Goal: Task Accomplishment & Management: Manage account settings

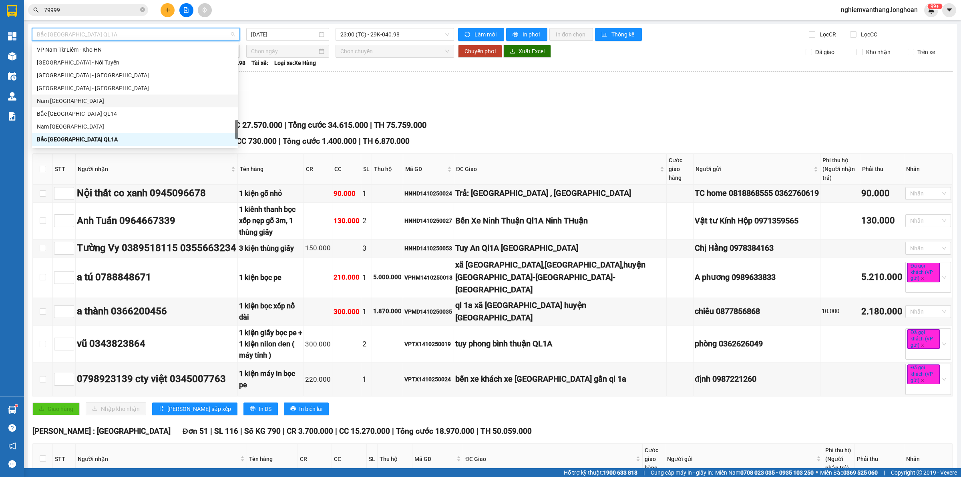
scroll to position [463, 0]
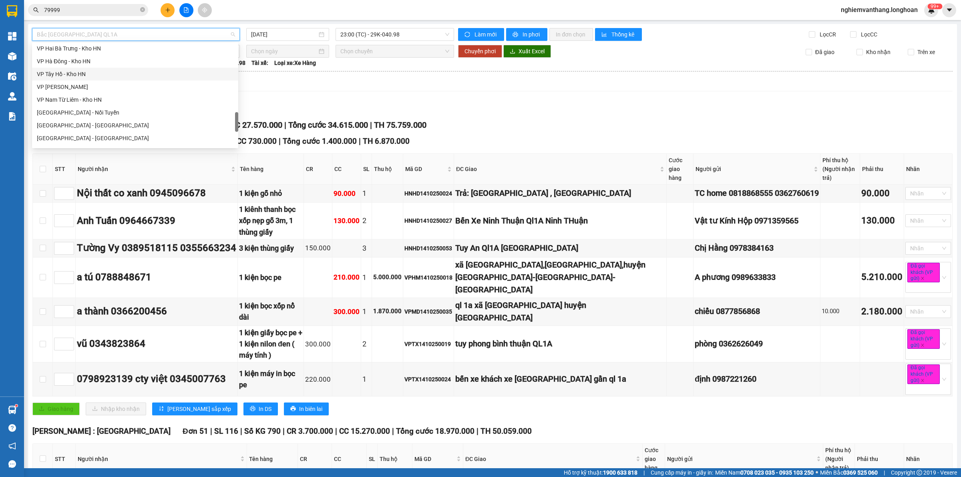
click at [81, 69] on div "VP Tây Hồ - Kho HN" at bounding box center [135, 74] width 206 height 13
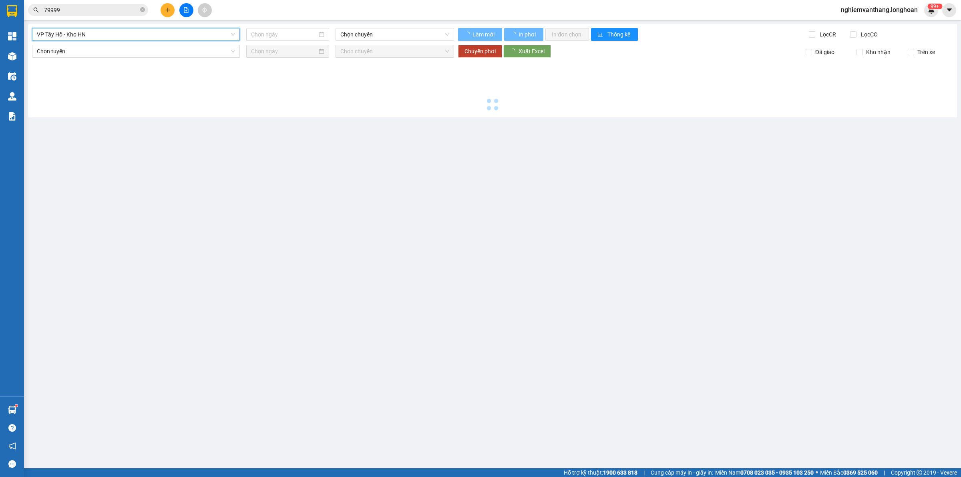
type input "[DATE]"
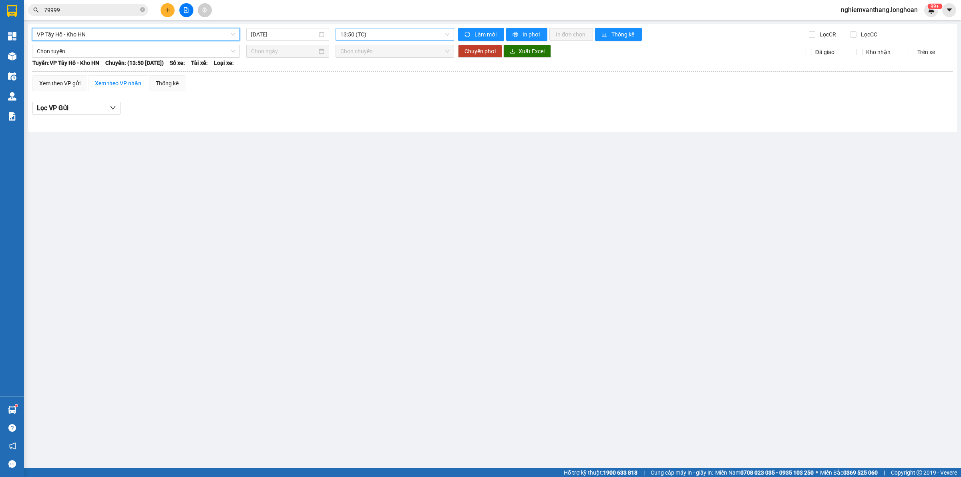
click at [360, 32] on span "13:50 (TC)" at bounding box center [394, 34] width 109 height 12
click at [357, 75] on div "19:40 (TC) - 29E-121.45" at bounding box center [371, 76] width 62 height 9
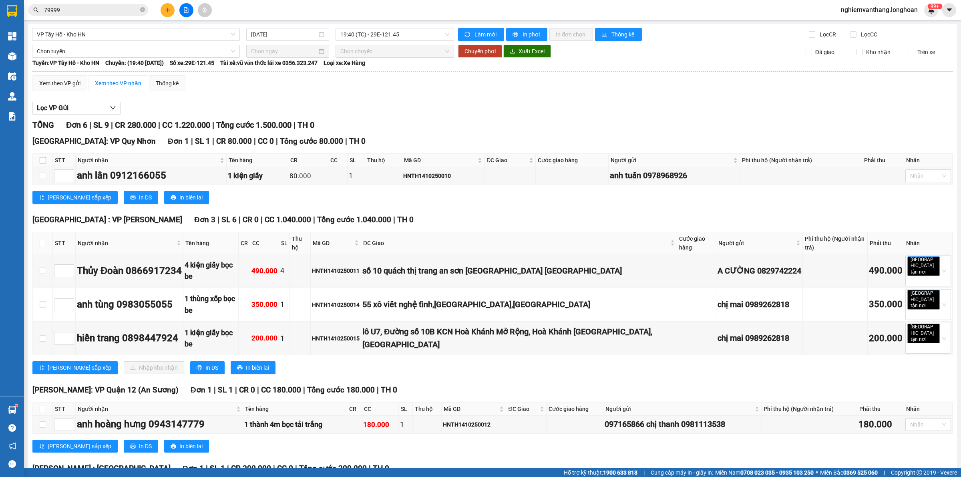
click at [40, 163] on input "checkbox" at bounding box center [43, 160] width 6 height 6
checkbox input "true"
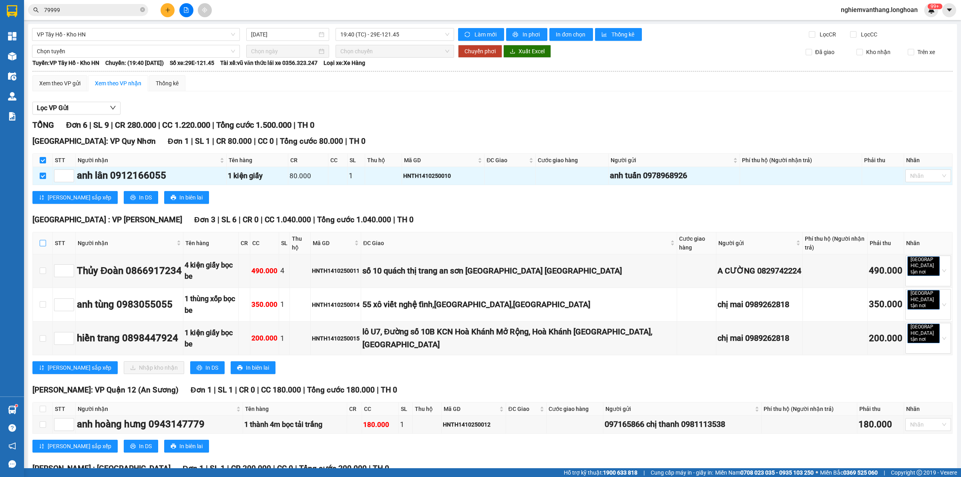
click at [40, 245] on input "checkbox" at bounding box center [43, 243] width 6 height 6
checkbox input "true"
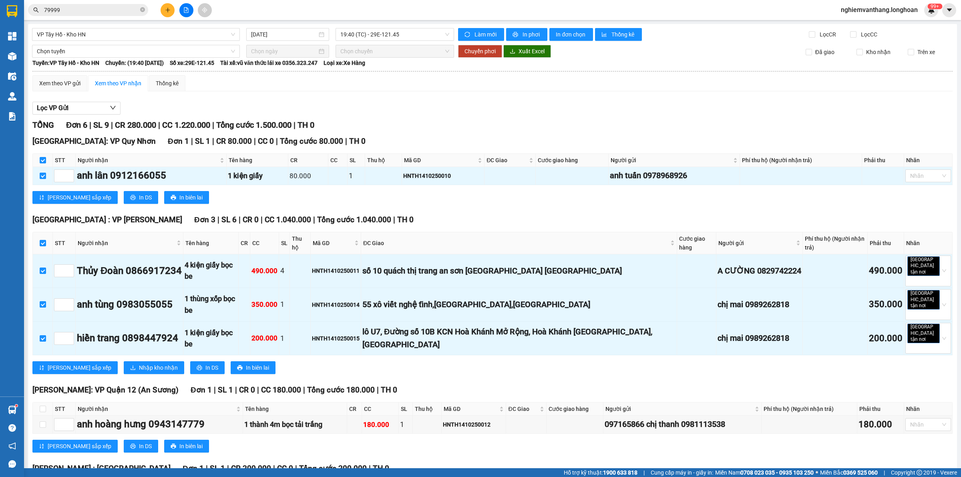
scroll to position [81, 0]
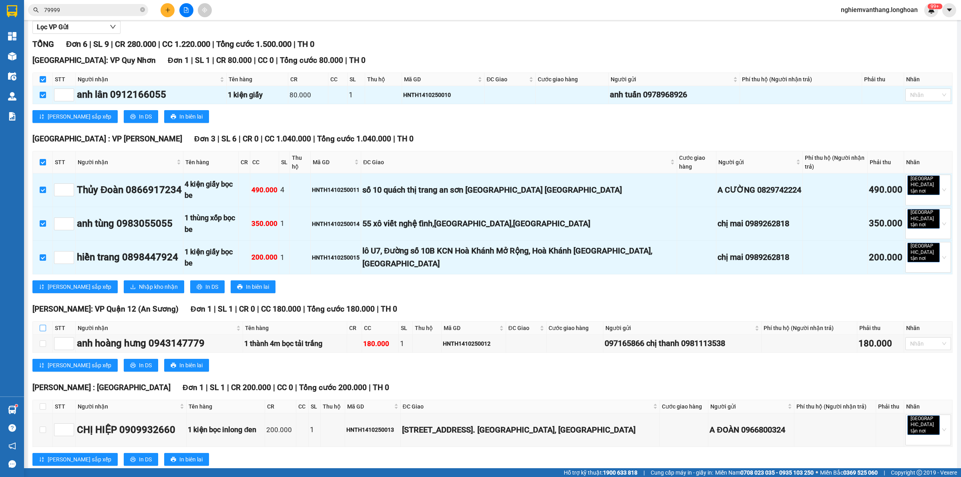
click at [43, 325] on input "checkbox" at bounding box center [43, 328] width 6 height 6
checkbox input "true"
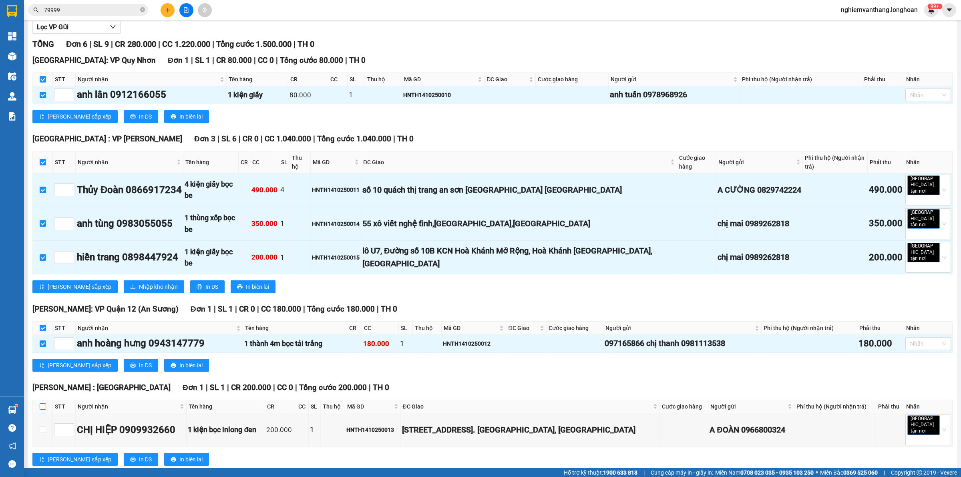
click at [40, 403] on input "checkbox" at bounding box center [43, 406] width 6 height 6
checkbox input "true"
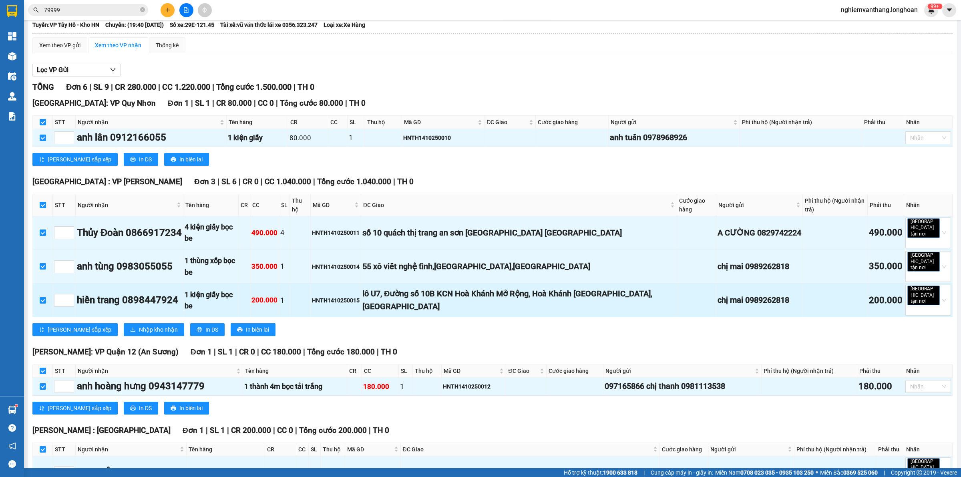
scroll to position [0, 0]
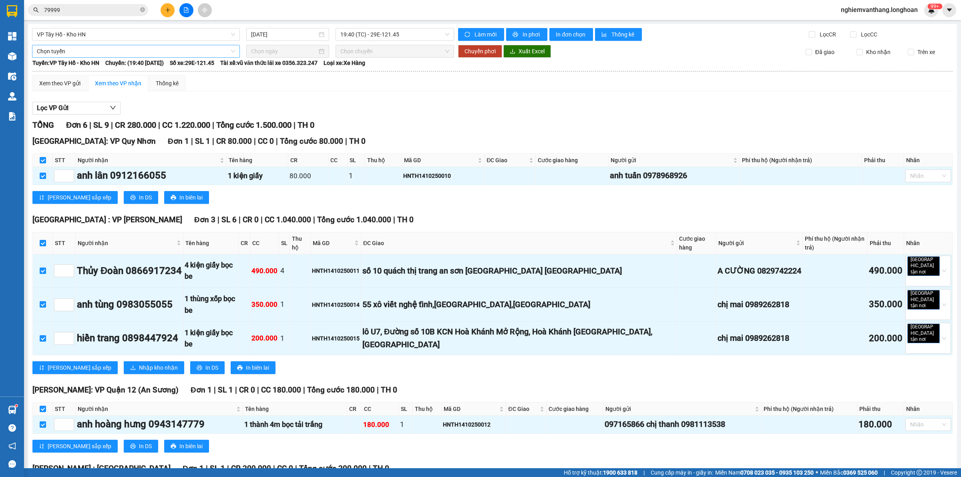
click at [83, 54] on span "Chọn tuyến" at bounding box center [136, 51] width 198 height 12
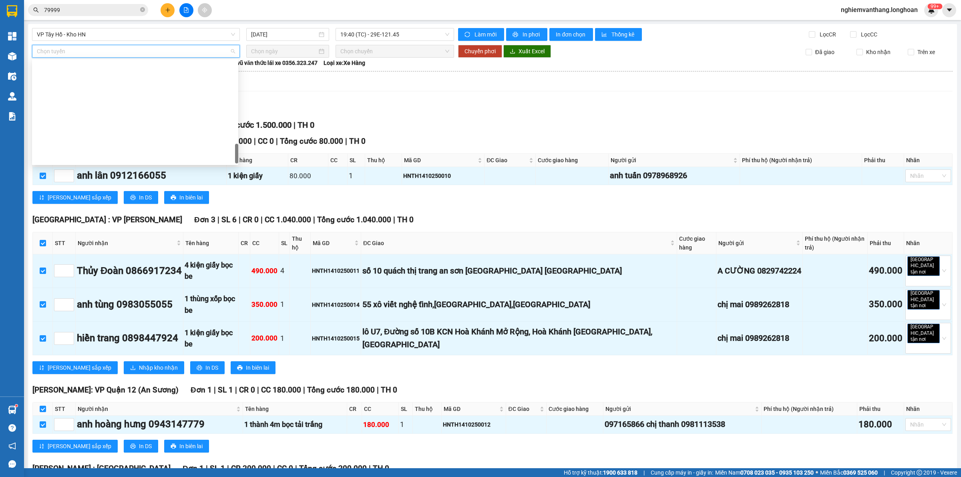
scroll to position [563, 0]
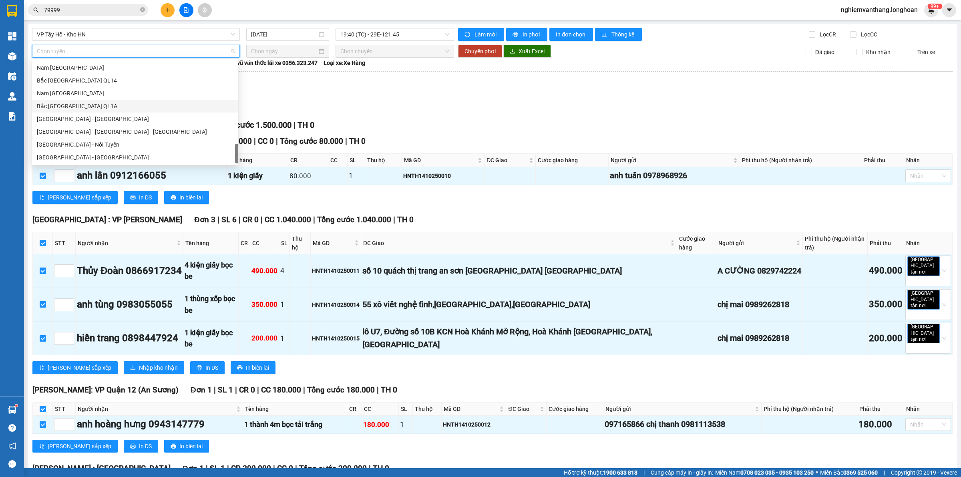
click at [92, 106] on div "Bắc [GEOGRAPHIC_DATA] QL1A" at bounding box center [135, 106] width 197 height 9
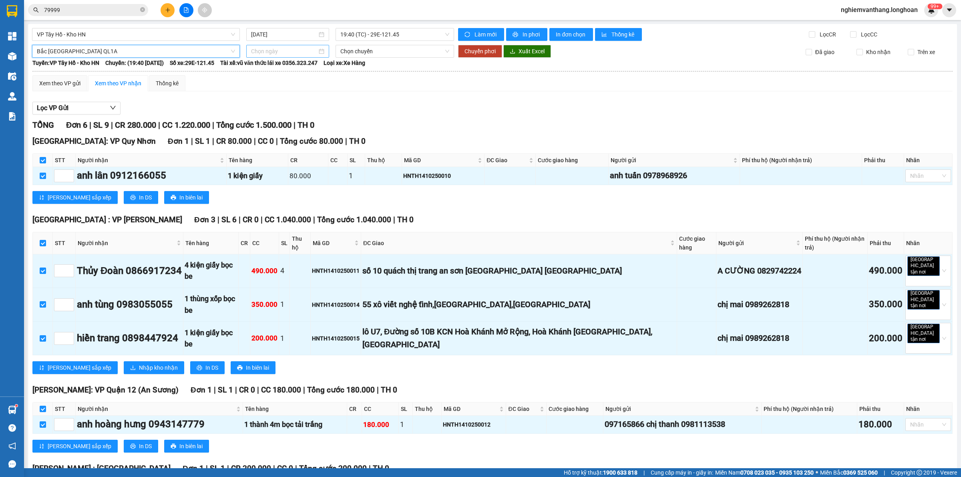
click at [295, 53] on input at bounding box center [284, 51] width 66 height 9
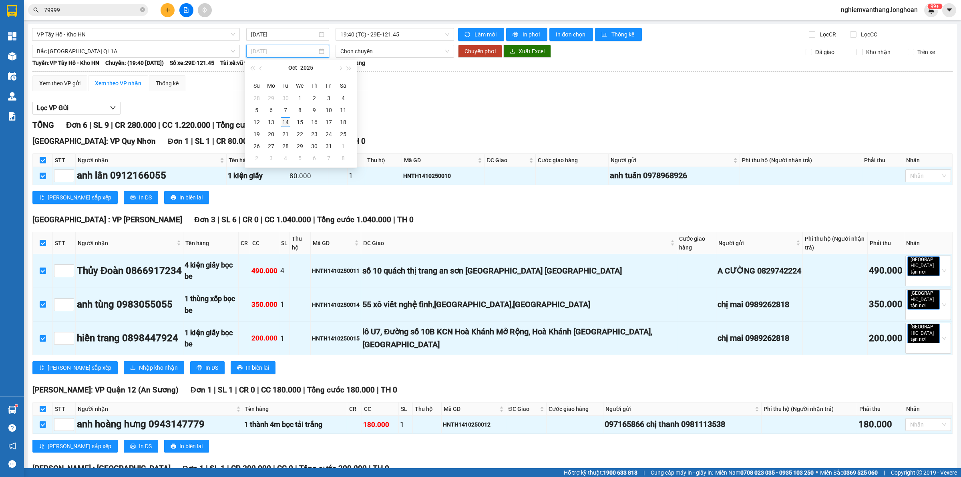
type input "[DATE]"
click at [287, 126] on div "14" at bounding box center [286, 122] width 10 height 10
type input "[DATE]"
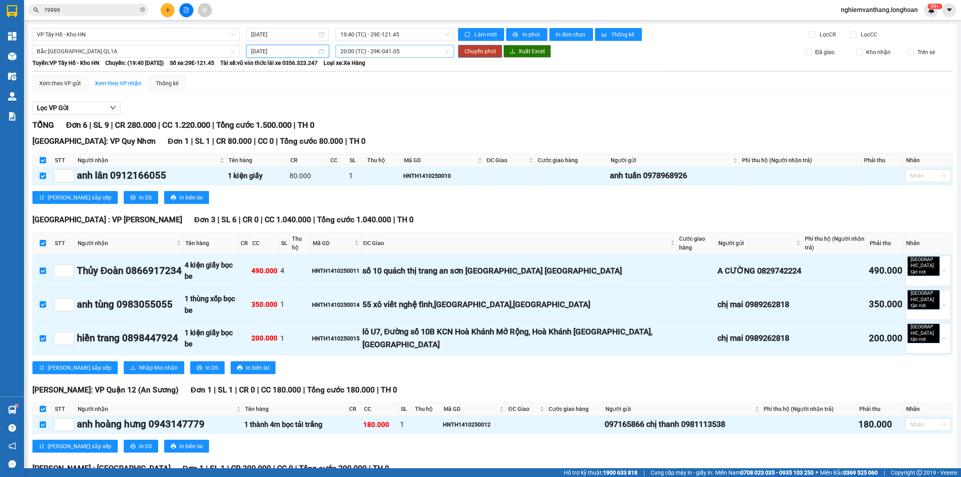
click at [365, 48] on span "20:00 (TC) - 29K-041.05" at bounding box center [394, 51] width 109 height 12
click at [351, 91] on div "23:00 (TC) - 29K-040.98" at bounding box center [369, 92] width 62 height 9
click at [469, 54] on span "Chuyển phơi" at bounding box center [479, 51] width 31 height 9
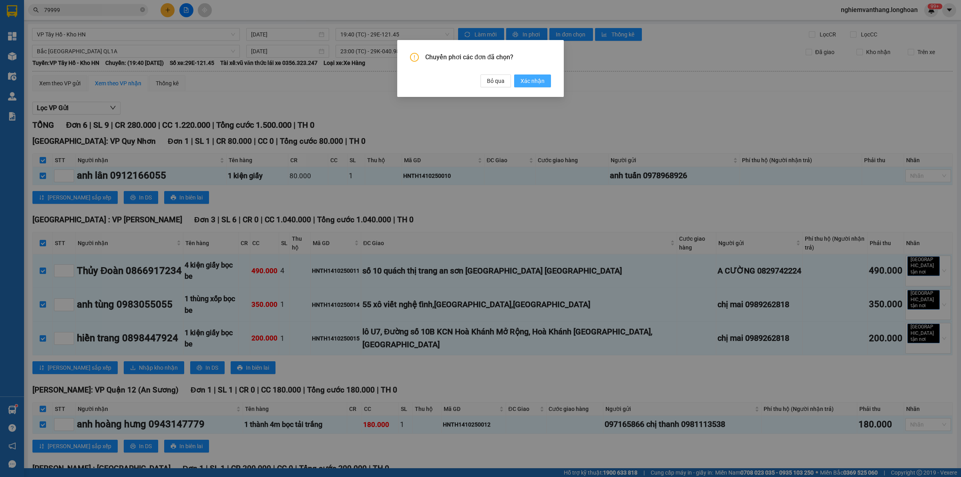
click at [529, 83] on span "Xác nhận" at bounding box center [532, 80] width 24 height 9
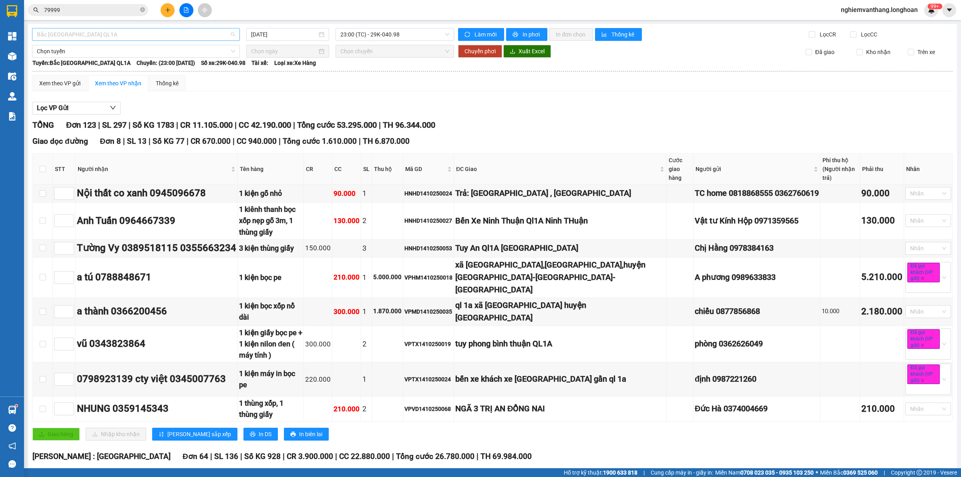
click at [81, 40] on div "Bắc [GEOGRAPHIC_DATA] QL1A" at bounding box center [136, 34] width 208 height 13
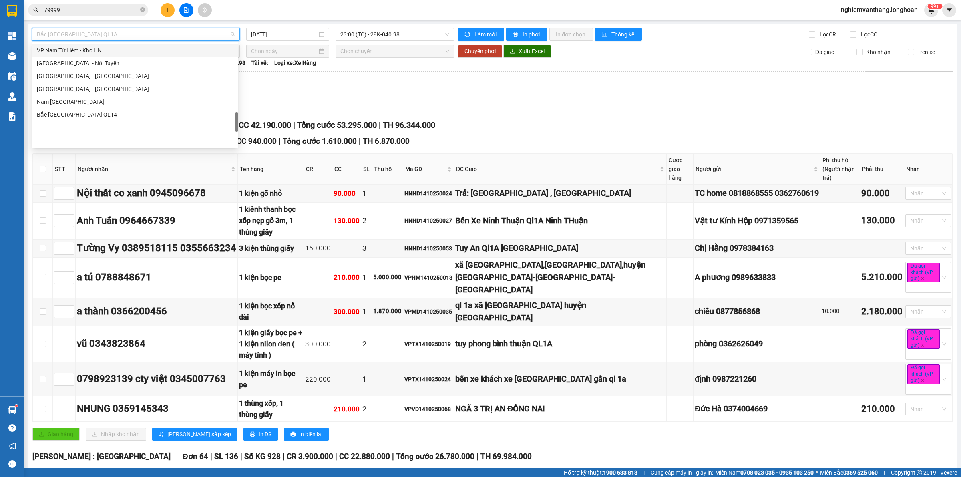
scroll to position [462, 0]
click at [90, 103] on div "VP Nam Từ Liêm - Kho HN" at bounding box center [135, 100] width 197 height 9
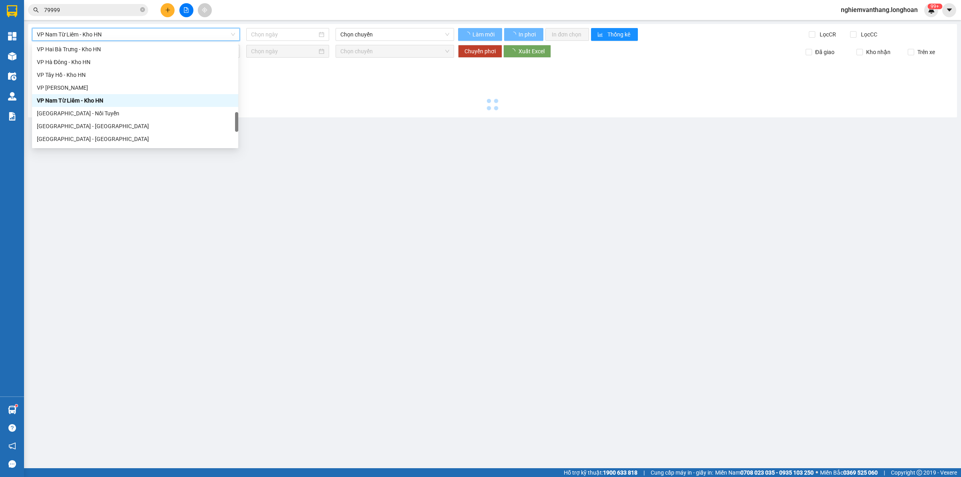
type input "[DATE]"
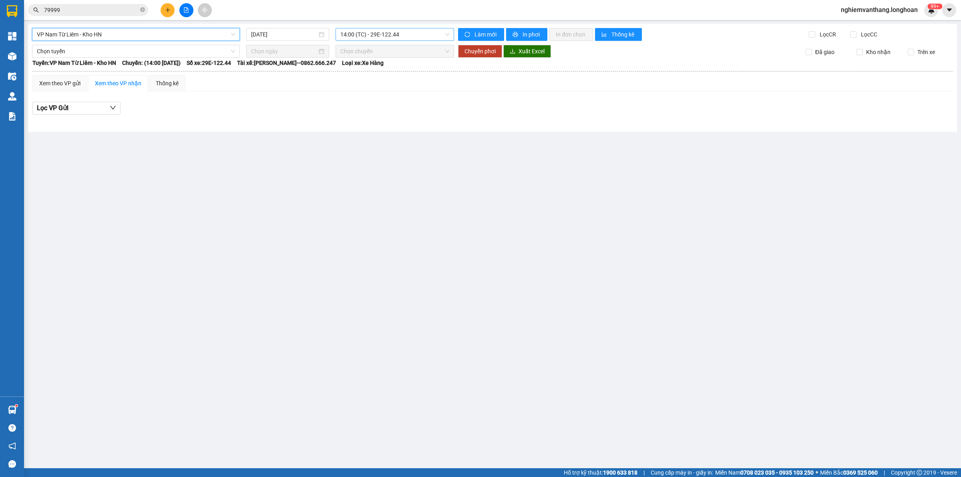
click at [365, 39] on span "14:00 (TC) - 29E-122.44" at bounding box center [394, 34] width 109 height 12
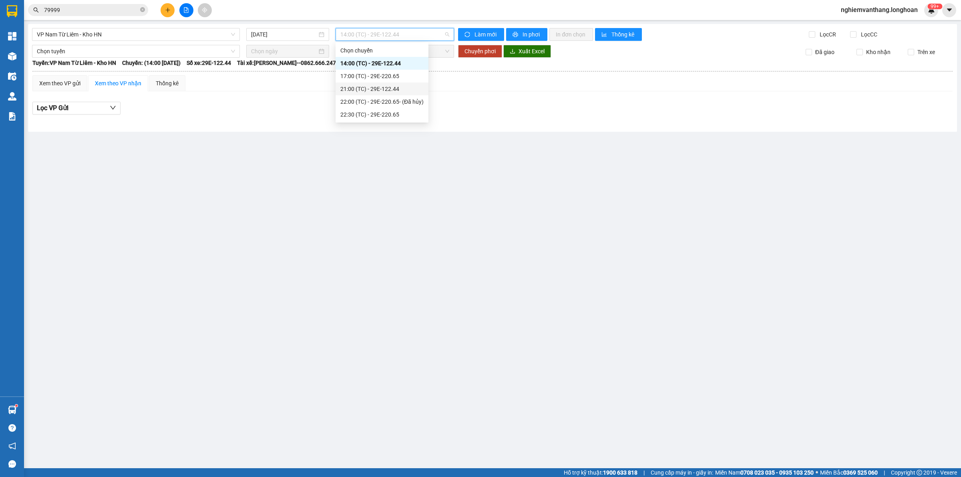
click at [358, 85] on div "21:00 (TC) - 29E-122.44" at bounding box center [381, 88] width 83 height 9
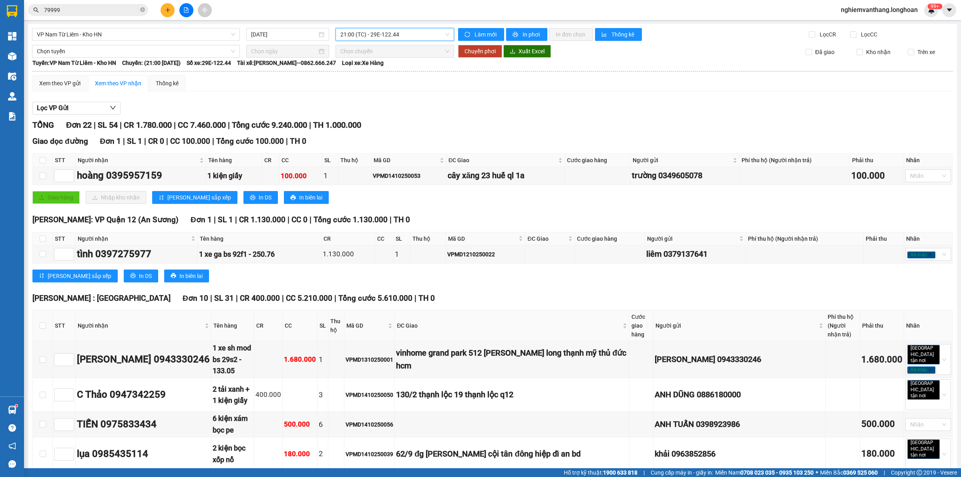
click at [388, 36] on span "21:00 (TC) - 29E-122.44" at bounding box center [394, 34] width 109 height 12
click at [391, 78] on div "17:00 (TC) - 29E-220.65" at bounding box center [379, 76] width 83 height 9
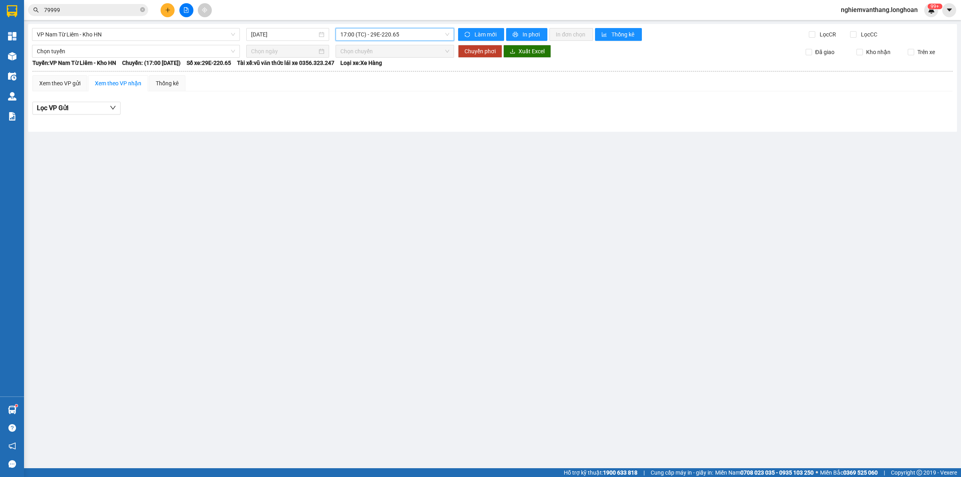
click at [393, 35] on span "17:00 (TC) - 29E-220.65" at bounding box center [394, 34] width 109 height 12
click at [383, 114] on div "22:30 (TC) - 29E-220.65" at bounding box center [381, 114] width 83 height 9
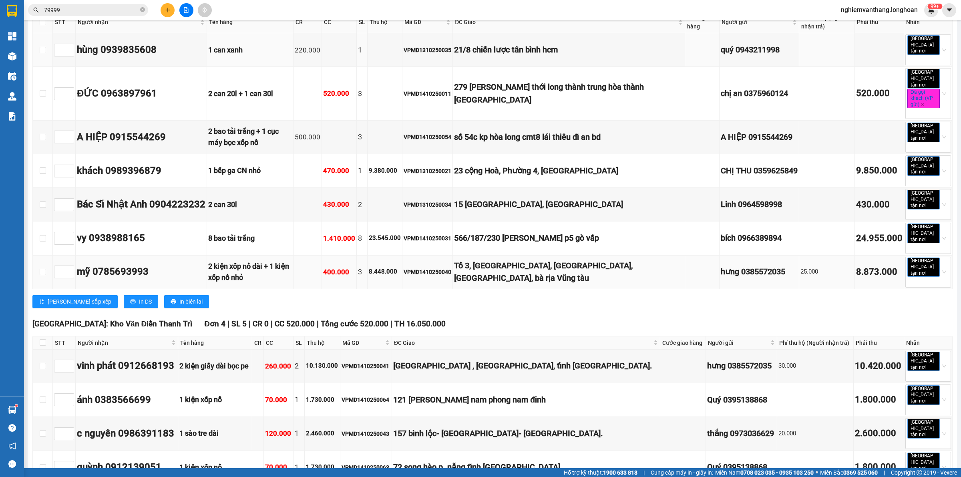
scroll to position [200, 0]
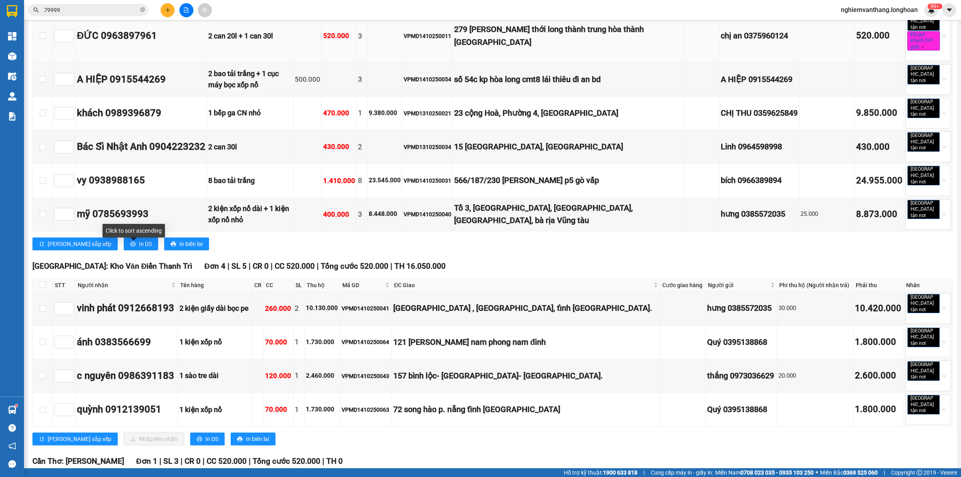
click at [179, 29] on td "ĐỨC 0963897961" at bounding box center [141, 35] width 131 height 53
click at [179, 28] on div "ĐỨC 0963897961" at bounding box center [141, 35] width 128 height 15
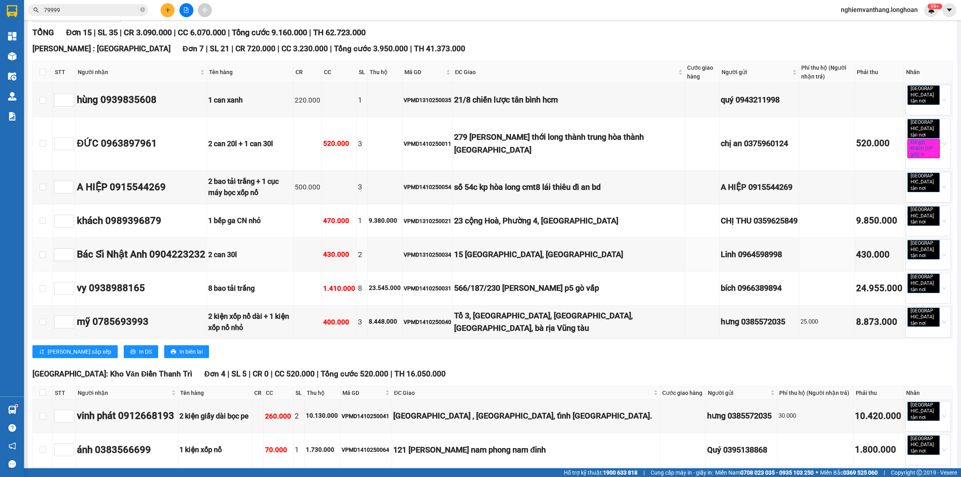
scroll to position [250, 0]
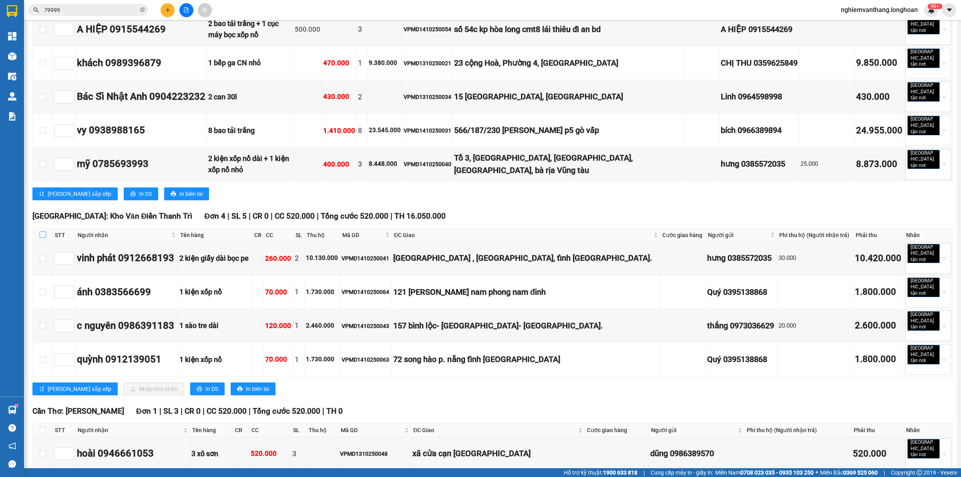
click at [42, 231] on label at bounding box center [43, 235] width 6 height 9
click at [42, 231] on input "checkbox" at bounding box center [43, 234] width 6 height 6
checkbox input "true"
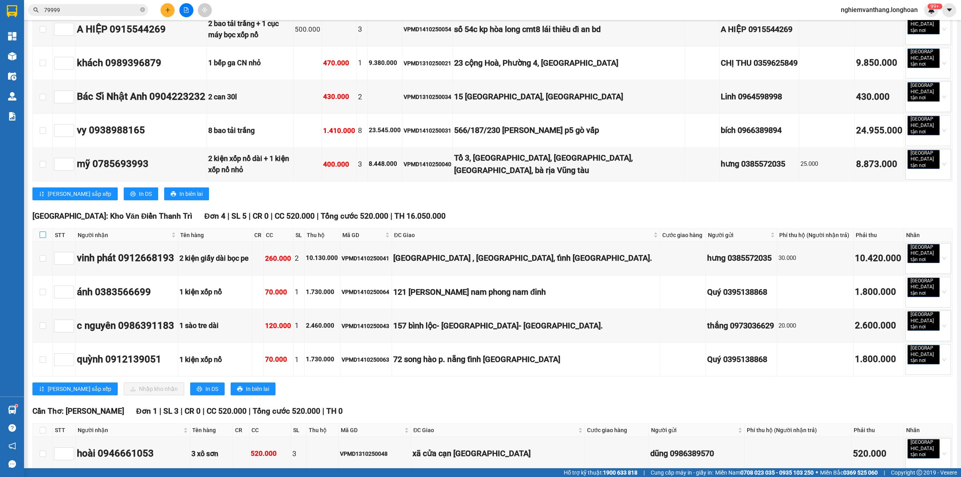
checkbox input "true"
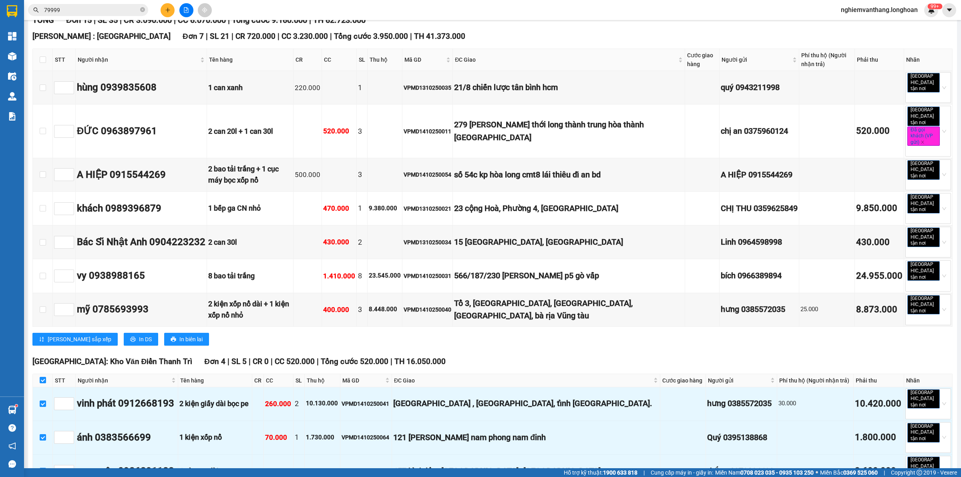
scroll to position [0, 0]
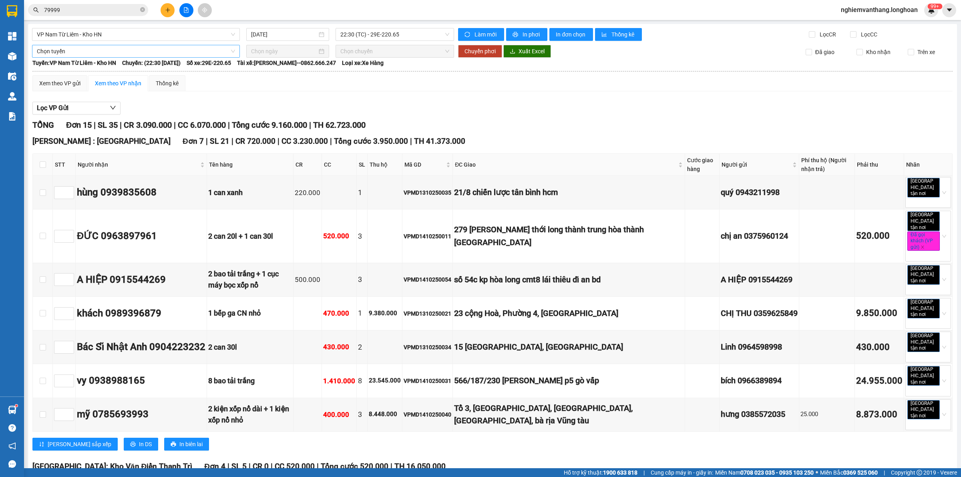
click at [94, 56] on span "Chọn tuyến" at bounding box center [136, 51] width 198 height 12
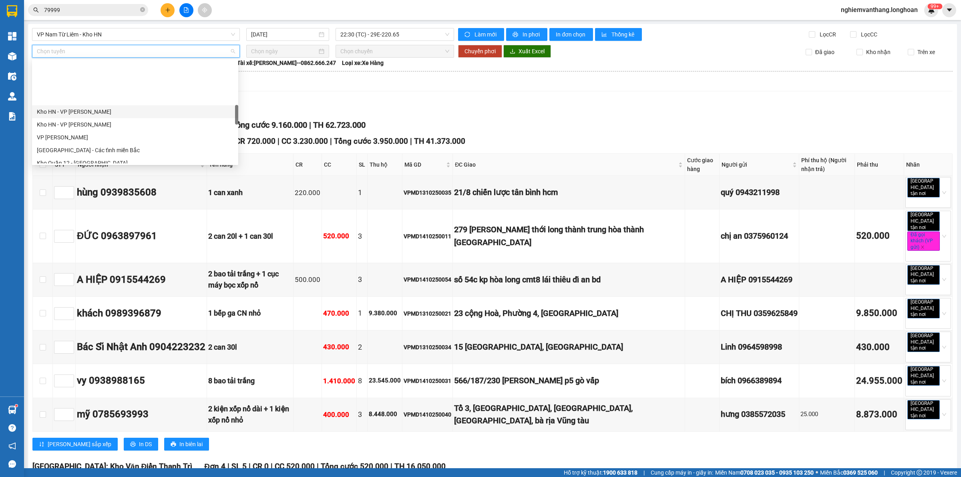
scroll to position [300, 0]
drag, startPoint x: 103, startPoint y: 99, endPoint x: 311, endPoint y: 76, distance: 209.8
click at [103, 99] on div "[GEOGRAPHIC_DATA] - Các tỉnh miền Bắc" at bounding box center [135, 100] width 197 height 9
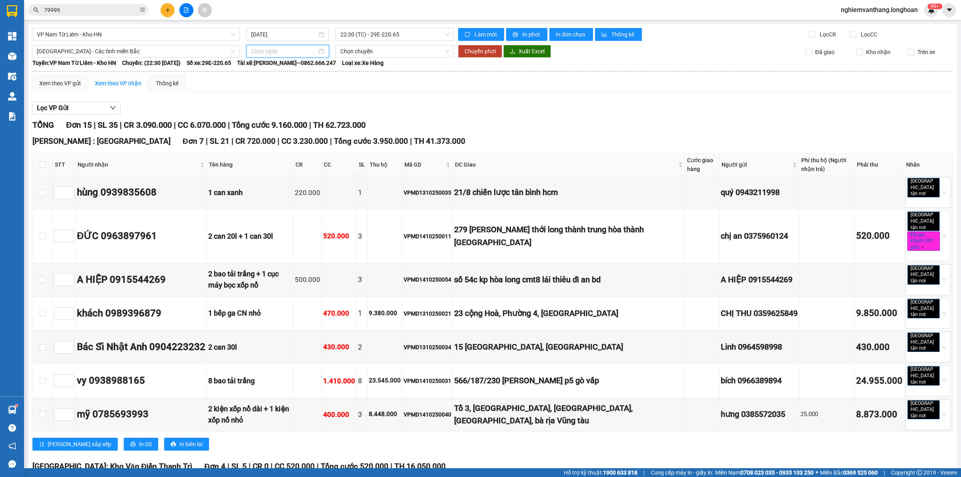
click at [285, 49] on input at bounding box center [284, 51] width 66 height 9
type input "[DATE]"
click at [302, 121] on div "15" at bounding box center [300, 122] width 10 height 10
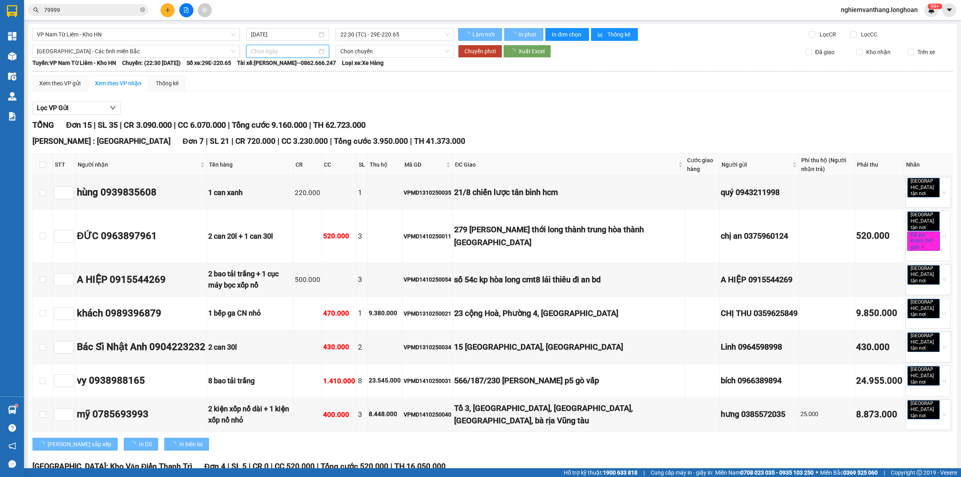
type input "[DATE]"
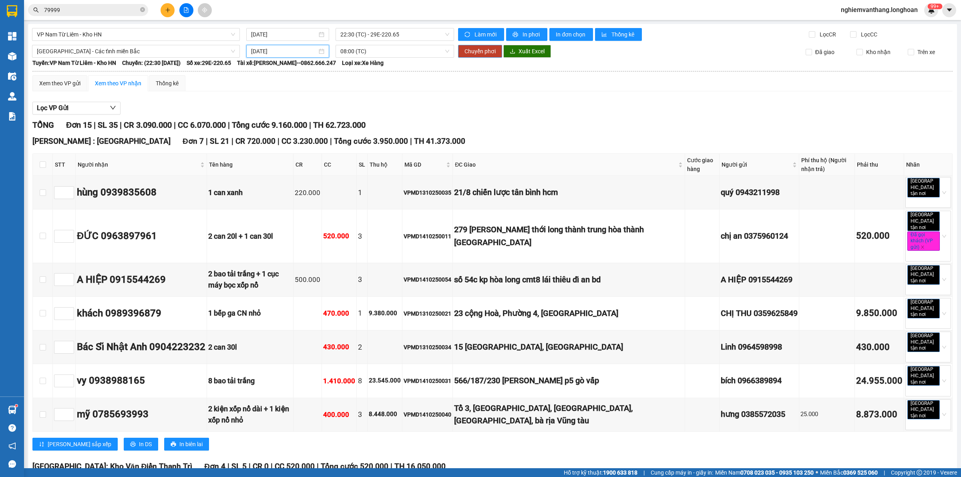
click at [484, 55] on span "Chuyển phơi" at bounding box center [479, 51] width 31 height 9
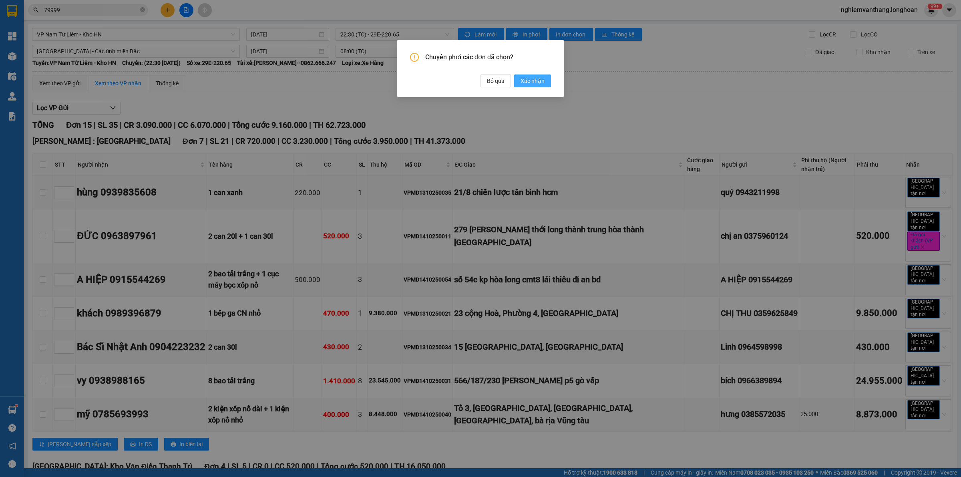
click at [531, 78] on span "Xác nhận" at bounding box center [532, 80] width 24 height 9
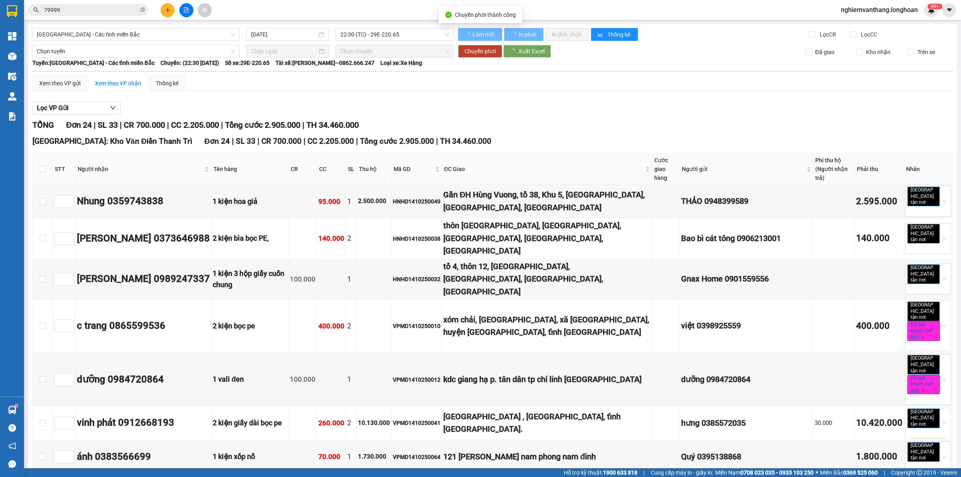
type input "[DATE]"
click at [54, 33] on span "[GEOGRAPHIC_DATA] - Các tỉnh miền Bắc" at bounding box center [136, 34] width 198 height 12
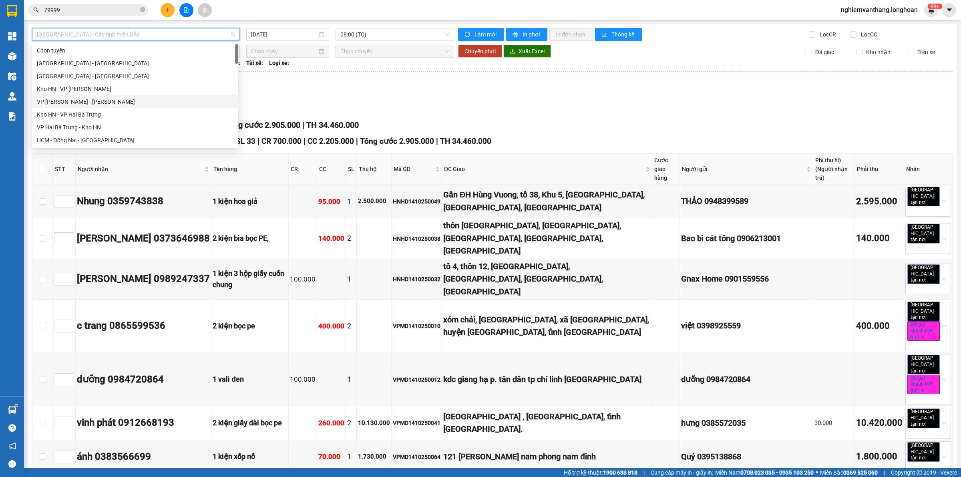
click at [80, 97] on div "VP [PERSON_NAME] - [PERSON_NAME]" at bounding box center [135, 101] width 197 height 9
type input "[DATE]"
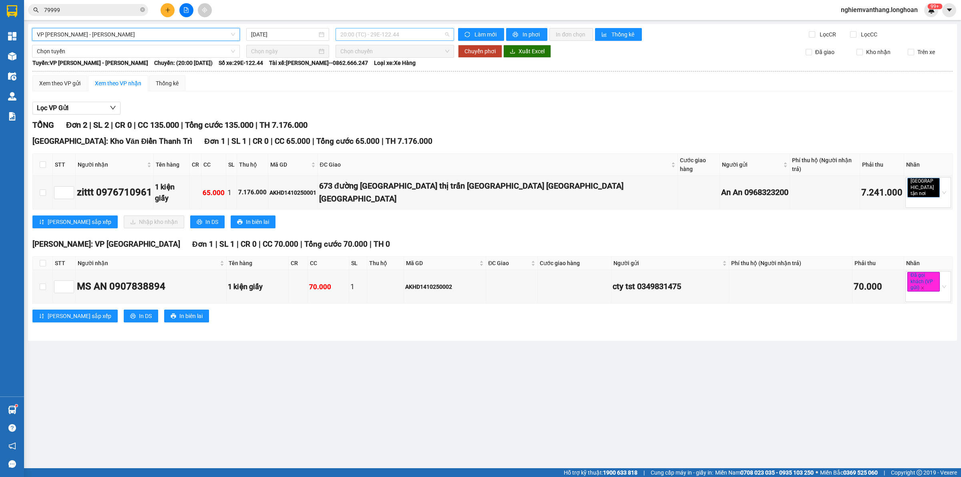
click at [375, 34] on span "20:00 (TC) - 29E-122.44" at bounding box center [394, 34] width 109 height 12
click at [374, 62] on div "20:00 (TC) - 29E-122.44" at bounding box center [371, 63] width 62 height 9
click at [425, 93] on div "Xem theo VP gửi Xem theo VP nhận Thống kê Lọc VP Gửi TỔNG Đơn 2 | SL 2 | CR 0 …" at bounding box center [492, 203] width 920 height 257
click at [101, 33] on span "VP [PERSON_NAME] - [PERSON_NAME]" at bounding box center [136, 34] width 198 height 12
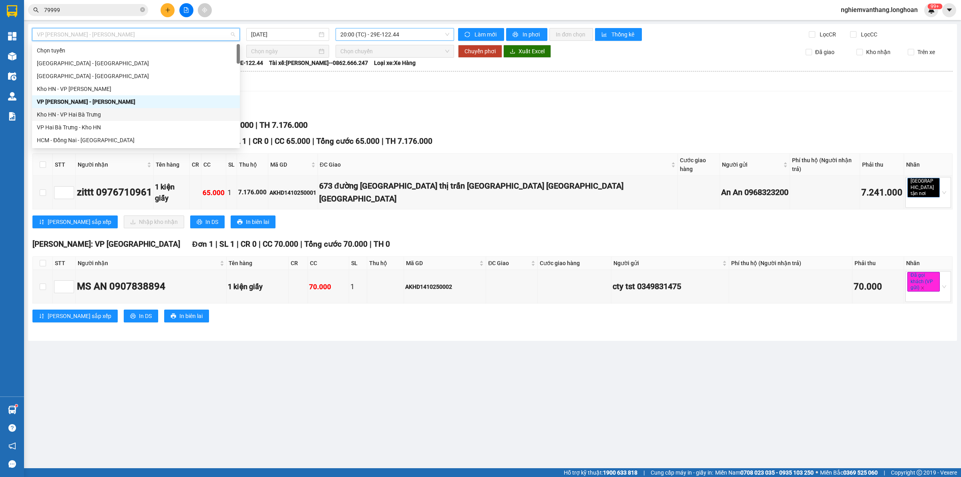
click at [393, 34] on span "20:00 (TC) - 29E-122.44" at bounding box center [394, 34] width 109 height 12
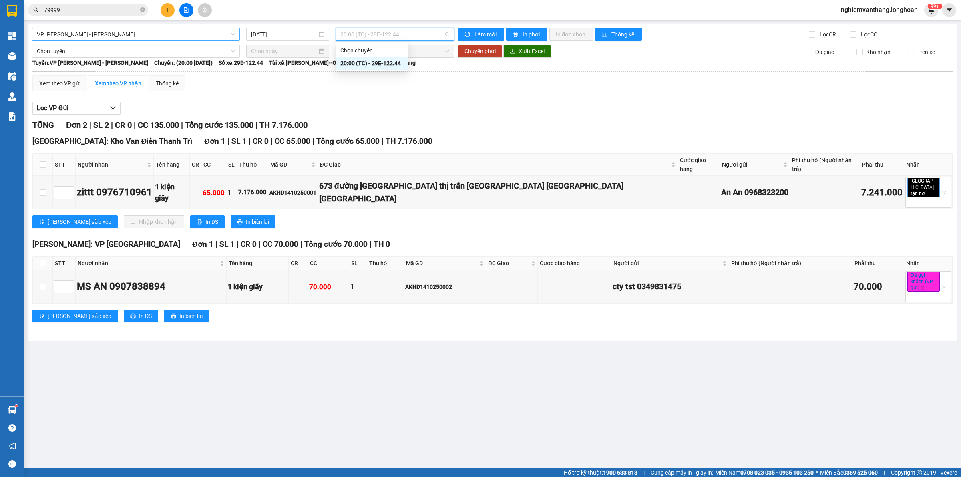
click at [92, 38] on span "VP [PERSON_NAME] - [PERSON_NAME]" at bounding box center [136, 34] width 198 height 12
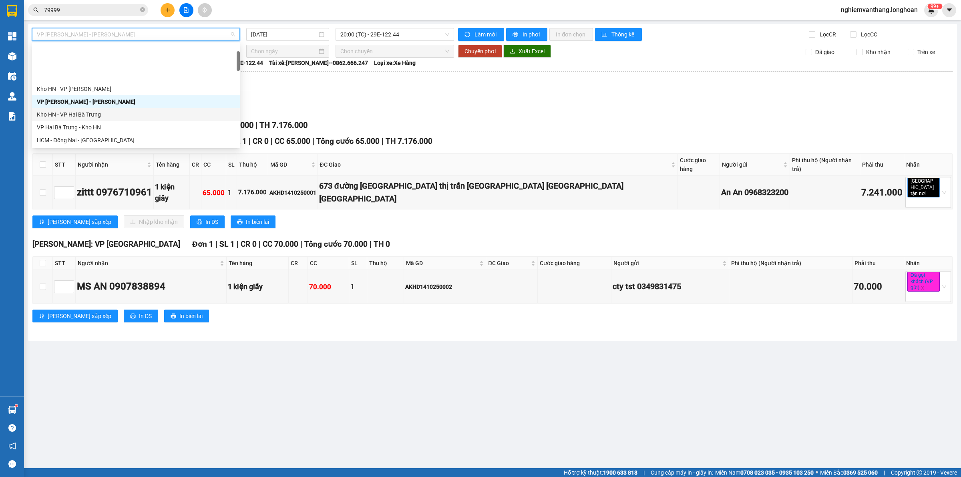
scroll to position [50, 0]
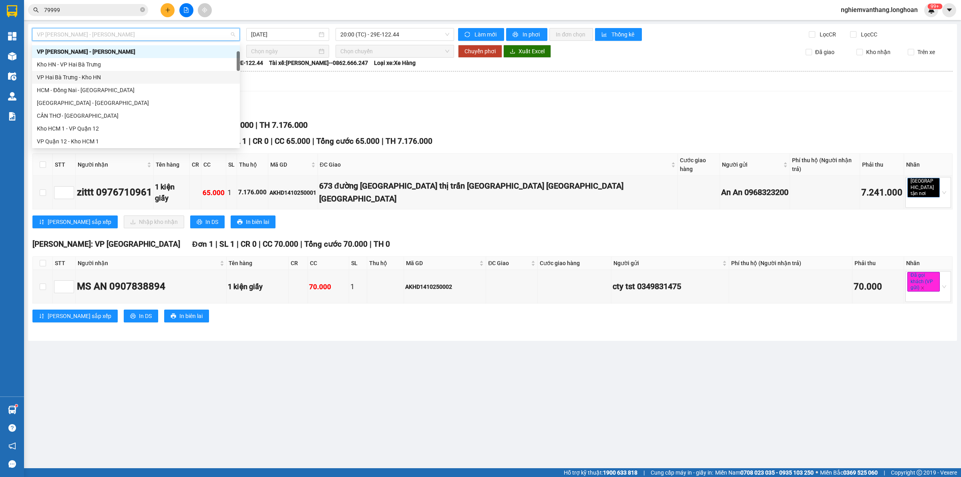
click at [81, 79] on div "VP Hai Bà Trưng - Kho HN" at bounding box center [136, 77] width 198 height 9
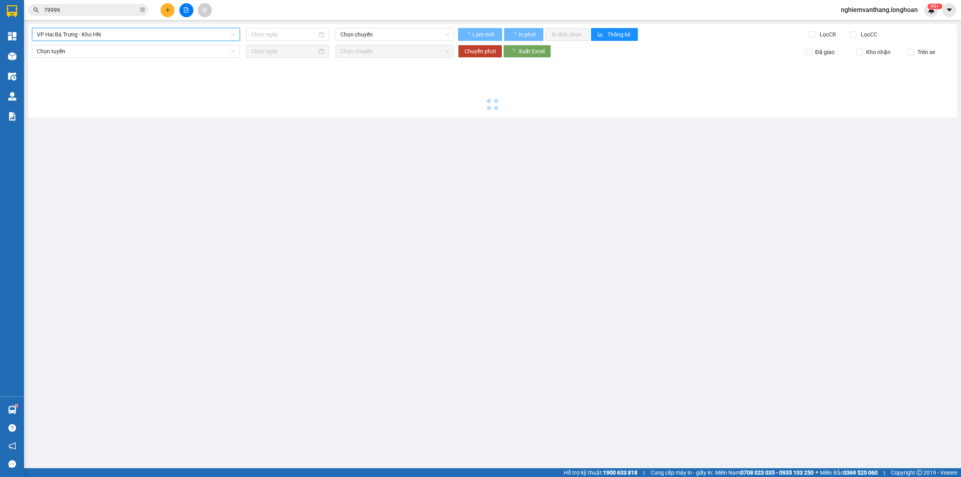
type input "[DATE]"
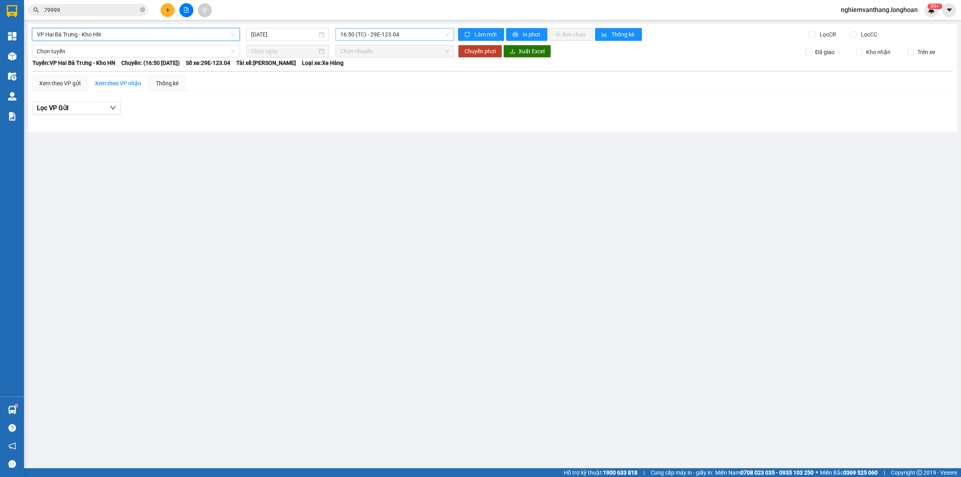
click at [378, 32] on span "16:50 (TC) - 29E-123.04" at bounding box center [394, 34] width 109 height 12
click at [375, 73] on div "19:40 (TC) - 29E-366.14" at bounding box center [371, 76] width 62 height 9
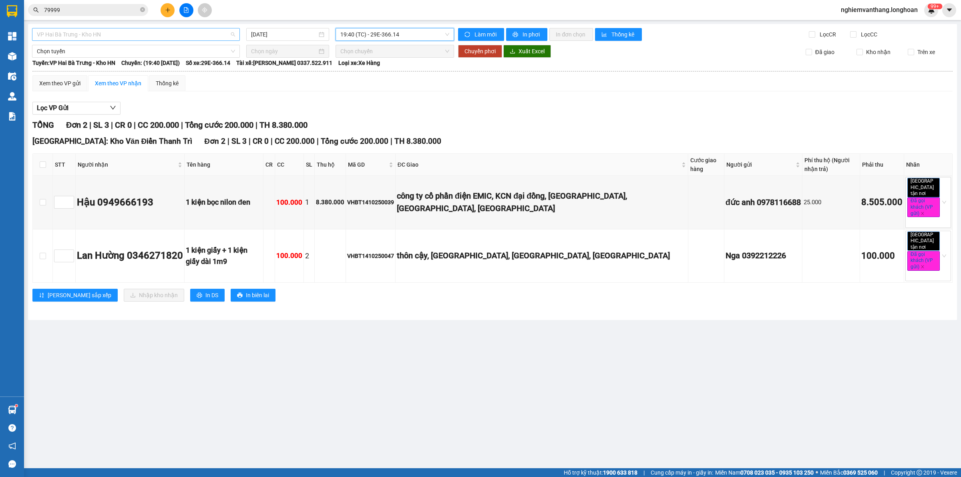
click at [62, 33] on span "VP Hai Bà Trưng - Kho HN" at bounding box center [136, 34] width 198 height 12
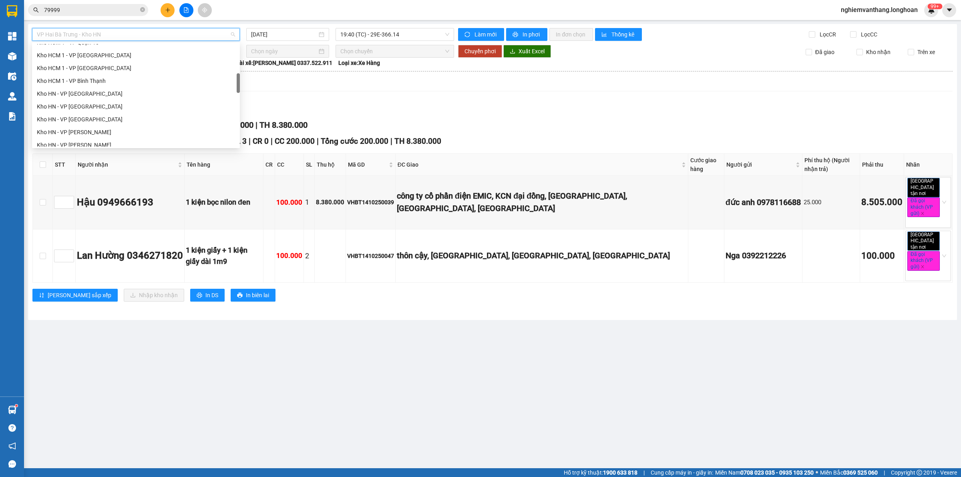
scroll to position [300, 0]
click at [94, 70] on div "VP [PERSON_NAME]" at bounding box center [136, 70] width 198 height 9
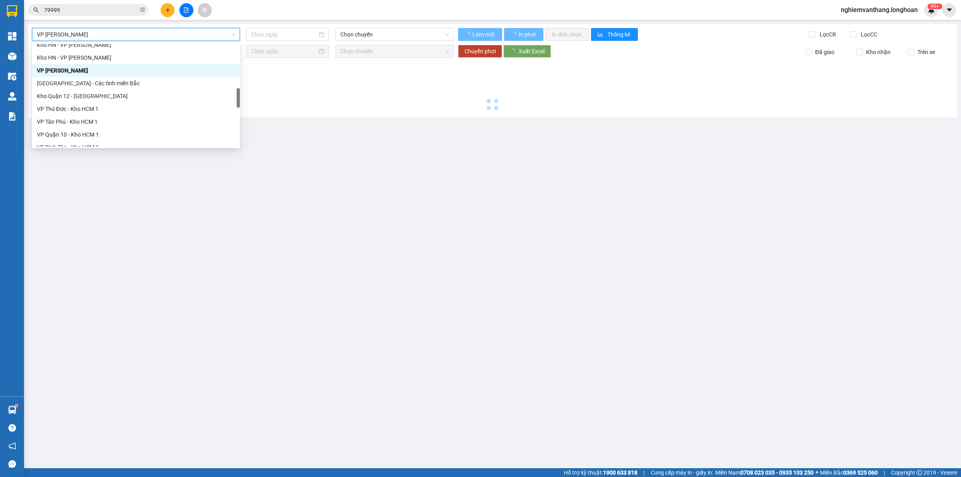
type input "[DATE]"
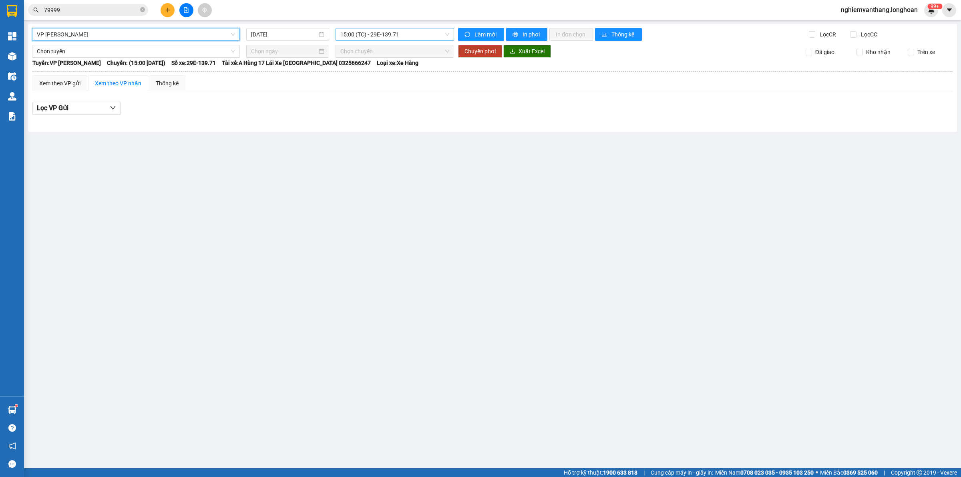
click at [377, 34] on span "15:00 (TC) - 29E-139.71" at bounding box center [394, 34] width 109 height 12
click at [387, 78] on div "20:00 (TC) - 29E-139.71" at bounding box center [371, 76] width 62 height 9
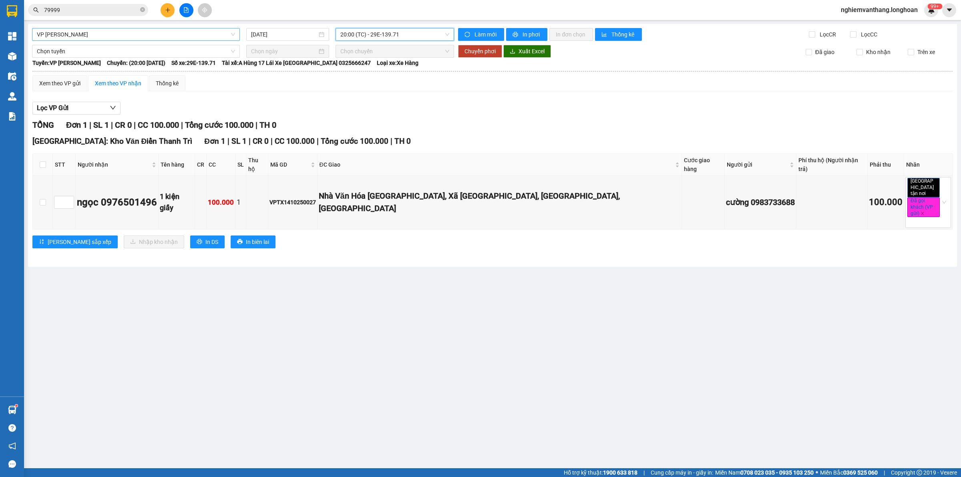
click at [115, 35] on span "VP [PERSON_NAME]" at bounding box center [136, 34] width 198 height 12
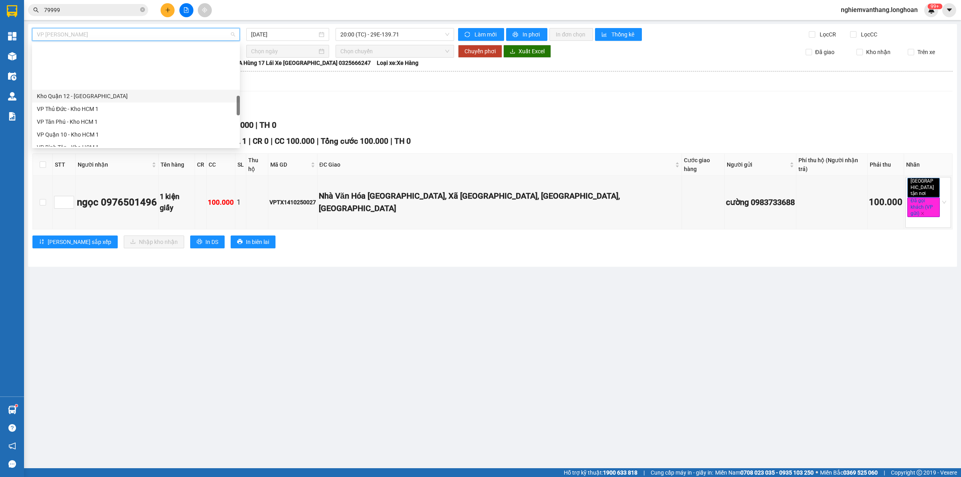
scroll to position [400, 0]
click at [100, 101] on div "VP Long Biên - Kho HN" at bounding box center [136, 98] width 198 height 9
type input "[DATE]"
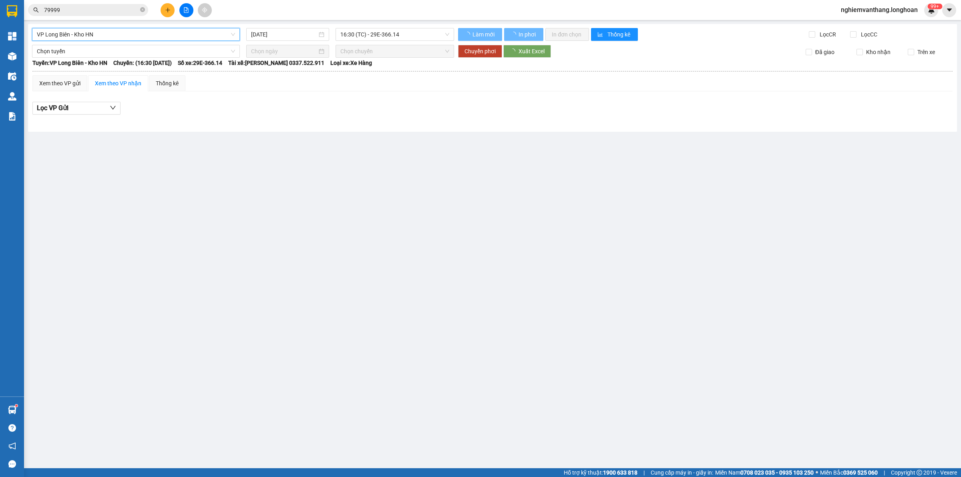
click at [355, 34] on span "16:30 (TC) - 29E-366.14" at bounding box center [394, 34] width 109 height 12
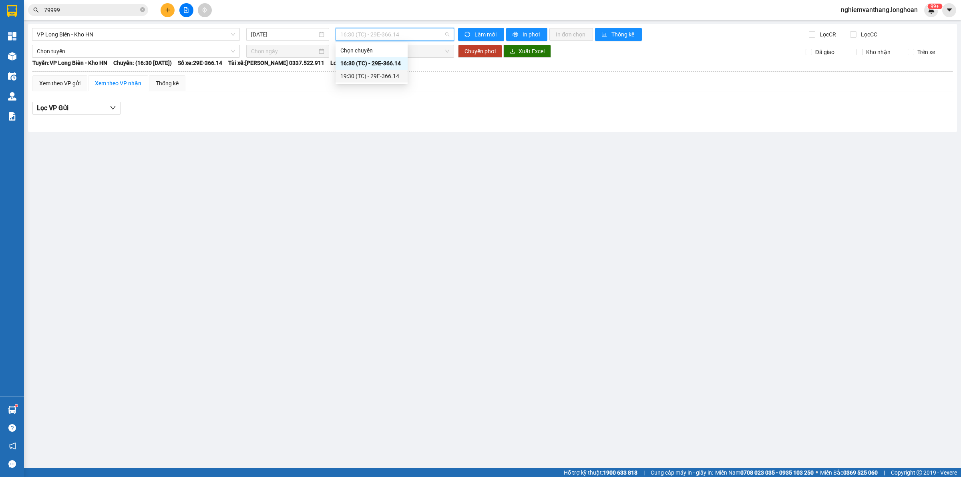
click at [366, 76] on div "19:30 (TC) - 29E-366.14" at bounding box center [371, 76] width 62 height 9
click at [100, 33] on span "VP Long Biên - Kho HN" at bounding box center [136, 34] width 198 height 12
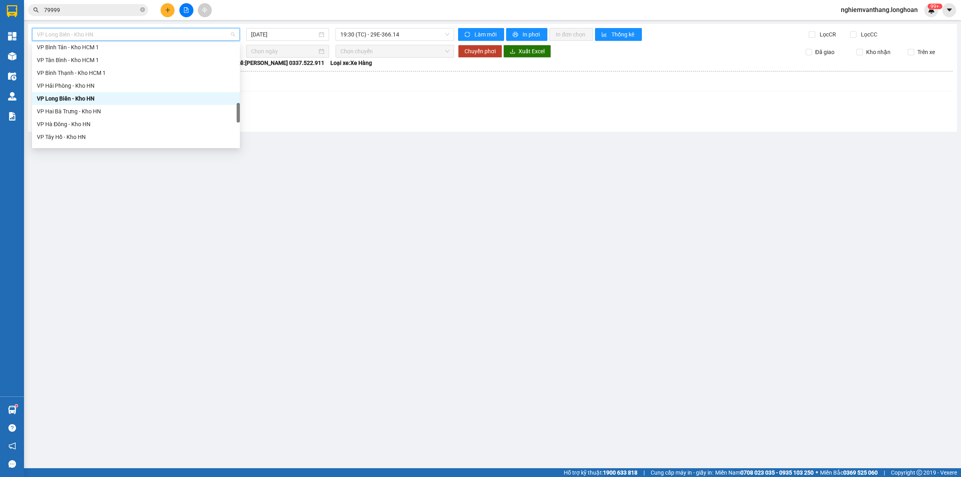
click at [77, 107] on div "VP Hai Bà Trưng - Kho HN" at bounding box center [136, 111] width 198 height 9
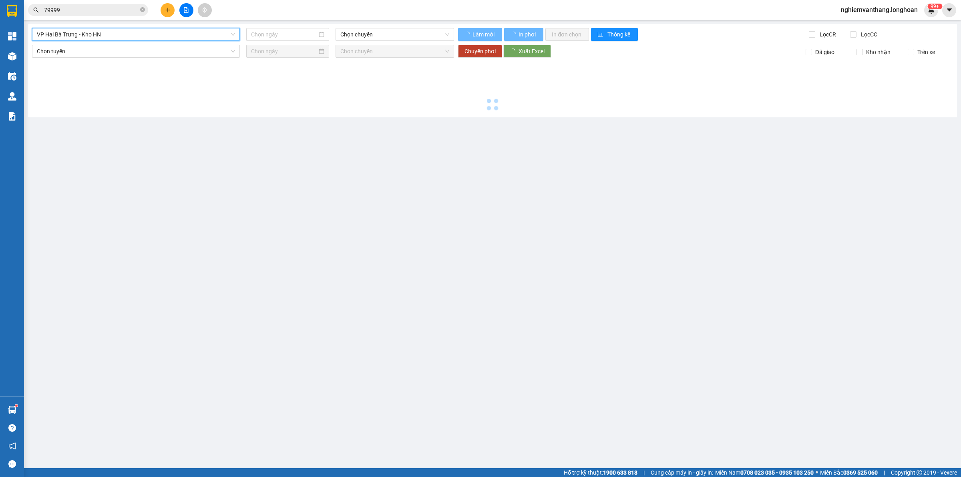
type input "[DATE]"
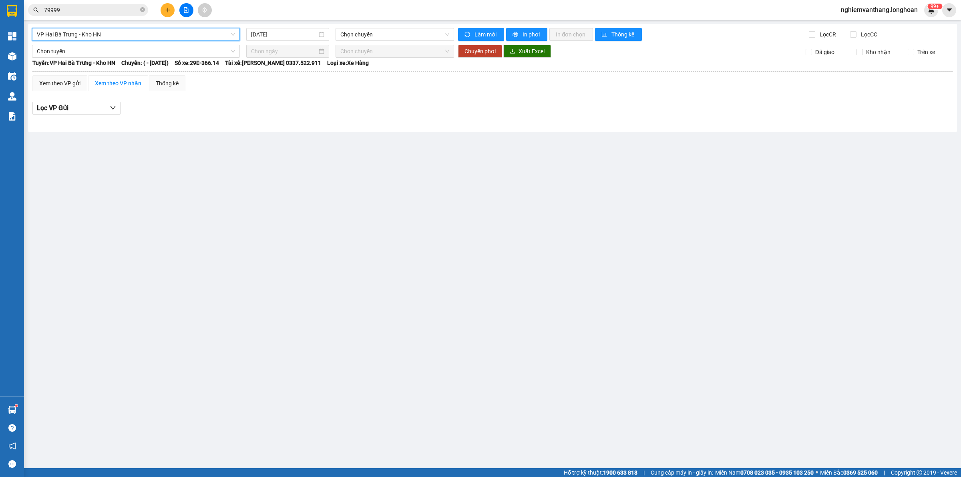
click at [138, 39] on span "VP Hai Bà Trưng - Kho HN" at bounding box center [136, 34] width 198 height 12
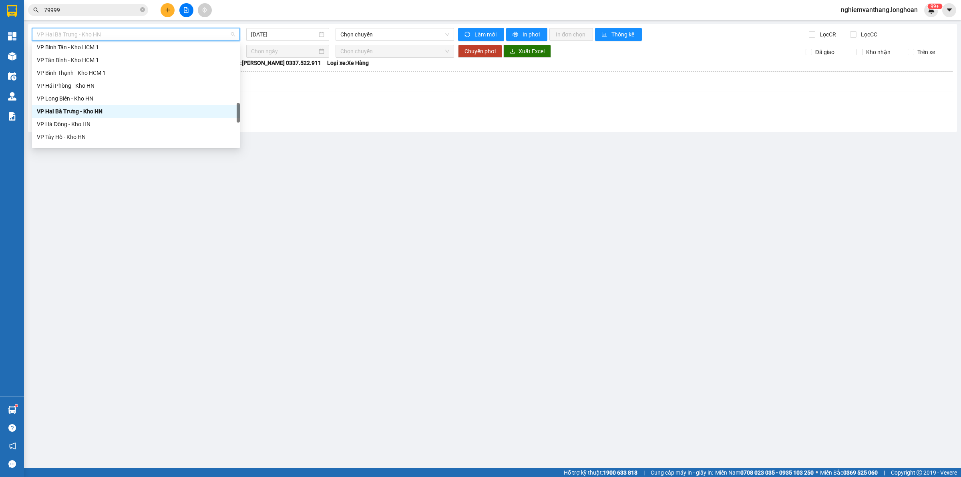
click at [84, 119] on div "VP Hà Đông - Kho HN" at bounding box center [136, 124] width 208 height 13
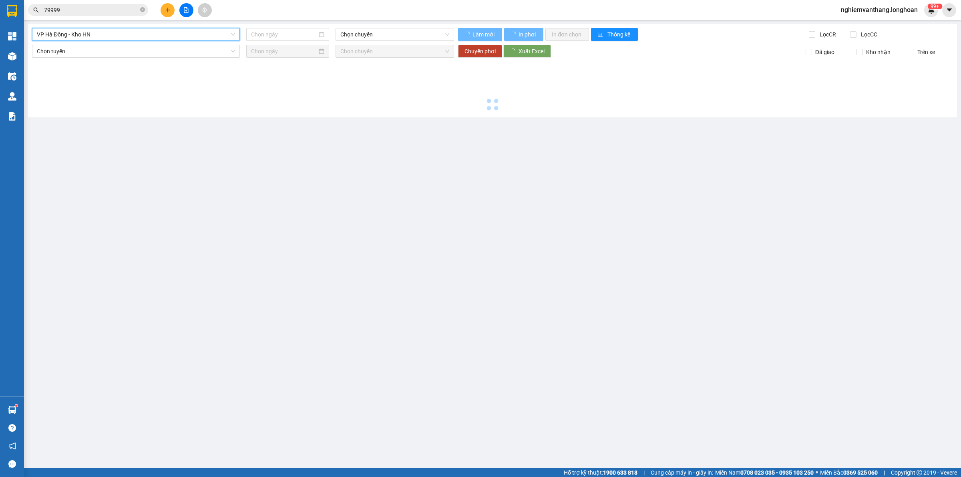
type input "[DATE]"
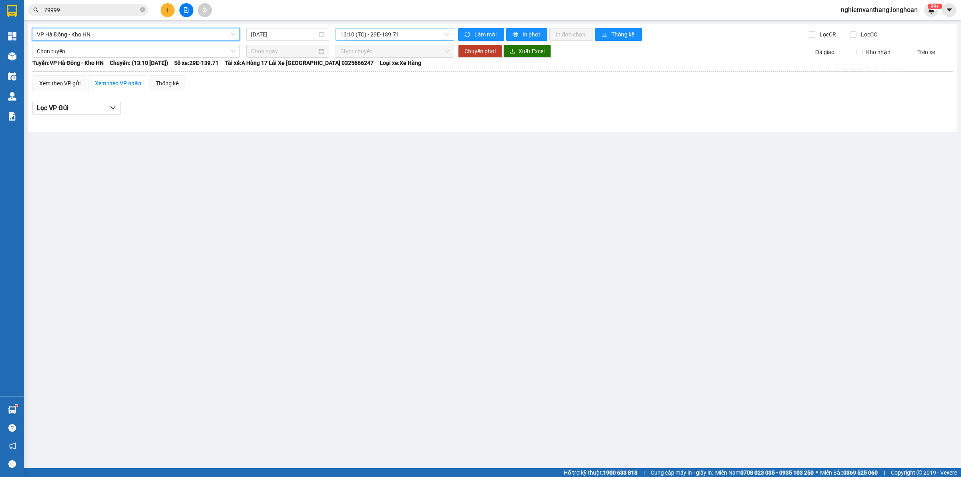
click at [361, 33] on span "13:10 (TC) - 29E-139.71" at bounding box center [394, 34] width 109 height 12
click at [373, 74] on div "19:00 (TC) - 29E-139.71" at bounding box center [371, 76] width 62 height 9
click at [109, 27] on div "VP [GEOGRAPHIC_DATA] - Kho HN [DATE] 19:00 19:00 (TC) - 29E-139.71 Làm mới In p…" at bounding box center [492, 78] width 929 height 108
click at [108, 32] on span "VP Hà Đông - Kho HN" at bounding box center [136, 34] width 198 height 12
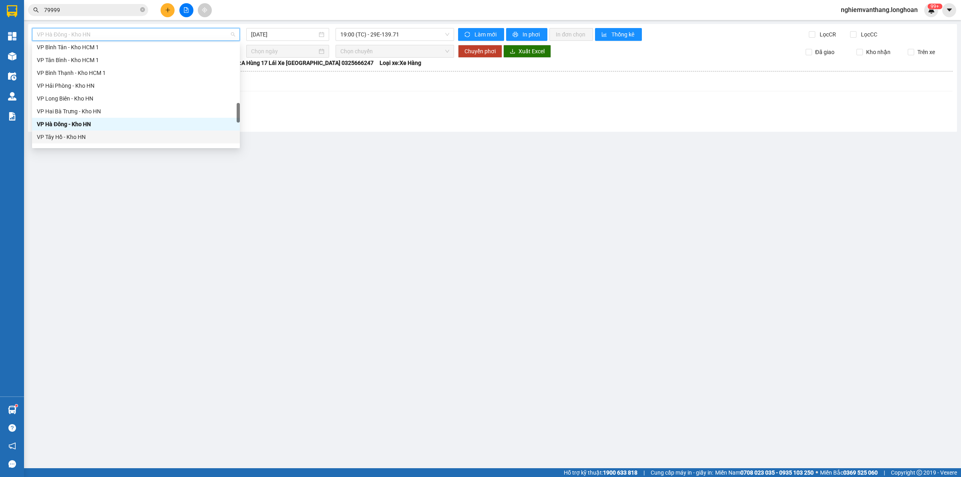
click at [74, 138] on div "VP Tây Hồ - Kho HN" at bounding box center [136, 136] width 198 height 9
type input "[DATE]"
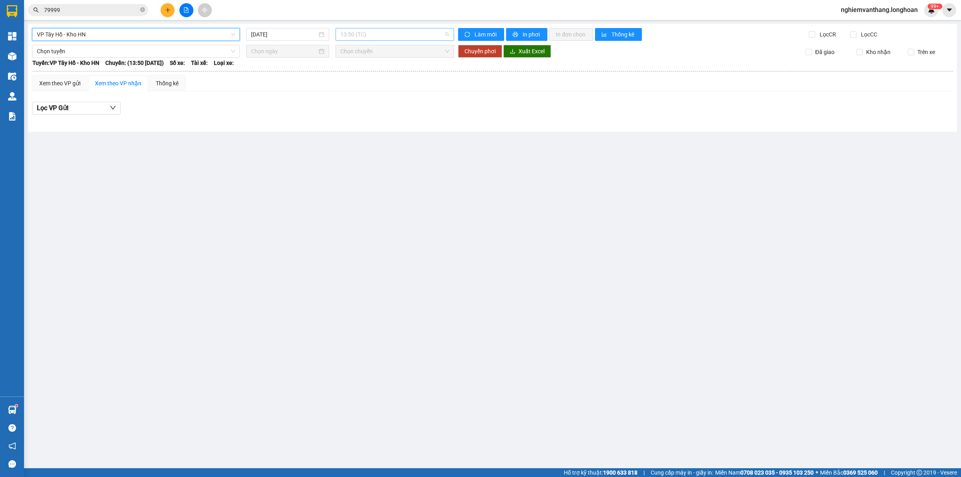
click at [377, 34] on span "13:50 (TC)" at bounding box center [394, 34] width 109 height 12
click at [355, 78] on div "19:40 (TC) - 29E-121.45" at bounding box center [371, 76] width 62 height 9
click at [110, 36] on span "VP Tây Hồ - Kho HN" at bounding box center [136, 34] width 198 height 12
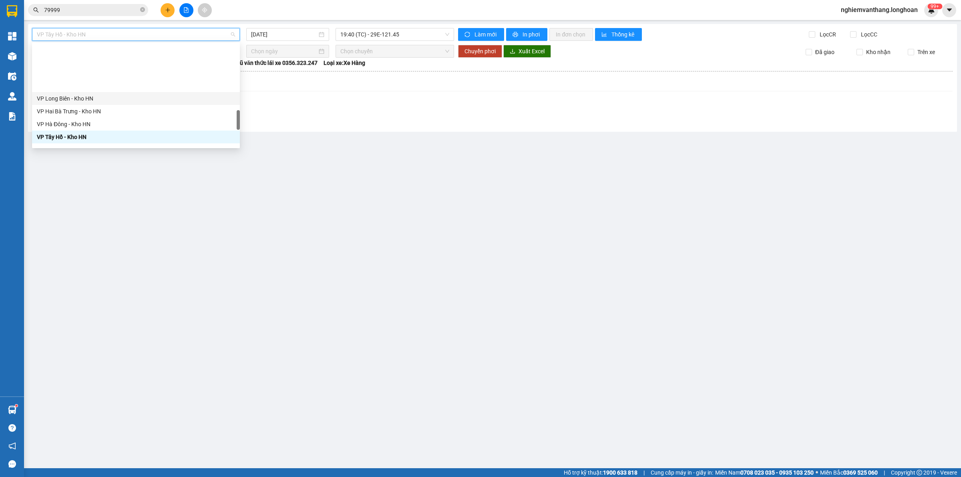
scroll to position [450, 0]
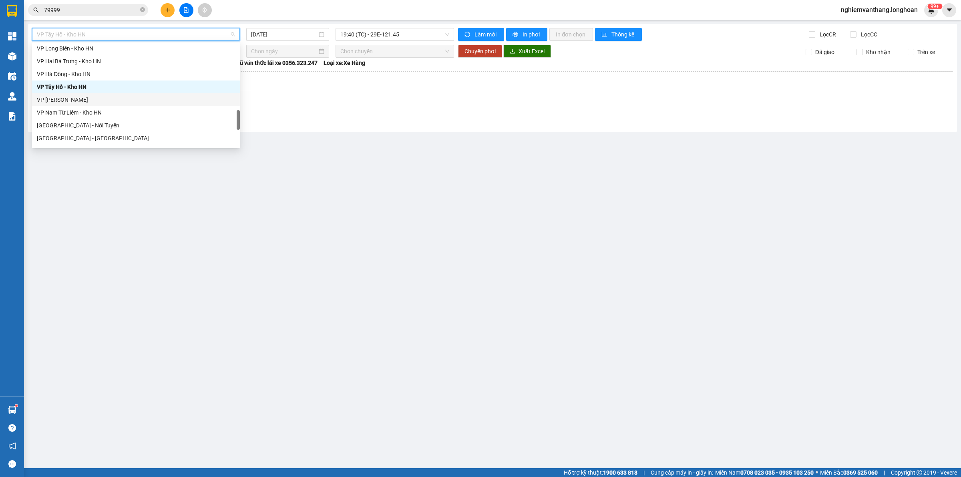
click at [86, 98] on div "VP [PERSON_NAME]" at bounding box center [136, 99] width 198 height 9
type input "[DATE]"
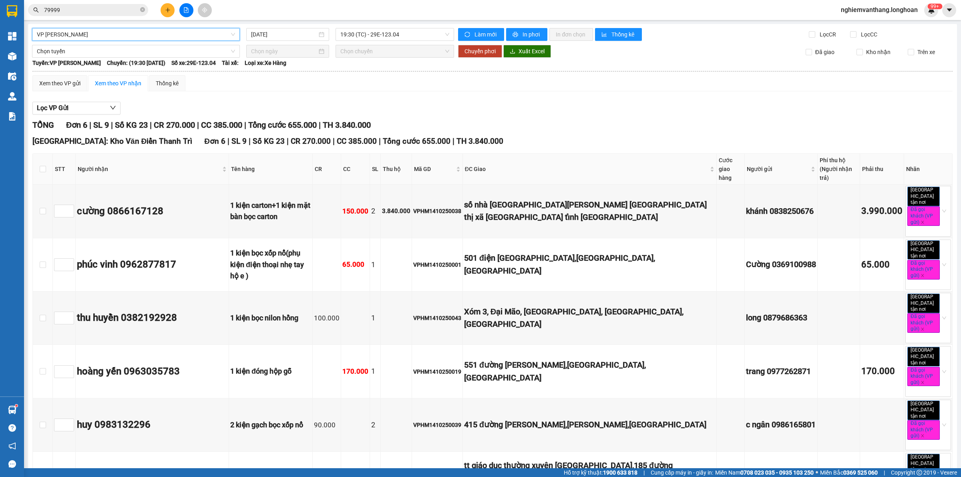
click at [424, 27] on div "VP [PERSON_NAME] VP Hoàng Mai - Kho HN [DATE] 19:30 (TC) - 29E-123.04 Làm mới I…" at bounding box center [492, 283] width 929 height 518
click at [411, 35] on span "19:30 (TC) - 29E-123.04" at bounding box center [394, 34] width 109 height 12
drag, startPoint x: 113, startPoint y: 26, endPoint x: 113, endPoint y: 37, distance: 10.8
click at [113, 26] on div "VP [PERSON_NAME] - Kho HN [DATE] 19:30 (TC) - 29E-123.04 Làm mới In phơi In đơn…" at bounding box center [492, 283] width 929 height 518
click at [99, 25] on div "VP [PERSON_NAME] - Kho HN [DATE] 19:30 (TC) - 29E-123.04 Làm mới In phơi In đơn…" at bounding box center [492, 283] width 929 height 518
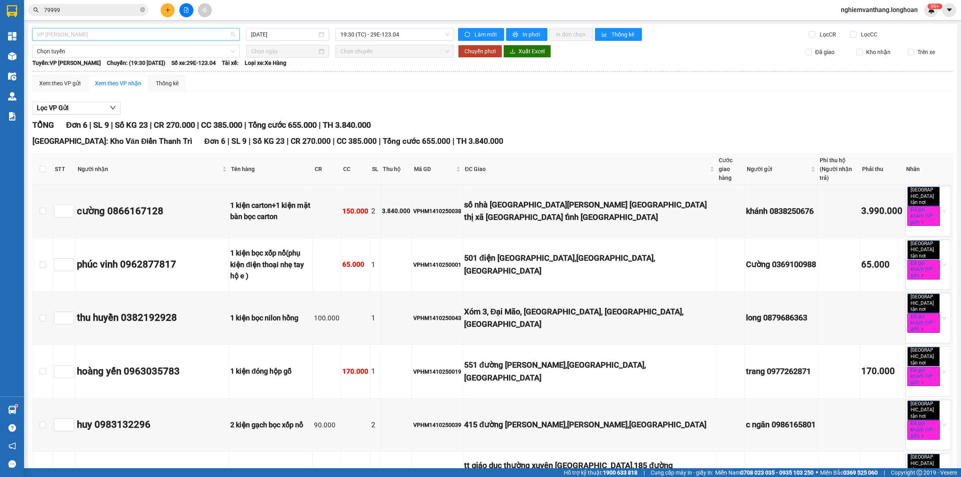
click at [98, 32] on span "VP [PERSON_NAME]" at bounding box center [136, 34] width 198 height 12
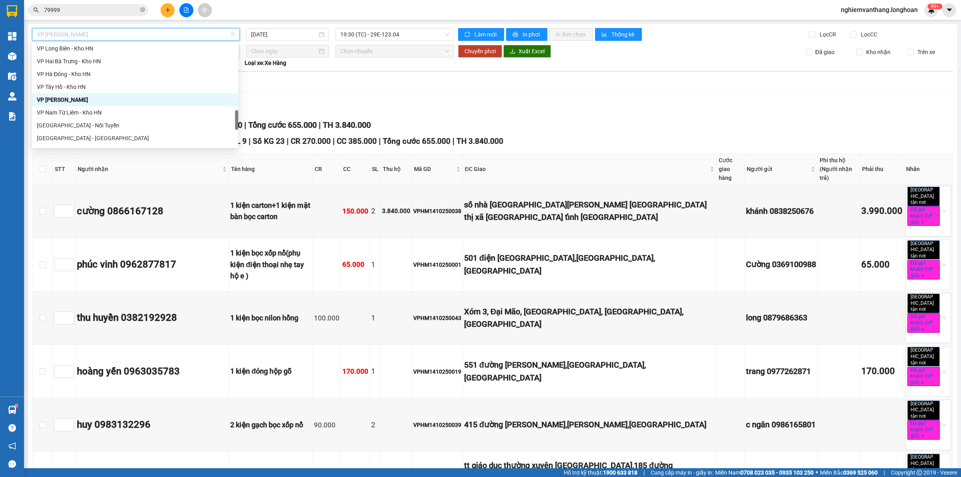
click at [81, 111] on div "VP Nam Từ Liêm - Kho HN" at bounding box center [135, 112] width 197 height 9
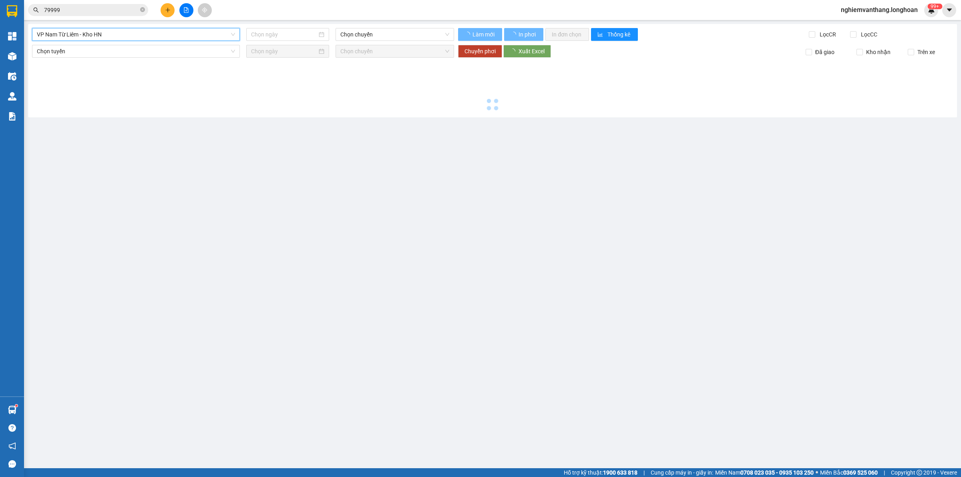
type input "[DATE]"
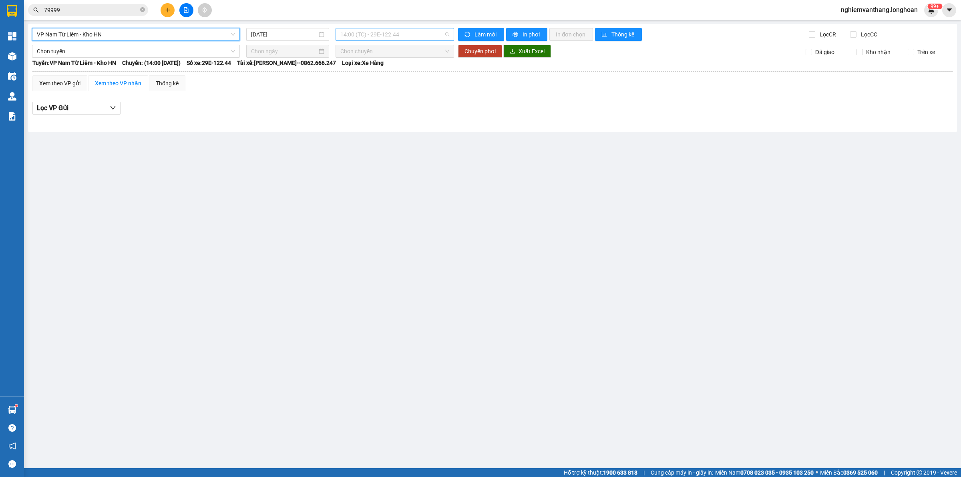
click at [375, 36] on span "14:00 (TC) - 29E-122.44" at bounding box center [394, 34] width 109 height 12
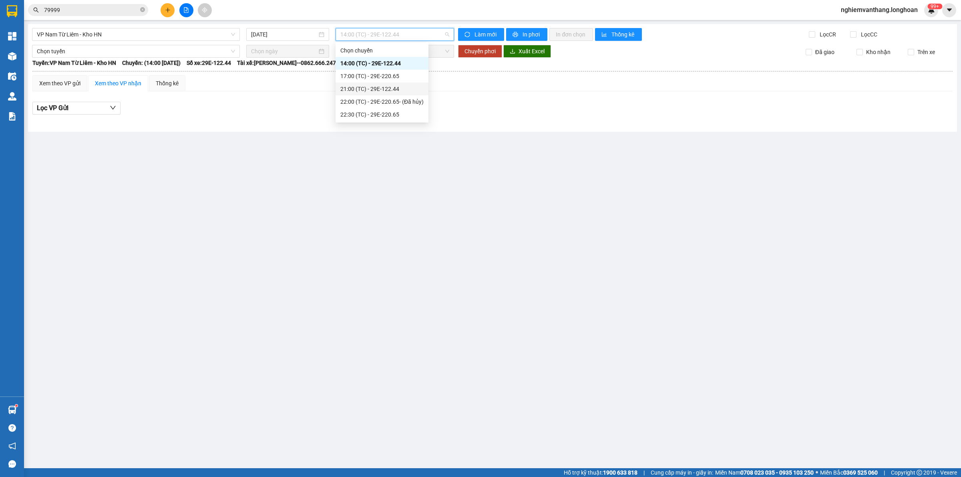
click at [363, 95] on div "22:00 (TC) - 29E-220.65 - (Đã hủy)" at bounding box center [381, 101] width 93 height 13
click at [379, 38] on span "22:00 (TC) - 29E-220.65 - (Đã hủy)" at bounding box center [394, 34] width 109 height 12
click at [377, 87] on div "21:00 (TC) - 29E-122.44" at bounding box center [382, 88] width 85 height 9
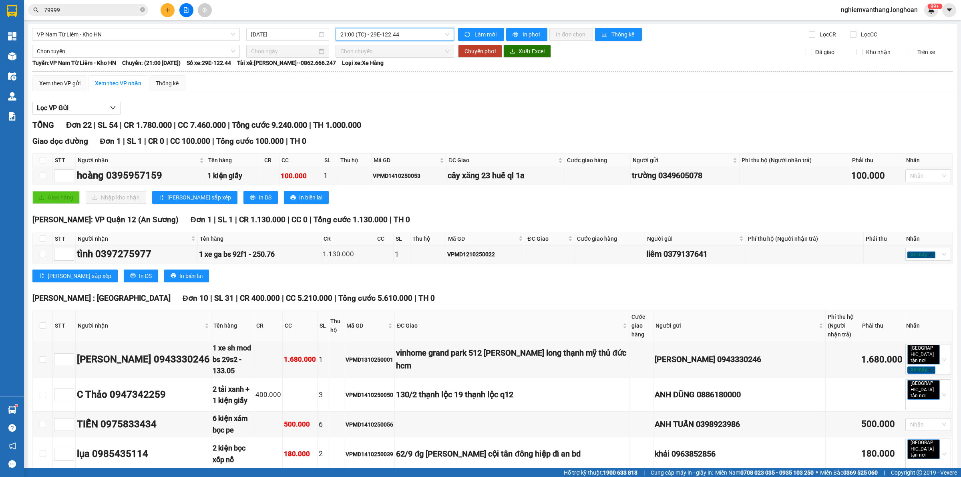
click at [385, 31] on span "21:00 (TC) - 29E-122.44" at bounding box center [394, 34] width 109 height 12
click at [381, 113] on div "22:30 (TC) - 29E-220.65" at bounding box center [379, 114] width 83 height 9
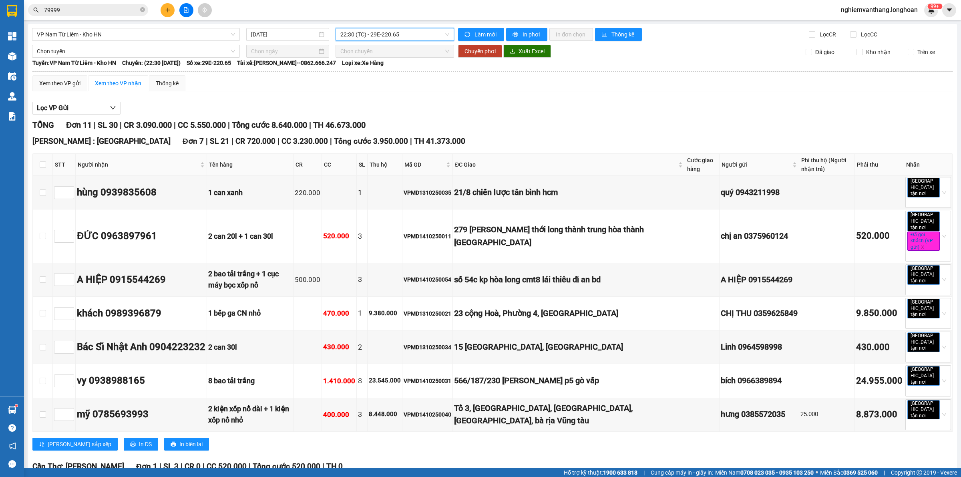
click at [397, 37] on span "22:30 (TC) - 29E-220.65" at bounding box center [394, 34] width 109 height 12
click at [393, 90] on div "21:00 (TC) - 29E-122.44" at bounding box center [379, 88] width 83 height 9
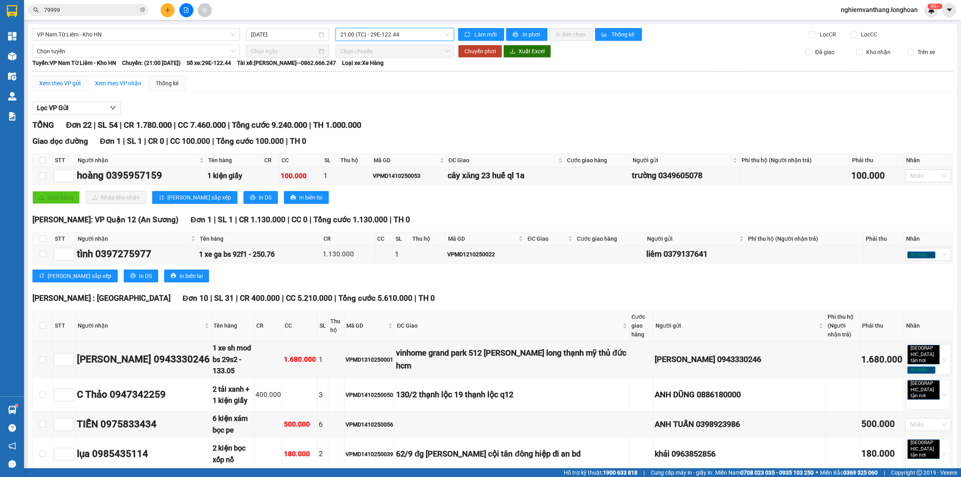
click at [67, 87] on div "Xem theo VP gửi" at bounding box center [59, 83] width 41 height 9
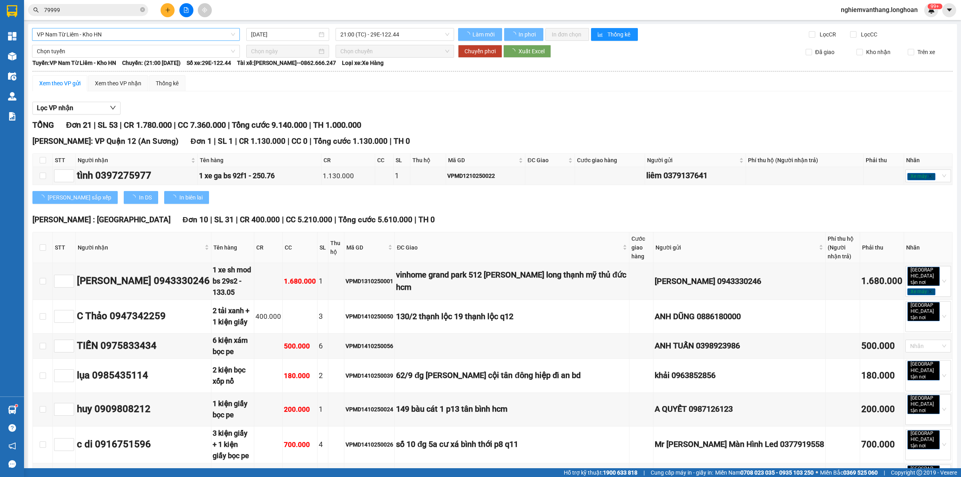
click at [78, 34] on span "VP Nam Từ Liêm - Kho HN" at bounding box center [136, 34] width 198 height 12
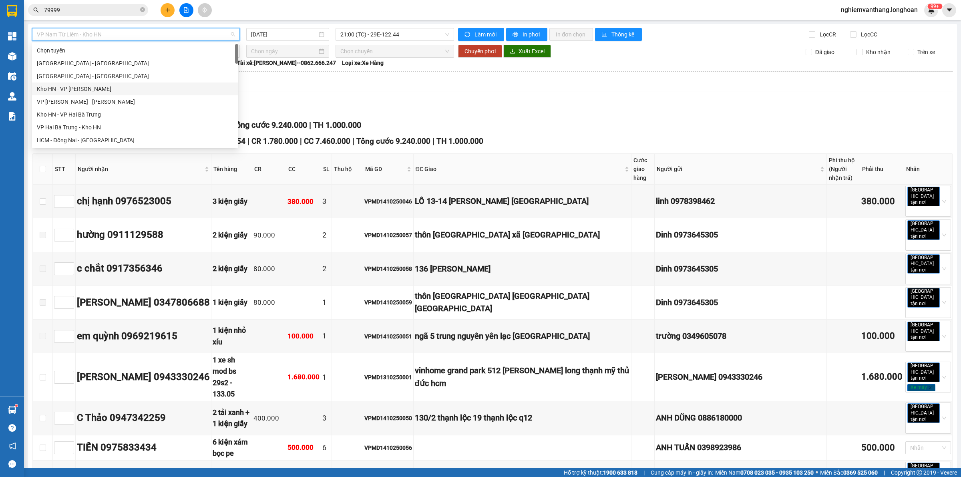
click at [77, 75] on div "[GEOGRAPHIC_DATA] - [GEOGRAPHIC_DATA]" at bounding box center [135, 76] width 197 height 9
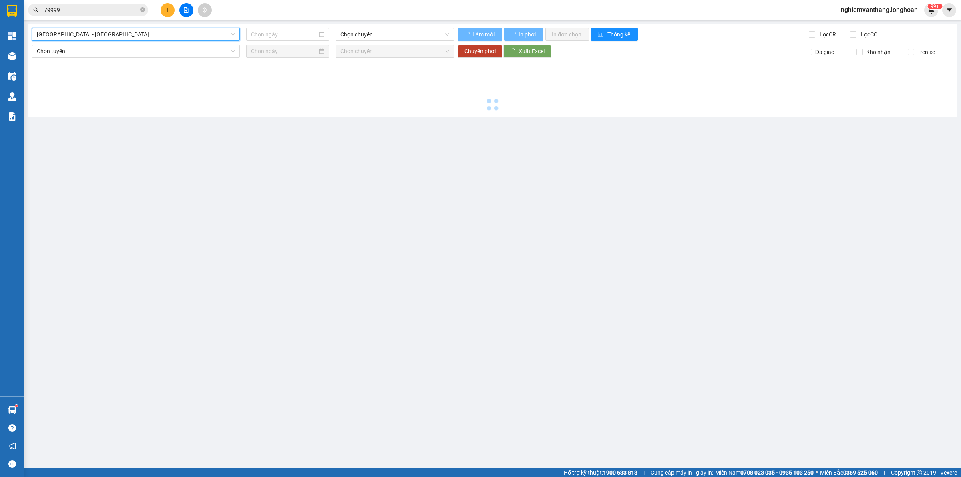
type input "[DATE]"
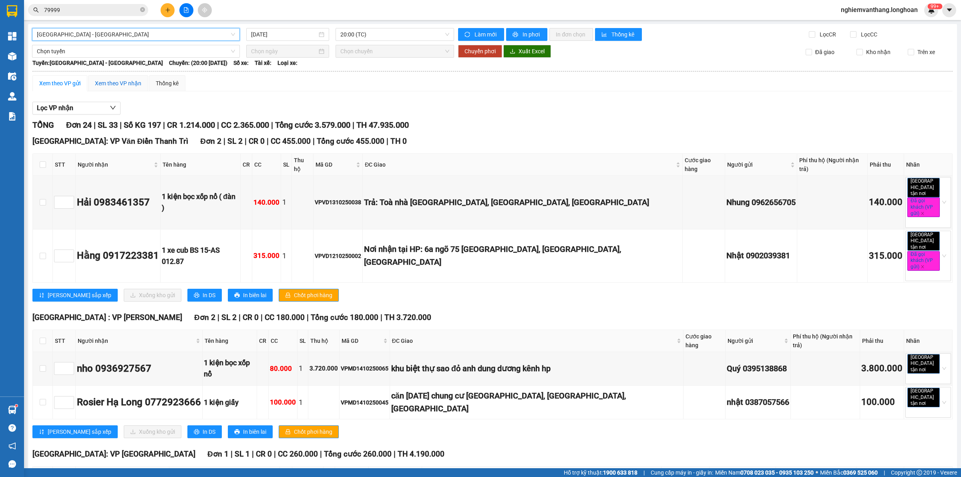
drag, startPoint x: 129, startPoint y: 80, endPoint x: 574, endPoint y: 67, distance: 444.5
click at [129, 80] on div "Xem theo VP nhận" at bounding box center [118, 83] width 46 height 9
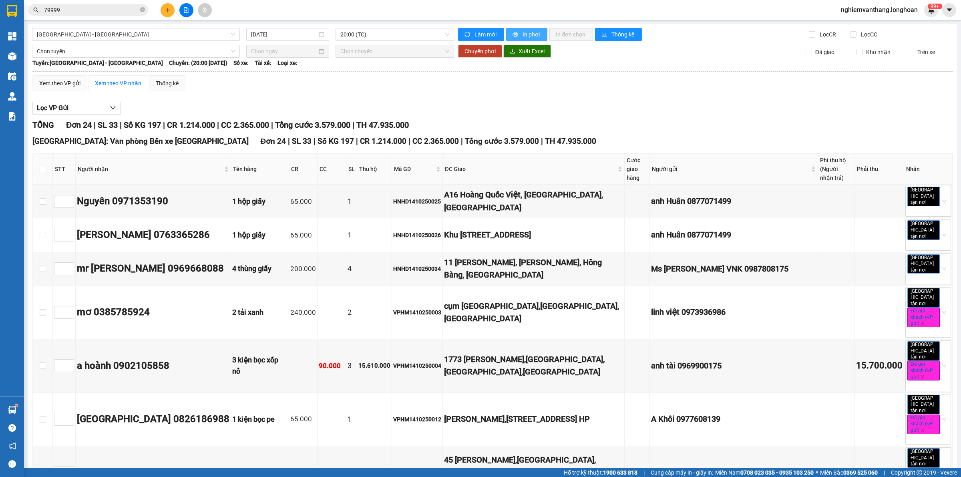
click at [537, 37] on button "In phơi" at bounding box center [526, 34] width 41 height 13
drag, startPoint x: 78, startPoint y: 35, endPoint x: 102, endPoint y: 94, distance: 64.4
click at [78, 35] on span "[GEOGRAPHIC_DATA] - [GEOGRAPHIC_DATA]" at bounding box center [136, 34] width 198 height 12
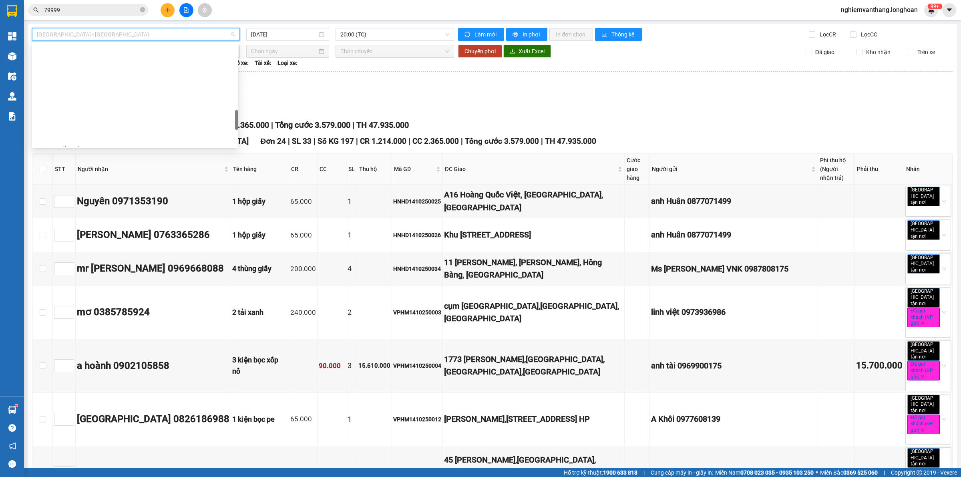
scroll to position [563, 0]
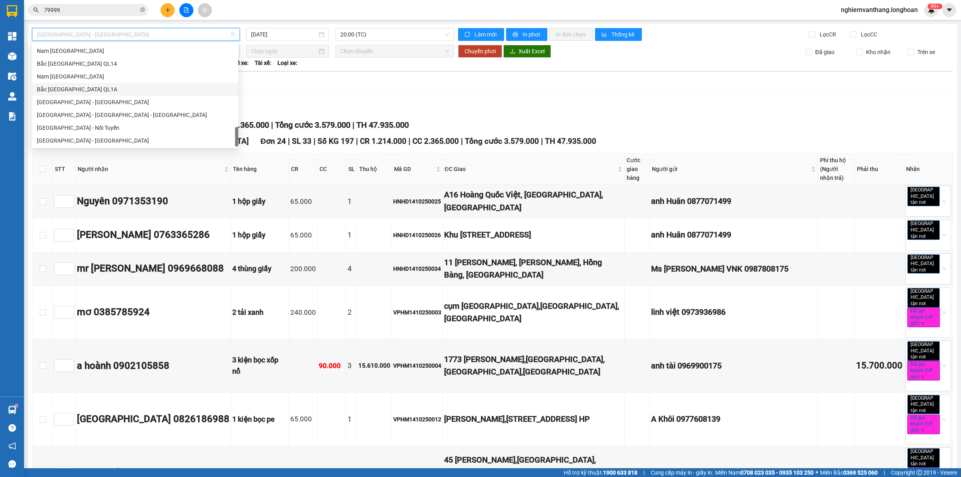
click at [88, 84] on div "Bắc [GEOGRAPHIC_DATA] QL1A" at bounding box center [135, 89] width 206 height 13
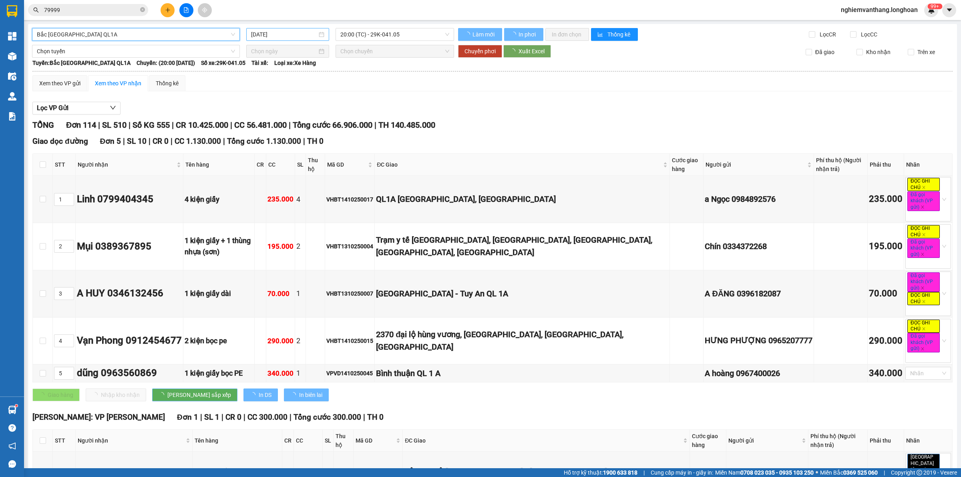
click at [291, 31] on input "[DATE]" at bounding box center [284, 34] width 66 height 9
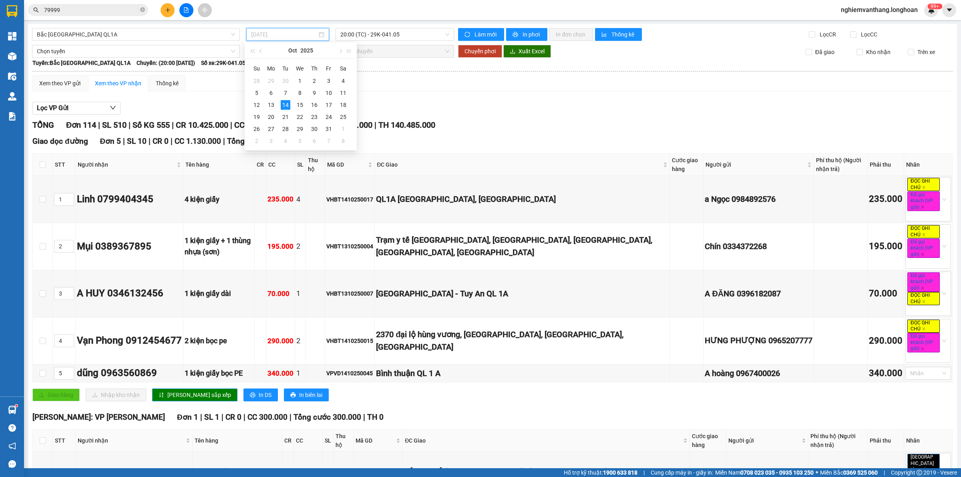
type input "[DATE]"
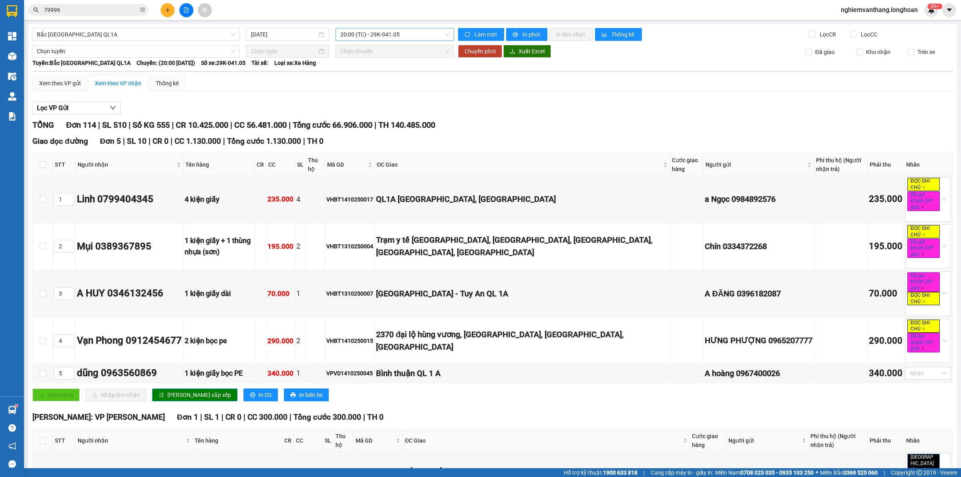
click at [361, 38] on span "20:00 (TC) - 29K-041.05" at bounding box center [394, 34] width 109 height 12
click at [359, 75] on div "23:00 (TC) - 29K-040.98" at bounding box center [369, 76] width 62 height 9
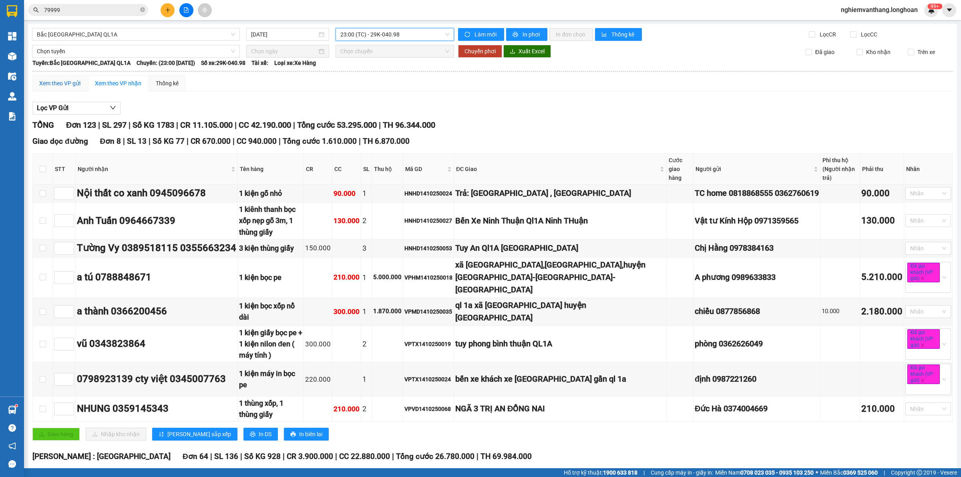
click at [73, 84] on div "Xem theo VP gửi" at bounding box center [59, 83] width 41 height 9
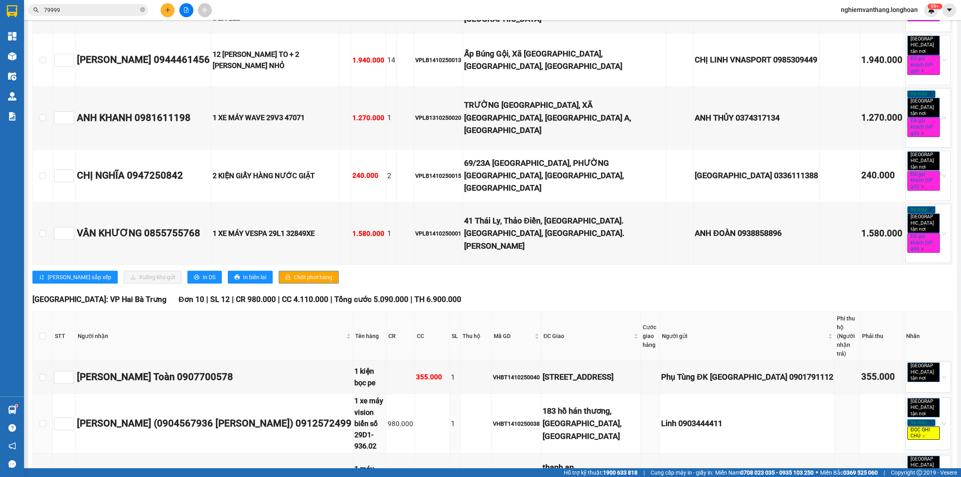
scroll to position [4932, 0]
drag, startPoint x: 253, startPoint y: 391, endPoint x: 263, endPoint y: 389, distance: 9.3
drag, startPoint x: 265, startPoint y: 384, endPoint x: 292, endPoint y: 383, distance: 27.6
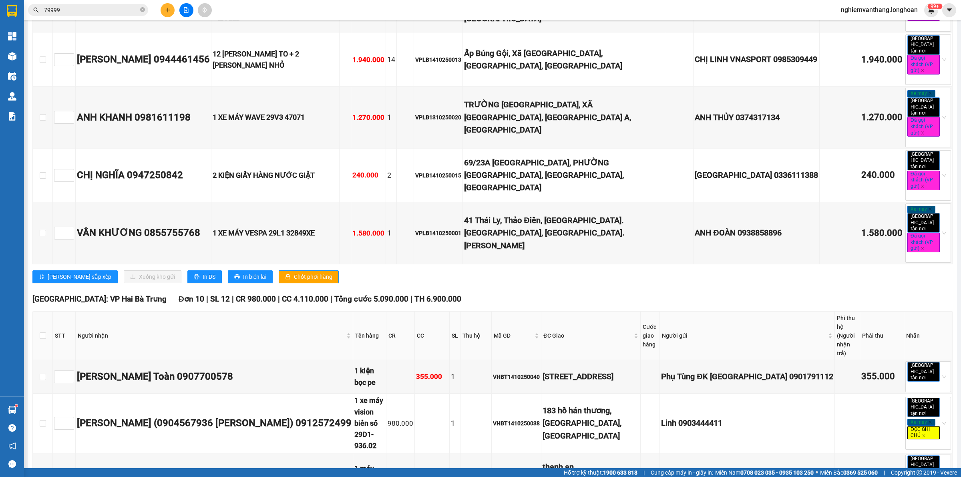
drag, startPoint x: 255, startPoint y: 360, endPoint x: 277, endPoint y: 360, distance: 22.8
drag, startPoint x: 237, startPoint y: 326, endPoint x: 282, endPoint y: 329, distance: 44.9
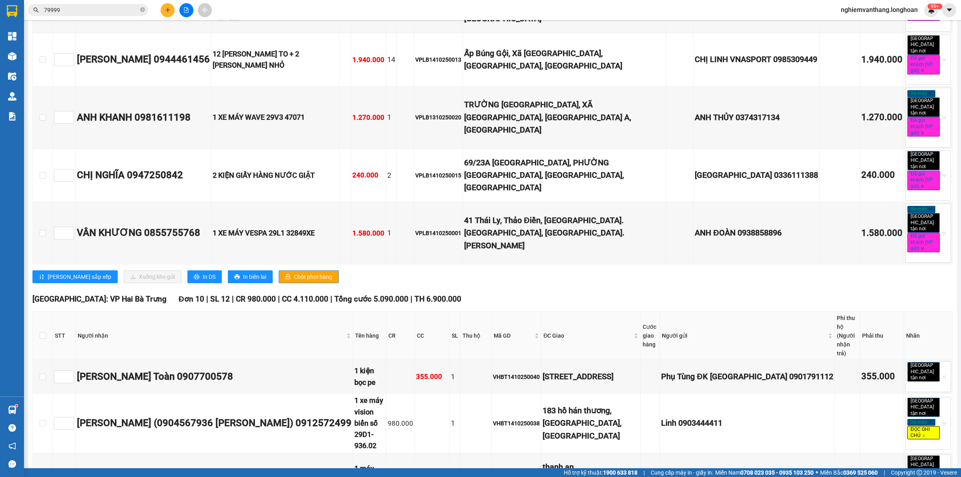
drag, startPoint x: 246, startPoint y: 302, endPoint x: 289, endPoint y: 301, distance: 43.2
drag, startPoint x: 247, startPoint y: 281, endPoint x: 274, endPoint y: 269, distance: 30.0
drag, startPoint x: 259, startPoint y: 255, endPoint x: 304, endPoint y: 253, distance: 45.7
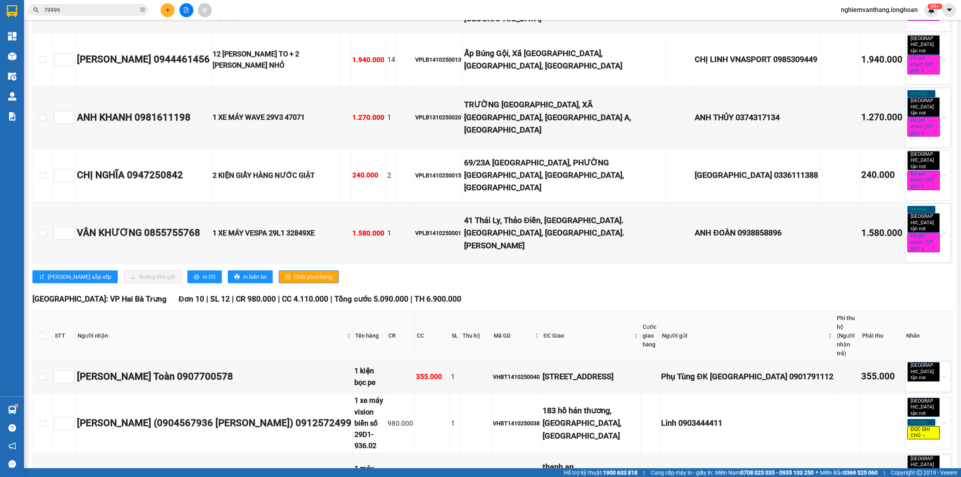
drag, startPoint x: 223, startPoint y: 251, endPoint x: 297, endPoint y: 253, distance: 73.7
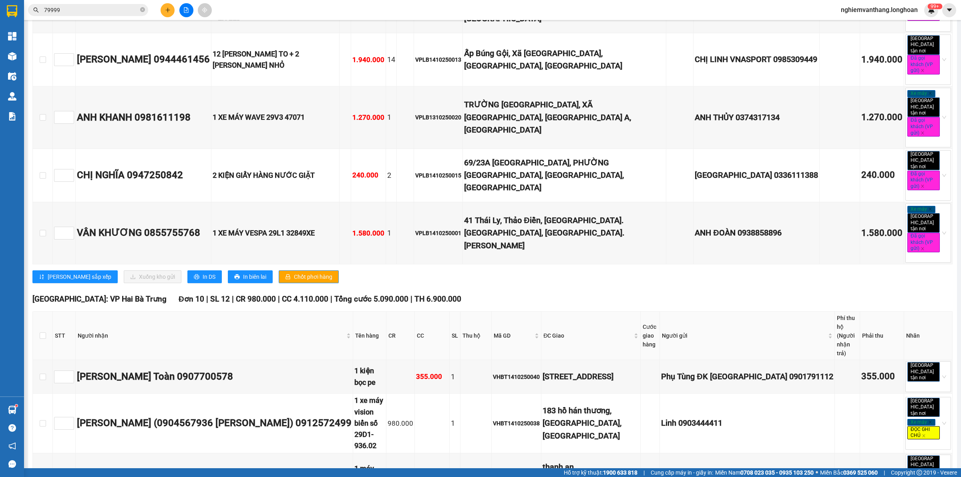
drag, startPoint x: 219, startPoint y: 247, endPoint x: 289, endPoint y: 255, distance: 70.9
checkbox input "true"
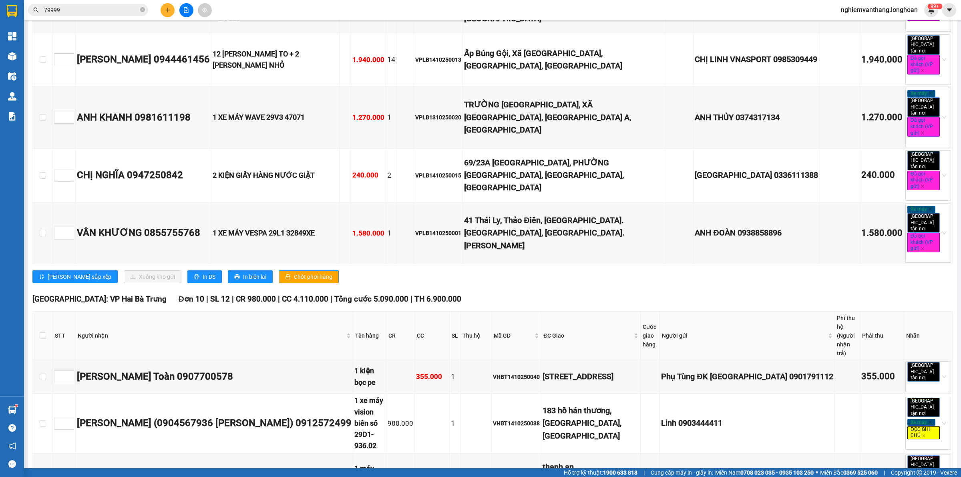
checkbox input "true"
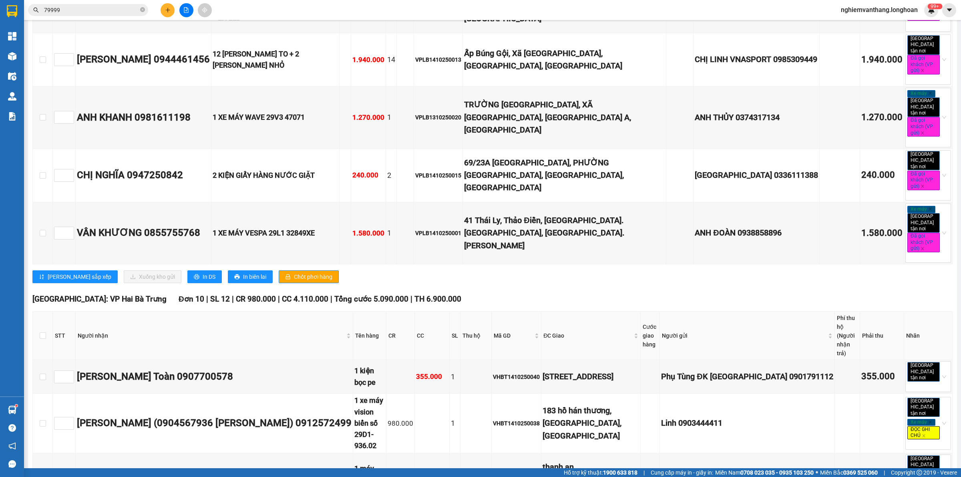
checkbox input "true"
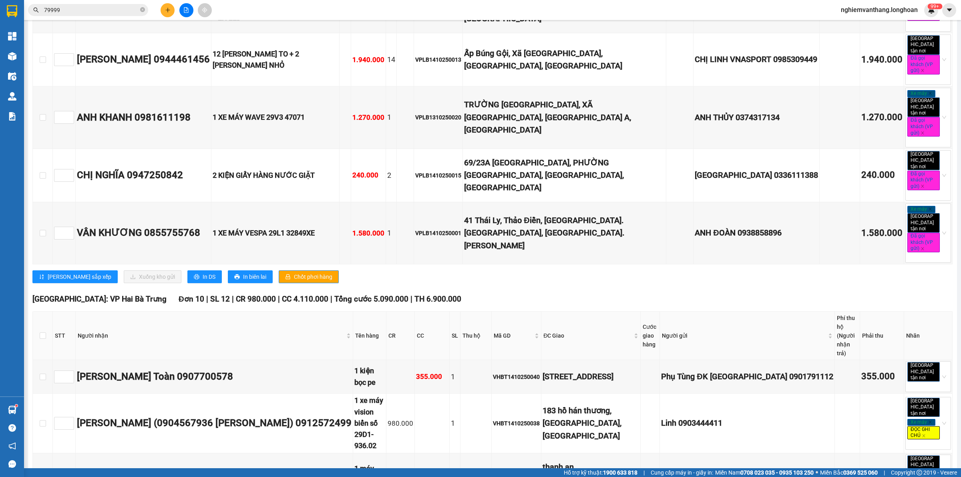
checkbox input "true"
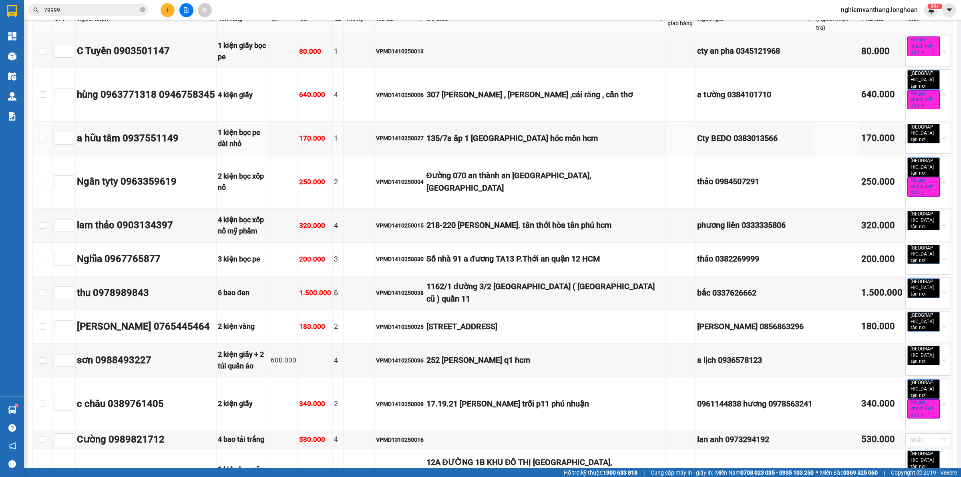
scroll to position [0, 0]
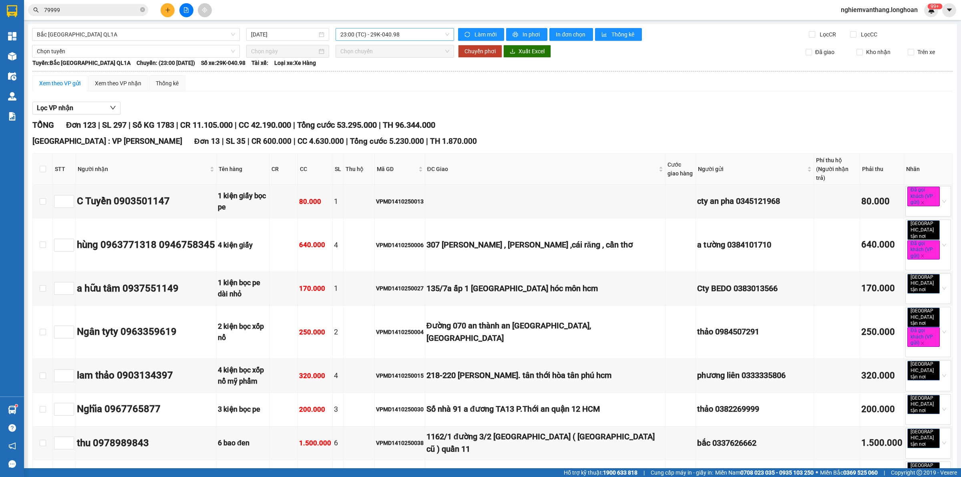
click at [353, 35] on span "23:00 (TC) - 29K-040.98" at bounding box center [394, 34] width 109 height 12
click at [75, 50] on span "Chọn tuyến" at bounding box center [136, 51] width 198 height 12
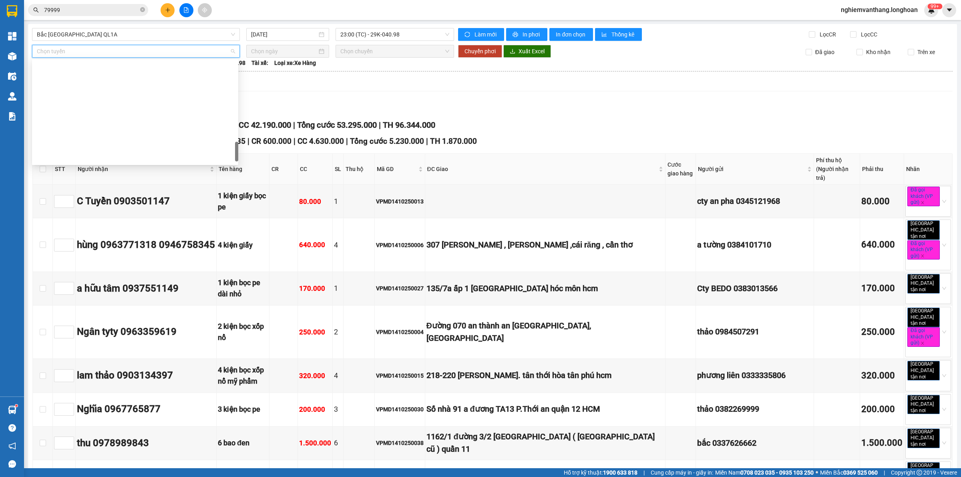
scroll to position [550, 0]
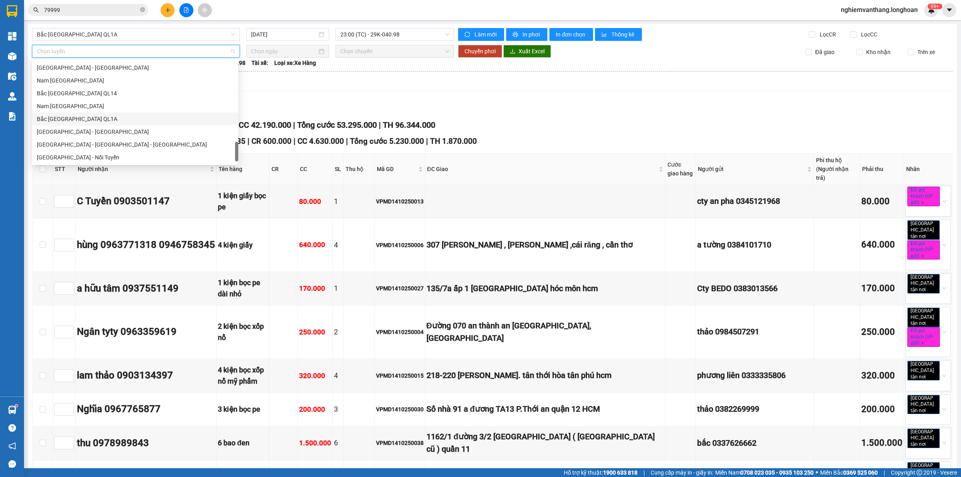
click at [88, 119] on div "Bắc [GEOGRAPHIC_DATA] QL1A" at bounding box center [135, 118] width 197 height 9
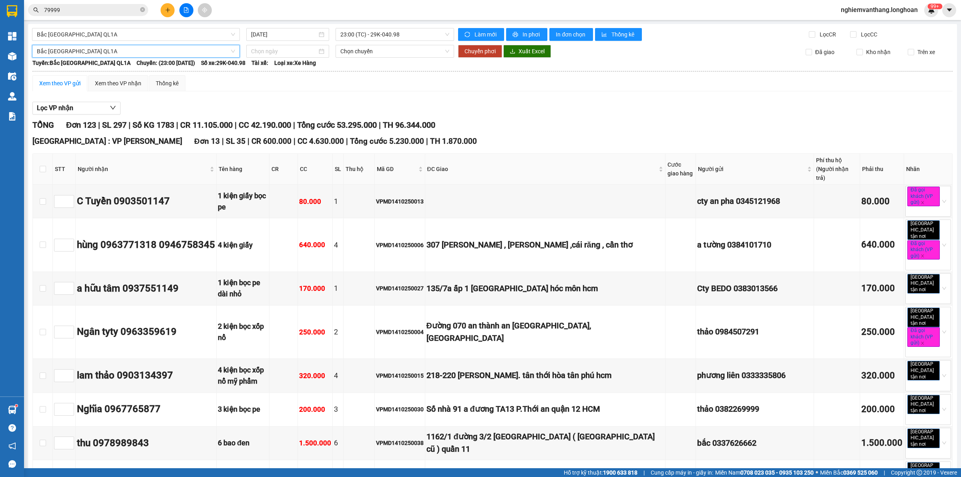
click at [291, 53] on input at bounding box center [284, 51] width 66 height 9
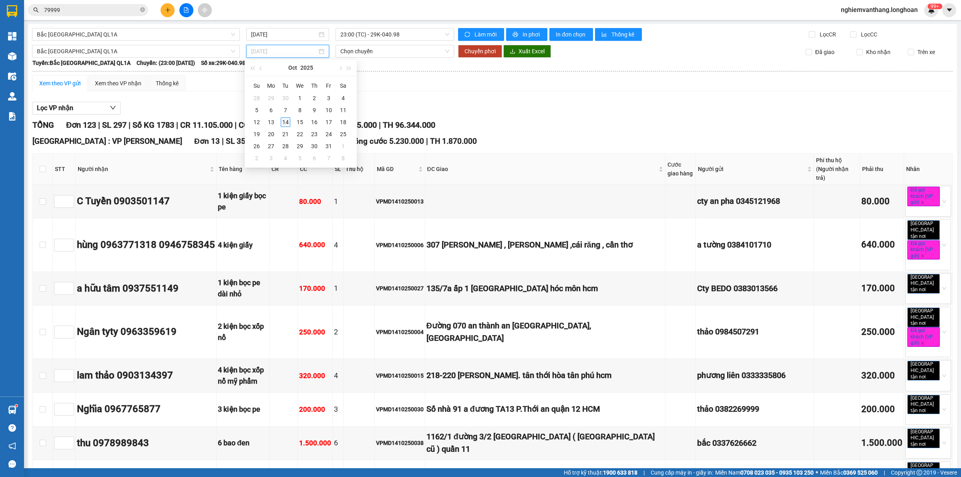
type input "[DATE]"
click at [281, 120] on div "14" at bounding box center [286, 122] width 10 height 10
drag, startPoint x: 279, startPoint y: 57, endPoint x: 281, endPoint y: 52, distance: 4.7
click at [280, 56] on div "[DATE]" at bounding box center [287, 51] width 83 height 13
click at [299, 121] on div "15" at bounding box center [300, 122] width 10 height 10
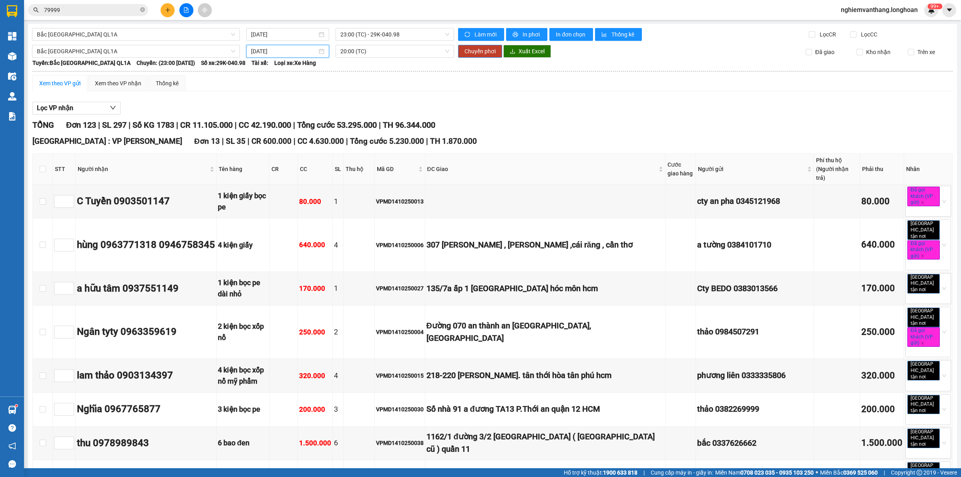
type input "[DATE]"
click at [464, 45] on button "Chuyển phơi" at bounding box center [480, 51] width 44 height 13
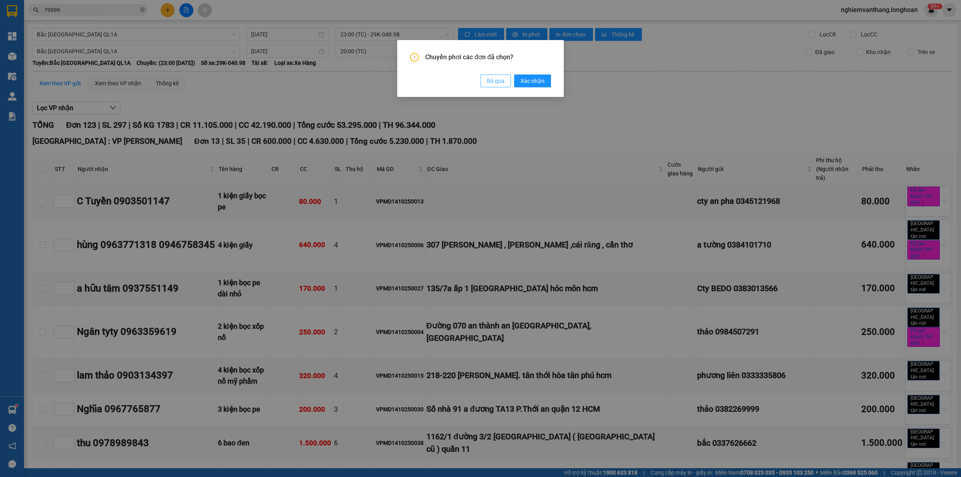
click at [494, 85] on span "Bỏ qua" at bounding box center [496, 80] width 18 height 9
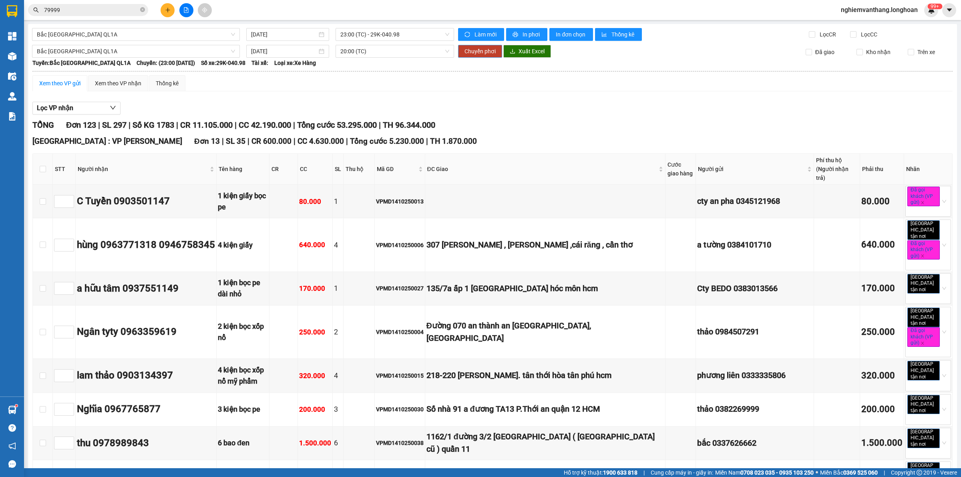
click at [476, 55] on span "Chuyển phơi" at bounding box center [479, 51] width 31 height 9
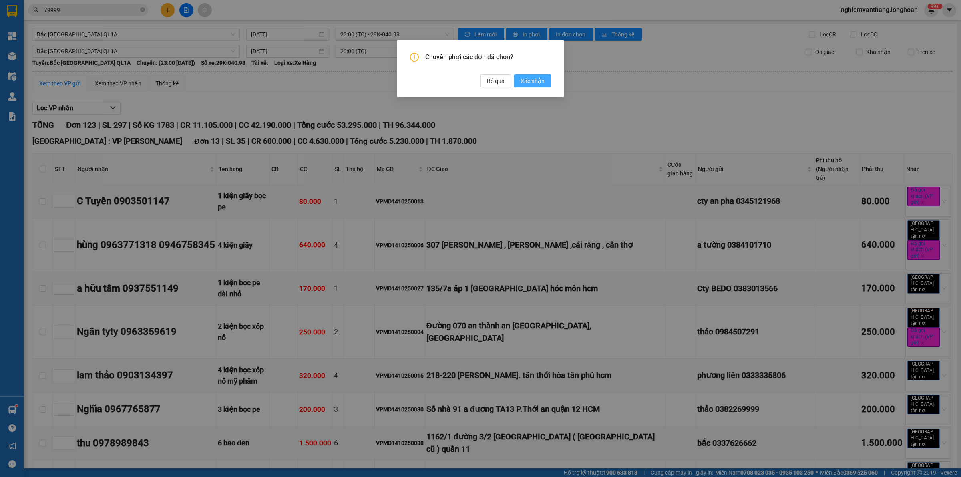
click at [544, 83] on button "Xác nhận" at bounding box center [532, 80] width 37 height 13
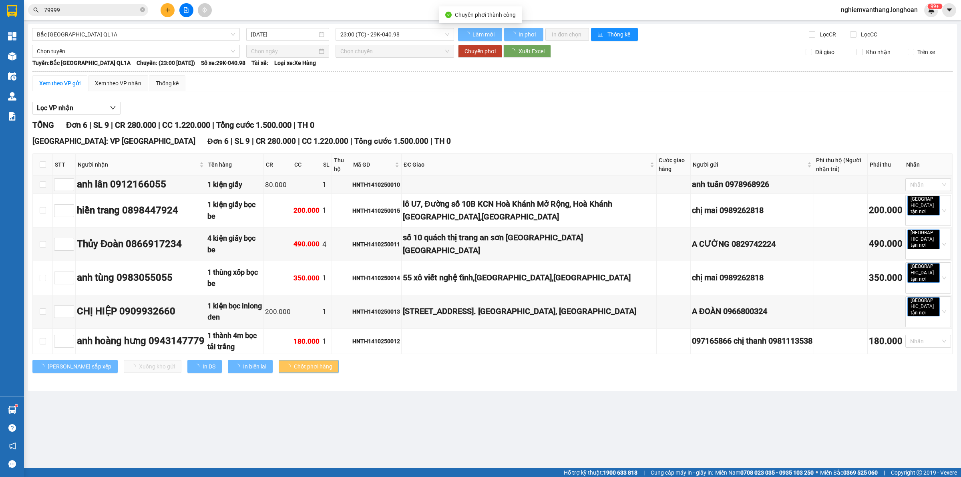
type input "[DATE]"
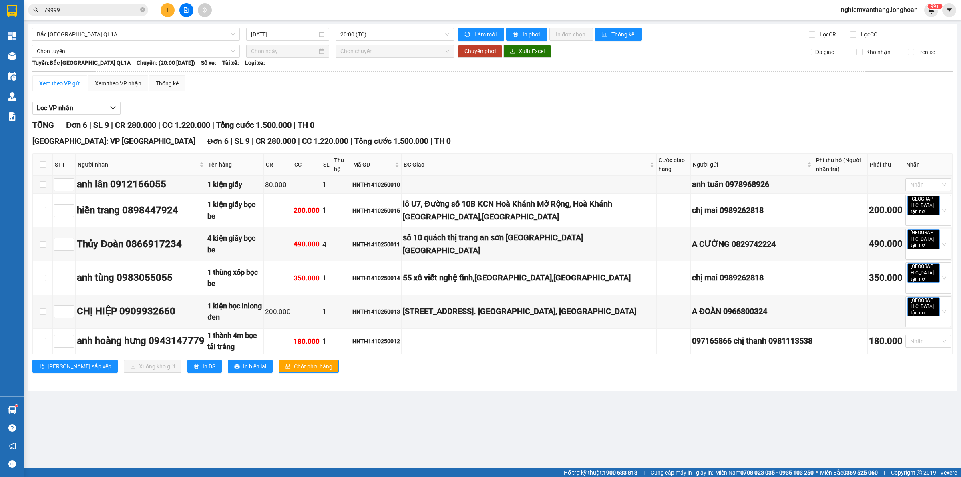
click at [104, 92] on div "Xem theo VP gửi Xem theo VP nhận Thống kê Lọc VP nhận TỔNG Đơn 6 | SL 9 | CR 28…" at bounding box center [492, 228] width 920 height 307
click at [112, 86] on div "Xem theo VP nhận" at bounding box center [118, 83] width 46 height 9
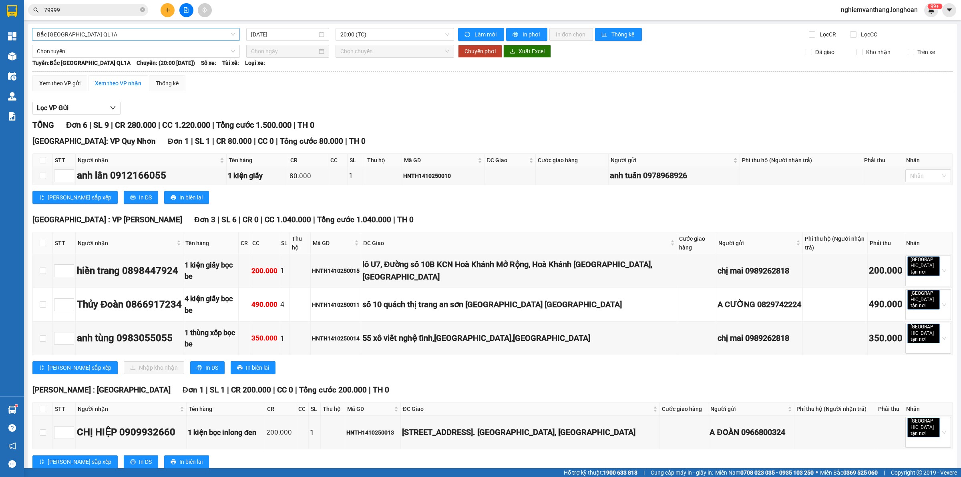
click at [90, 33] on span "Bắc [GEOGRAPHIC_DATA] QL1A" at bounding box center [136, 34] width 198 height 12
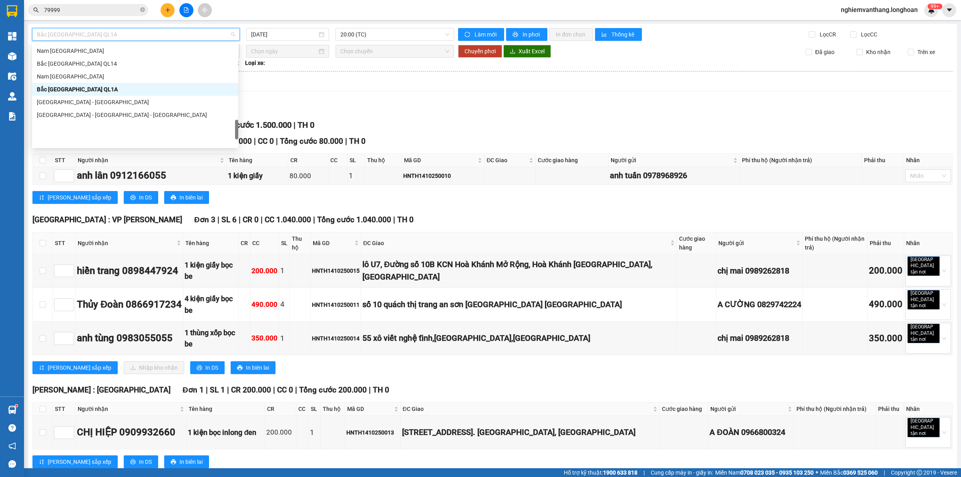
scroll to position [513, 0]
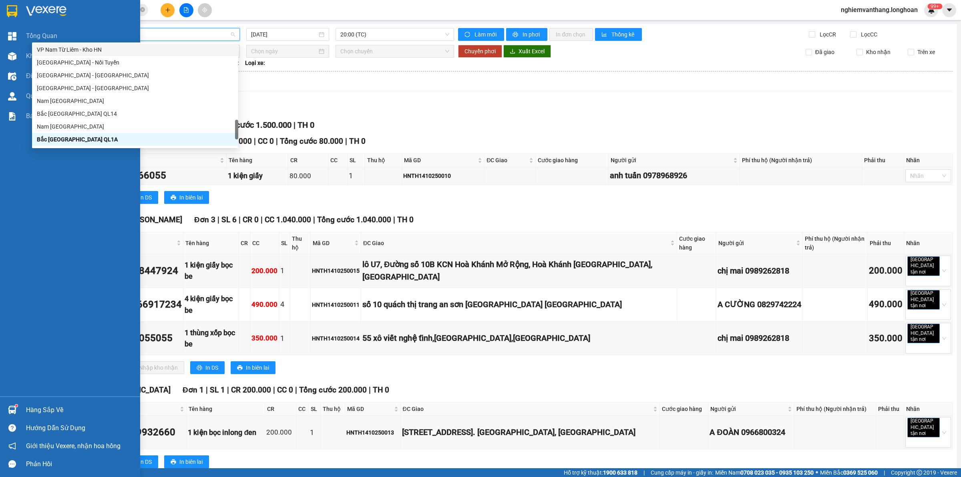
click at [8, 5] on img at bounding box center [12, 11] width 10 height 12
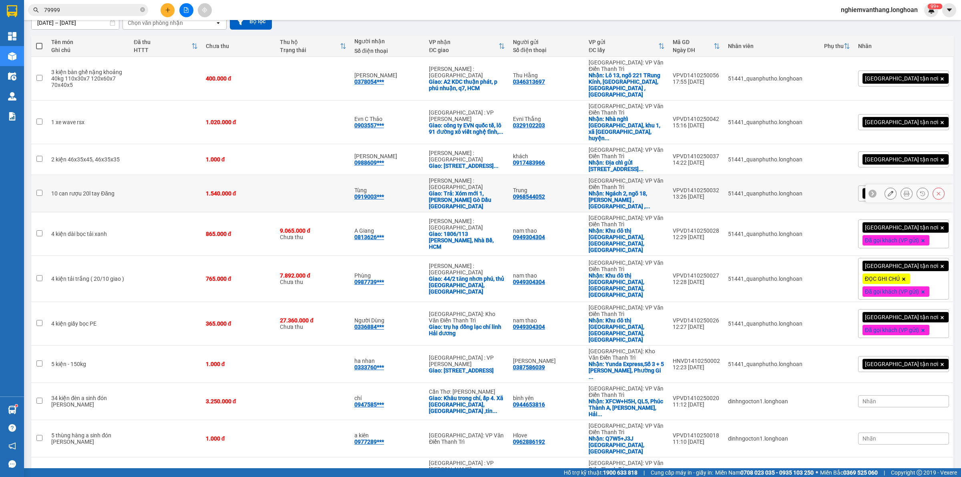
scroll to position [150, 0]
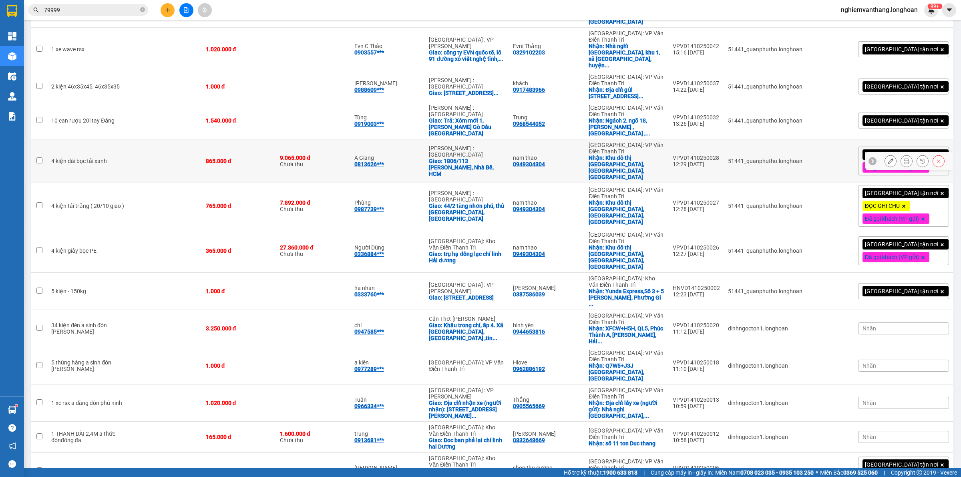
click at [133, 139] on td at bounding box center [166, 161] width 72 height 44
checkbox input "true"
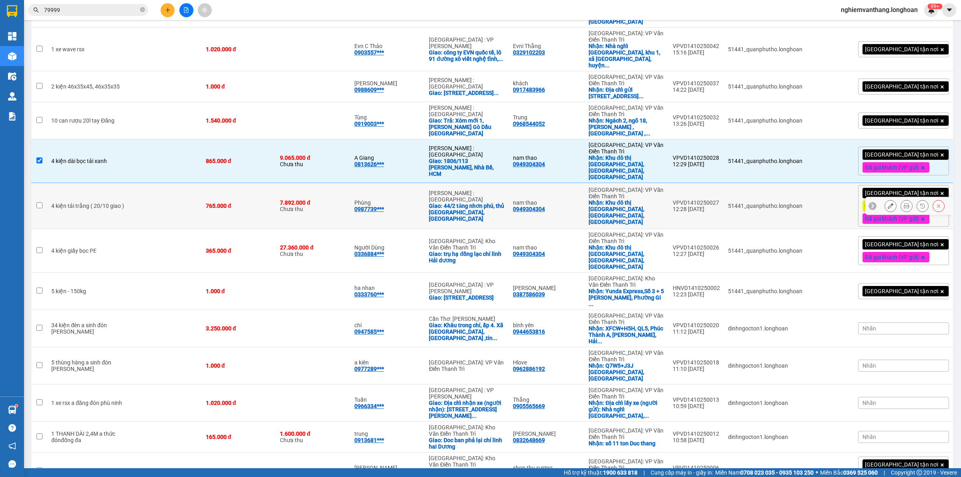
click at [131, 183] on td at bounding box center [166, 206] width 72 height 46
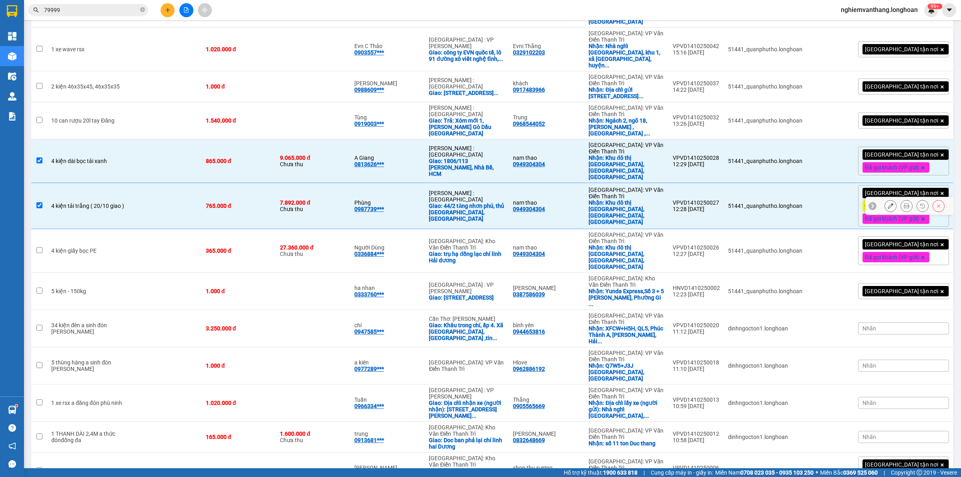
click at [130, 183] on td at bounding box center [166, 206] width 72 height 46
checkbox input "false"
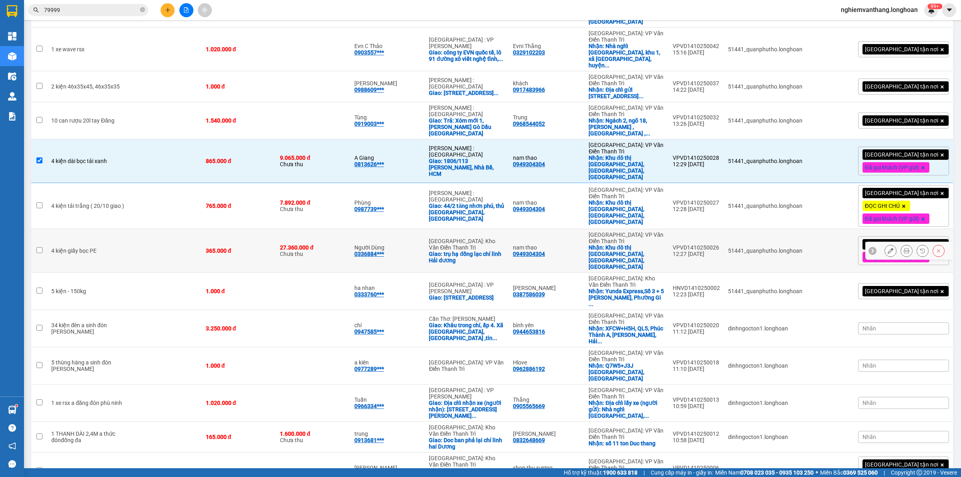
click at [135, 229] on td at bounding box center [166, 251] width 72 height 44
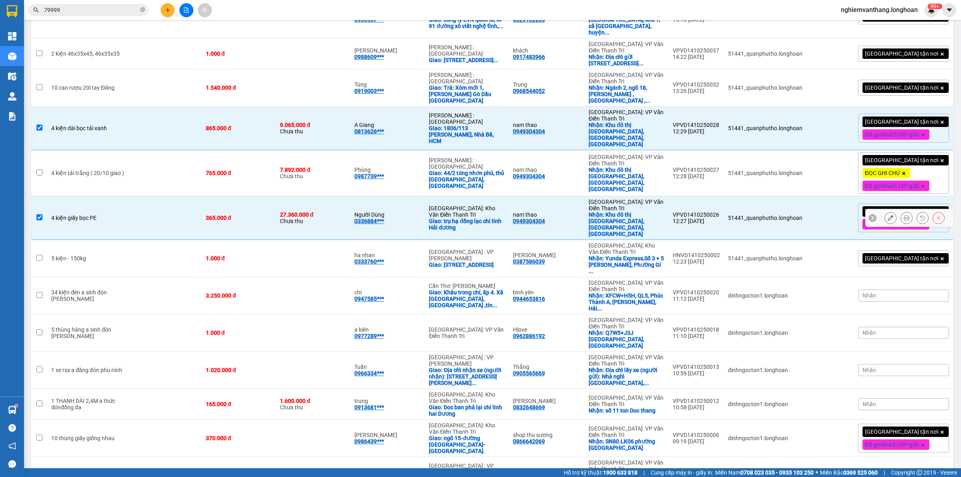
scroll to position [200, 0]
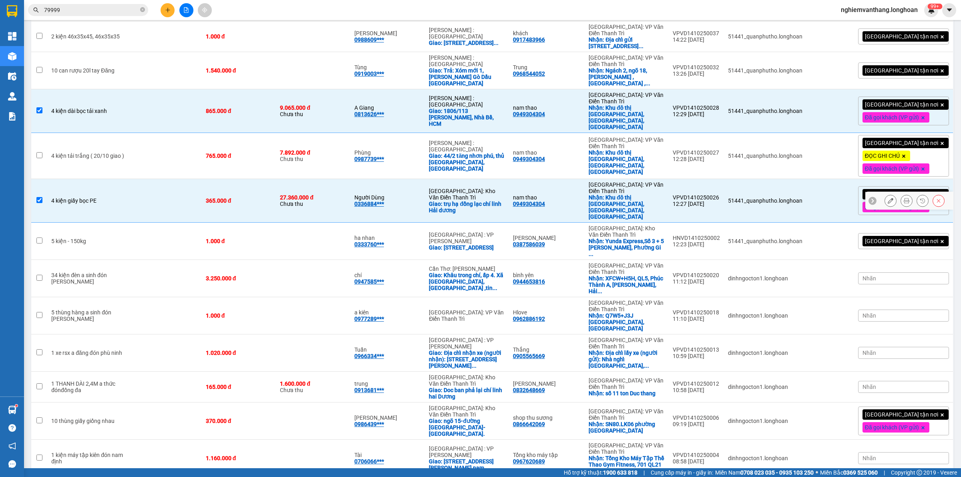
click at [139, 179] on td at bounding box center [166, 201] width 72 height 44
checkbox input "false"
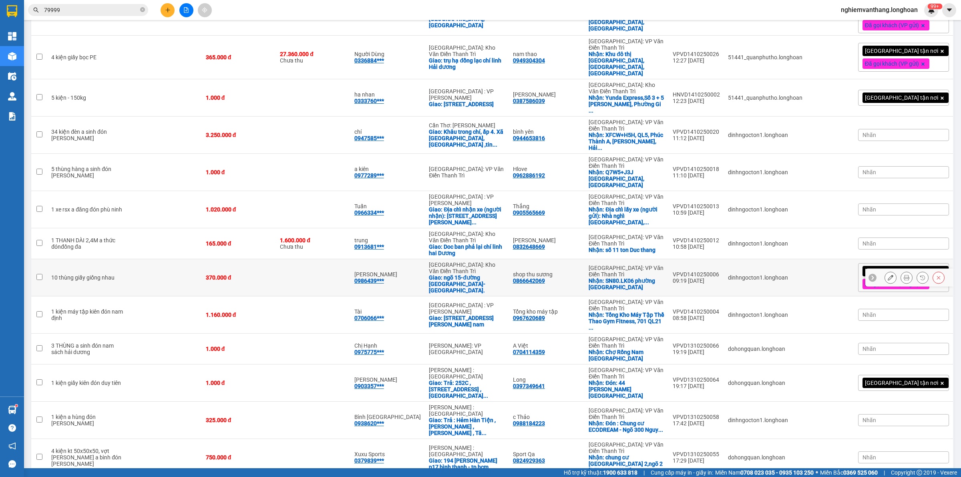
scroll to position [350, 0]
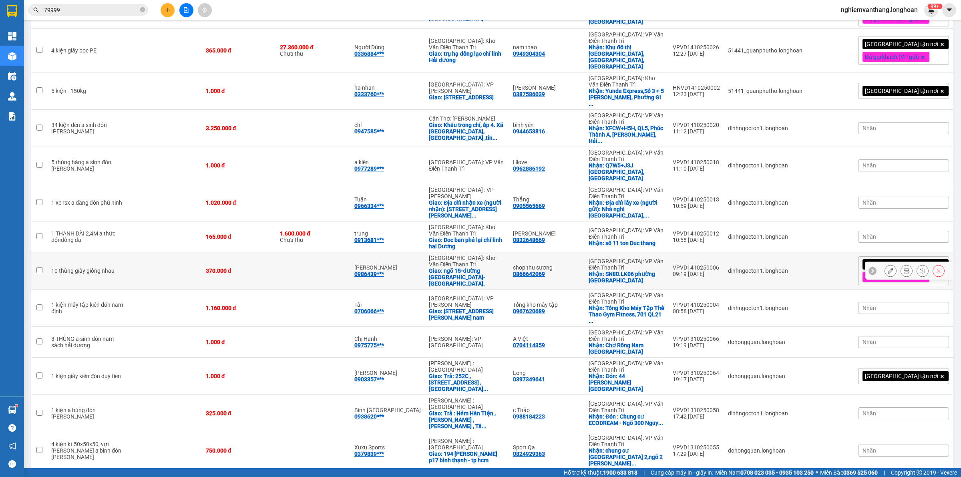
click at [135, 252] on td at bounding box center [166, 270] width 72 height 37
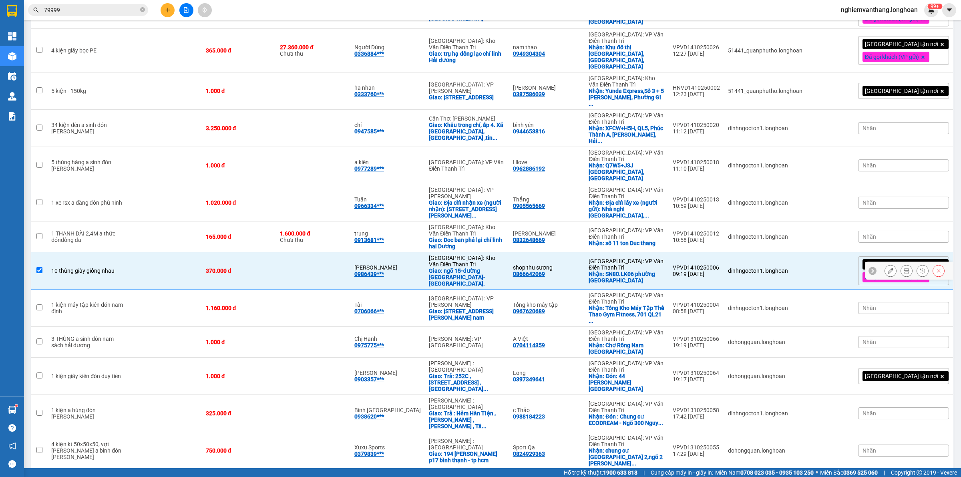
click at [141, 252] on td at bounding box center [166, 270] width 72 height 37
checkbox input "false"
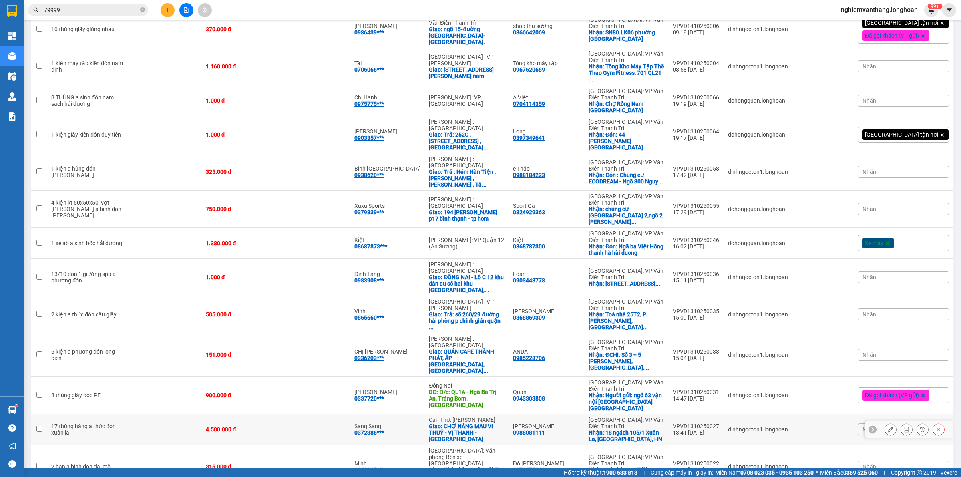
scroll to position [773, 0]
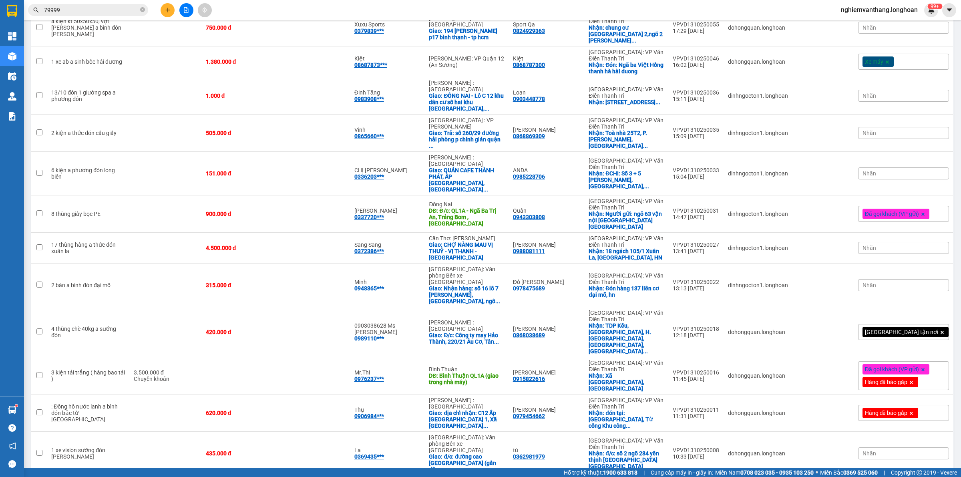
checkbox input "true"
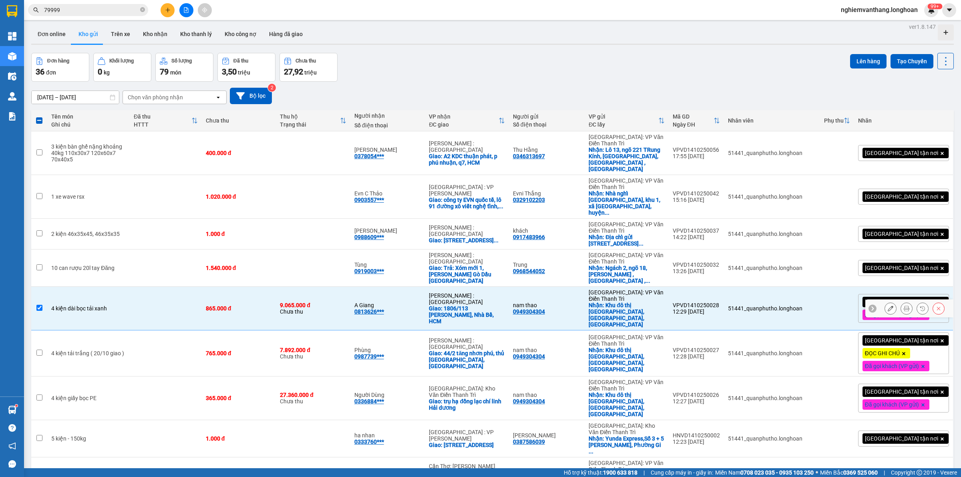
scroll to position [0, 0]
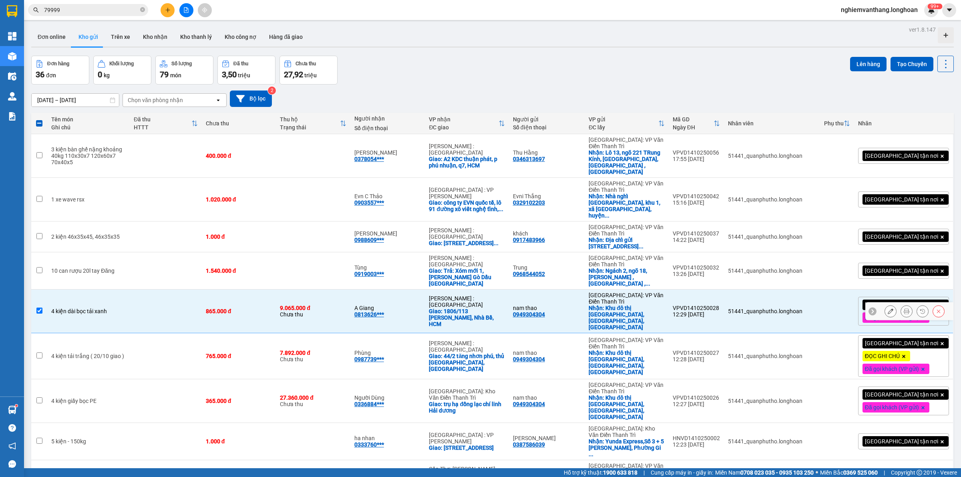
click at [88, 308] on div "4 kiện dài bọc tải xanh" at bounding box center [88, 311] width 74 height 6
checkbox input "false"
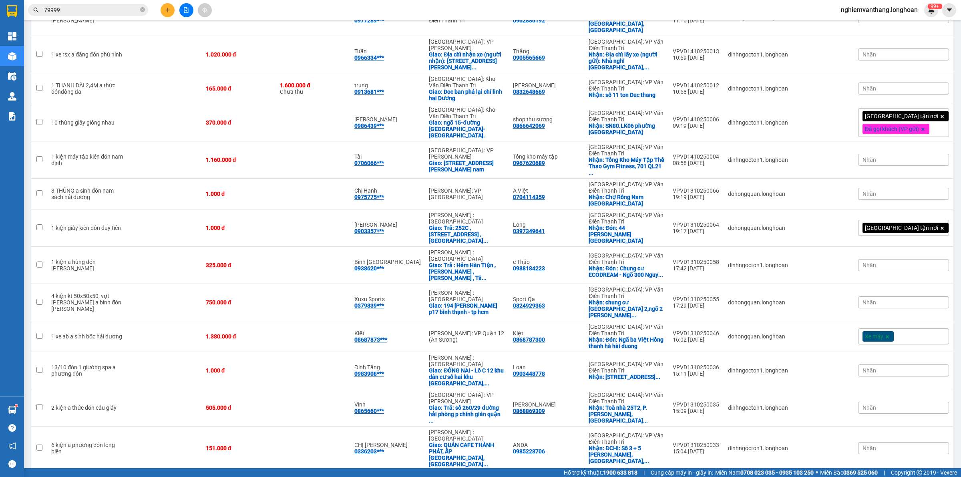
scroll to position [600, 0]
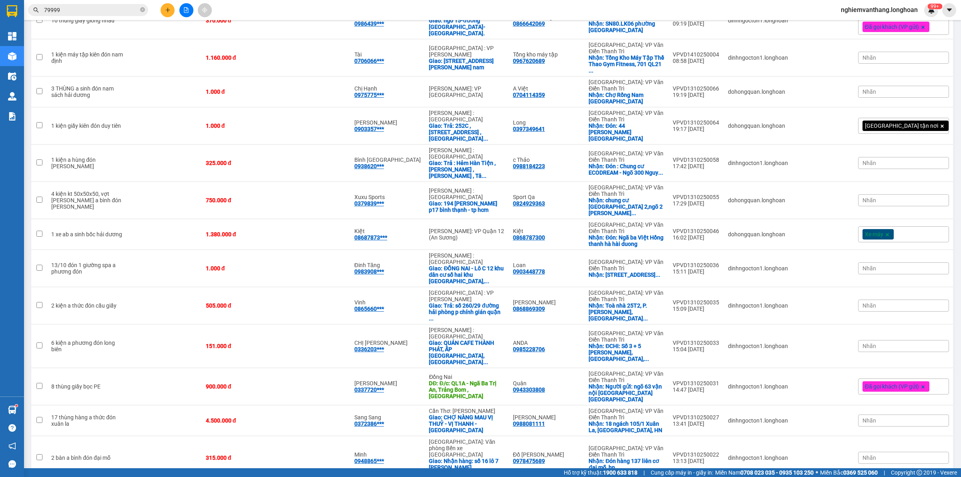
checkbox input "false"
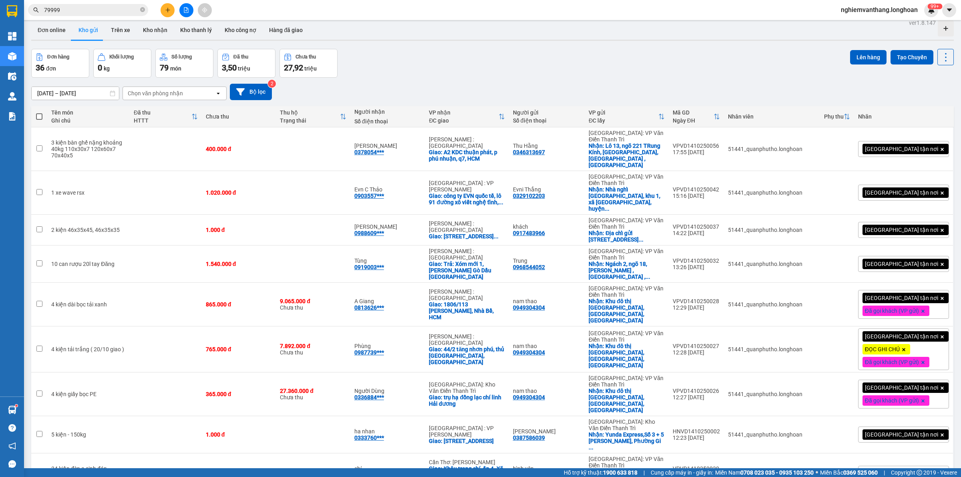
scroll to position [0, 0]
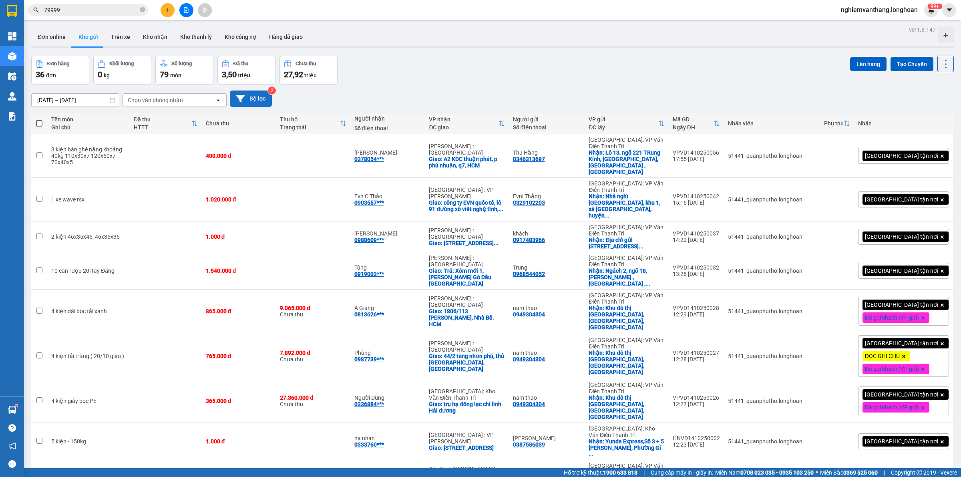
click at [239, 100] on icon at bounding box center [240, 98] width 8 height 8
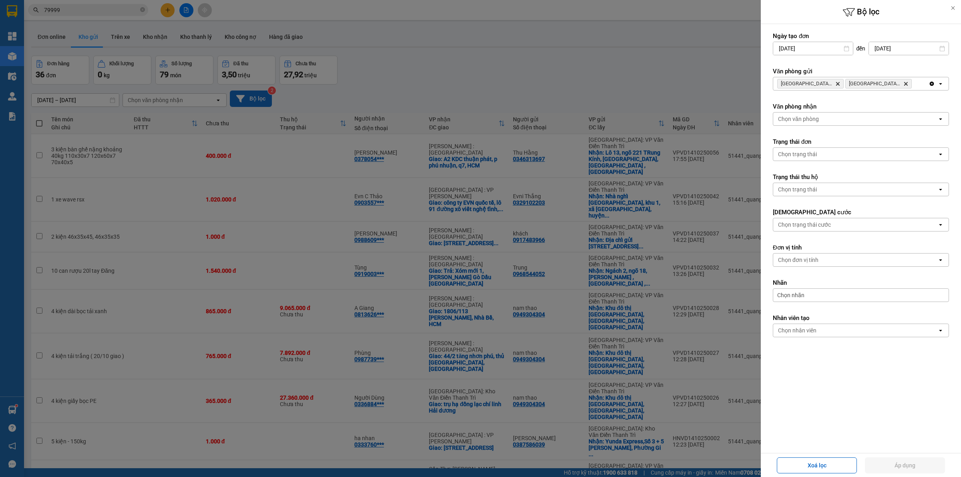
click at [456, 52] on div at bounding box center [480, 238] width 961 height 477
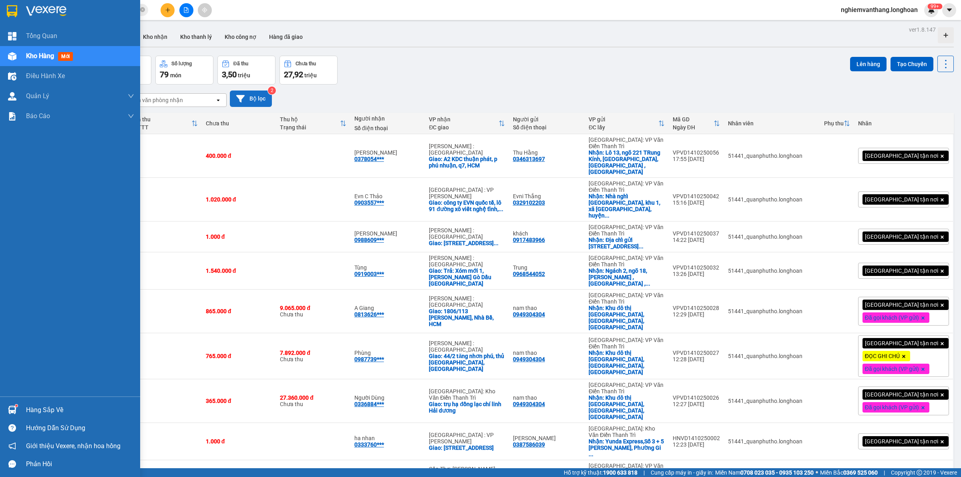
click at [3, 11] on div at bounding box center [70, 13] width 140 height 26
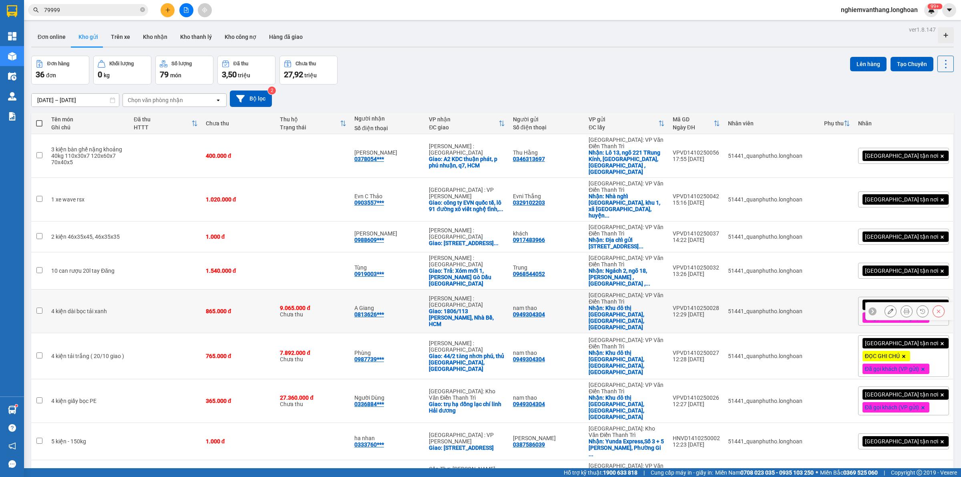
click at [192, 289] on td at bounding box center [166, 311] width 72 height 44
checkbox input "true"
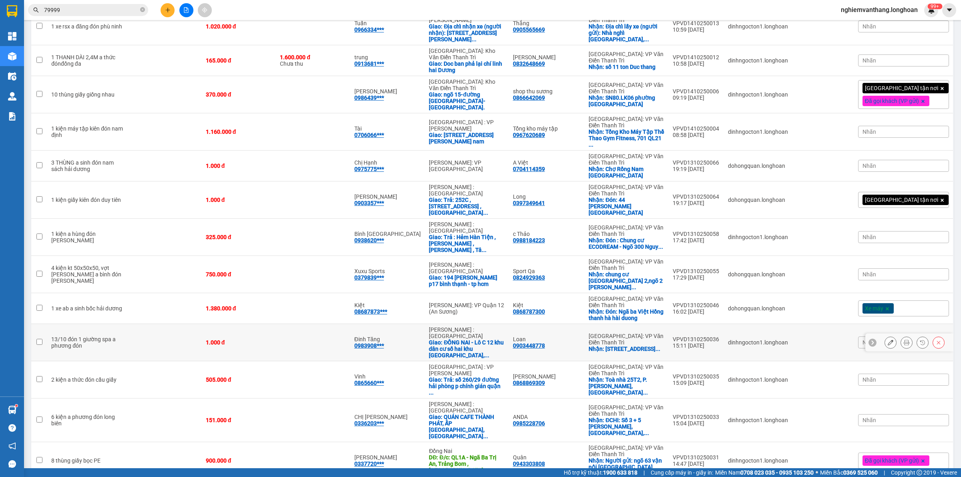
scroll to position [550, 0]
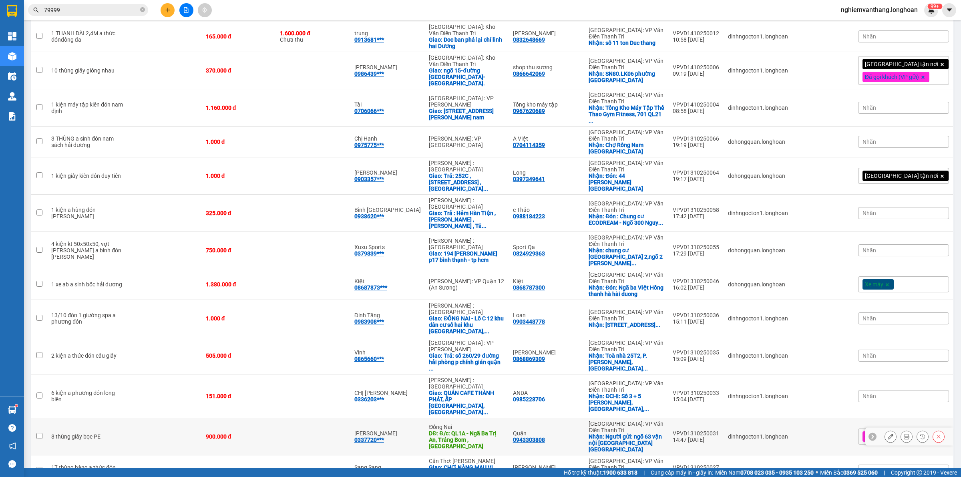
click at [166, 418] on td at bounding box center [166, 436] width 72 height 37
checkbox input "true"
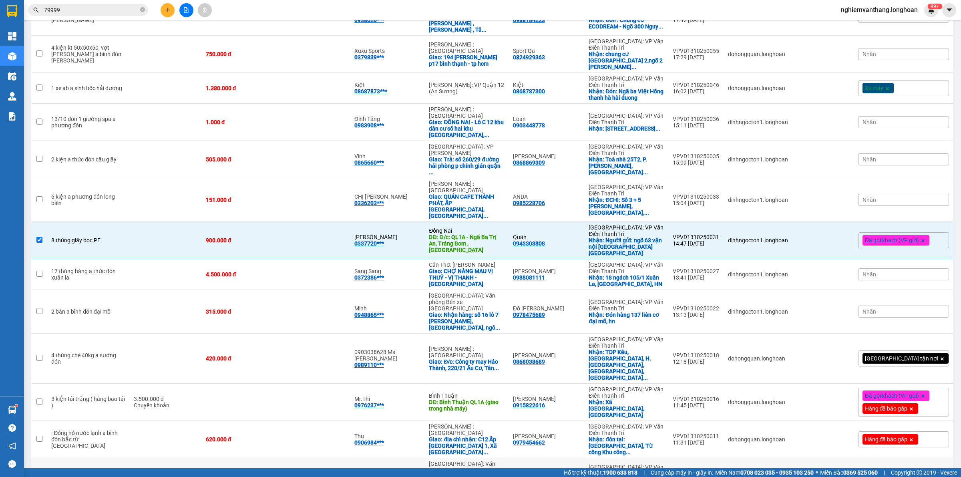
scroll to position [751, 0]
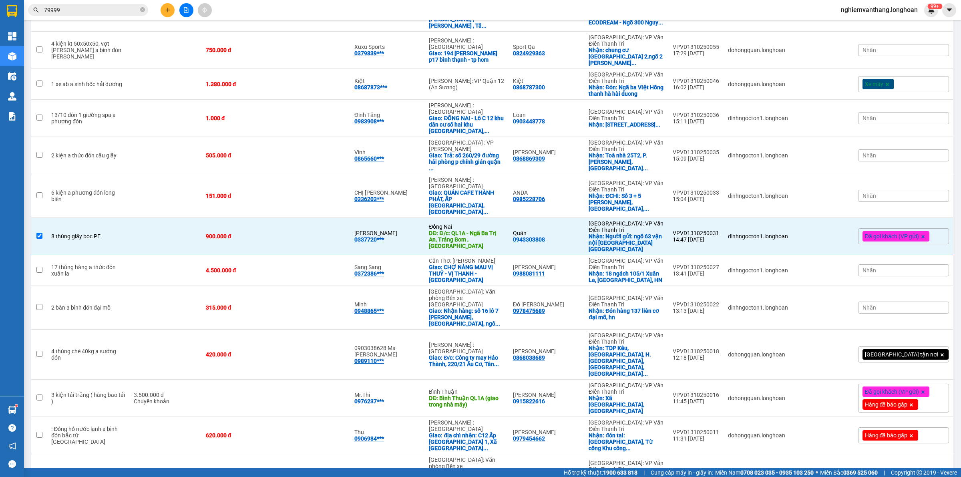
checkbox input "true"
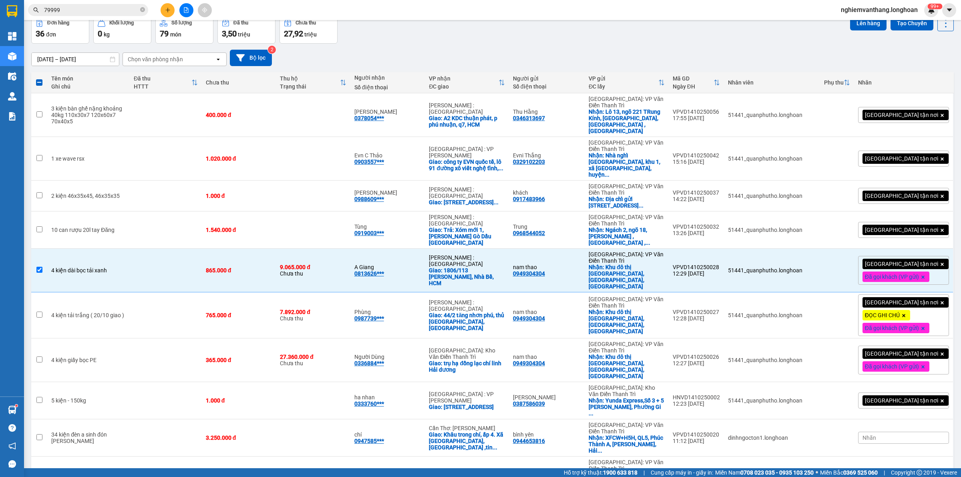
scroll to position [0, 0]
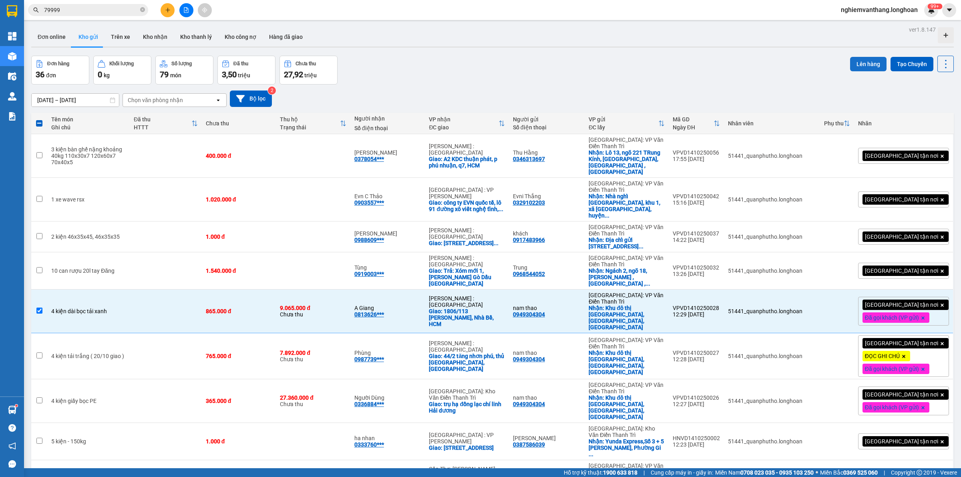
click at [854, 62] on button "Lên hàng" at bounding box center [868, 64] width 36 height 14
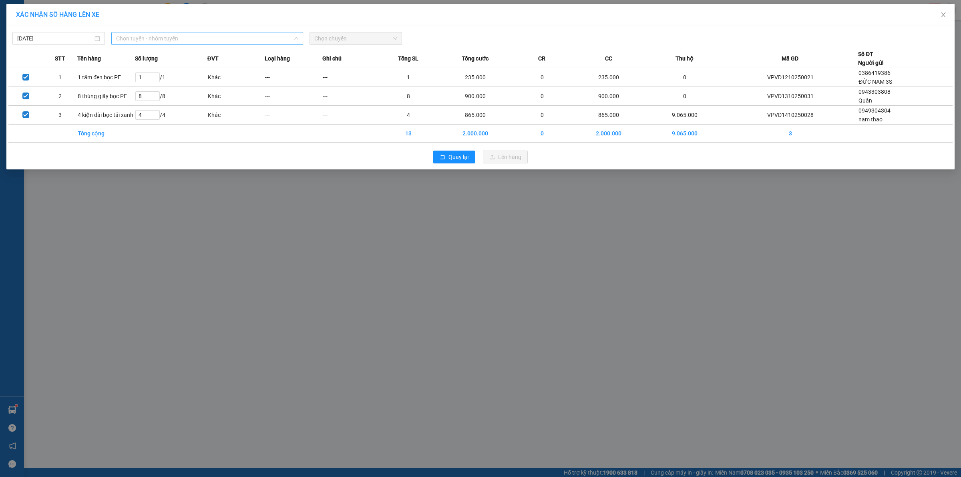
click at [145, 36] on span "Chọn tuyến - nhóm tuyến" at bounding box center [207, 38] width 182 height 12
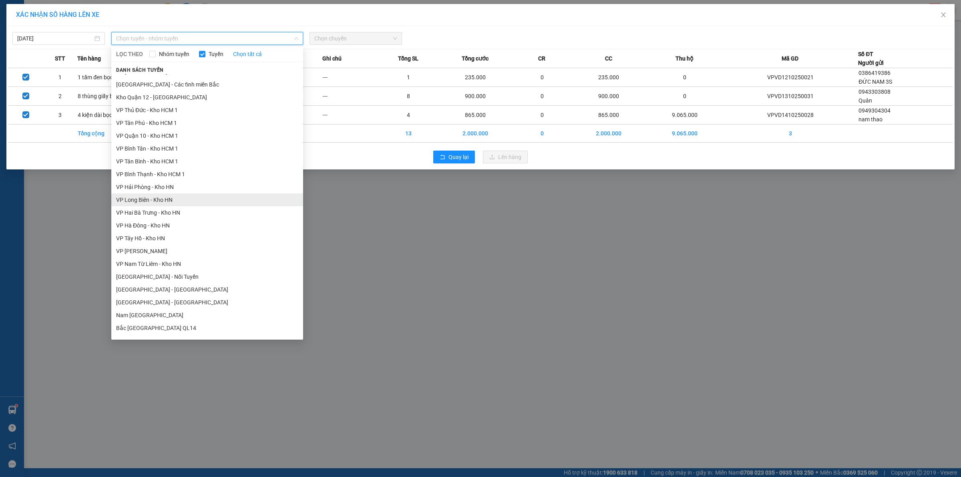
scroll to position [391, 0]
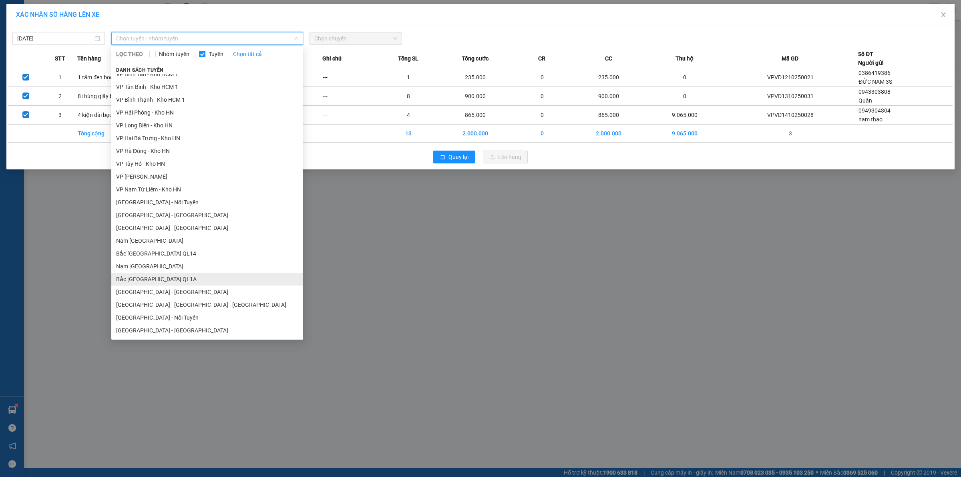
click at [164, 273] on li "Bắc [GEOGRAPHIC_DATA] QL1A" at bounding box center [207, 279] width 192 height 13
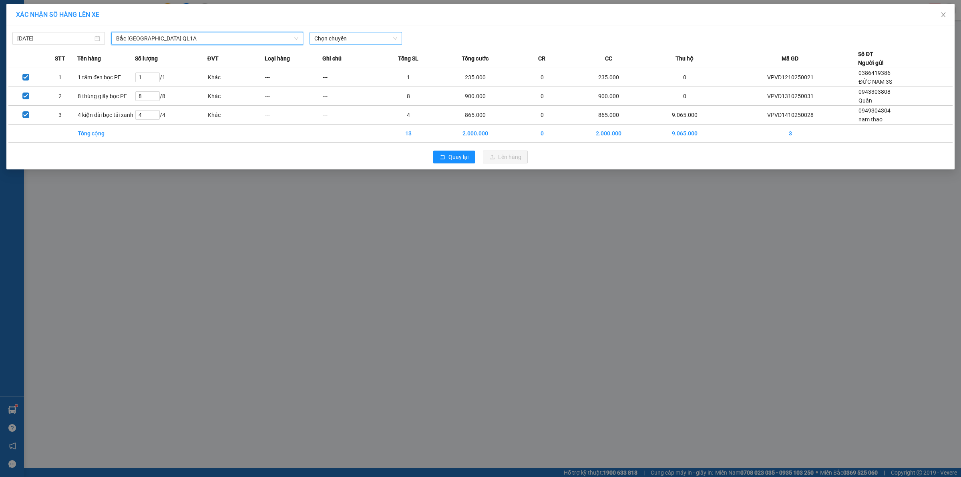
click at [353, 43] on span "Chọn chuyến" at bounding box center [355, 38] width 83 height 12
click at [343, 76] on div "23:00 (TC) - 29K-040.98" at bounding box center [345, 80] width 62 height 9
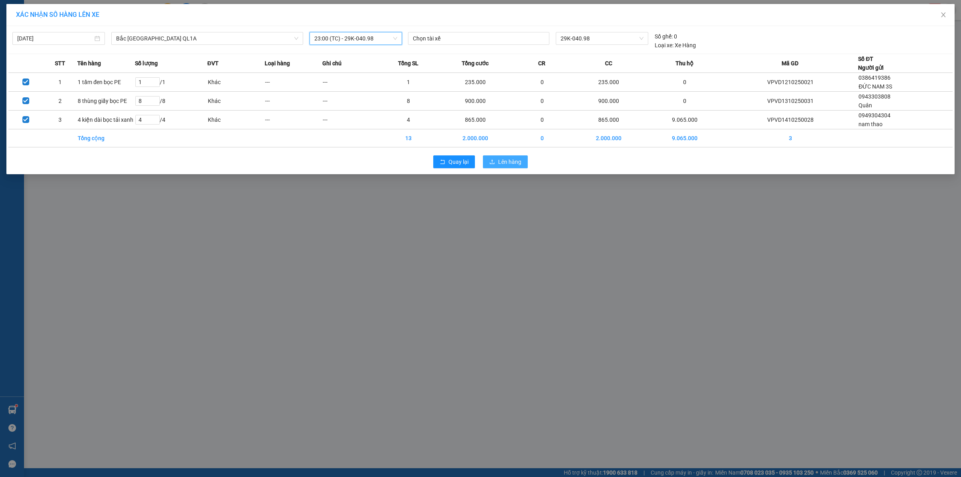
click at [511, 161] on span "Lên hàng" at bounding box center [509, 161] width 23 height 9
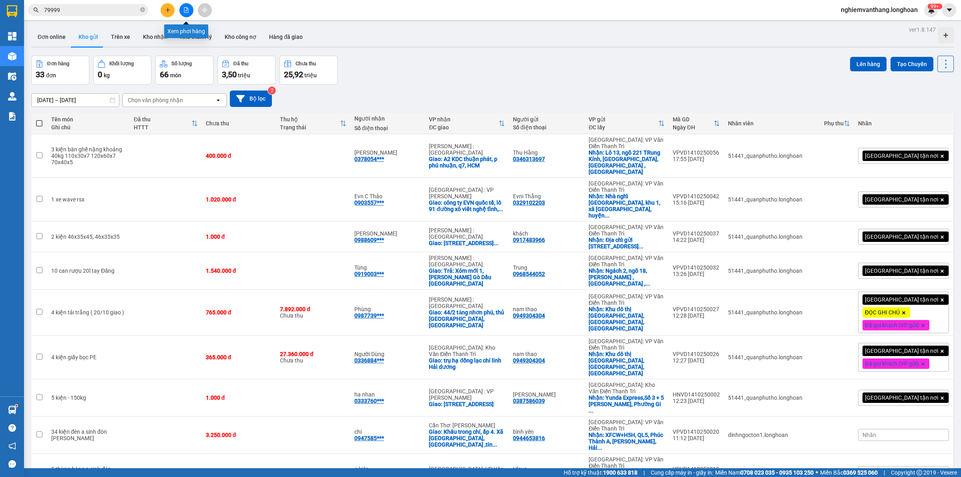
click at [185, 9] on icon "file-add" at bounding box center [186, 10] width 6 height 6
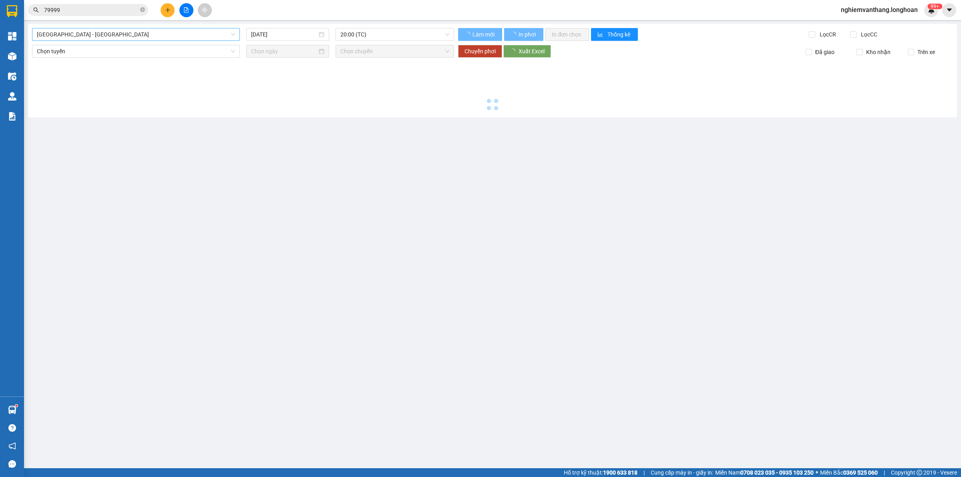
type input "[DATE]"
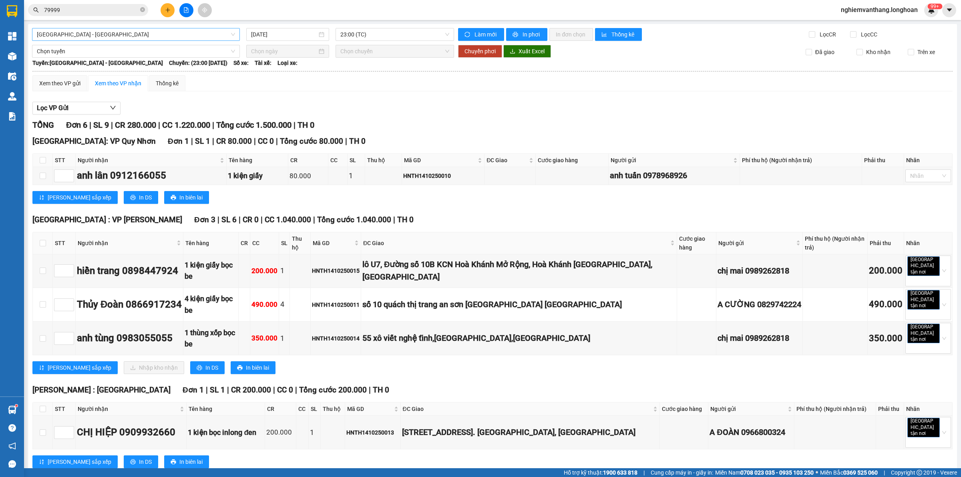
click at [89, 40] on span "[GEOGRAPHIC_DATA] - [GEOGRAPHIC_DATA]" at bounding box center [136, 34] width 198 height 12
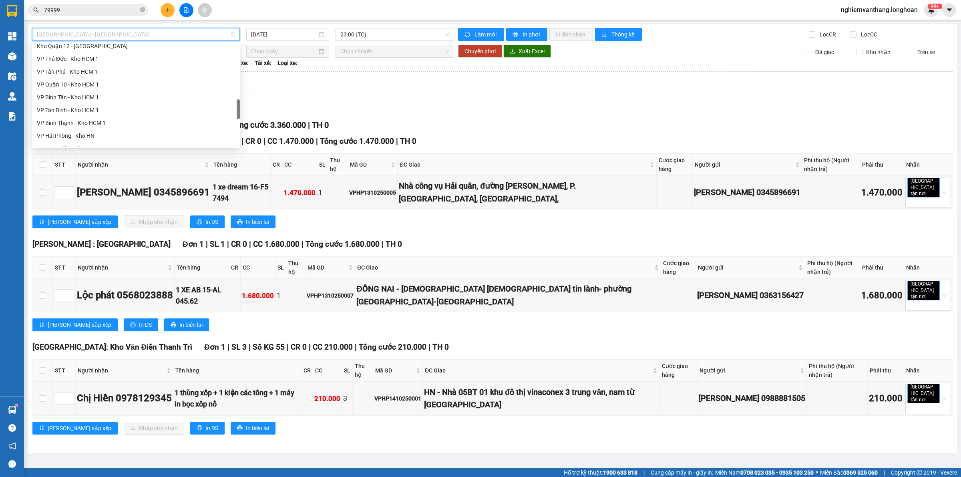
scroll to position [563, 0]
click at [89, 89] on div "Bắc [GEOGRAPHIC_DATA] QL1A" at bounding box center [136, 89] width 198 height 9
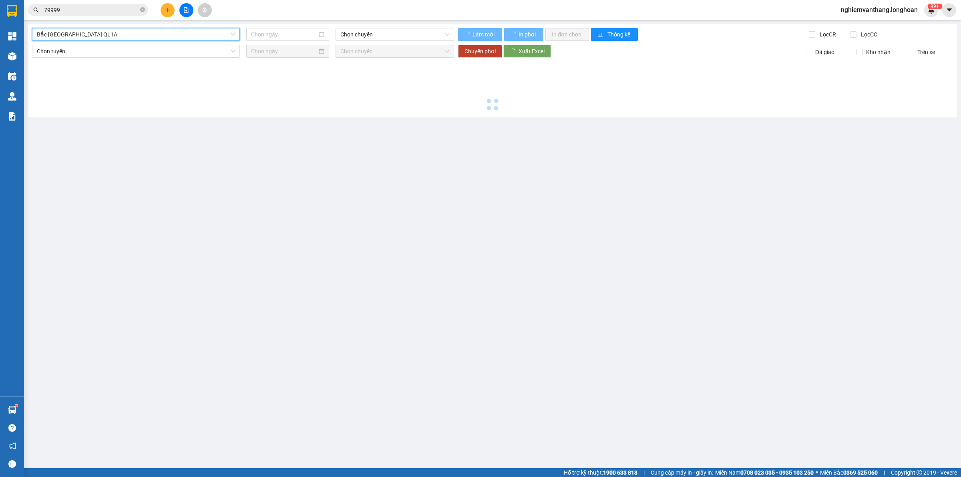
type input "[DATE]"
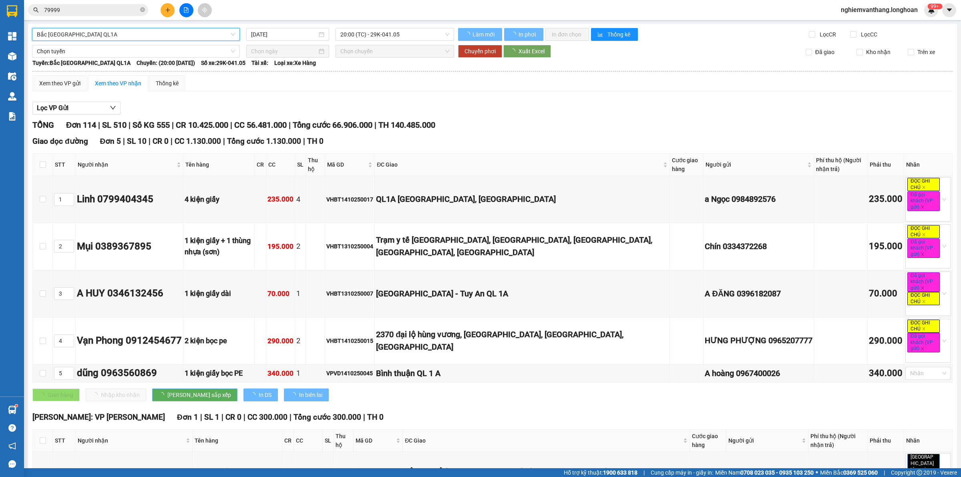
click at [86, 37] on span "Bắc [GEOGRAPHIC_DATA] QL1A" at bounding box center [136, 34] width 198 height 12
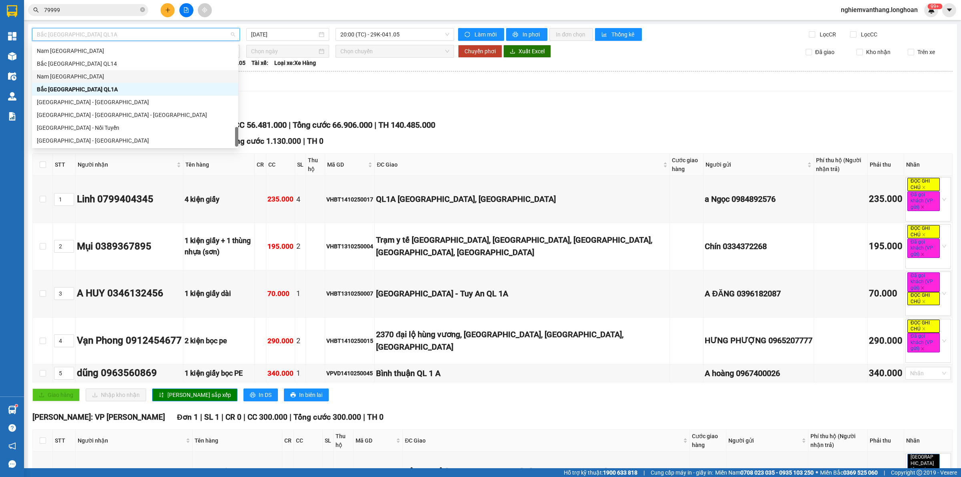
scroll to position [463, 0]
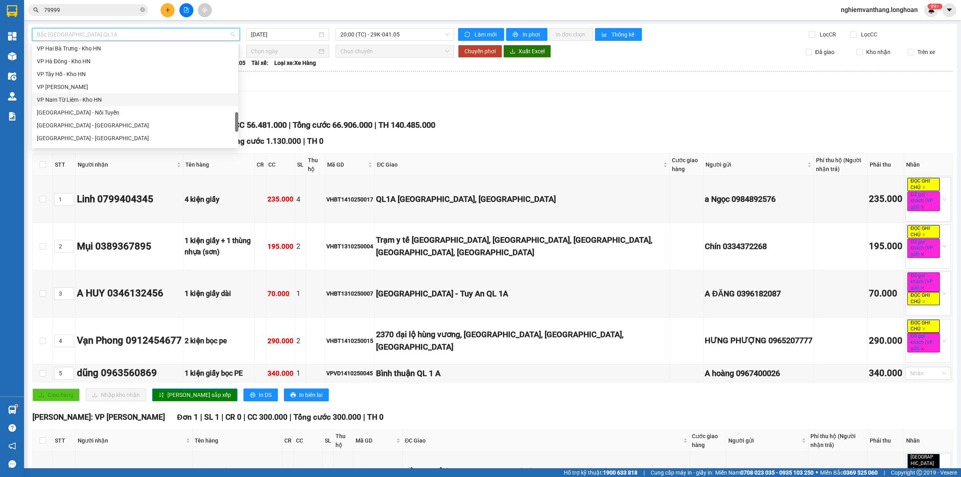
click at [96, 96] on div "VP Nam Từ Liêm - Kho HN" at bounding box center [135, 99] width 197 height 9
type input "[DATE]"
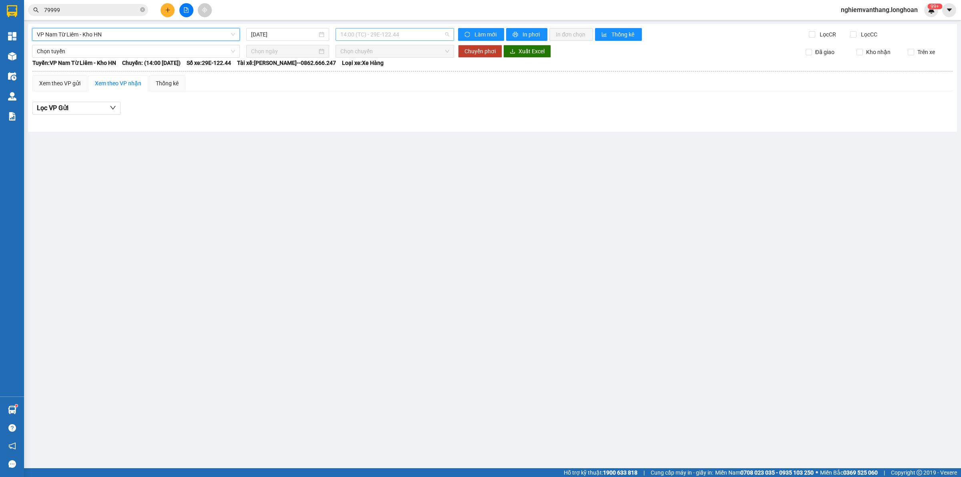
click at [385, 36] on span "14:00 (TC) - 29E-122.44" at bounding box center [394, 34] width 109 height 12
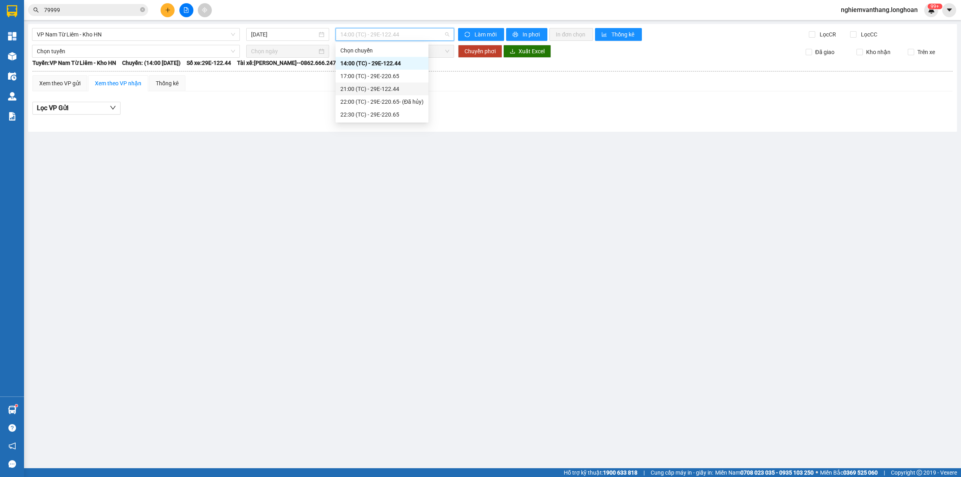
click at [389, 91] on div "21:00 (TC) - 29E-122.44" at bounding box center [381, 88] width 83 height 9
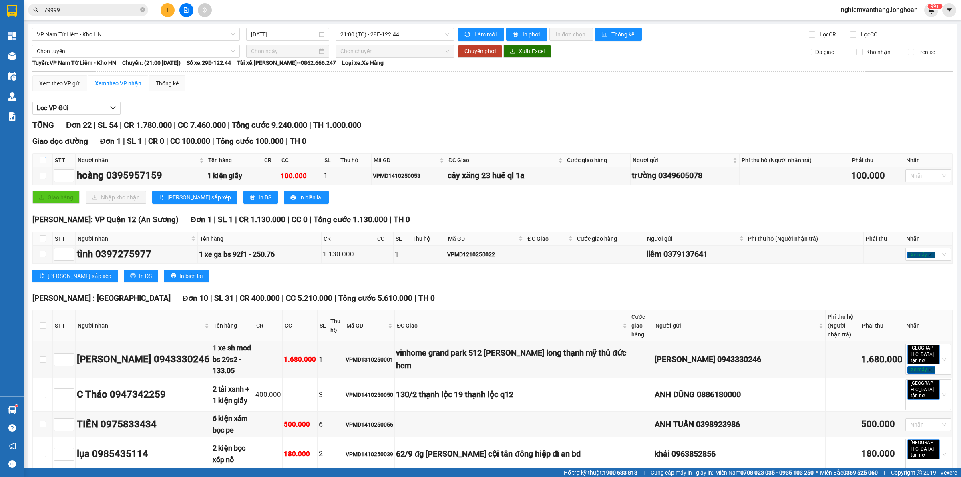
click at [44, 161] on input "checkbox" at bounding box center [43, 160] width 6 height 6
checkbox input "true"
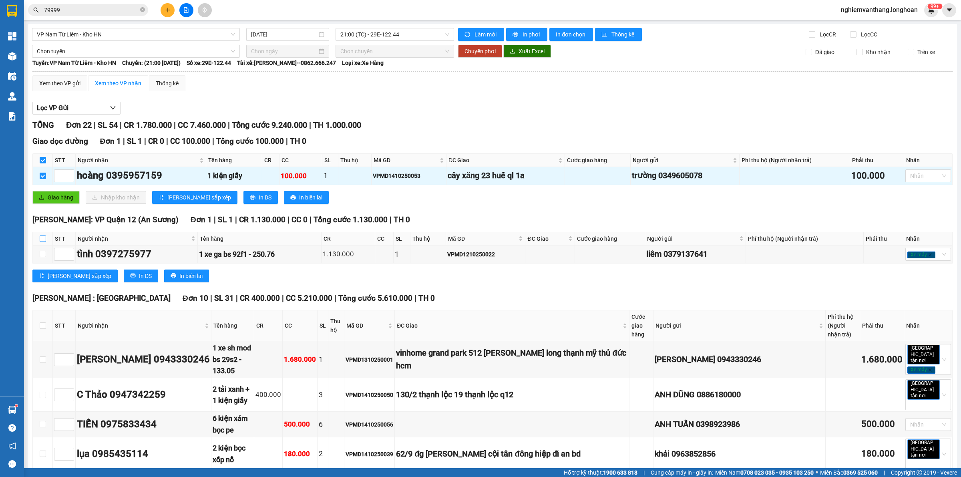
click at [45, 239] on input "checkbox" at bounding box center [43, 238] width 6 height 6
checkbox input "true"
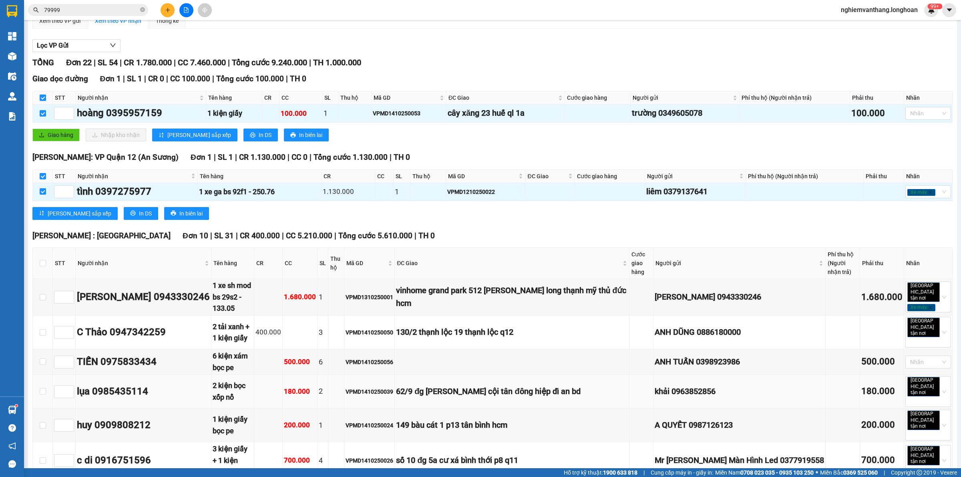
scroll to position [200, 0]
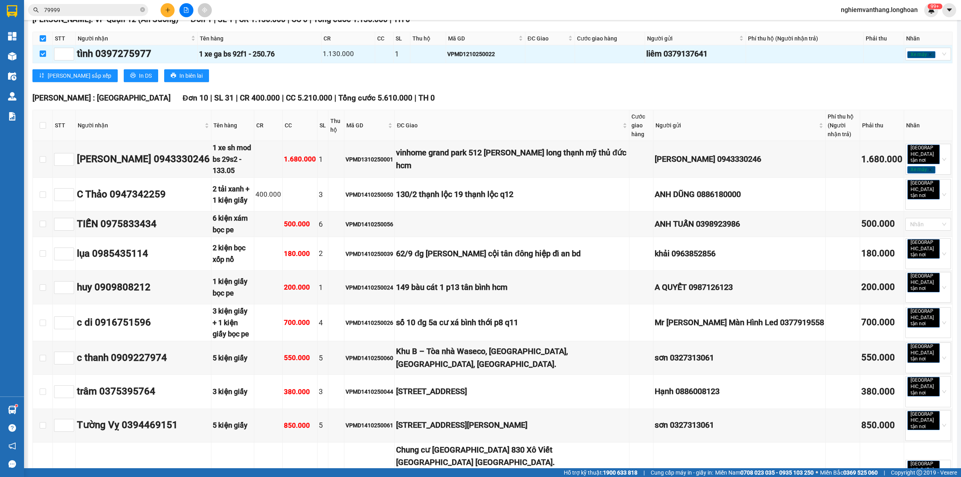
click at [38, 126] on th at bounding box center [43, 125] width 20 height 31
click at [43, 125] on input "checkbox" at bounding box center [43, 125] width 6 height 6
checkbox input "true"
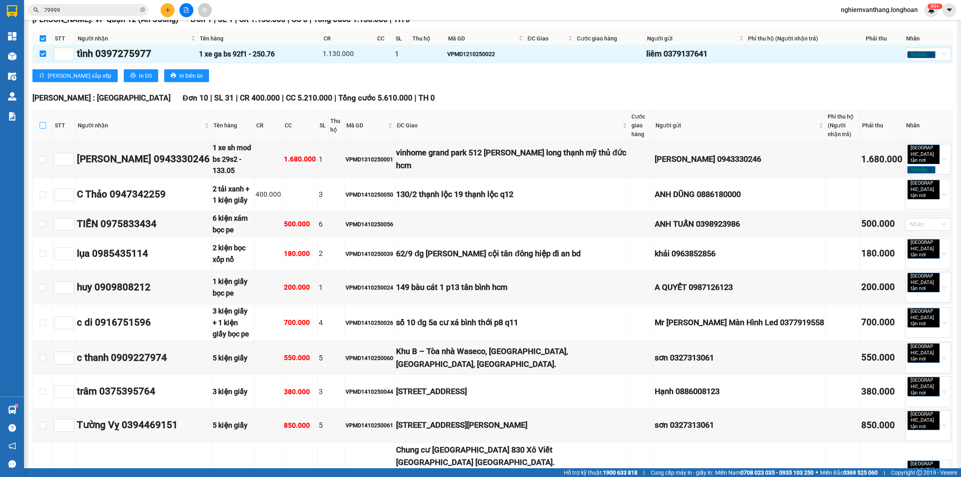
checkbox input "true"
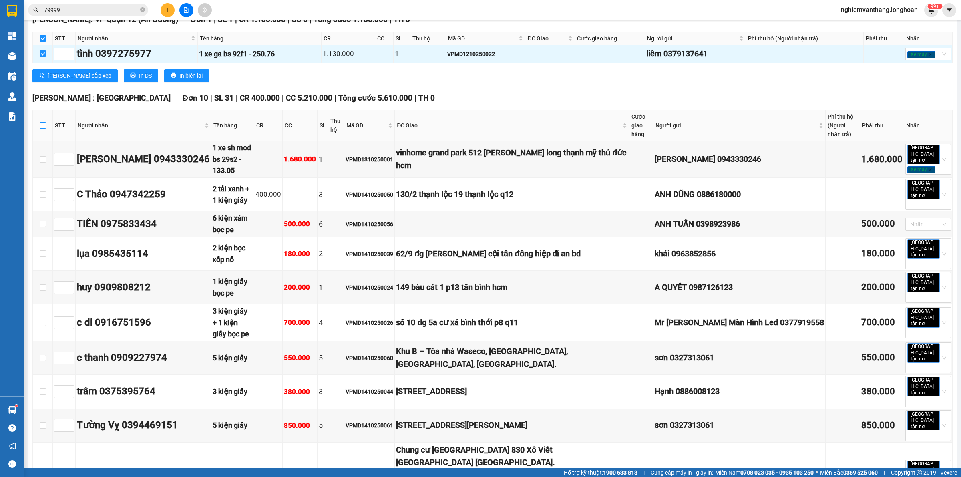
checkbox input "true"
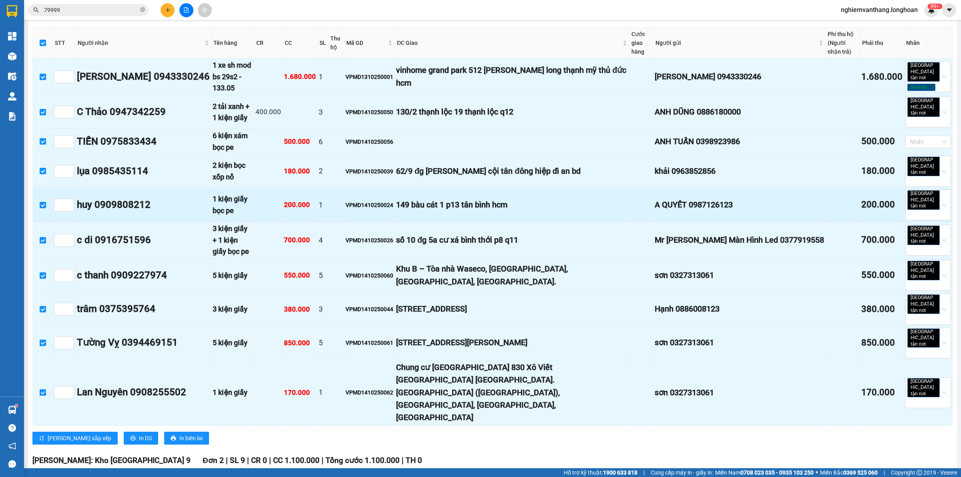
scroll to position [450, 0]
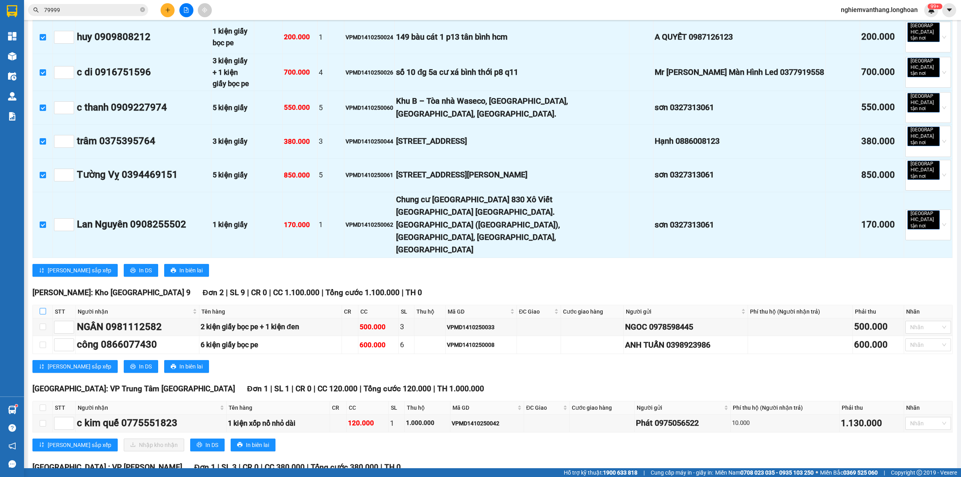
click at [40, 308] on input "checkbox" at bounding box center [43, 311] width 6 height 6
checkbox input "true"
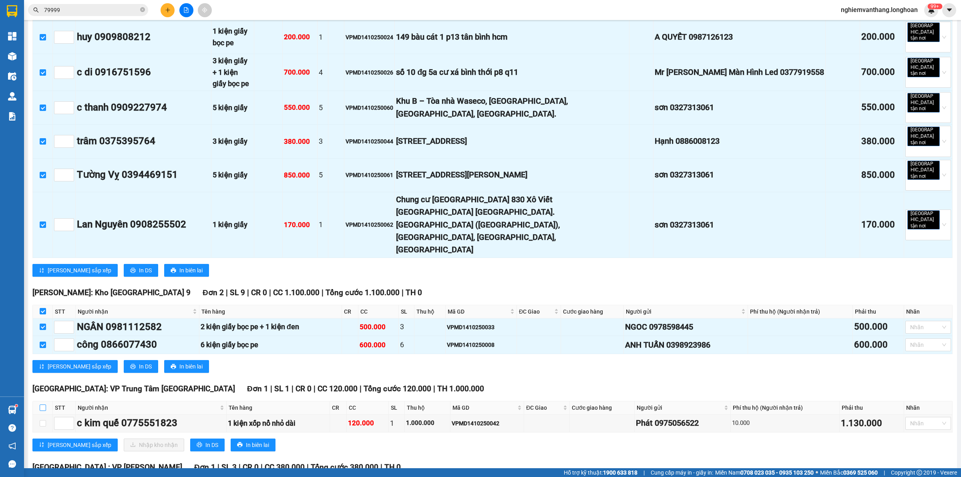
checkbox input "true"
click at [42, 404] on input "checkbox" at bounding box center [43, 407] width 6 height 6
checkbox input "true"
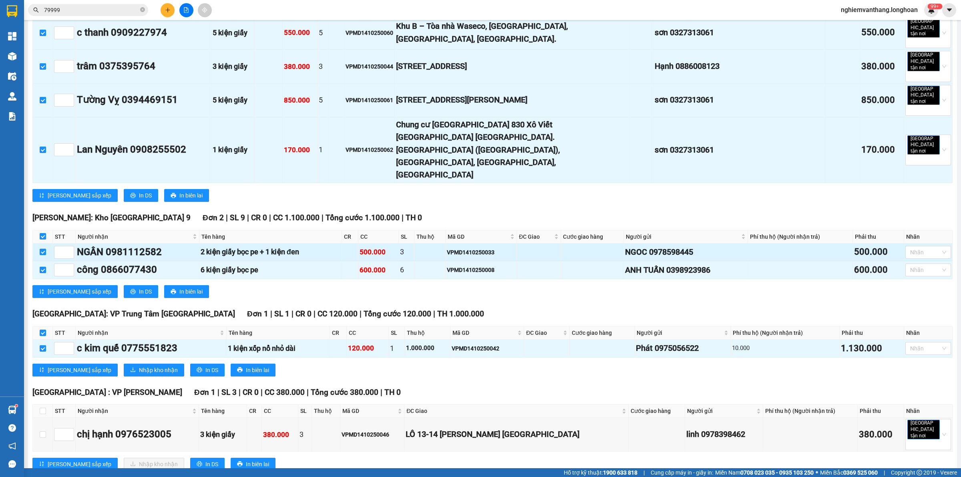
scroll to position [650, 0]
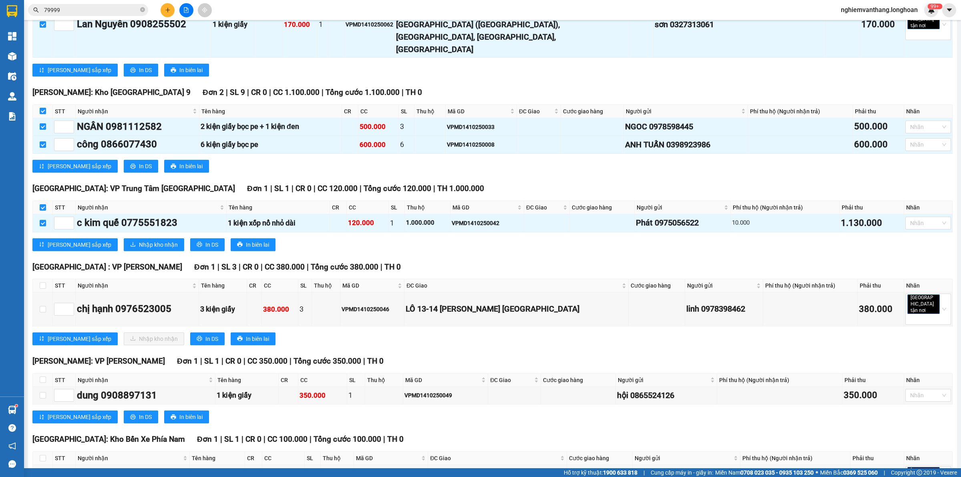
click at [41, 279] on th at bounding box center [43, 285] width 20 height 13
click at [45, 282] on input "checkbox" at bounding box center [43, 285] width 6 height 6
checkbox input "true"
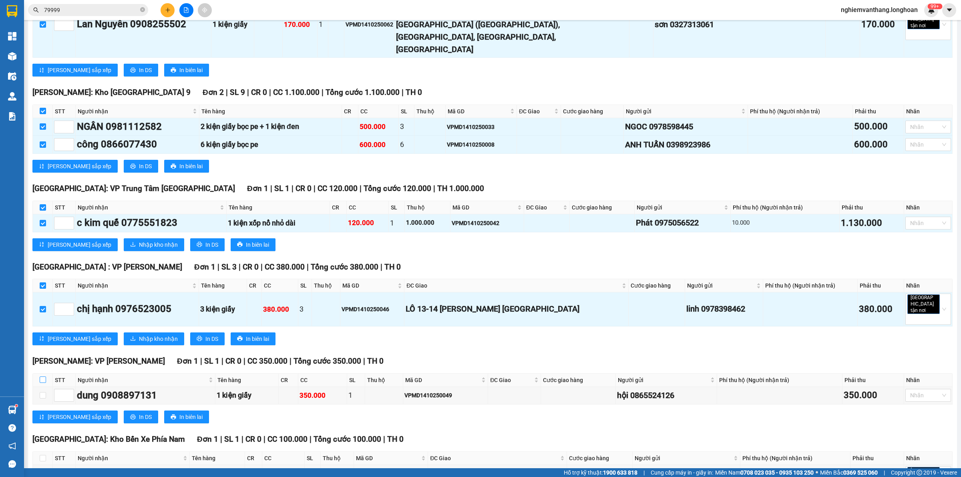
click at [43, 376] on input "checkbox" at bounding box center [43, 379] width 6 height 6
checkbox input "true"
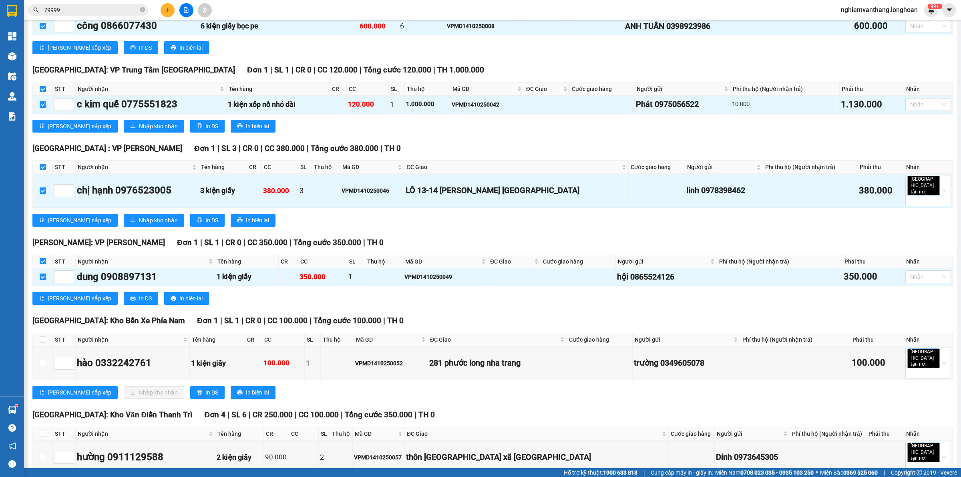
scroll to position [801, 0]
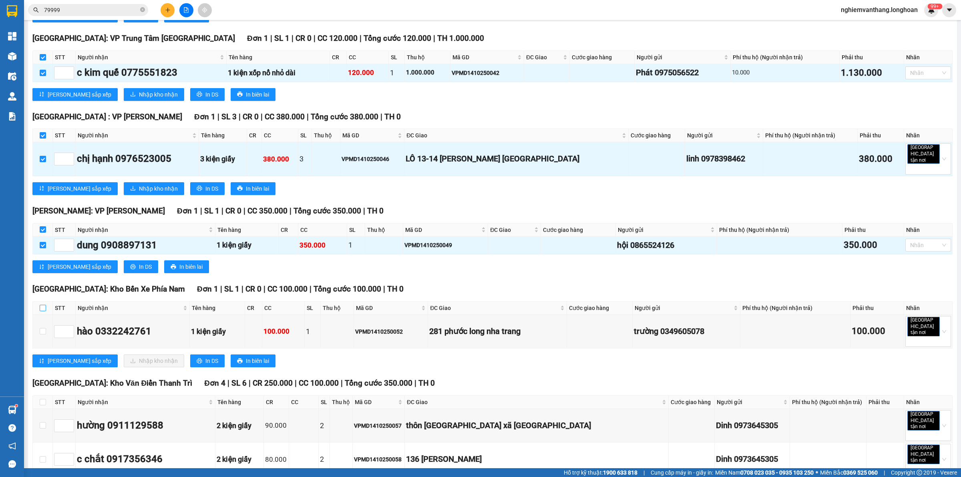
click at [43, 305] on input "checkbox" at bounding box center [43, 308] width 6 height 6
checkbox input "true"
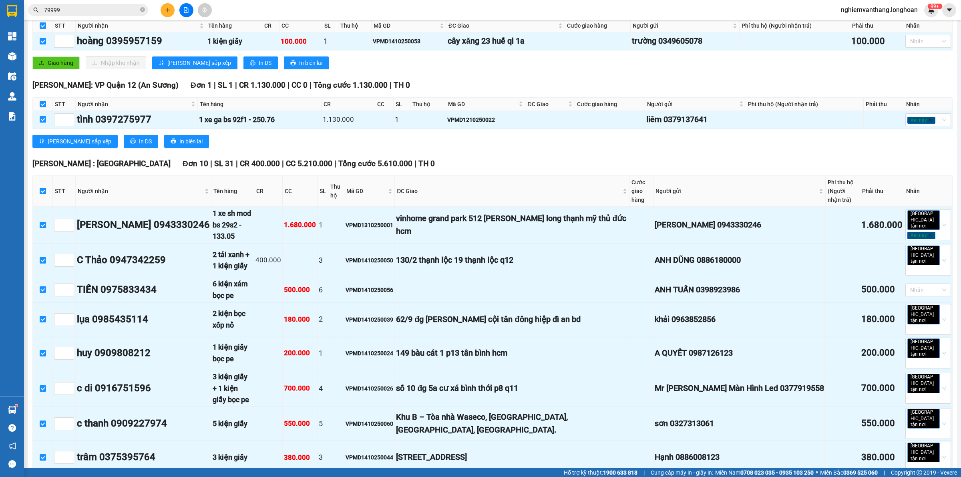
scroll to position [0, 0]
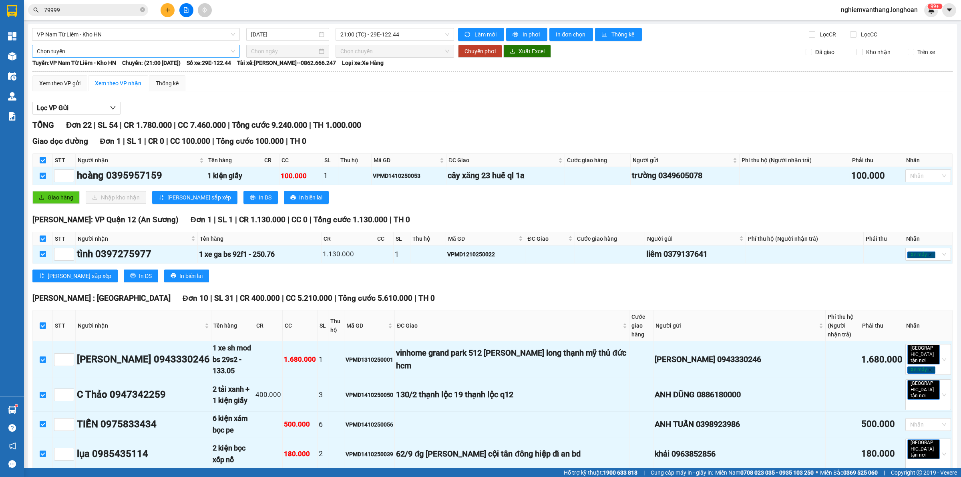
click at [69, 55] on span "Chọn tuyến" at bounding box center [136, 51] width 198 height 12
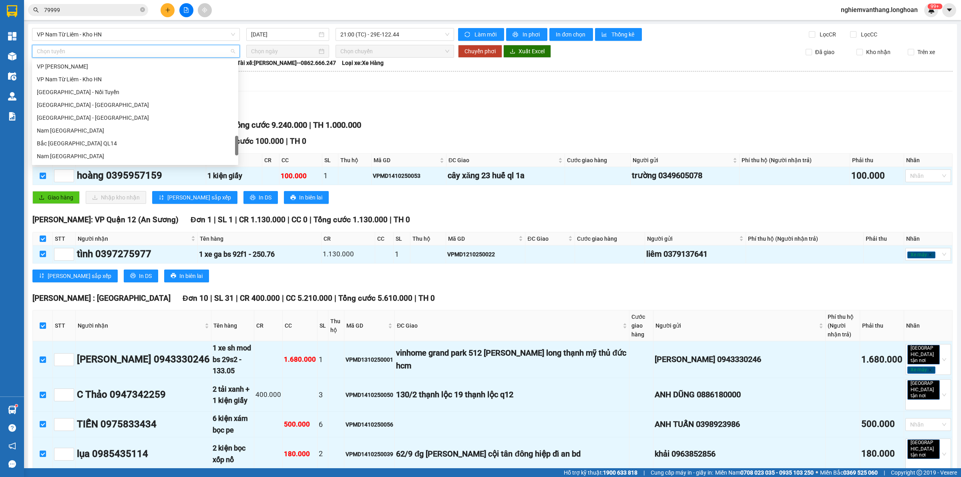
scroll to position [563, 0]
click at [84, 100] on div "Bắc [GEOGRAPHIC_DATA] QL1A" at bounding box center [135, 106] width 206 height 13
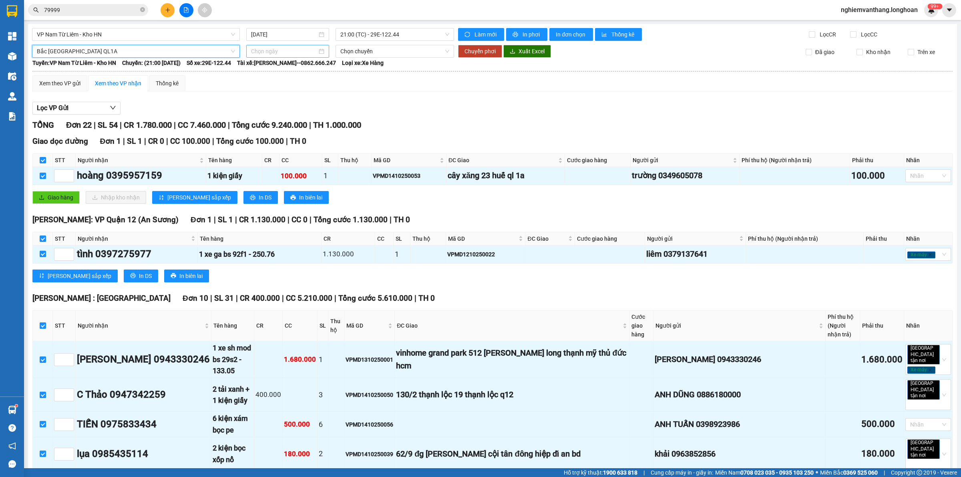
click at [289, 48] on input at bounding box center [284, 51] width 66 height 9
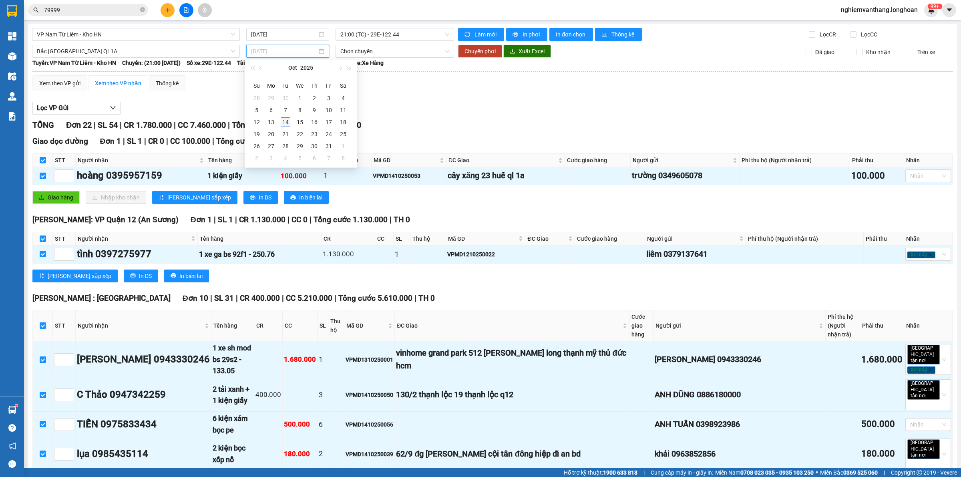
type input "[DATE]"
drag, startPoint x: 287, startPoint y: 123, endPoint x: 285, endPoint y: 118, distance: 4.7
click at [287, 122] on div "14" at bounding box center [286, 122] width 10 height 10
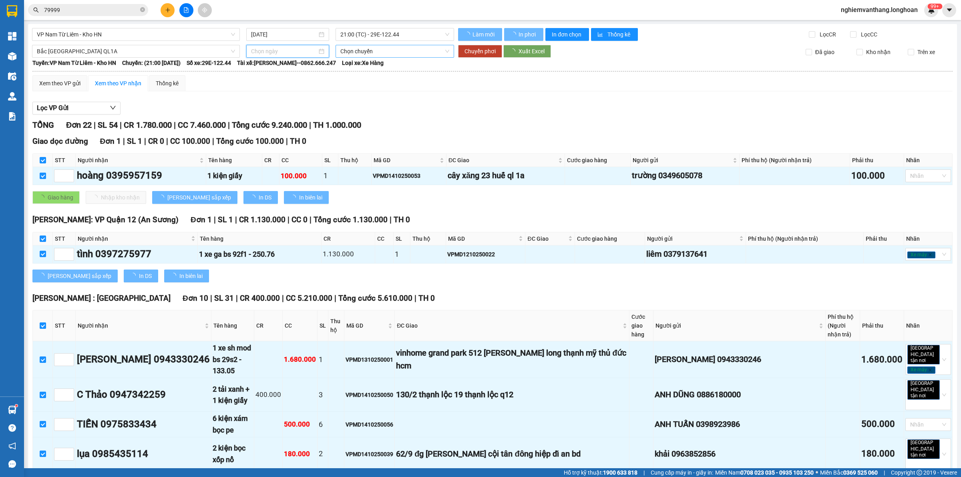
type input "[DATE]"
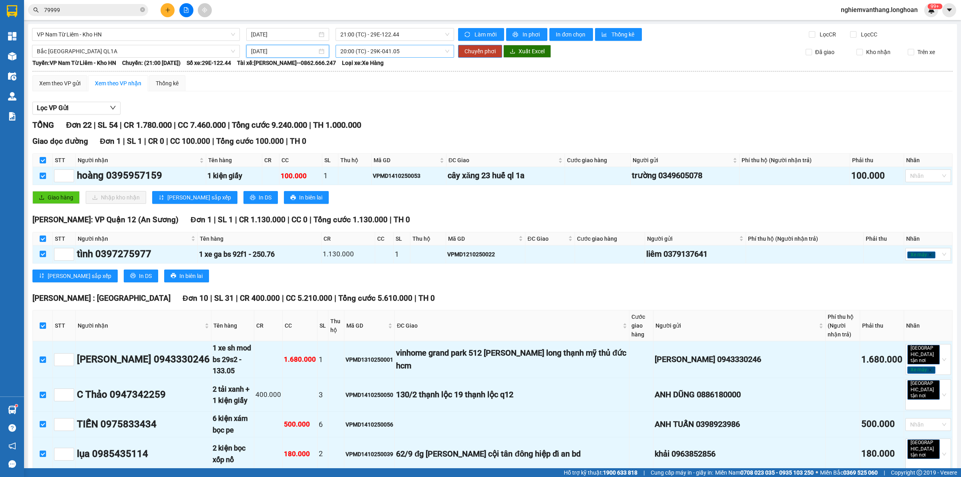
click at [373, 49] on span "20:00 (TC) - 29K-041.05" at bounding box center [394, 51] width 109 height 12
click at [360, 89] on div "23:00 (TC) - 29K-040.98" at bounding box center [369, 92] width 62 height 9
click at [482, 54] on span "Chuyển phơi" at bounding box center [479, 51] width 31 height 9
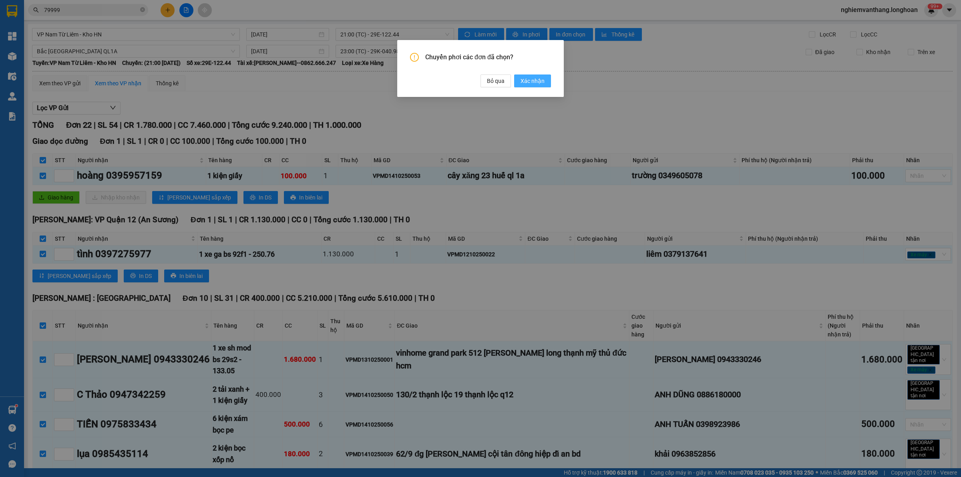
click at [545, 78] on button "Xác nhận" at bounding box center [532, 80] width 37 height 13
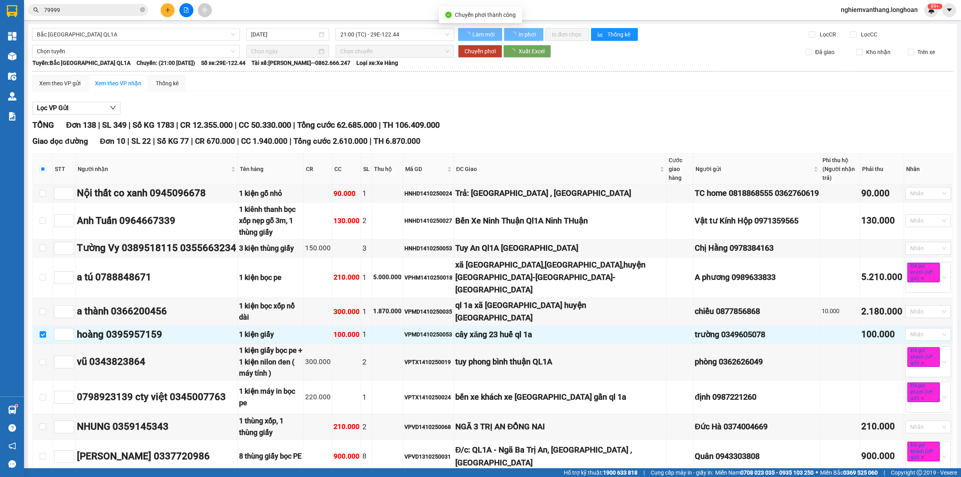
checkbox input "false"
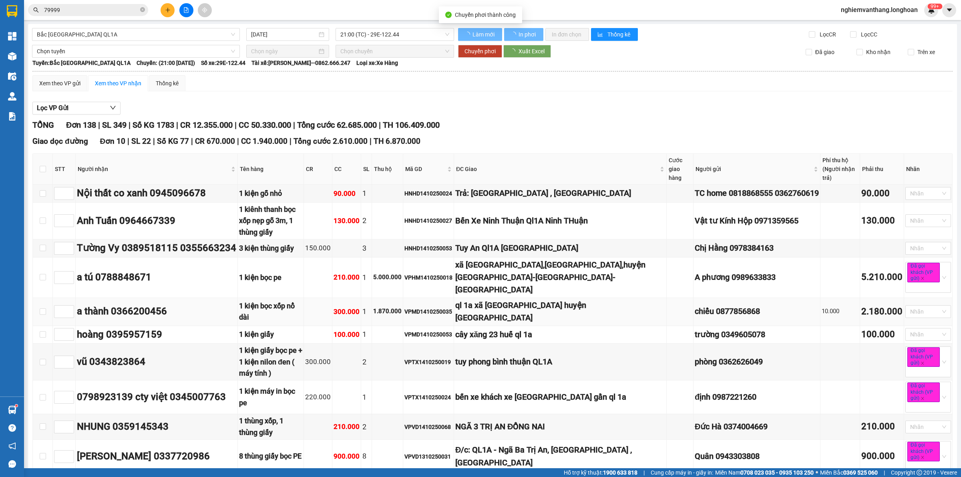
checkbox input "false"
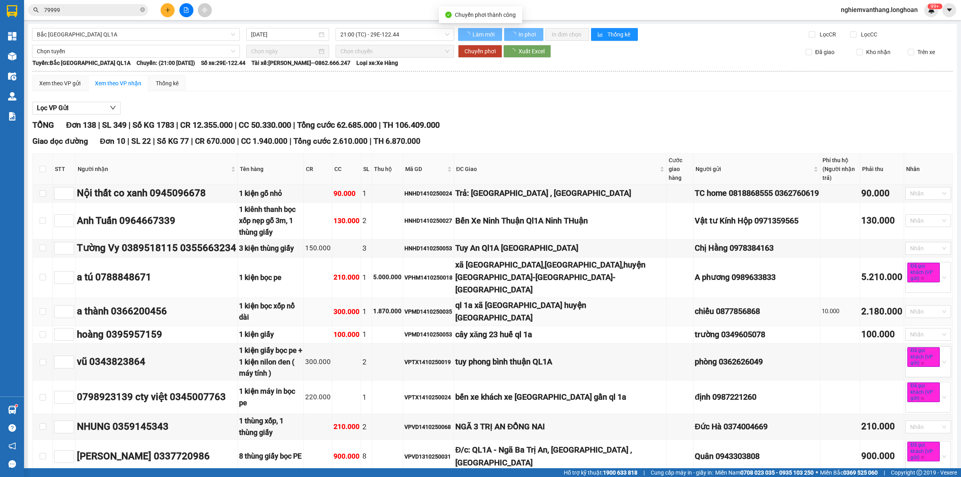
checkbox input "false"
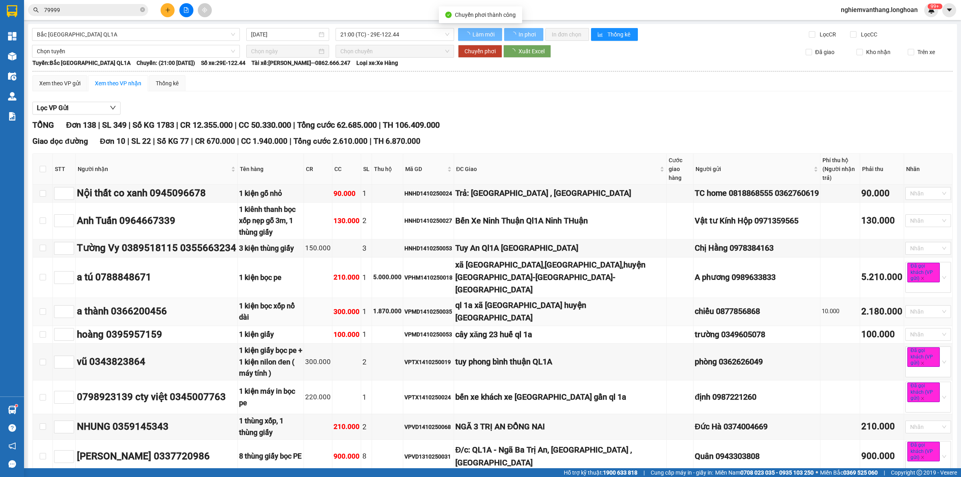
checkbox input "false"
click at [90, 17] on div "Kết quả tìm kiếm ( 67 ) Bộ lọc Mã ĐH Trạng thái Món hàng Thu hộ Tổng cước Chưa …" at bounding box center [480, 10] width 961 height 20
click at [87, 10] on input "79999" at bounding box center [91, 10] width 94 height 9
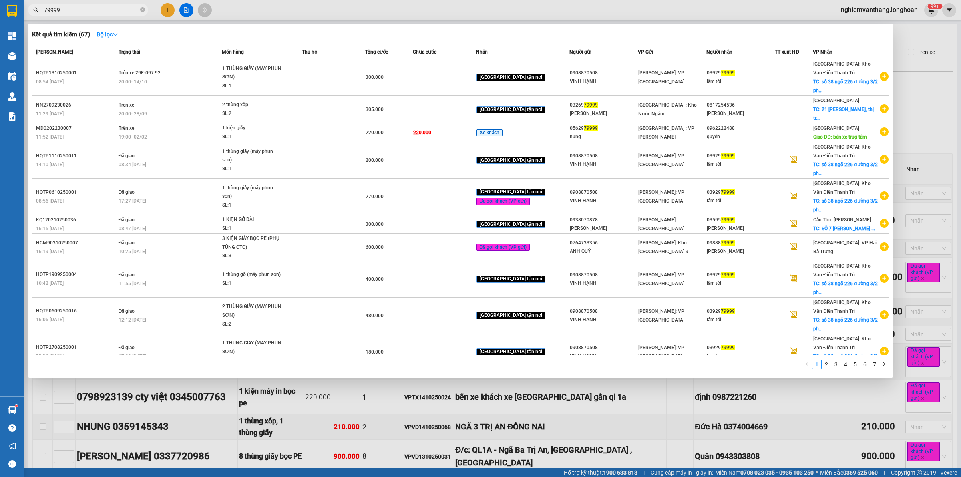
click at [87, 10] on input "79999" at bounding box center [91, 10] width 94 height 9
paste input "0946007277"
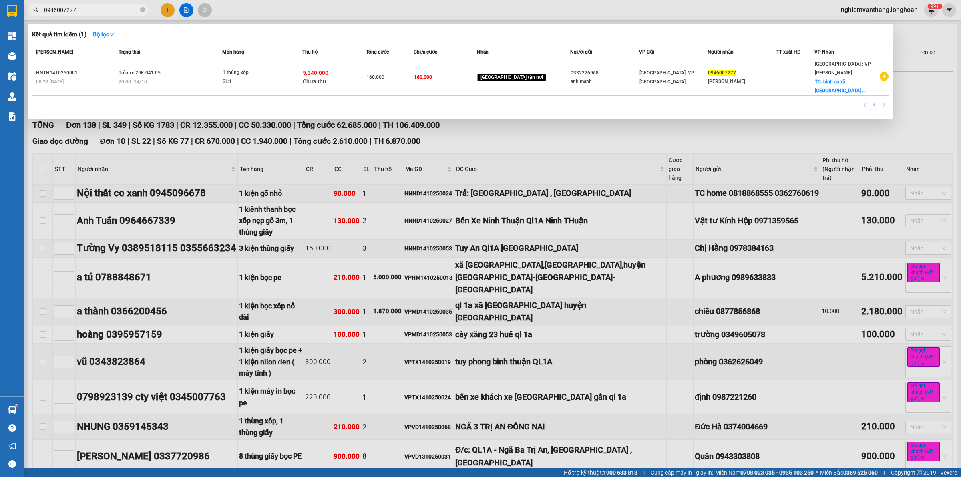
type input "0946007277"
click at [339, 34] on div "Kết quả tìm kiếm ( 1 ) Bộ lọc" at bounding box center [460, 34] width 857 height 13
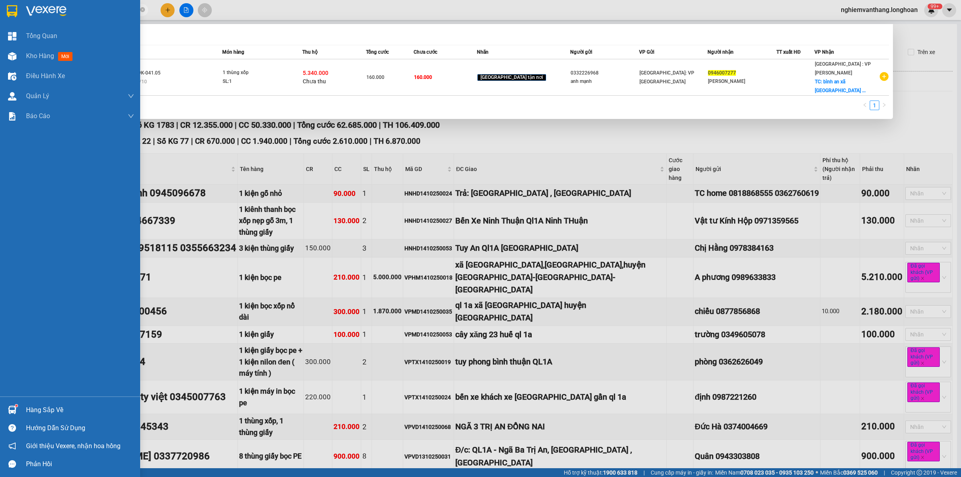
click at [13, 7] on img at bounding box center [12, 11] width 10 height 12
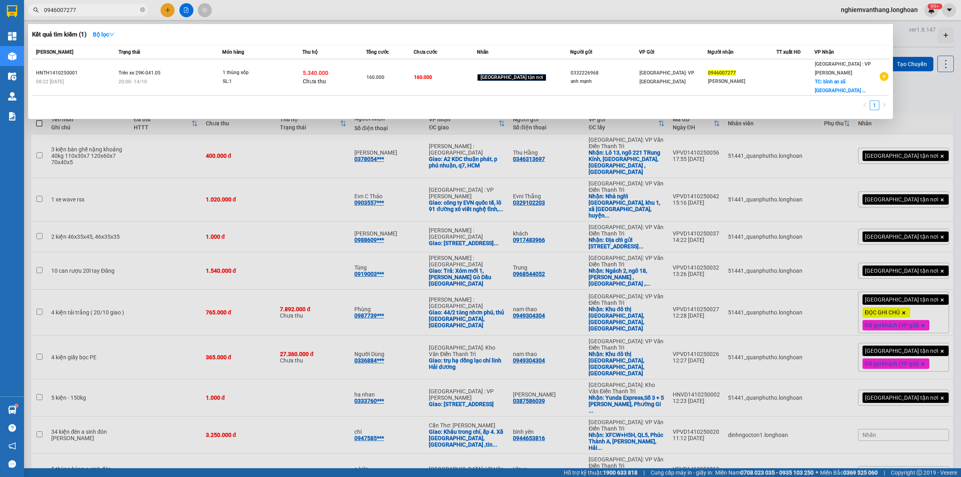
click at [351, 191] on div at bounding box center [480, 238] width 961 height 477
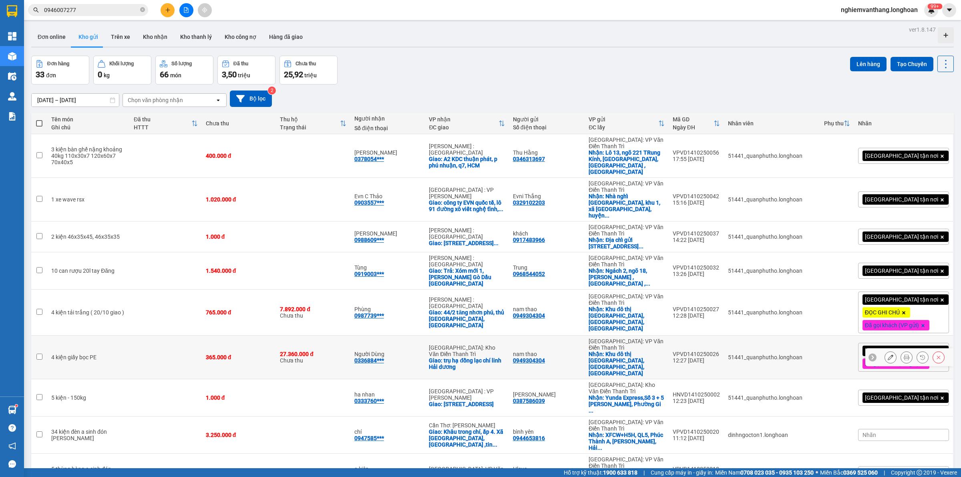
click at [169, 335] on td at bounding box center [166, 357] width 72 height 44
checkbox input "true"
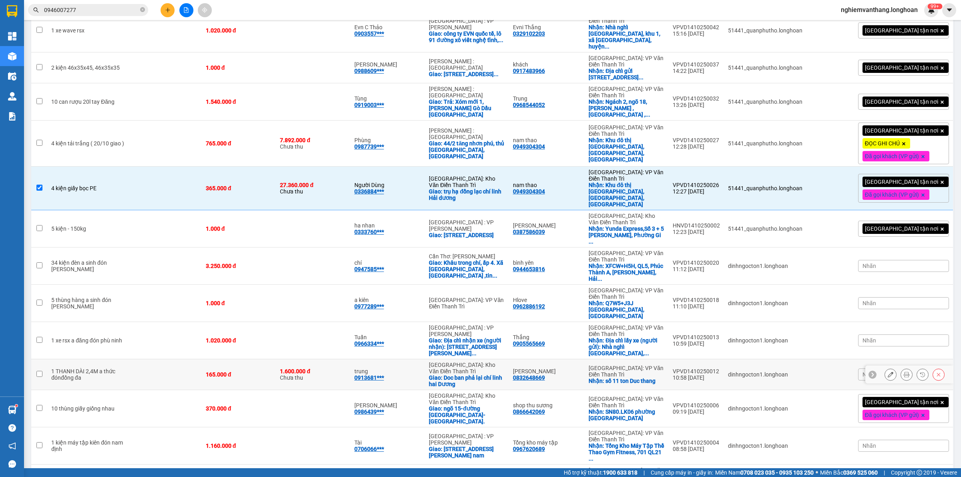
scroll to position [200, 0]
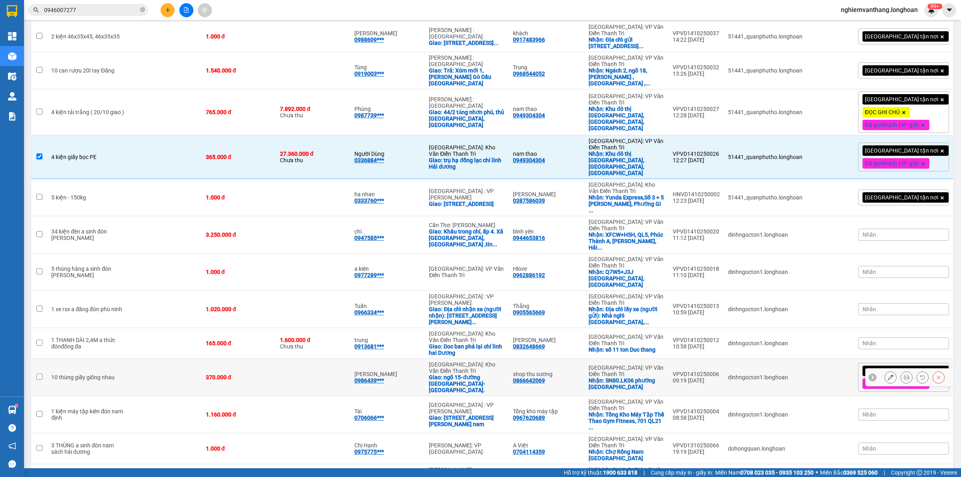
click at [331, 359] on td at bounding box center [313, 377] width 74 height 37
checkbox input "true"
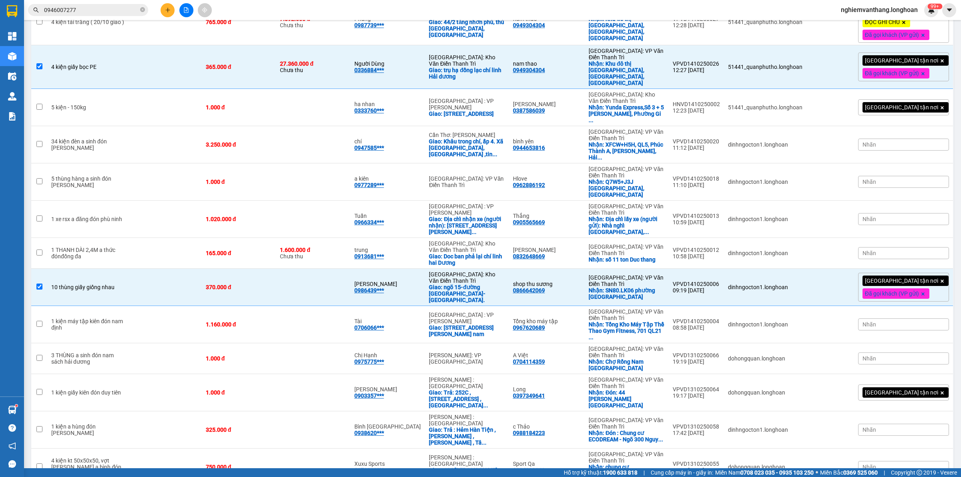
scroll to position [0, 0]
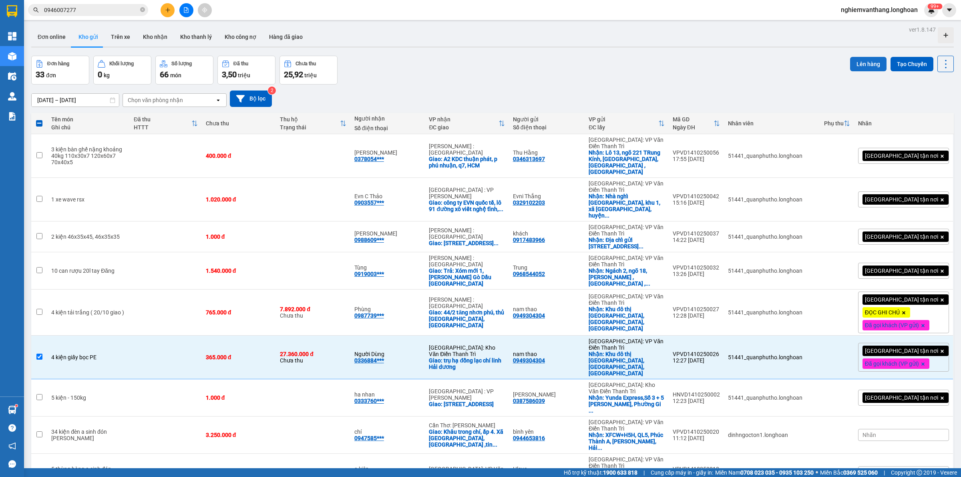
click at [865, 63] on button "Lên hàng" at bounding box center [868, 64] width 36 height 14
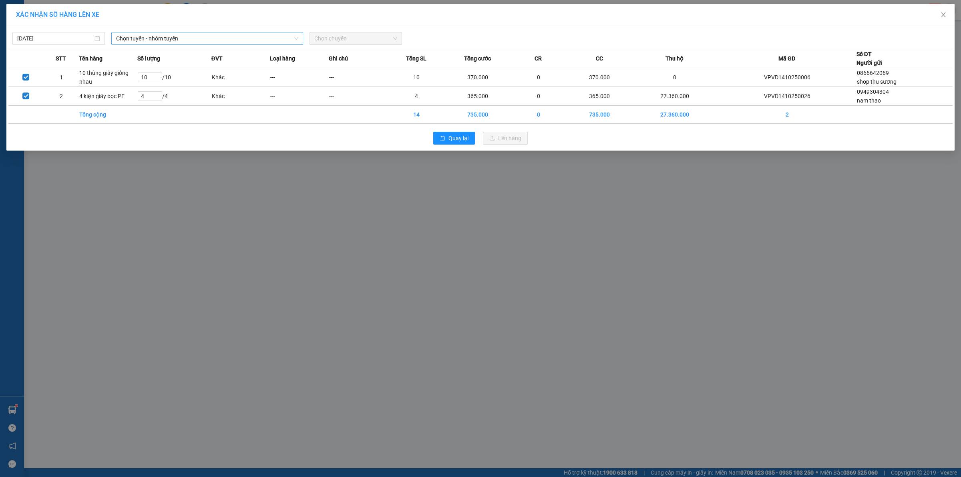
click at [172, 41] on span "Chọn tuyến - nhóm tuyến" at bounding box center [207, 38] width 182 height 12
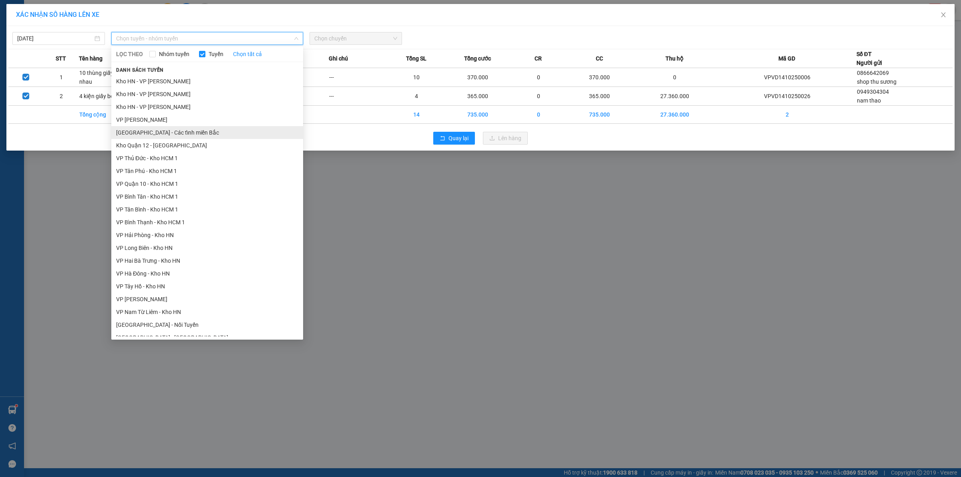
scroll to position [250, 0]
click at [194, 153] on li "[GEOGRAPHIC_DATA] - Các tỉnh miền Bắc" at bounding box center [207, 150] width 192 height 13
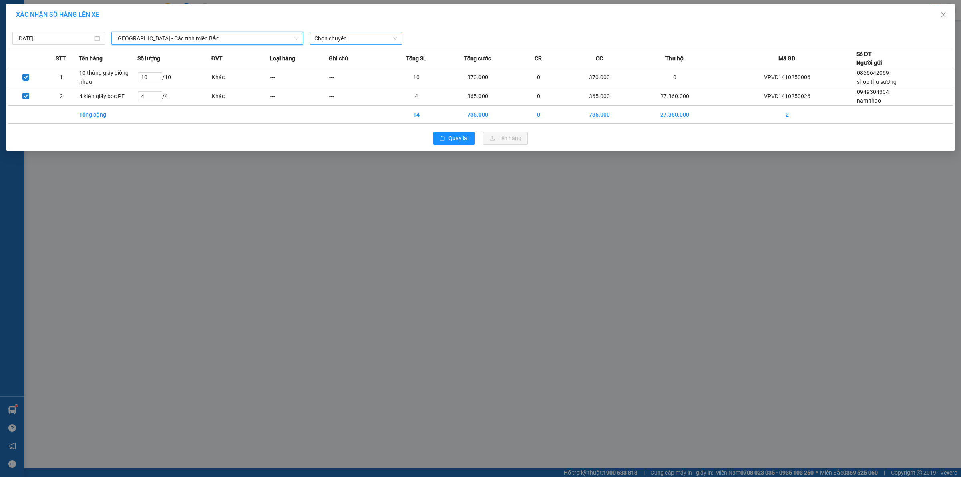
click at [342, 36] on span "Chọn chuyến" at bounding box center [355, 38] width 83 height 12
click at [60, 38] on input "[DATE]" at bounding box center [55, 38] width 76 height 9
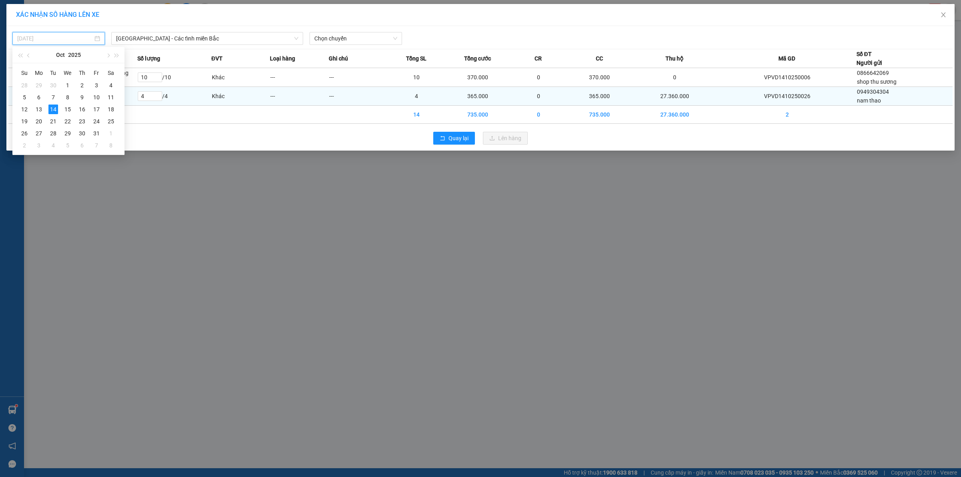
drag, startPoint x: 66, startPoint y: 108, endPoint x: 112, endPoint y: 99, distance: 46.6
click at [67, 107] on div "15" at bounding box center [68, 109] width 10 height 10
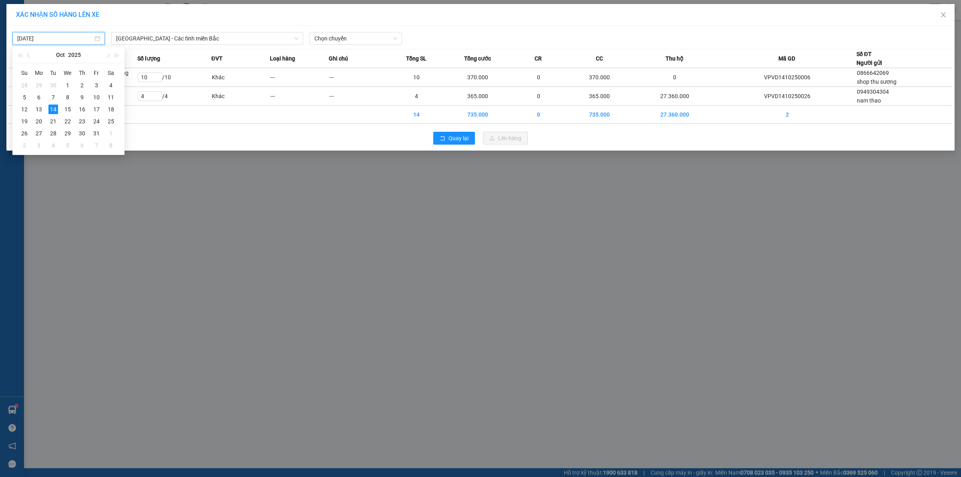
type input "[DATE]"
click at [357, 38] on span "Chọn chuyến" at bounding box center [355, 38] width 83 height 12
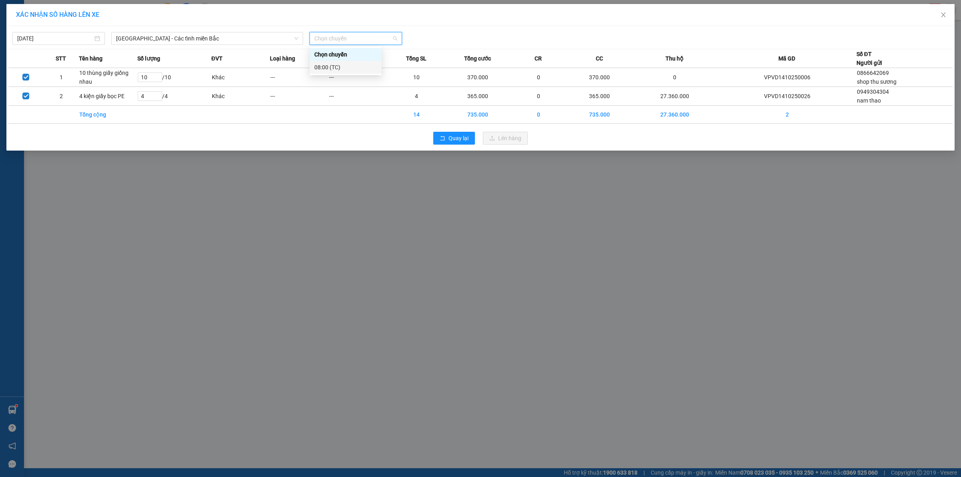
click at [347, 65] on div "08:00 (TC)" at bounding box center [345, 67] width 62 height 9
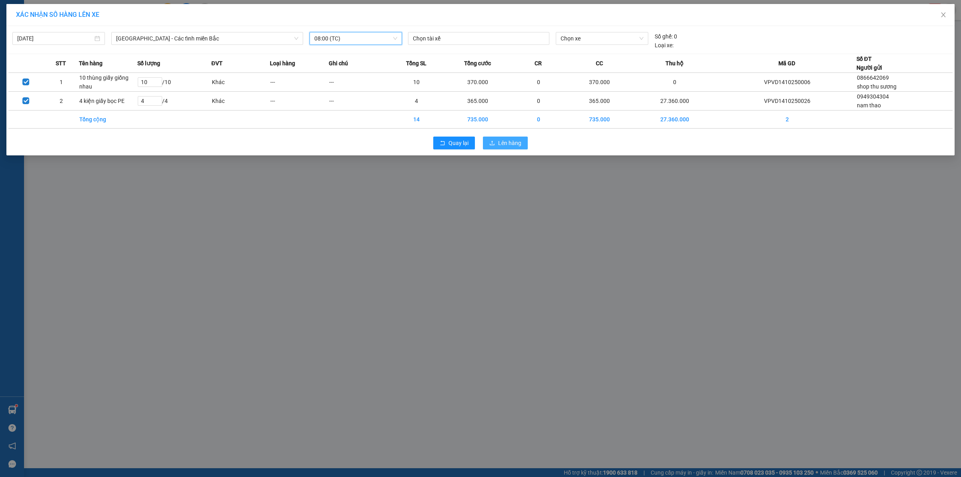
click at [514, 147] on span "Lên hàng" at bounding box center [509, 142] width 23 height 9
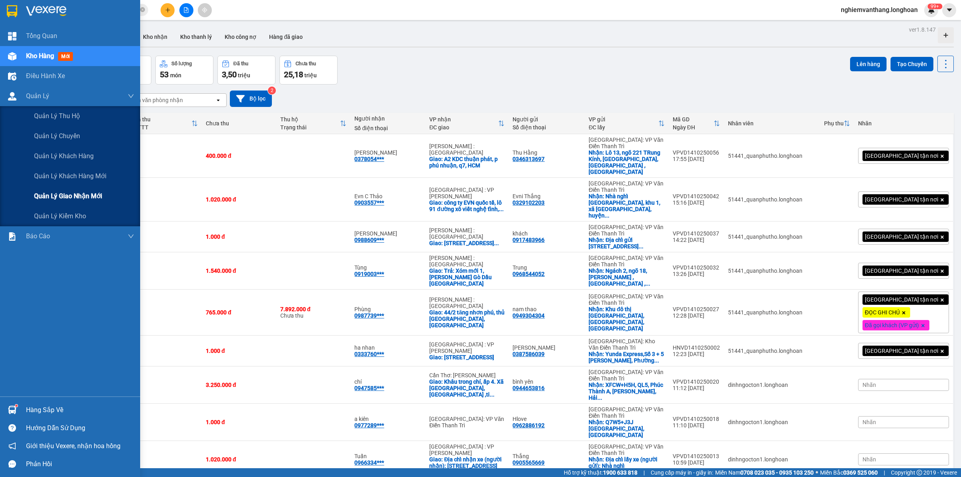
click at [77, 197] on span "Quản lý giao nhận mới" at bounding box center [68, 196] width 68 height 10
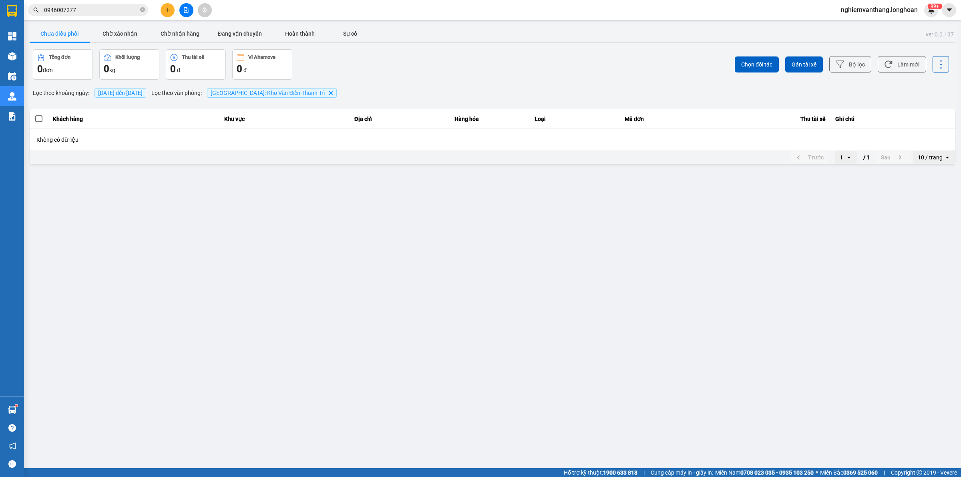
click at [181, 9] on button at bounding box center [186, 10] width 14 height 14
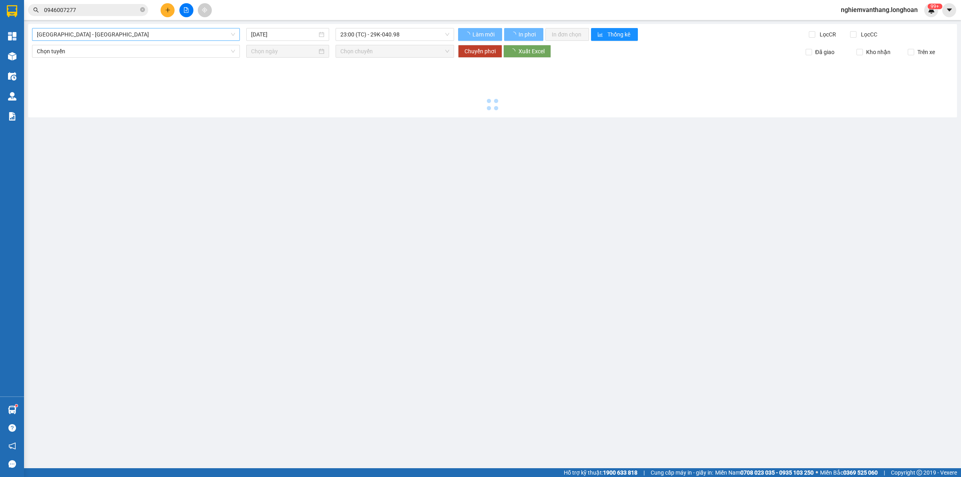
click at [126, 30] on span "[GEOGRAPHIC_DATA] - [GEOGRAPHIC_DATA]" at bounding box center [136, 34] width 198 height 12
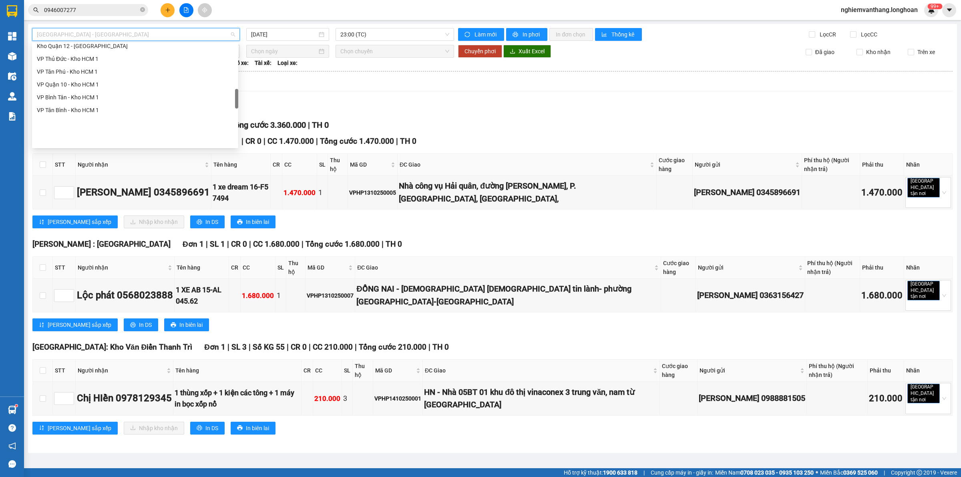
scroll to position [300, 0]
click at [106, 80] on div "[GEOGRAPHIC_DATA] - Các tỉnh miền Bắc" at bounding box center [135, 83] width 197 height 9
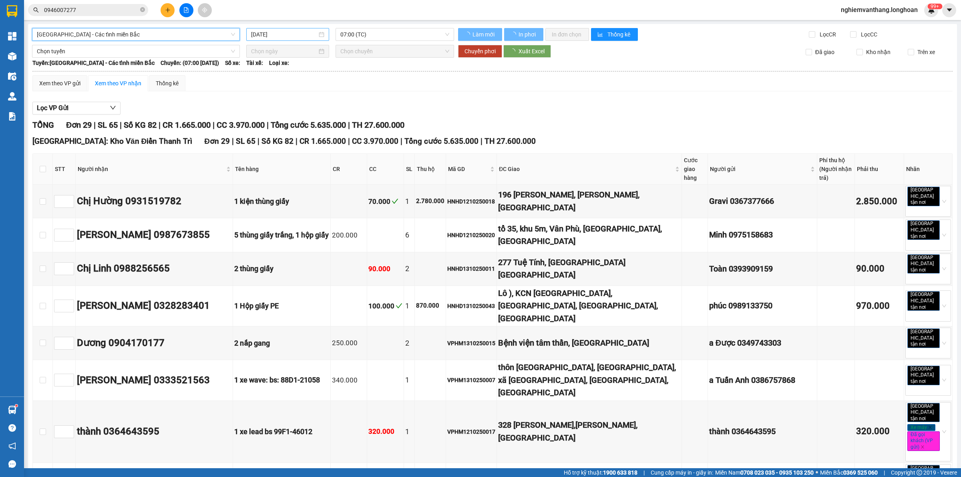
click at [293, 28] on div "[DATE]" at bounding box center [287, 34] width 83 height 13
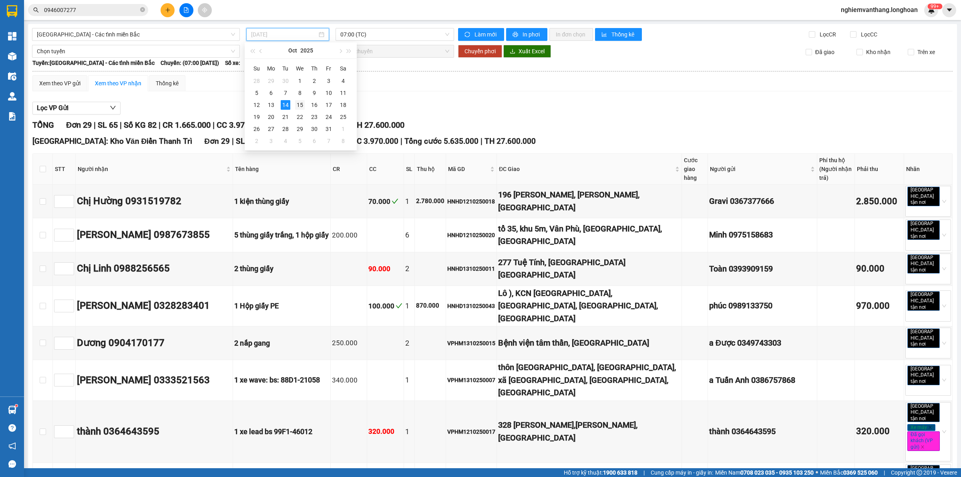
click at [303, 106] on div "15" at bounding box center [300, 105] width 10 height 10
type input "[DATE]"
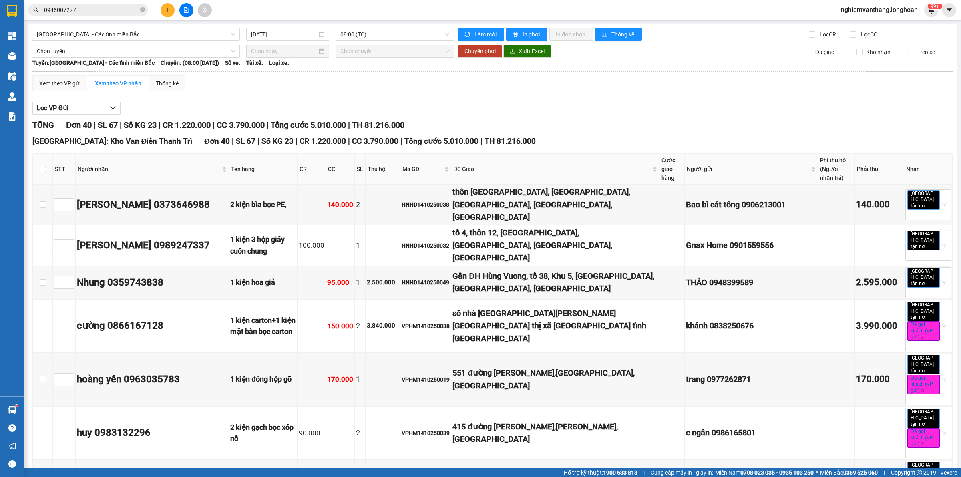
drag, startPoint x: 39, startPoint y: 172, endPoint x: 48, endPoint y: 171, distance: 9.3
click at [40, 172] on input "checkbox" at bounding box center [43, 169] width 6 height 6
checkbox input "true"
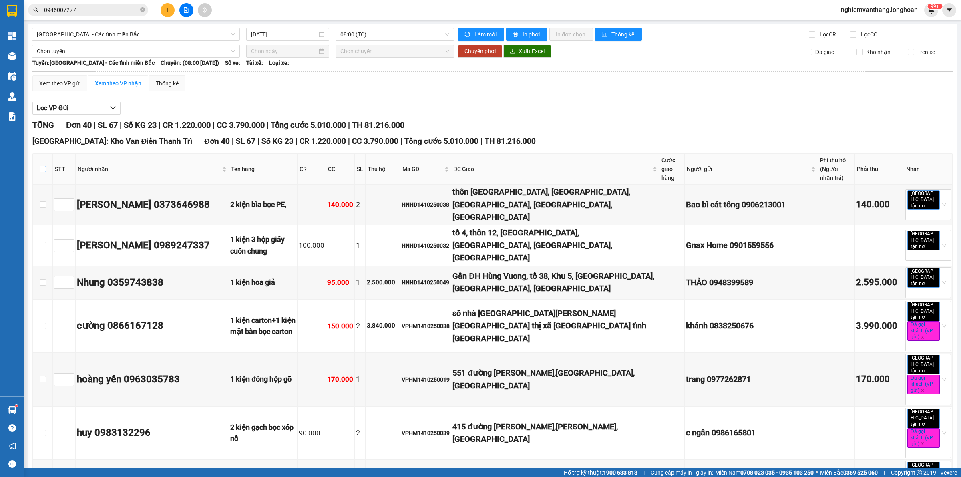
checkbox input "true"
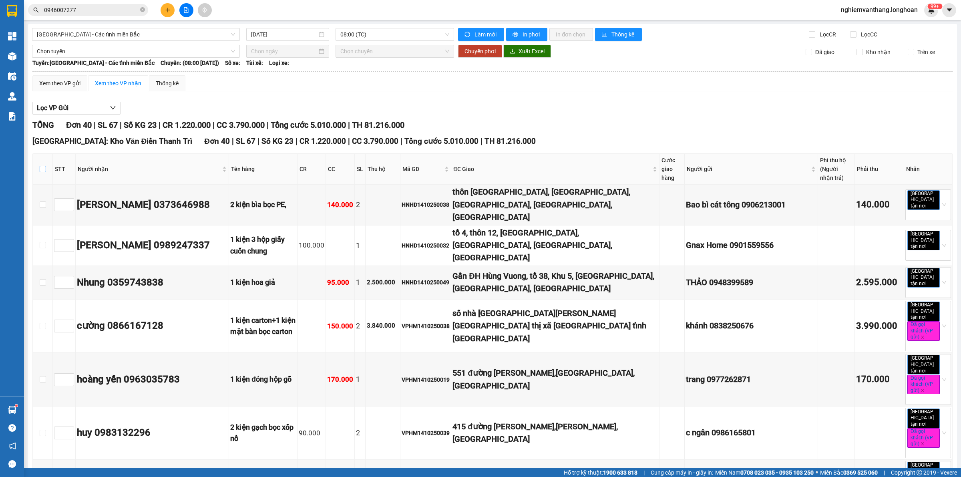
checkbox input "true"
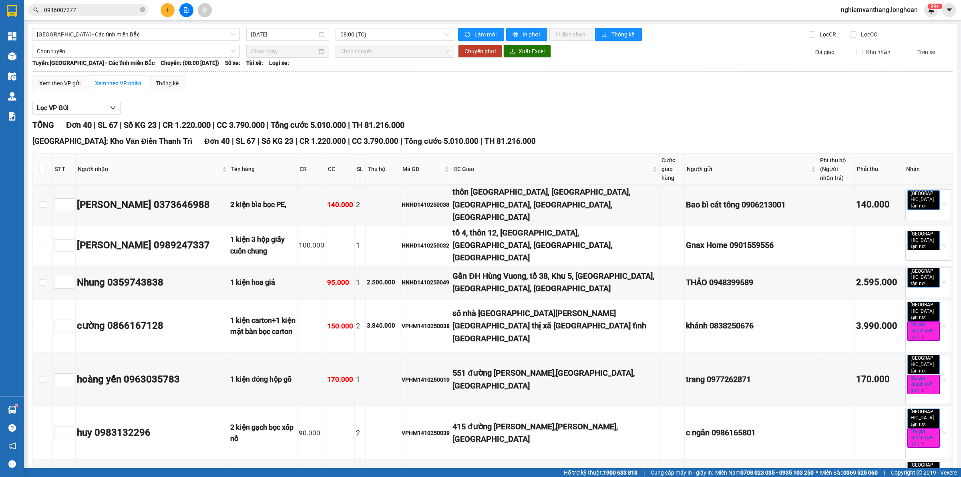
checkbox input "true"
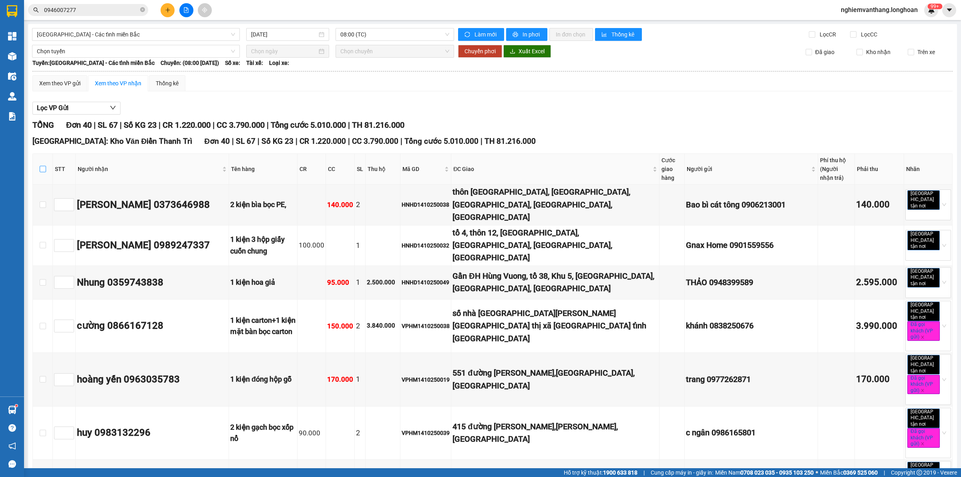
checkbox input "true"
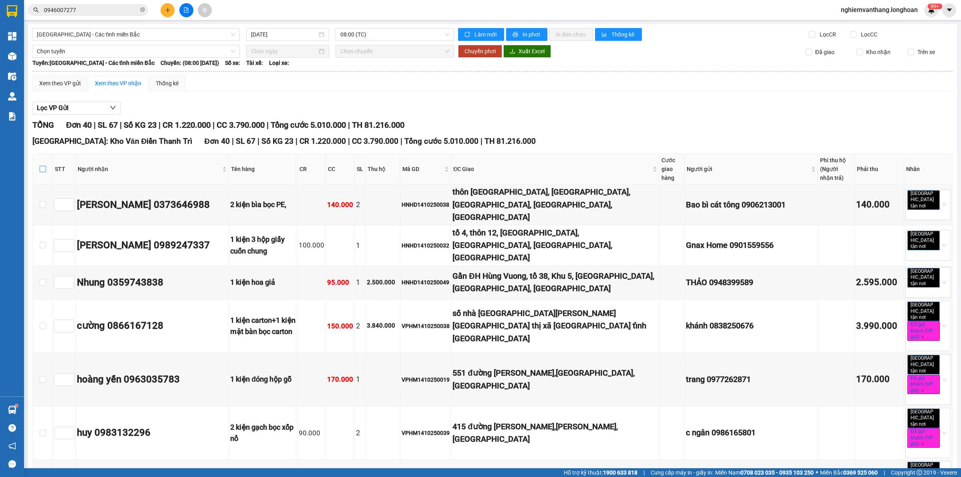
checkbox input "true"
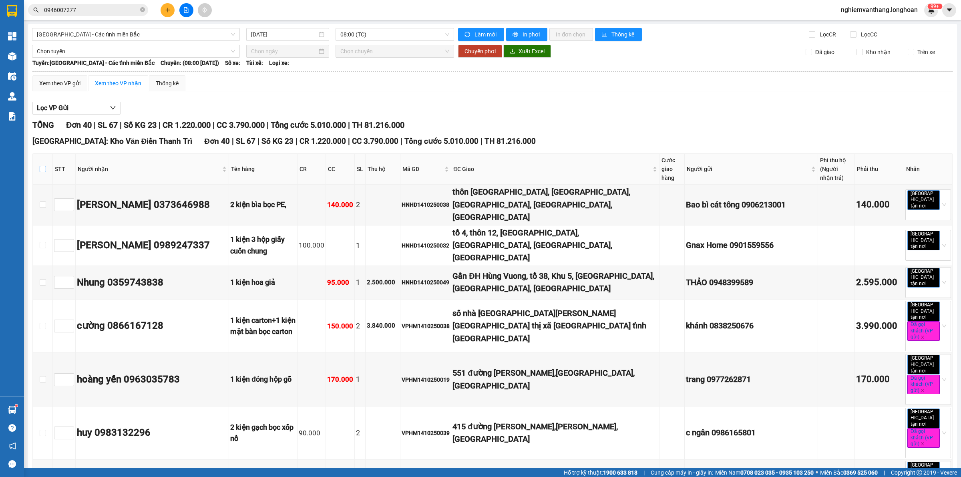
checkbox input "true"
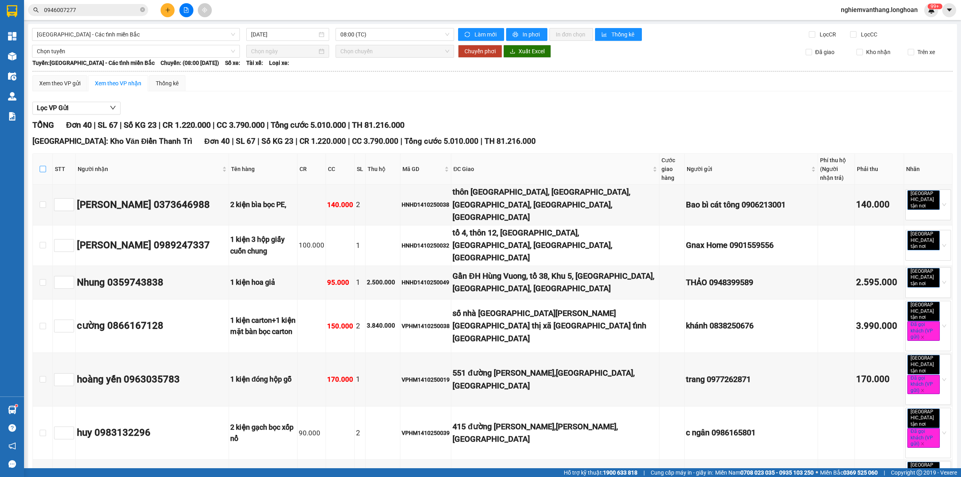
checkbox input "true"
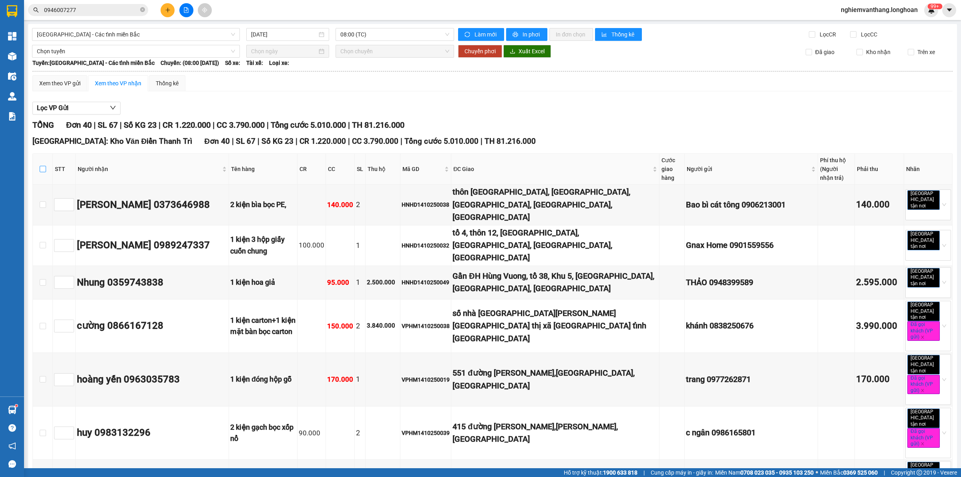
checkbox input "true"
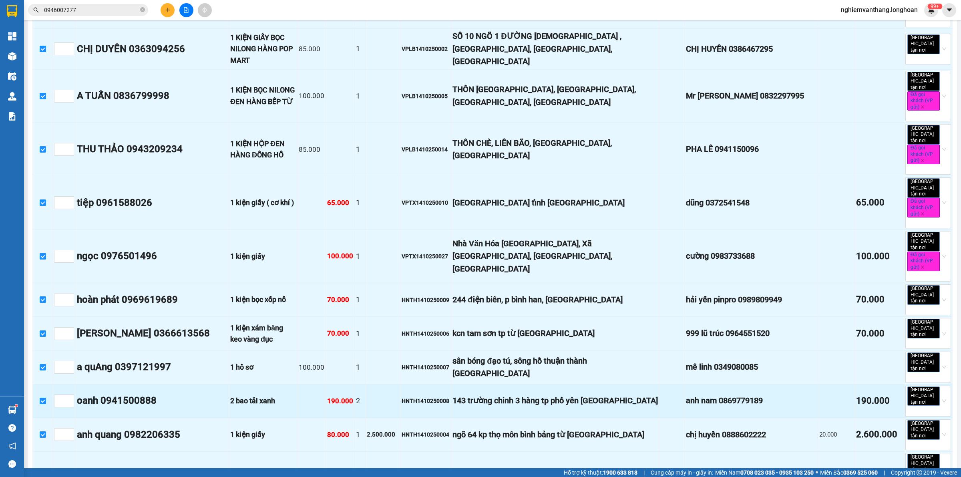
scroll to position [1245, 0]
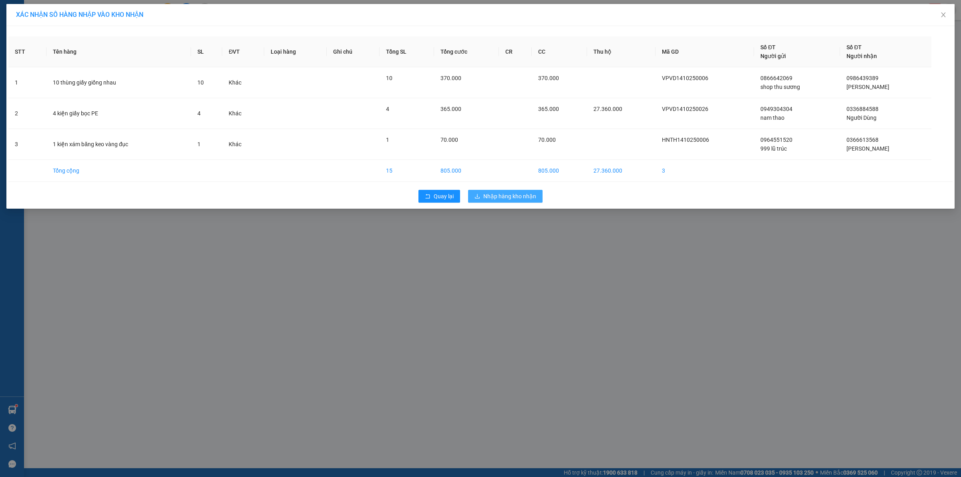
click at [504, 191] on button "Nhập hàng kho nhận" at bounding box center [505, 196] width 74 height 13
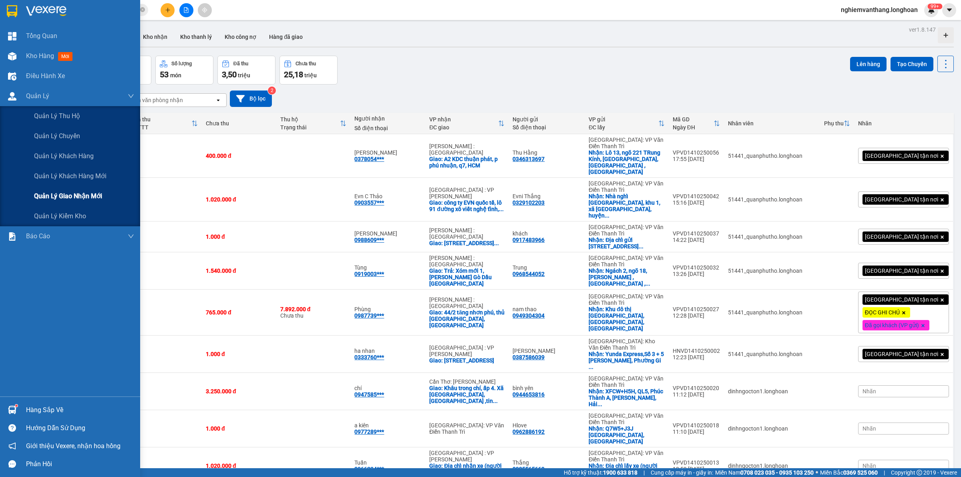
click at [66, 205] on div "Quản lý giao nhận mới" at bounding box center [84, 196] width 100 height 20
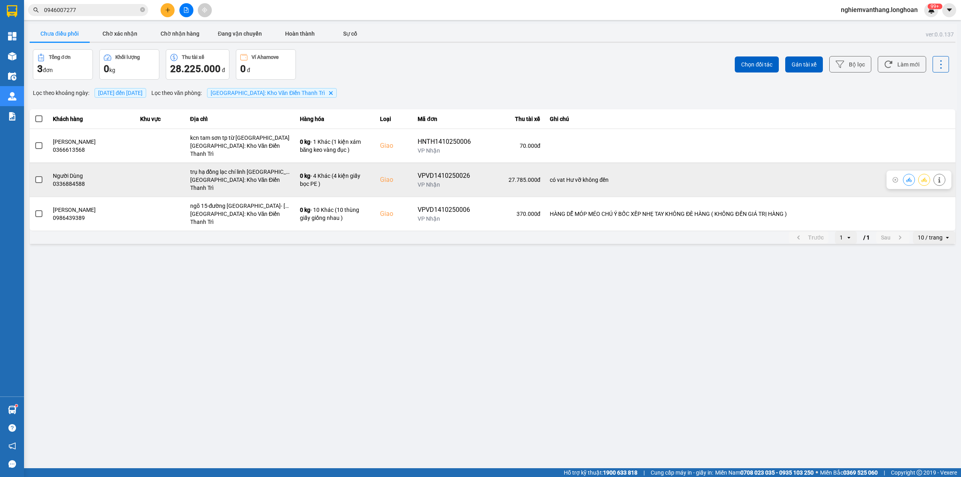
click at [924, 173] on button at bounding box center [923, 180] width 11 height 14
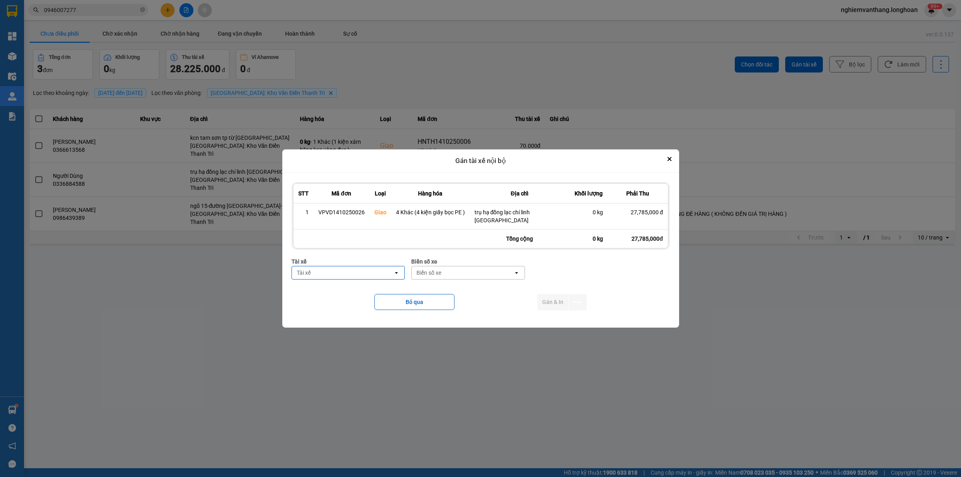
click at [381, 271] on div "Tài xế" at bounding box center [343, 272] width 102 height 13
type input "khánh"
drag, startPoint x: 347, startPoint y: 301, endPoint x: 421, endPoint y: 285, distance: 75.6
click at [347, 299] on div "0372727247 - Vũ Văn Khánh 0975.336.976" at bounding box center [347, 290] width 113 height 22
click at [464, 273] on div "Biển số xe" at bounding box center [492, 272] width 102 height 13
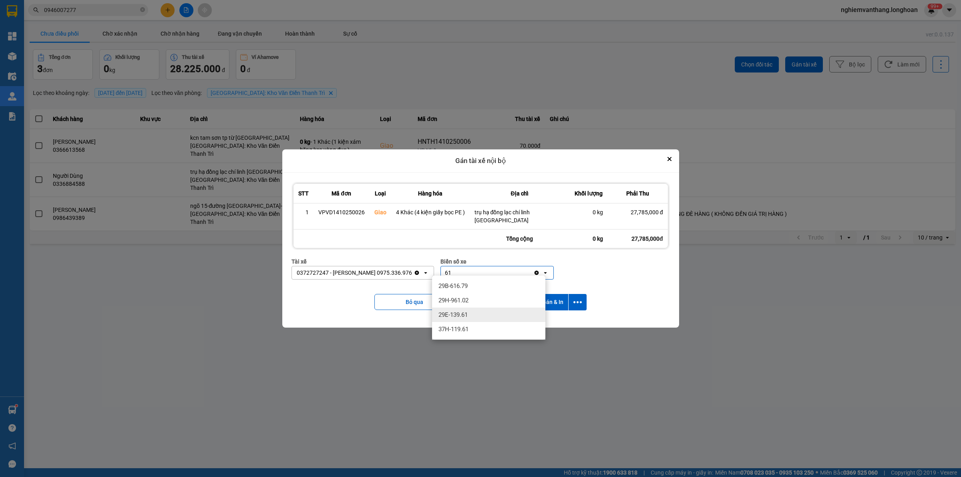
type input "61"
click at [459, 316] on span "29E-139.61" at bounding box center [452, 315] width 29 height 8
click at [587, 297] on div "Bỏ qua Gán & In" at bounding box center [480, 302] width 378 height 32
click at [584, 297] on button "dialog" at bounding box center [577, 302] width 18 height 16
drag, startPoint x: 567, startPoint y: 313, endPoint x: 565, endPoint y: 317, distance: 4.1
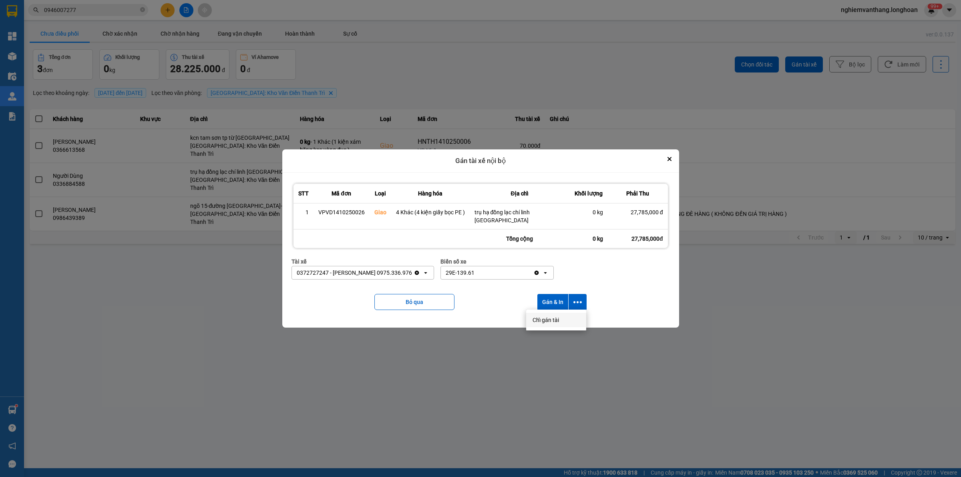
click at [567, 314] on li "Chỉ gán tài" at bounding box center [556, 320] width 60 height 14
click at [574, 298] on icon "dialog" at bounding box center [577, 302] width 8 height 8
click at [561, 321] on div "Chỉ gán tài" at bounding box center [555, 320] width 47 height 8
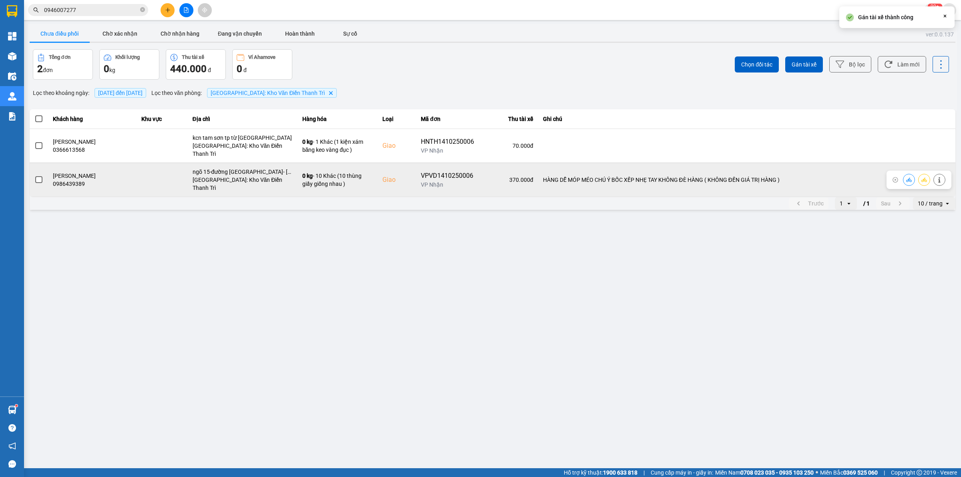
click at [922, 177] on icon at bounding box center [924, 180] width 6 height 6
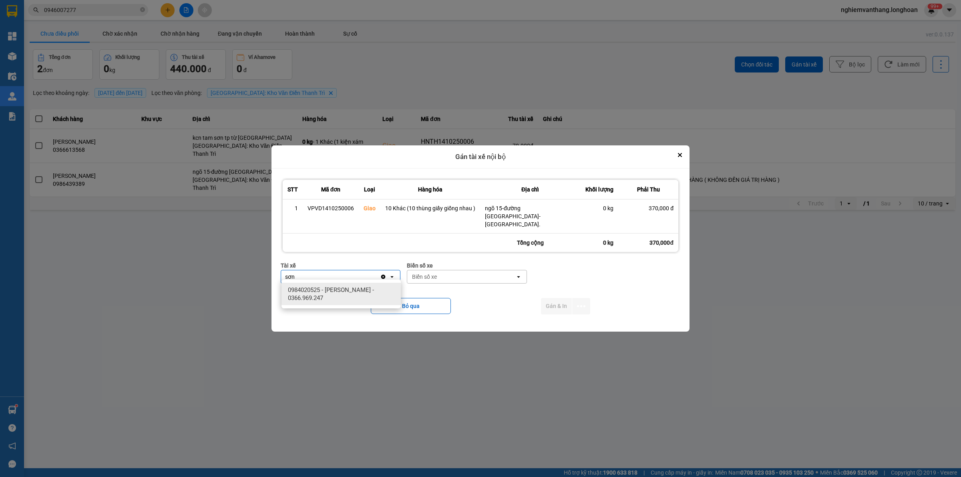
type input "sơn"
click at [358, 297] on span "0984020525 - Nguyễn Đặng Sơn - 0366.969.247" at bounding box center [343, 294] width 110 height 16
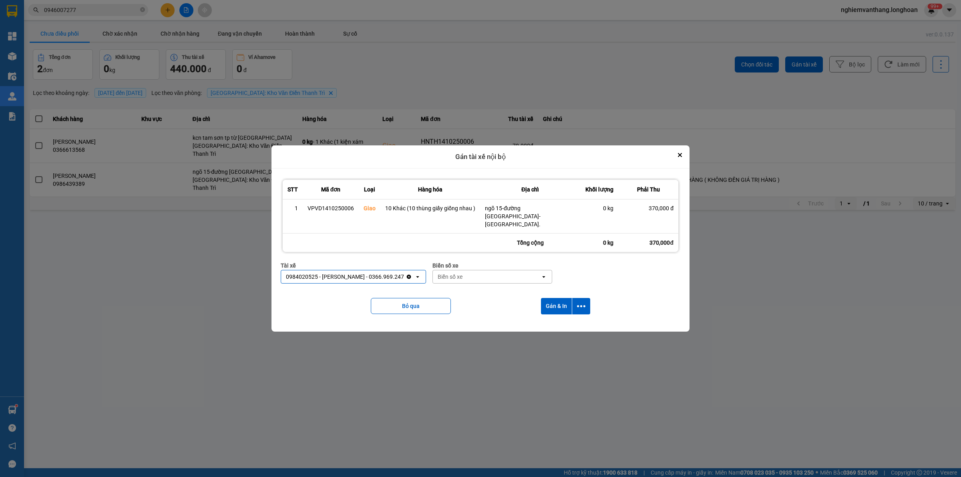
click at [482, 282] on div "Biển số xe Biển số xe open" at bounding box center [492, 275] width 120 height 29
click at [481, 274] on div "Biển số xe" at bounding box center [487, 276] width 108 height 13
type input "46"
click at [472, 296] on div "29E-346.54" at bounding box center [493, 290] width 119 height 14
click at [478, 271] on div "29E-346.54" at bounding box center [482, 276] width 99 height 13
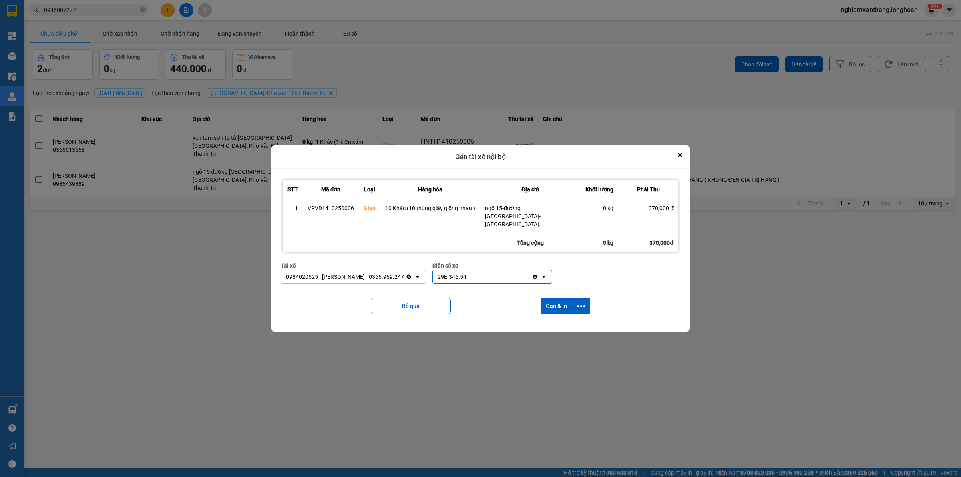
scroll to position [381, 0]
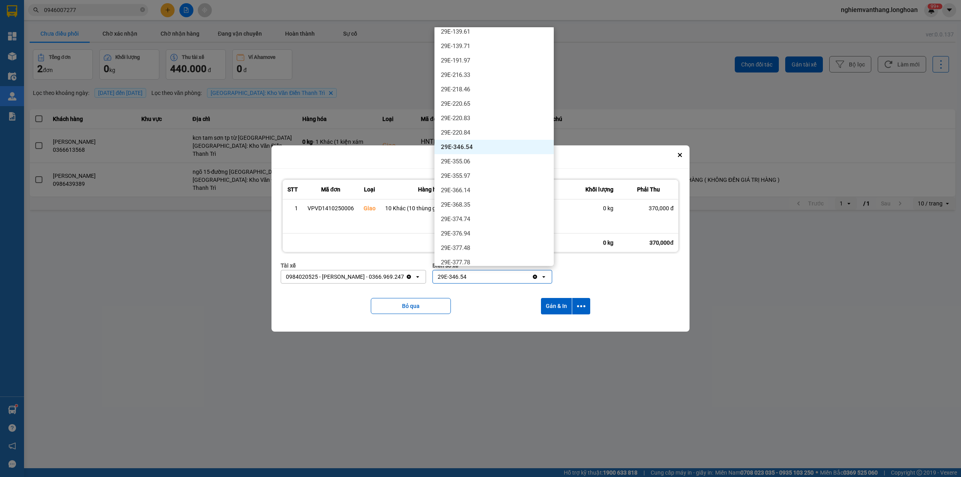
click at [538, 273] on icon "Clear value" at bounding box center [535, 276] width 6 height 6
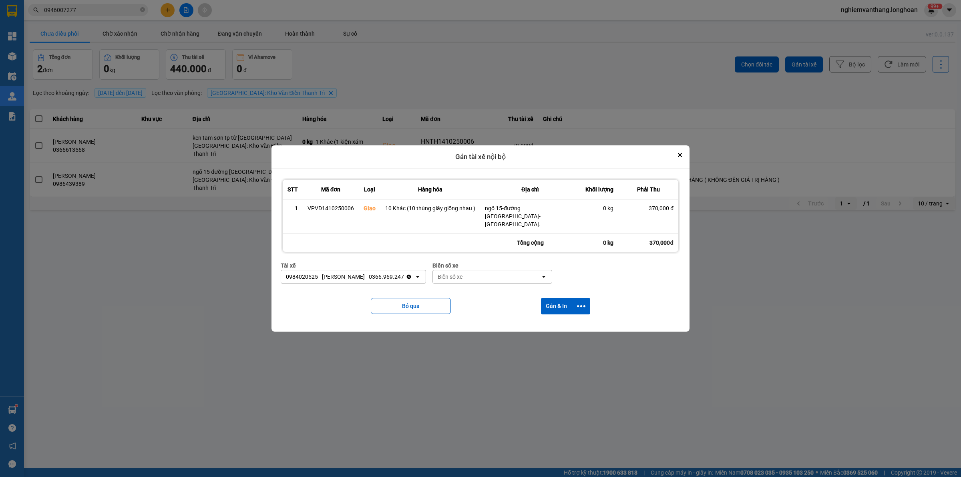
click at [488, 273] on div "Biển số xe" at bounding box center [487, 276] width 108 height 13
type input "46"
click at [469, 309] on div "29E-218.46" at bounding box center [493, 304] width 119 height 14
click at [581, 305] on icon "dialog" at bounding box center [581, 306] width 8 height 2
click at [562, 323] on span "Chỉ gán tài" at bounding box center [549, 324] width 26 height 8
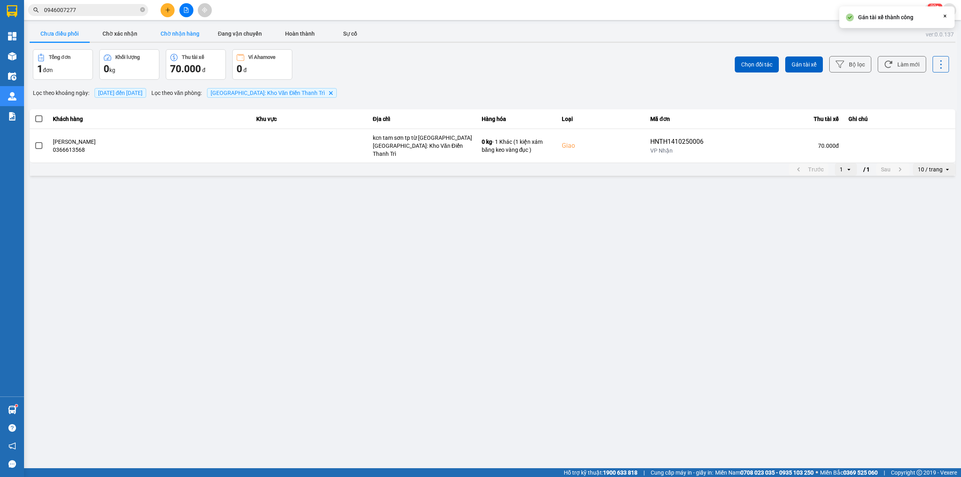
click at [176, 27] on button "Chờ nhận hàng" at bounding box center [180, 34] width 60 height 16
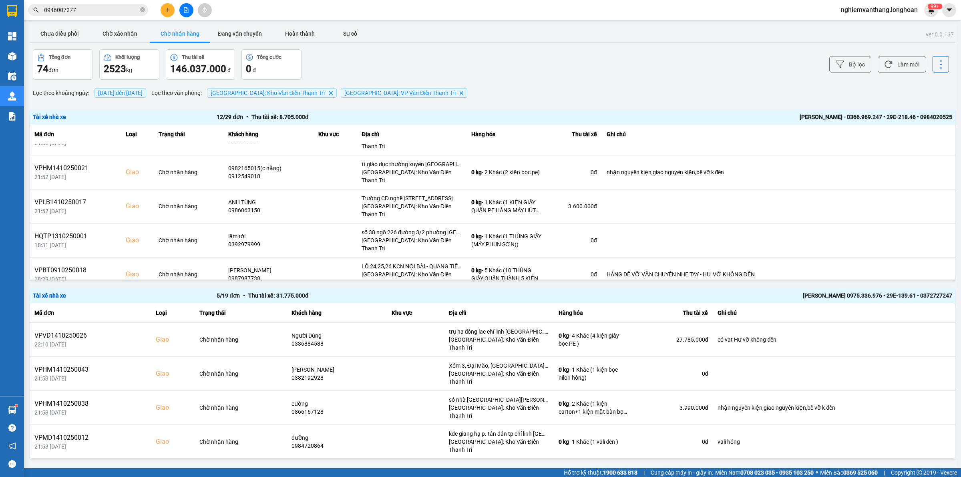
scroll to position [197, 0]
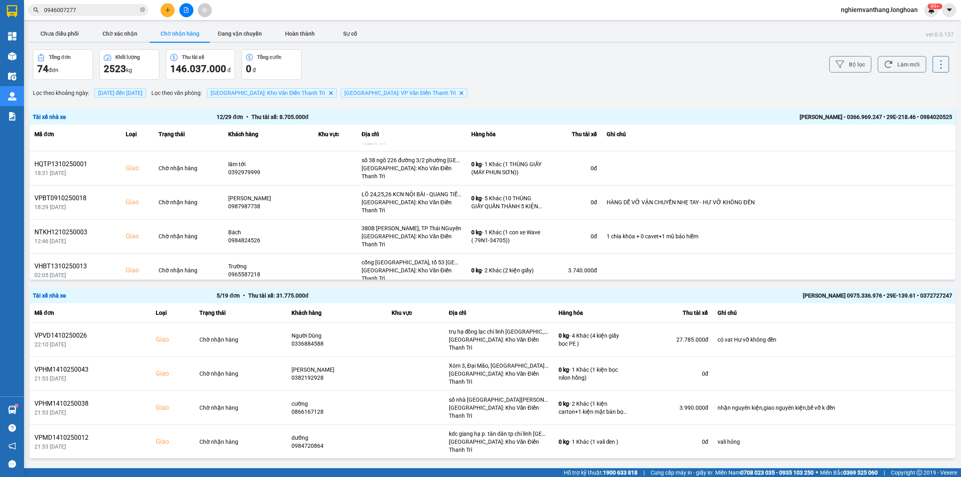
click at [694, 293] on div "Vũ Văn Khánh 0975.336.976 • 29E-139.61 • 0372727247" at bounding box center [767, 295] width 367 height 9
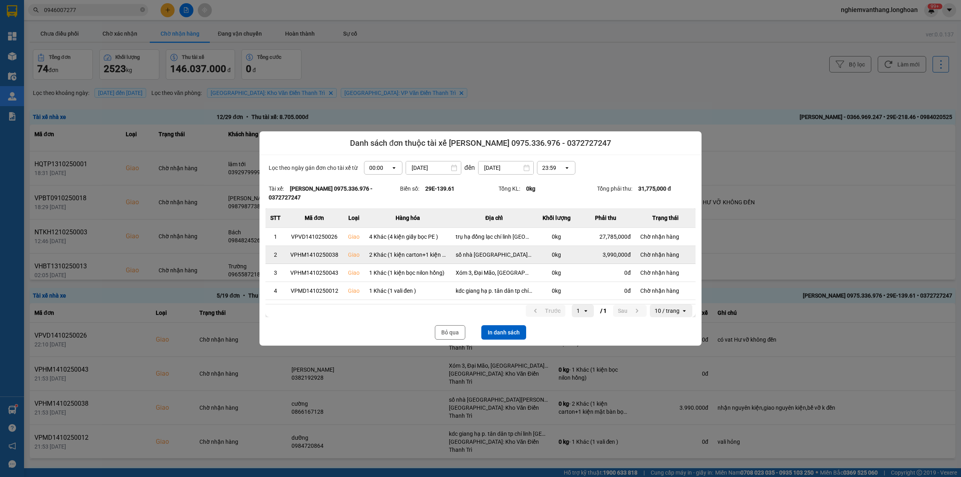
scroll to position [14, 0]
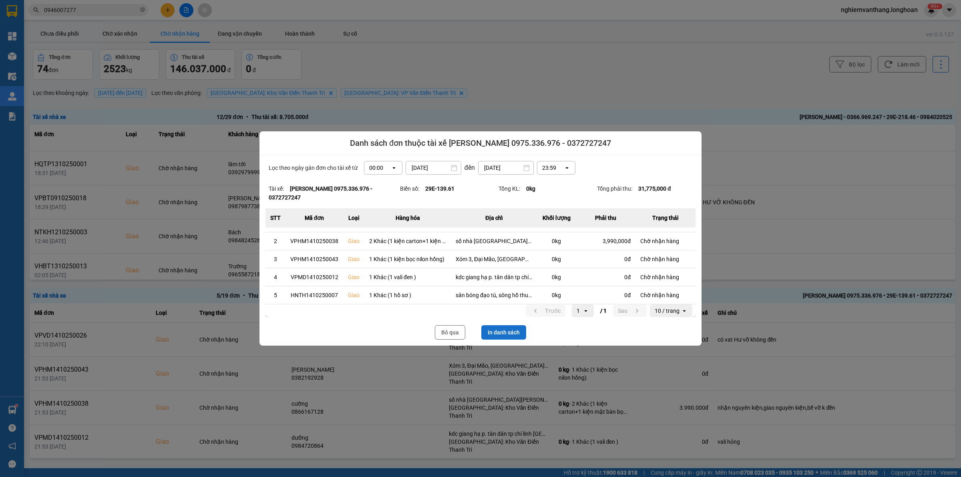
click at [507, 325] on button "In danh sách" at bounding box center [503, 332] width 45 height 14
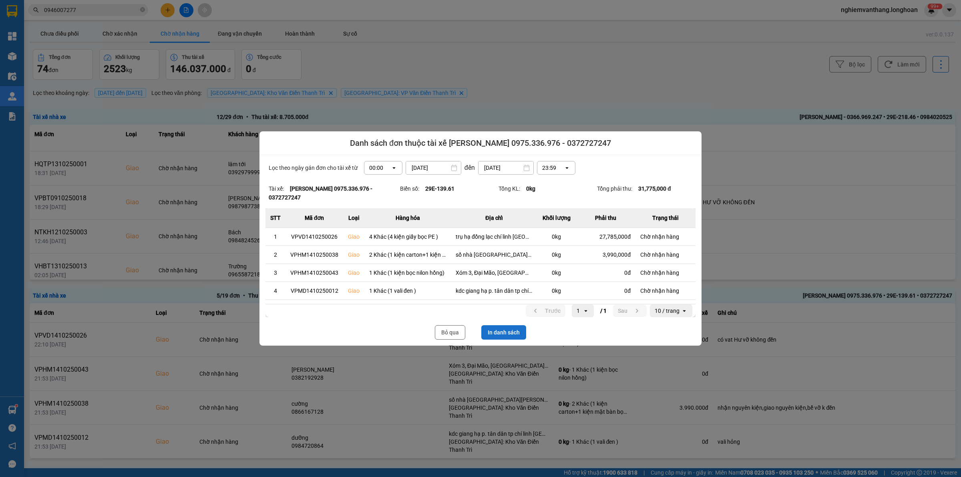
scroll to position [0, 0]
click at [743, 327] on div at bounding box center [480, 238] width 961 height 477
click at [460, 325] on button "Bỏ qua" at bounding box center [450, 332] width 30 height 14
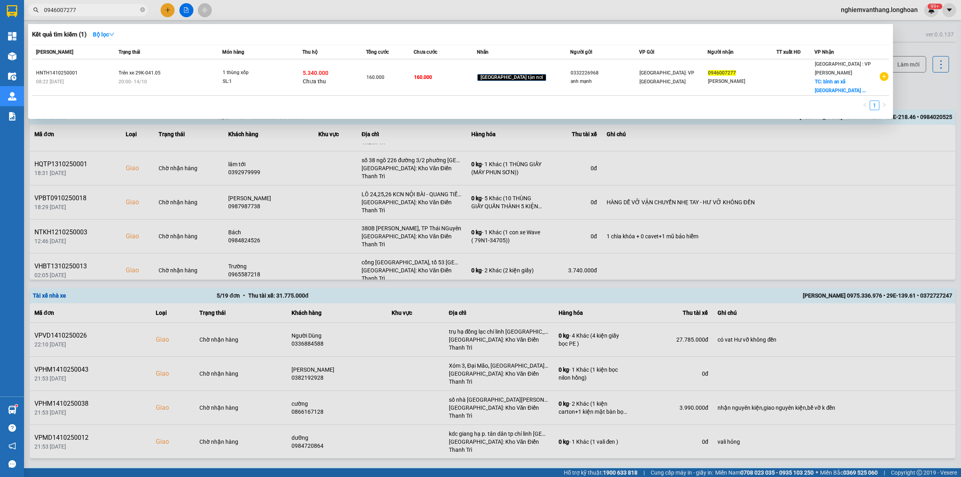
click at [77, 7] on input "0946007277" at bounding box center [91, 10] width 94 height 9
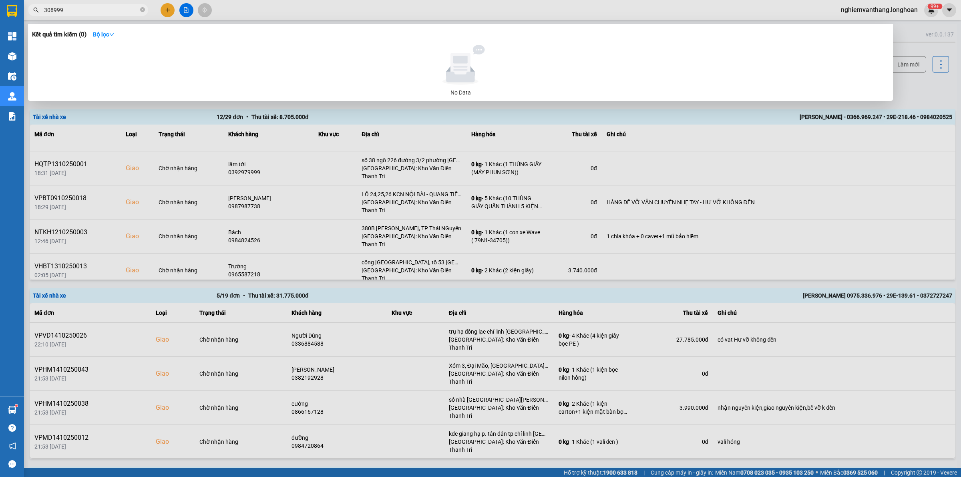
click at [86, 7] on input "308999" at bounding box center [91, 10] width 94 height 9
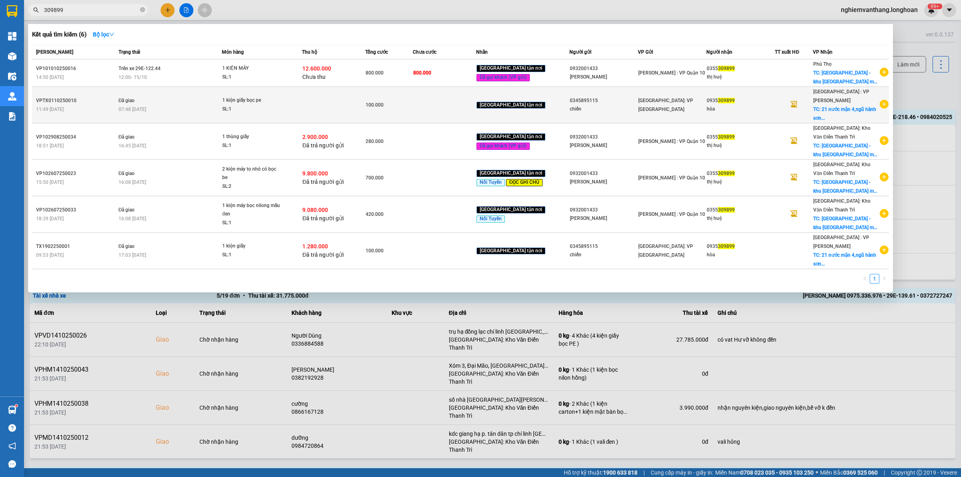
type input "309899"
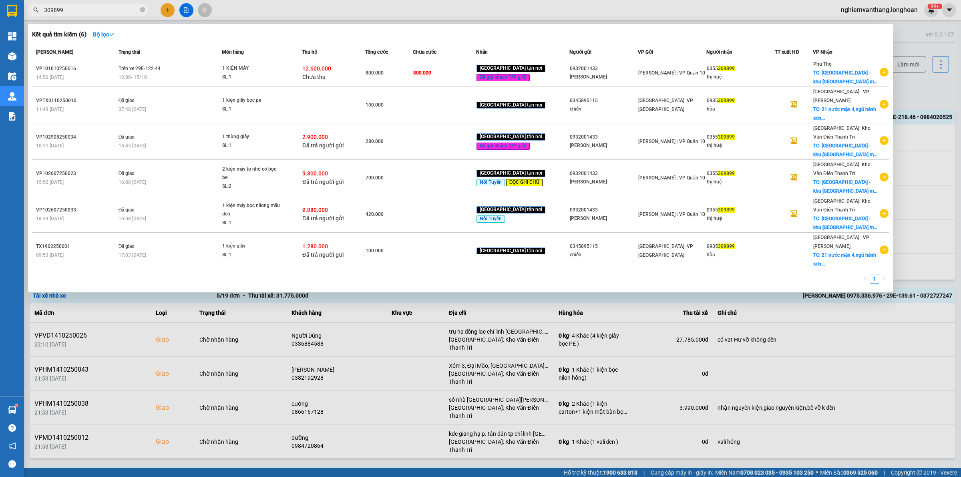
click at [217, 311] on div at bounding box center [480, 238] width 961 height 477
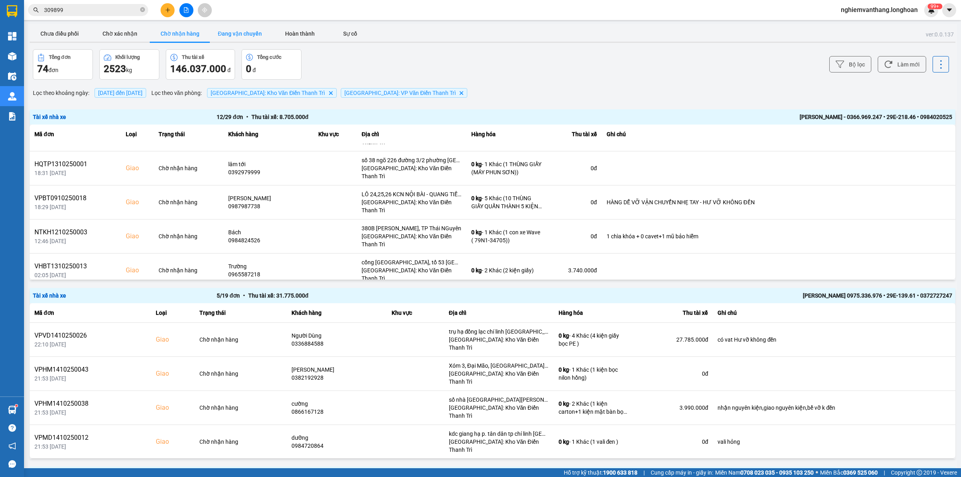
click at [233, 30] on button "Đang vận chuyển" at bounding box center [240, 34] width 60 height 16
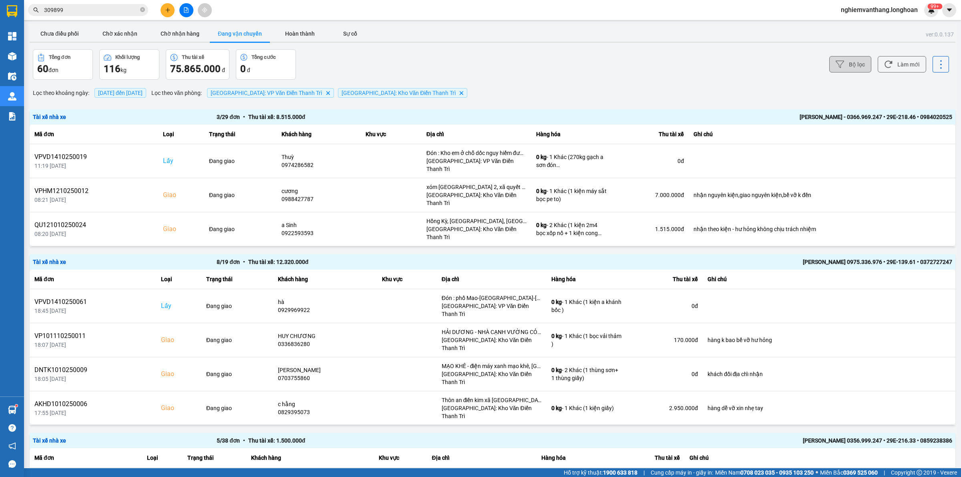
click at [853, 64] on button "Bộ lọc" at bounding box center [850, 64] width 42 height 16
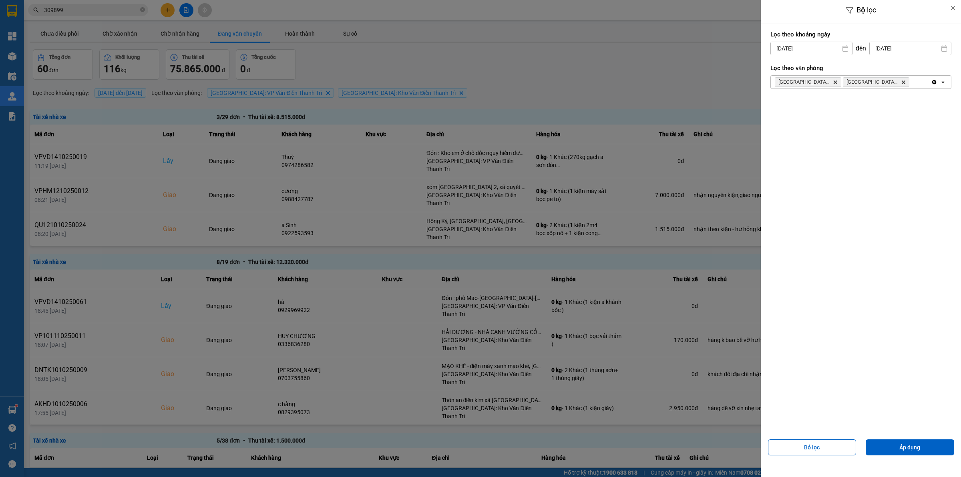
click at [779, 46] on input "[DATE]" at bounding box center [811, 48] width 81 height 13
click at [804, 107] on div "1" at bounding box center [806, 107] width 11 height 10
type input "[DATE]"
click at [895, 451] on button "Áp dụng" at bounding box center [909, 447] width 88 height 16
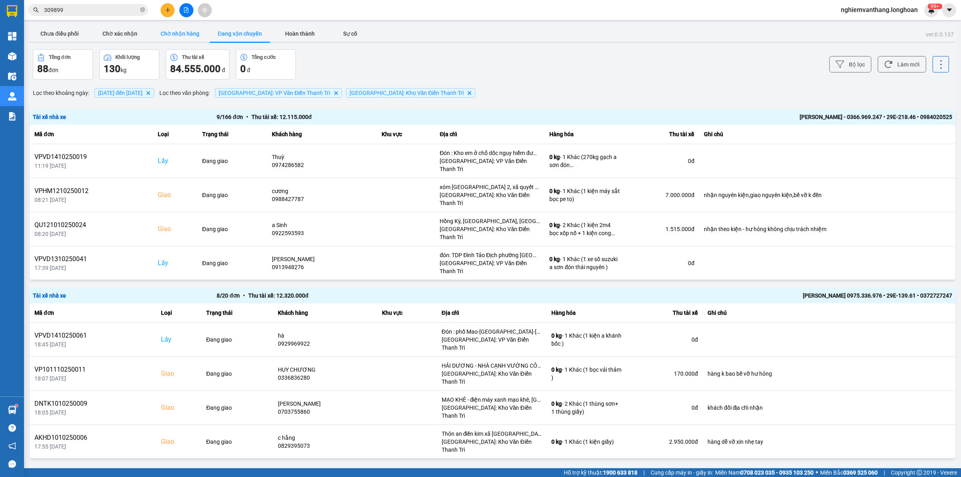
click at [181, 27] on button "Chờ nhận hàng" at bounding box center [180, 34] width 60 height 16
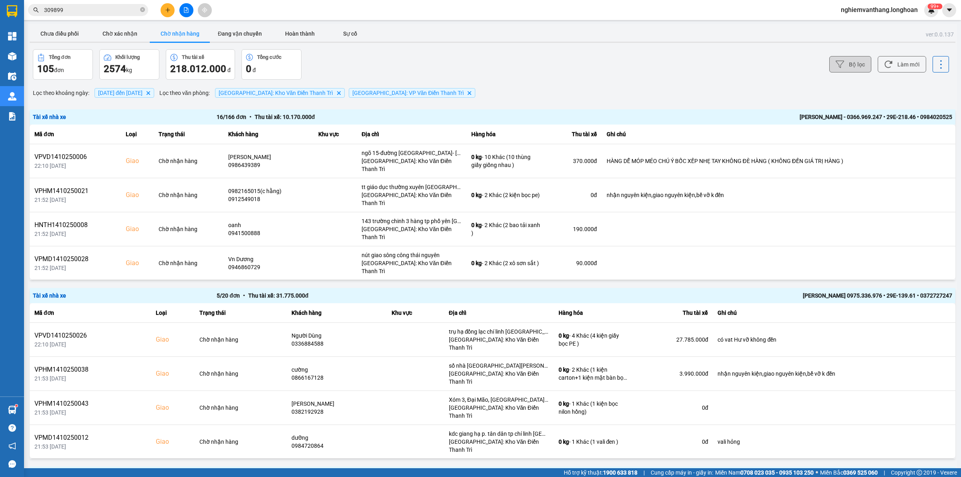
click at [850, 65] on button "Bộ lọc" at bounding box center [850, 64] width 42 height 16
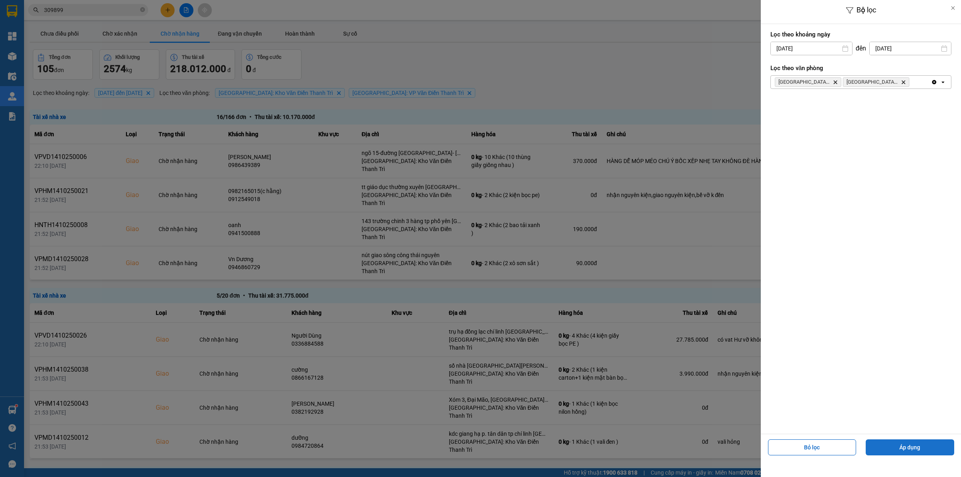
click at [915, 446] on button "Áp dụng" at bounding box center [909, 447] width 88 height 16
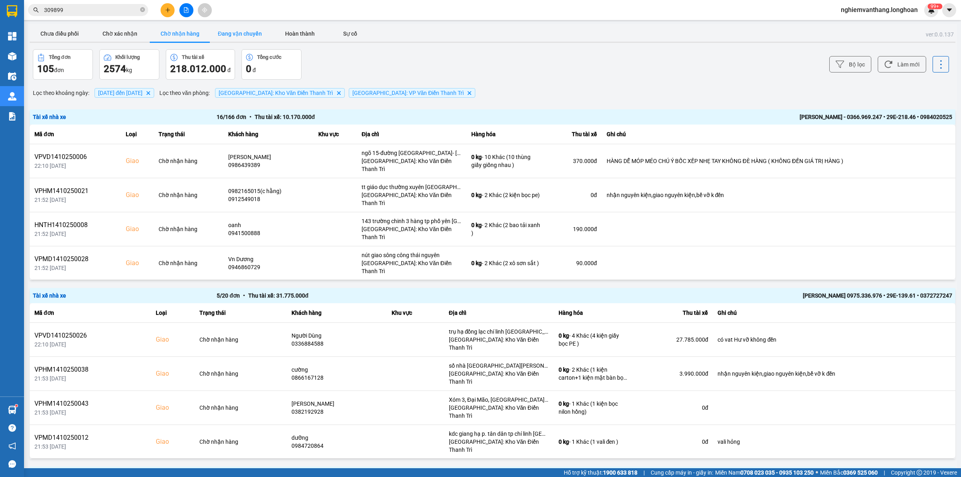
click at [238, 26] on button "Đang vận chuyển" at bounding box center [240, 34] width 60 height 16
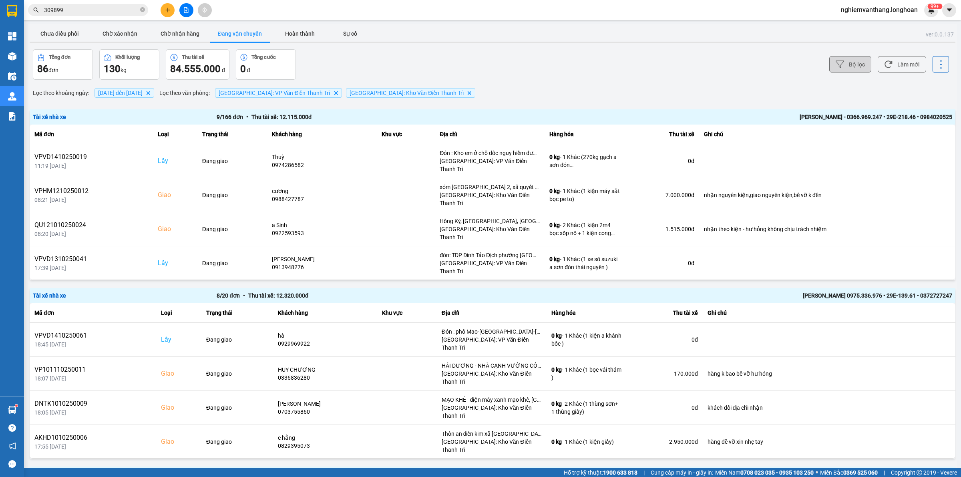
click at [837, 61] on icon at bounding box center [839, 64] width 8 height 7
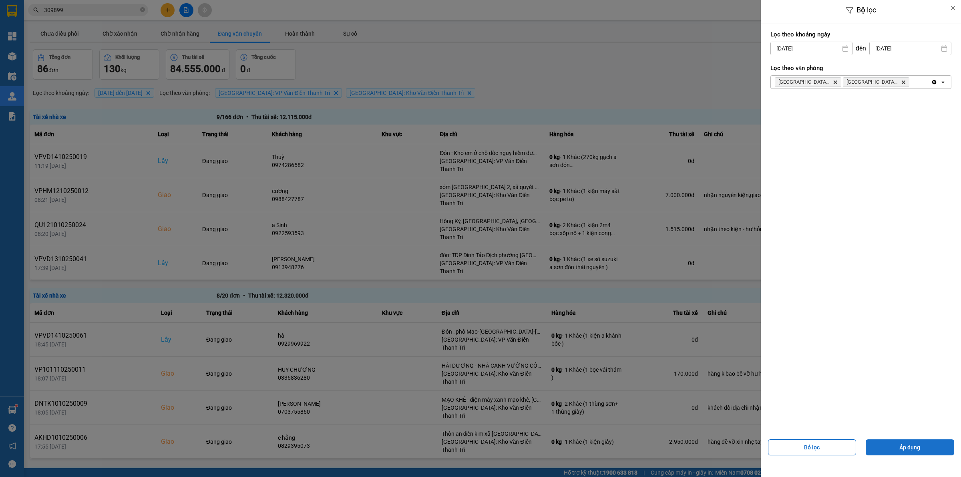
click at [895, 446] on button "Áp dụng" at bounding box center [909, 447] width 88 height 16
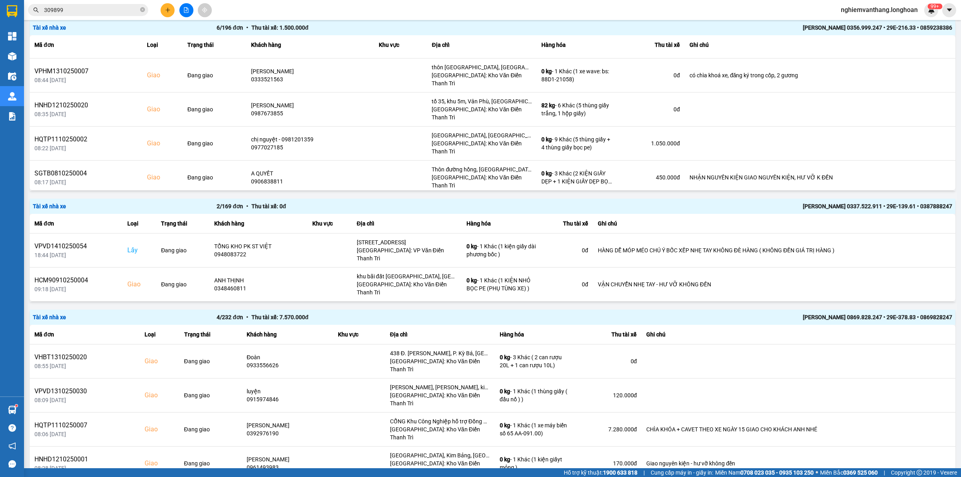
scroll to position [450, 0]
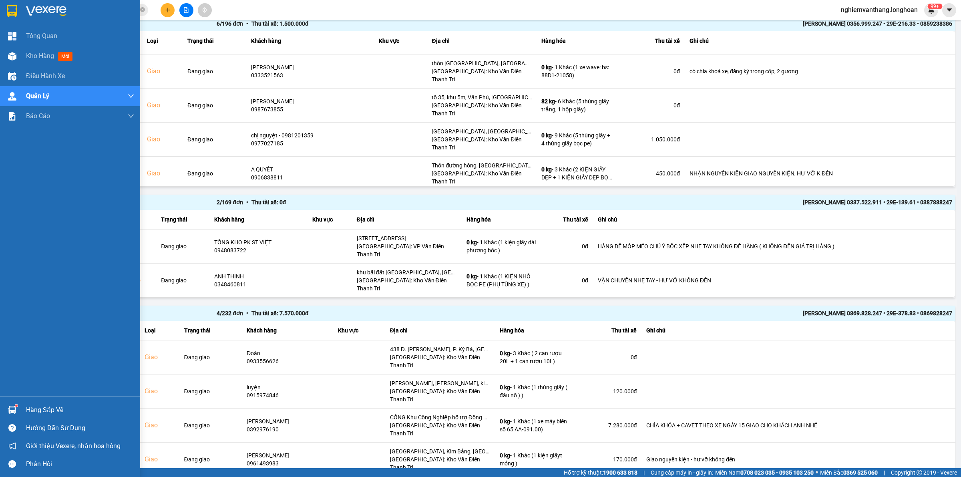
click at [13, 8] on img at bounding box center [12, 11] width 10 height 12
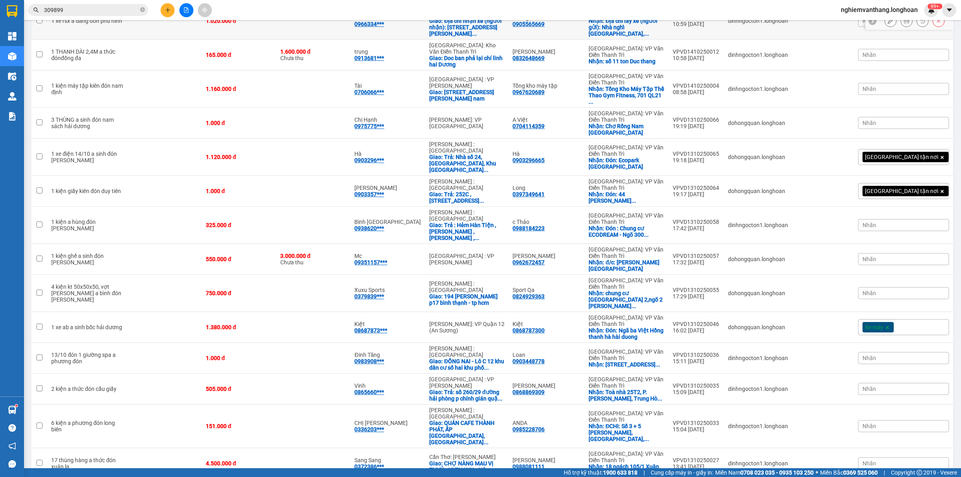
scroll to position [450, 0]
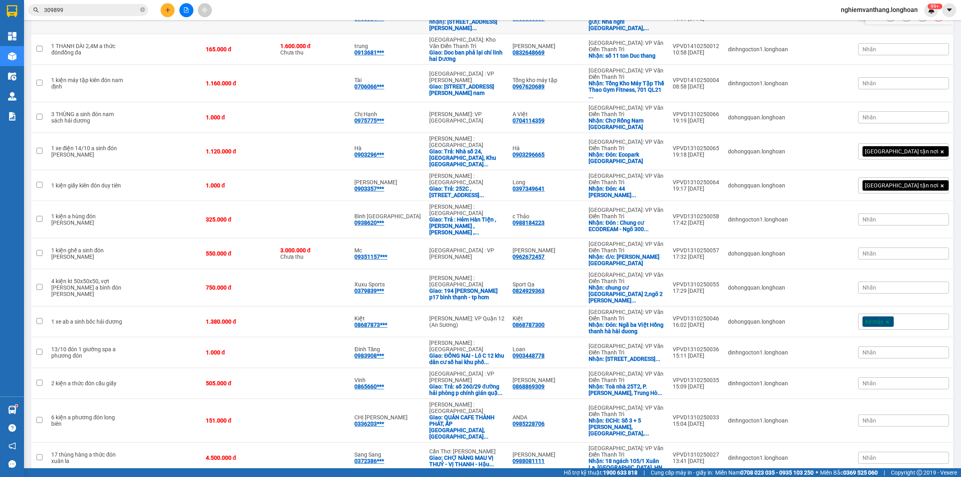
checkbox input "true"
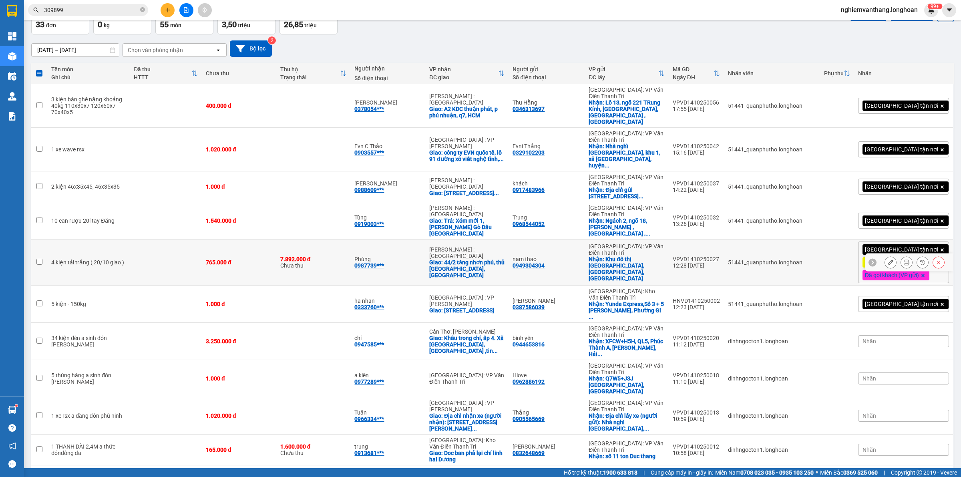
scroll to position [0, 0]
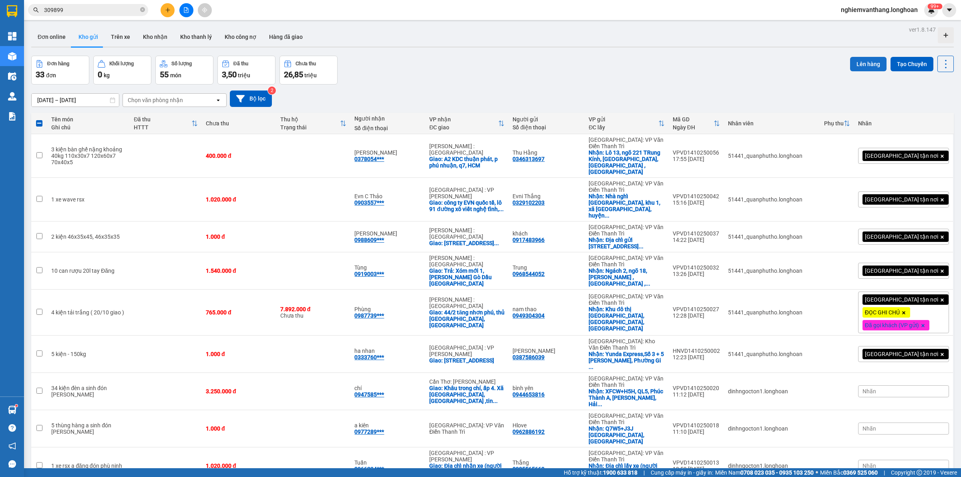
click at [850, 62] on button "Lên hàng" at bounding box center [868, 64] width 36 height 14
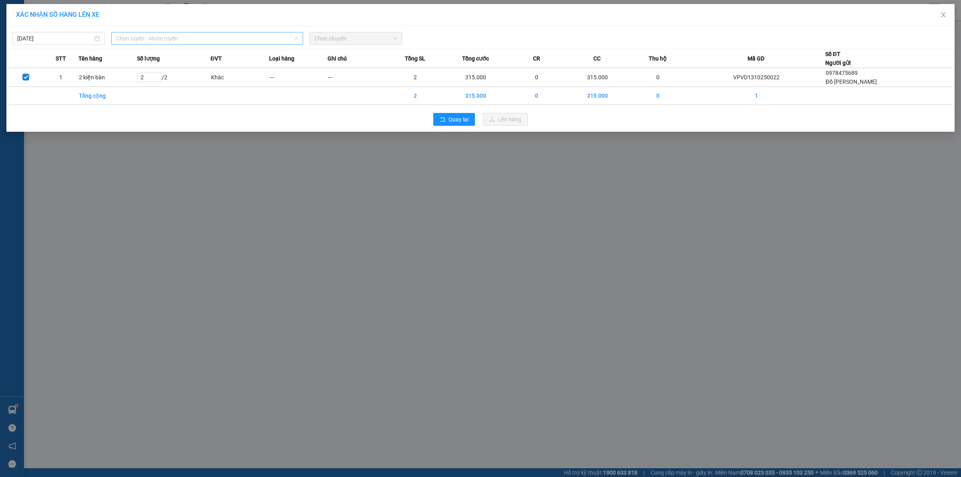
click at [169, 36] on span "Chọn tuyến - nhóm tuyến" at bounding box center [207, 38] width 182 height 12
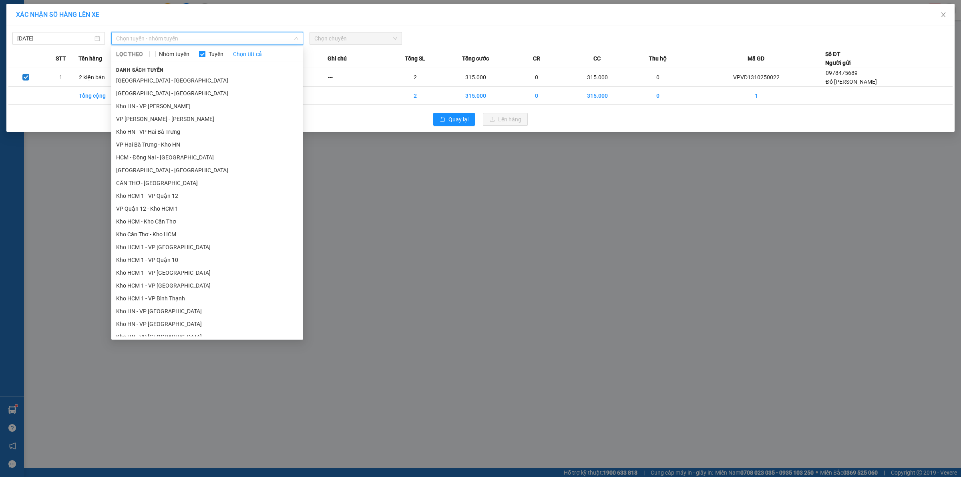
drag, startPoint x: 166, startPoint y: 92, endPoint x: 277, endPoint y: 92, distance: 110.5
click at [167, 92] on li "[GEOGRAPHIC_DATA] - [GEOGRAPHIC_DATA]" at bounding box center [207, 93] width 192 height 13
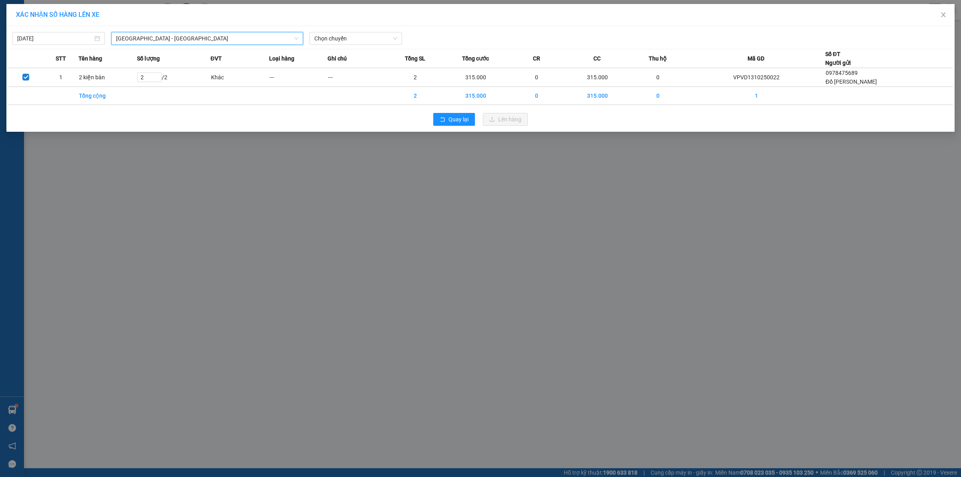
click at [344, 27] on div "14/10/2025 Hà Nội - Hải Phòng Hà Nội - Hải Phòng LỌC THEO Nhóm tuyến Tuyến Chọn…" at bounding box center [480, 79] width 948 height 106
click at [327, 50] on th "Loại hàng" at bounding box center [298, 58] width 58 height 19
click at [343, 39] on span "Chọn chuyến" at bounding box center [355, 38] width 83 height 12
click at [344, 68] on div "20:00 (TC)" at bounding box center [345, 67] width 62 height 9
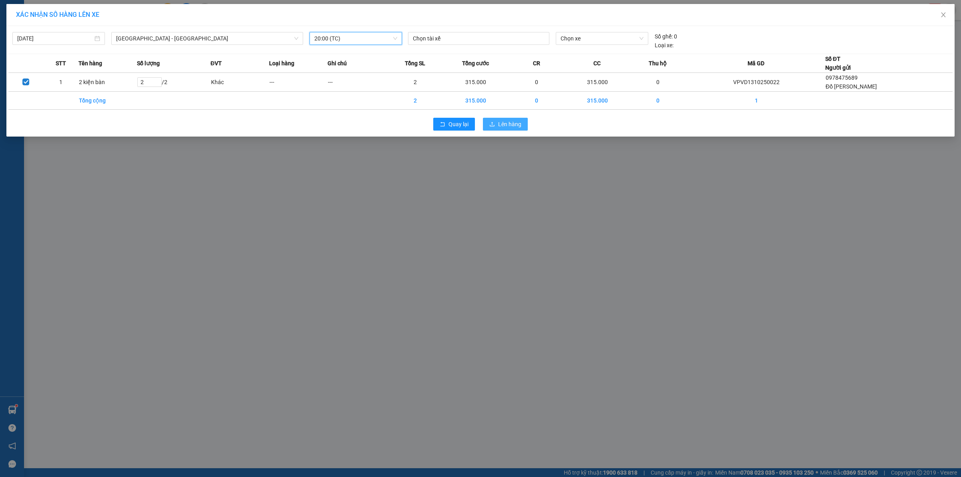
click at [493, 123] on icon "upload" at bounding box center [492, 124] width 5 height 4
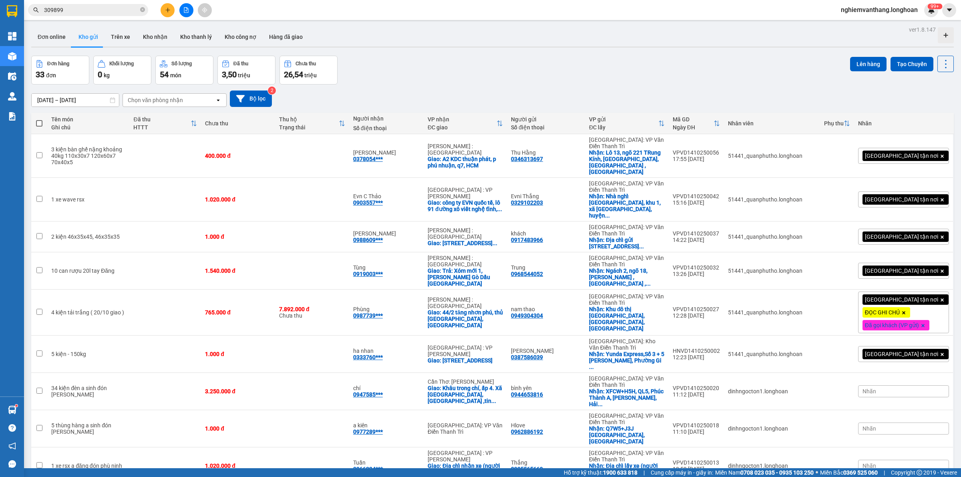
click at [85, 7] on input "309899" at bounding box center [91, 10] width 94 height 9
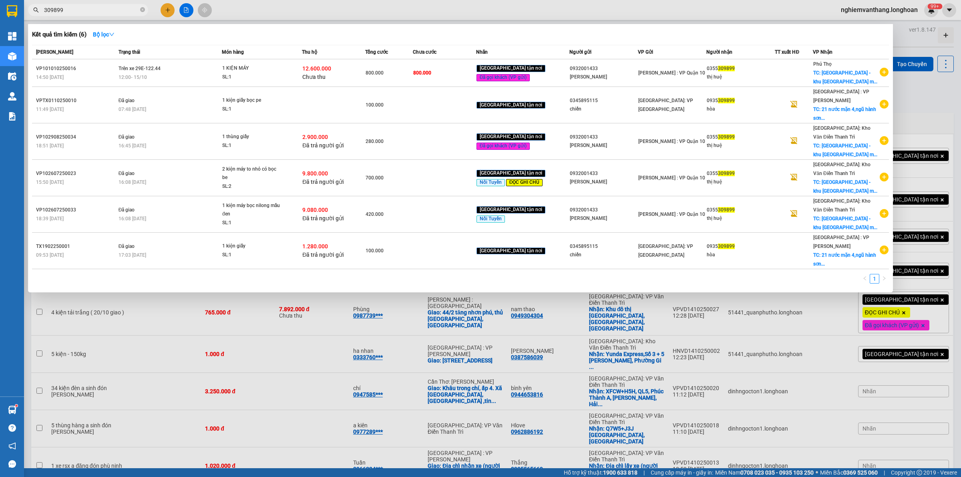
click at [85, 7] on input "309899" at bounding box center [91, 10] width 94 height 9
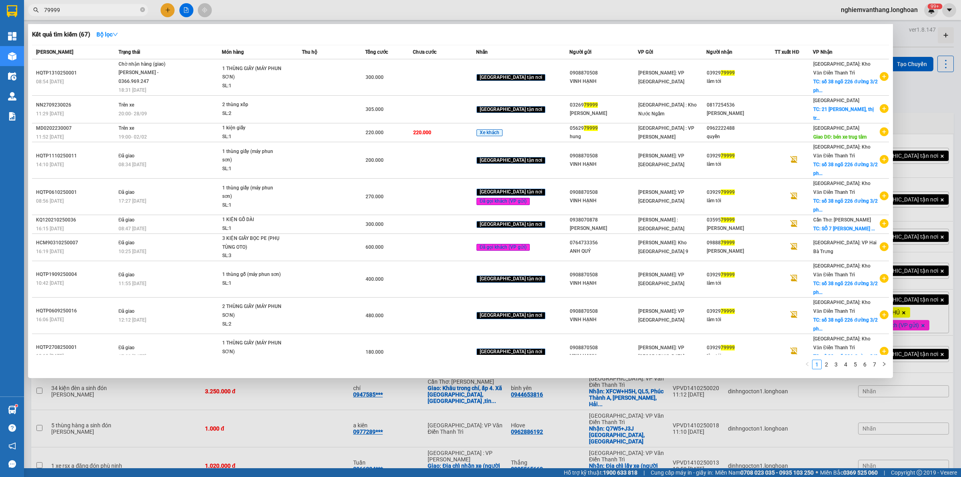
click at [83, 10] on input "79999" at bounding box center [91, 10] width 94 height 9
click at [88, 11] on input "79999" at bounding box center [91, 10] width 94 height 9
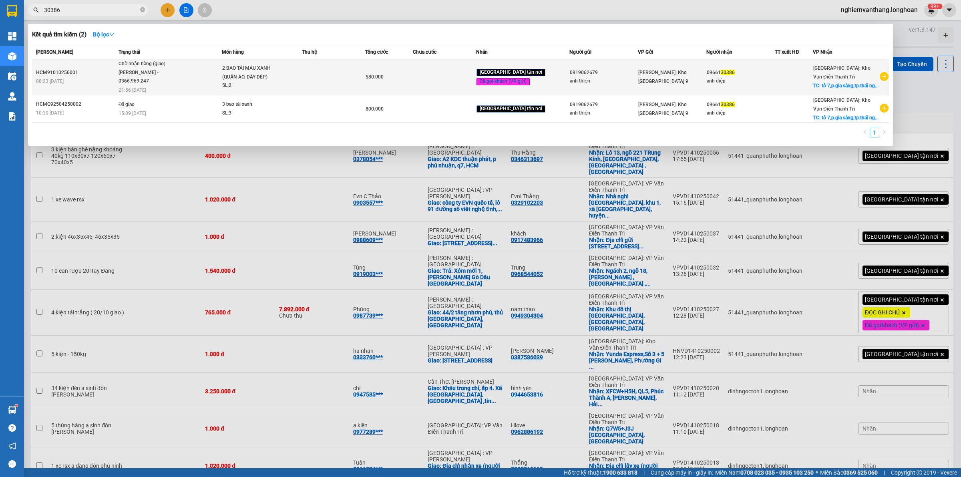
type input "30386"
click at [280, 82] on div "SL: 2" at bounding box center [252, 85] width 60 height 9
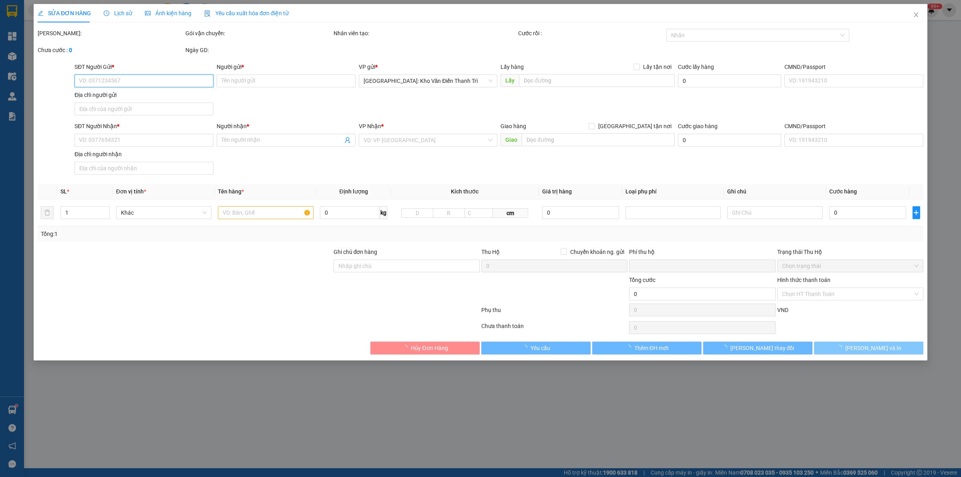
type input "0919062679"
type input "anh thiện"
type input "0966130386"
type input "anh điệp"
checkbox input "true"
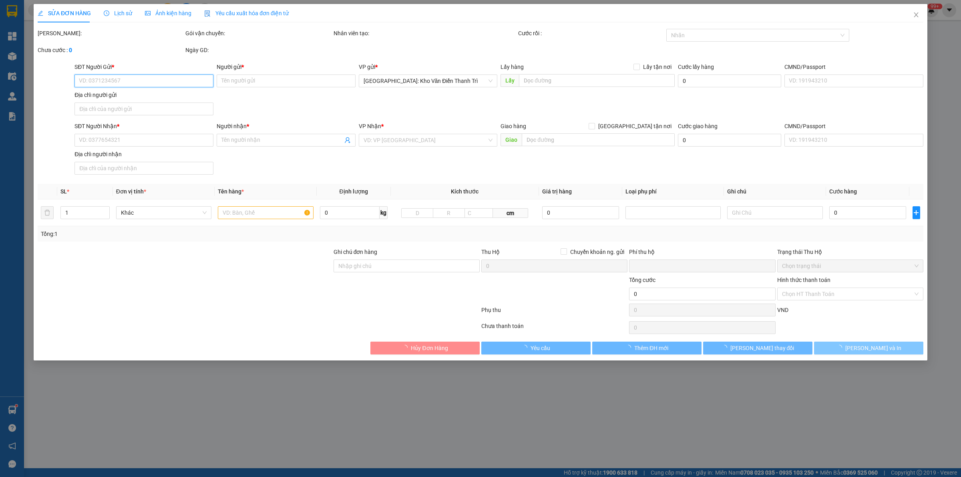
type input "tổ 7,p.gia sàng,tp.thái nguyên"
type input "VẬN CHUYỂN NHẸ TAY - HƯ VỠ KHÔNG ĐỀN"
type input "0"
type input "580.000"
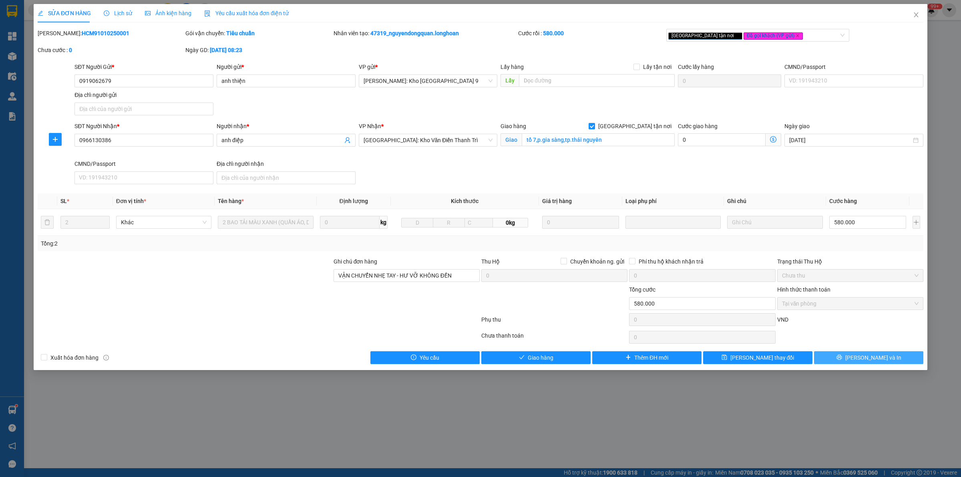
click at [862, 356] on span "Lưu và In" at bounding box center [873, 357] width 56 height 9
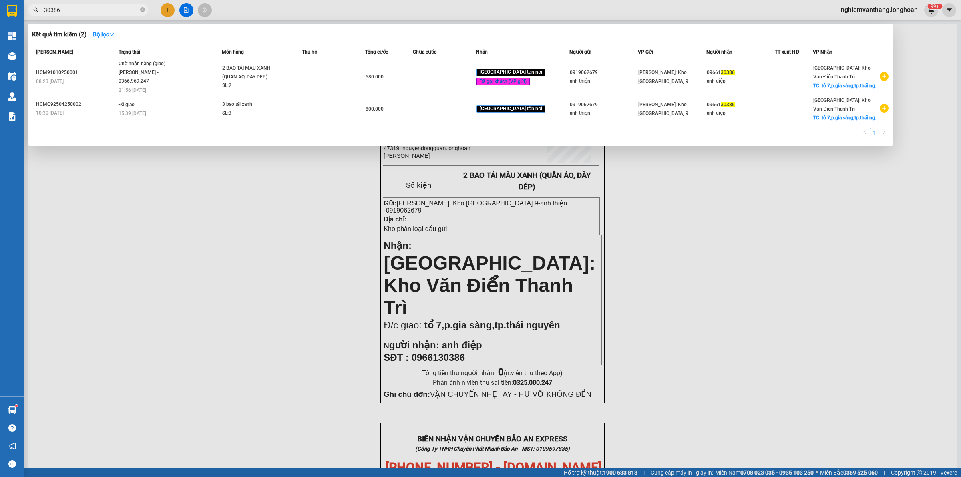
click at [72, 14] on span "30386" at bounding box center [88, 10] width 120 height 12
click at [71, 14] on span "30386" at bounding box center [88, 10] width 120 height 12
click at [61, 7] on input "30386" at bounding box center [91, 10] width 94 height 9
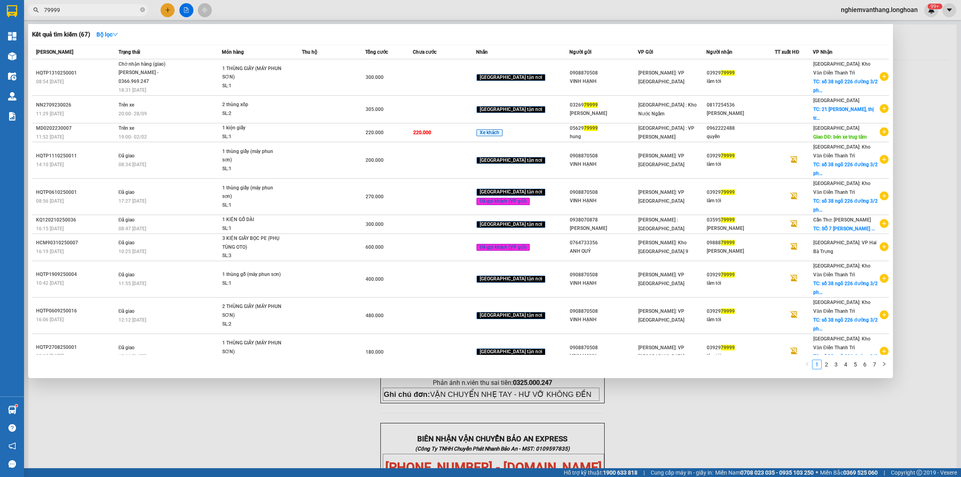
type input "79999"
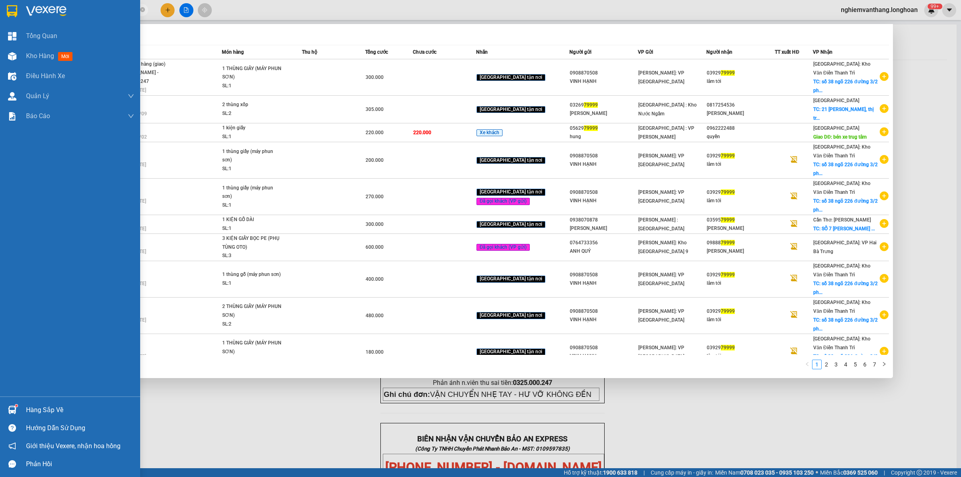
click at [18, 9] on div at bounding box center [12, 11] width 14 height 14
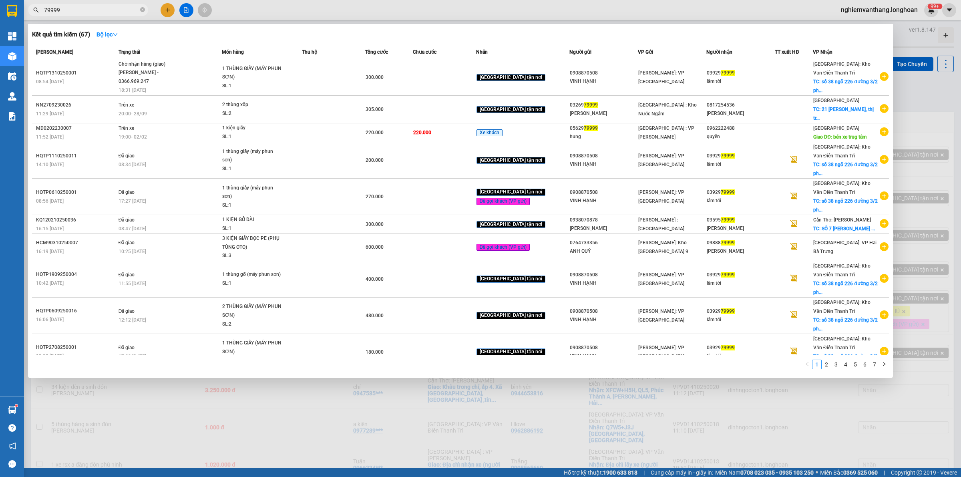
click at [399, 434] on div at bounding box center [480, 238] width 961 height 477
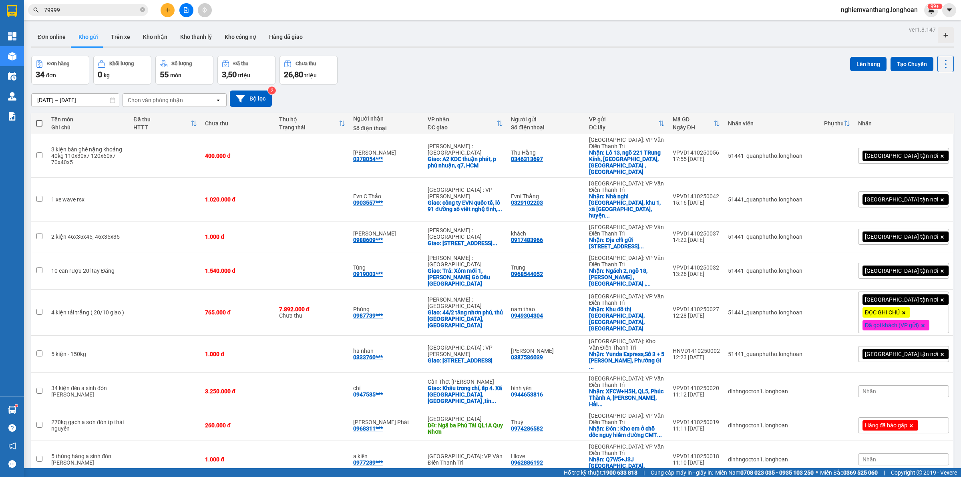
click at [191, 11] on button at bounding box center [186, 10] width 14 height 14
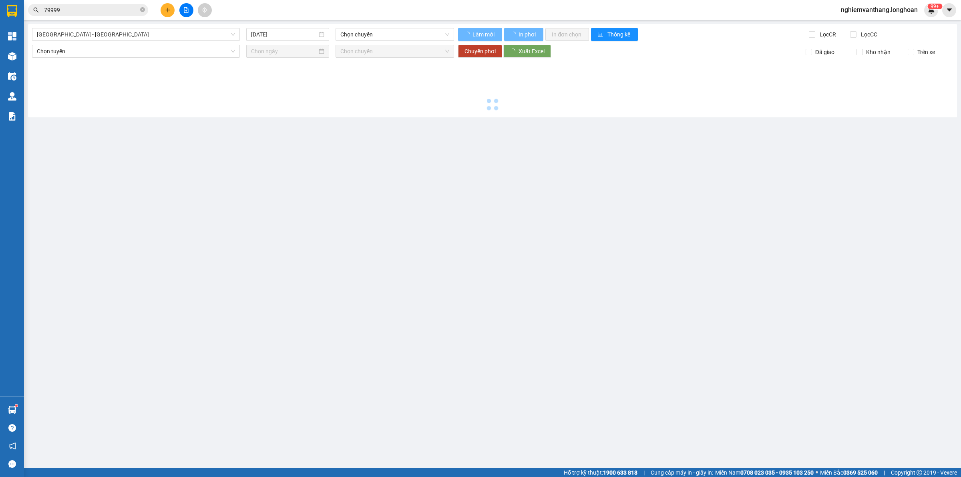
type input "[DATE]"
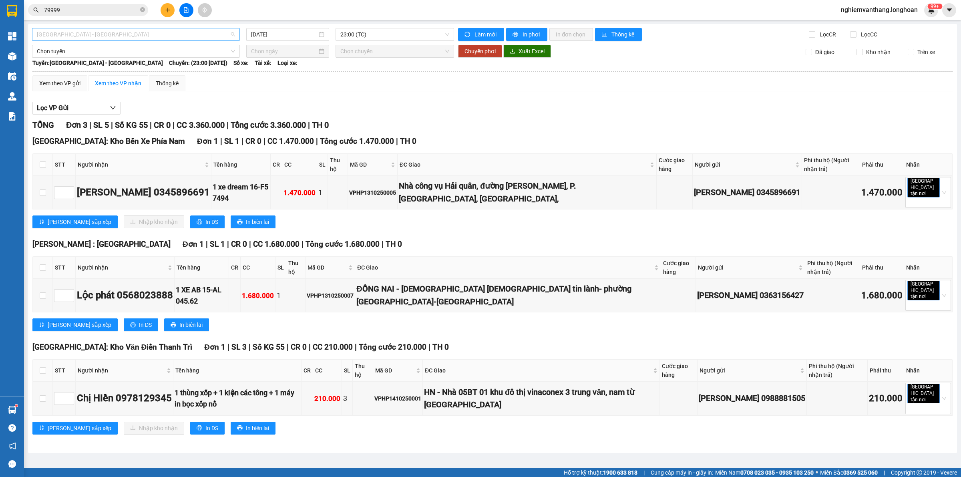
drag, startPoint x: 78, startPoint y: 33, endPoint x: 83, endPoint y: 45, distance: 12.7
click at [78, 33] on span "[GEOGRAPHIC_DATA] - [GEOGRAPHIC_DATA]" at bounding box center [136, 34] width 198 height 12
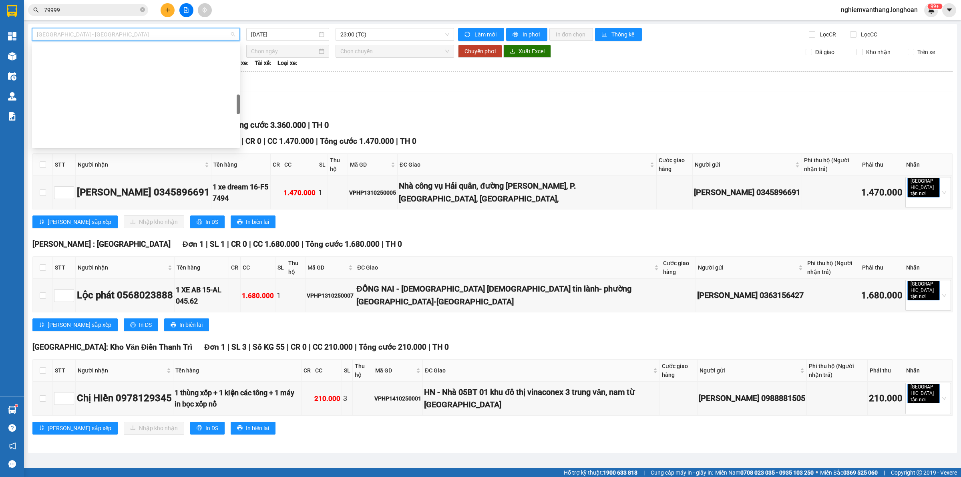
scroll to position [550, 0]
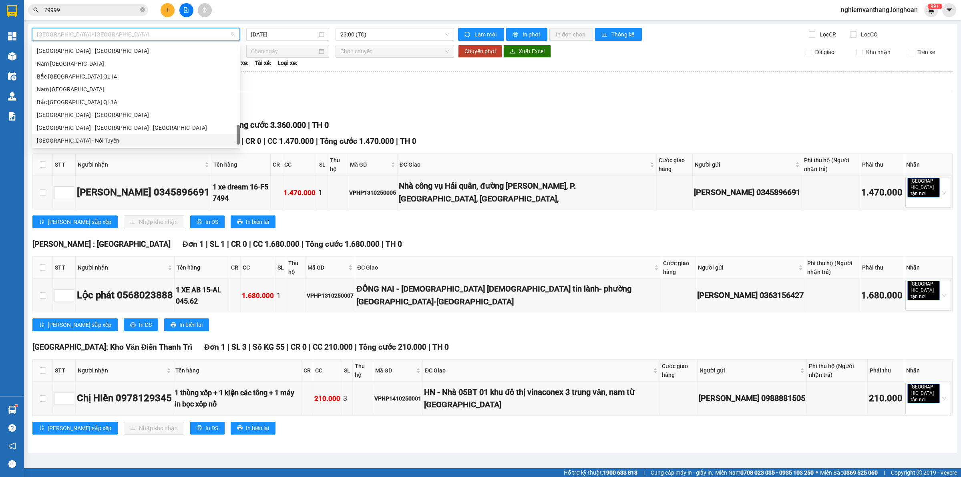
click at [382, 118] on div "Lọc VP Gửi TỔNG Đơn 3 | SL 5 | Số KG 55 | CR 0 | CC 3.360.000 | Tổng cước 3.36…" at bounding box center [492, 271] width 920 height 347
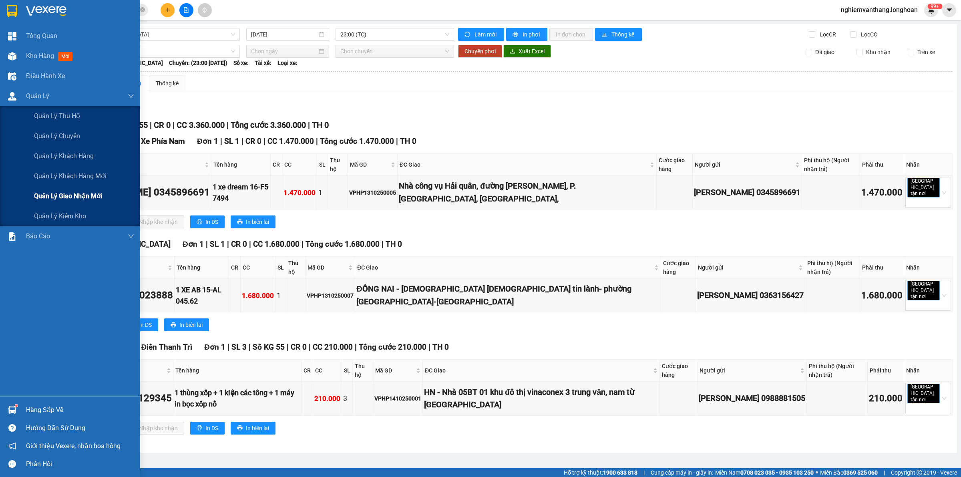
click at [66, 193] on span "Quản lý giao nhận mới" at bounding box center [68, 196] width 68 height 10
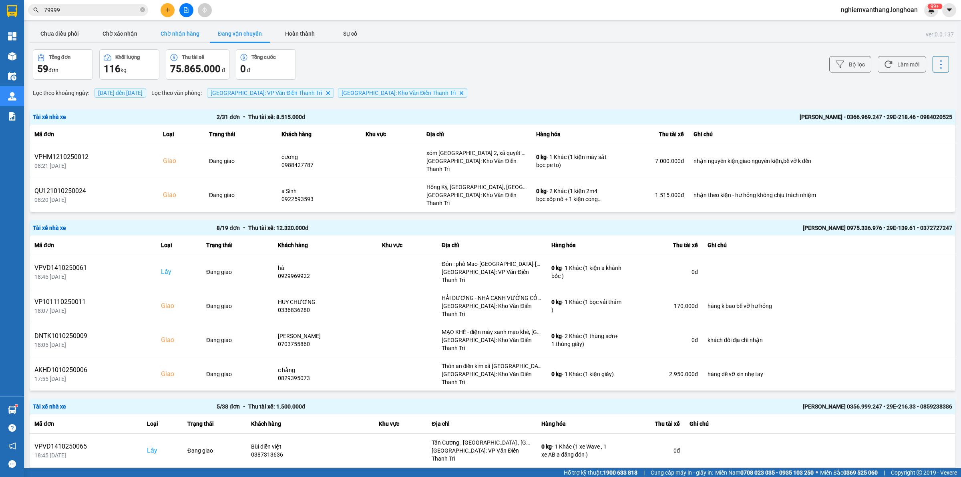
drag, startPoint x: 175, startPoint y: 38, endPoint x: 201, endPoint y: 38, distance: 25.6
click at [175, 37] on button "Chờ nhận hàng" at bounding box center [180, 34] width 60 height 16
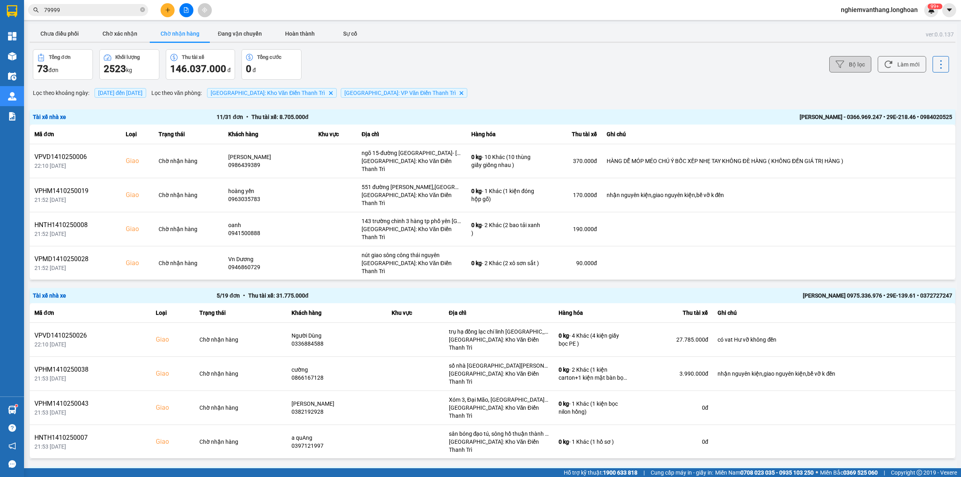
click at [850, 65] on button "Bộ lọc" at bounding box center [850, 64] width 42 height 16
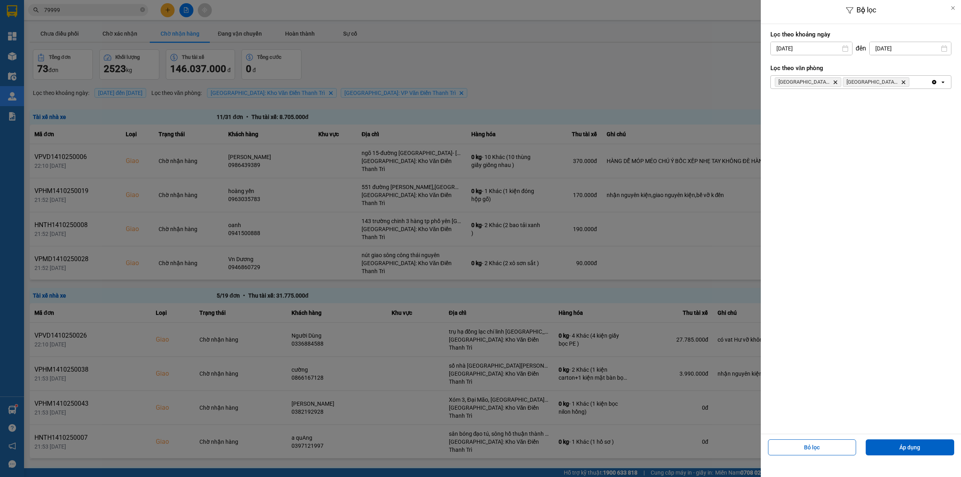
click at [811, 46] on input "[DATE]" at bounding box center [811, 48] width 81 height 13
click at [805, 107] on div "1" at bounding box center [809, 107] width 11 height 10
type input "[DATE]"
click at [895, 443] on button "Áp dụng" at bounding box center [909, 447] width 88 height 16
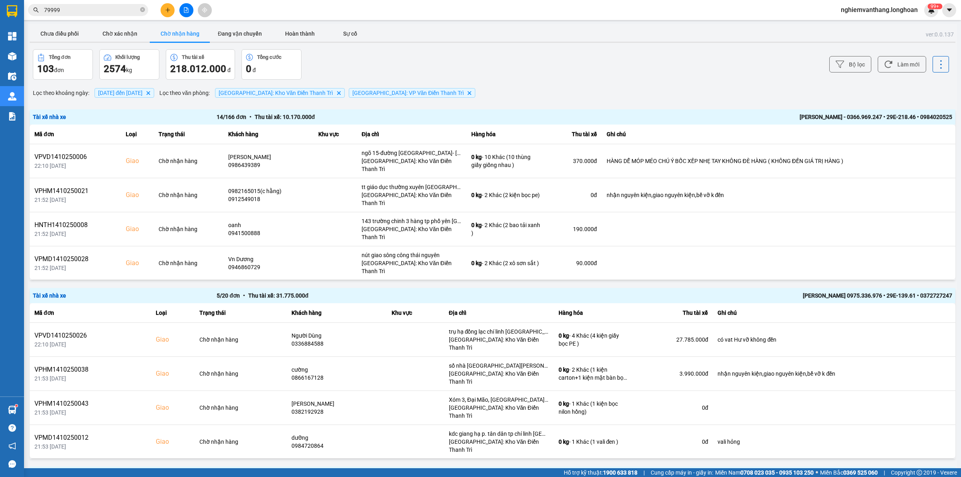
click at [512, 120] on div "14 / 166 đơn • Thu tài xế: 10.170.000 đ" at bounding box center [400, 116] width 367 height 9
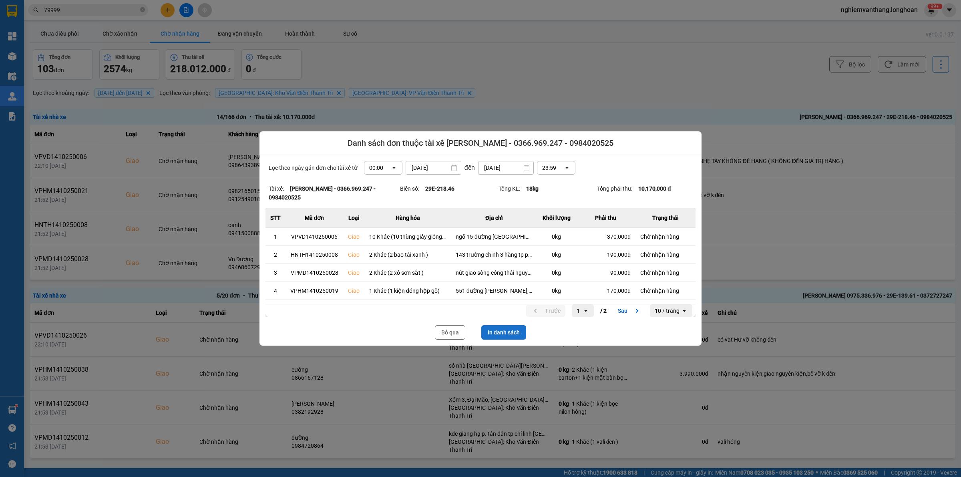
click at [504, 325] on button "In danh sách" at bounding box center [503, 332] width 45 height 14
click at [451, 339] on div "Lọc theo ngày gán đơn cho tài xế từ 00:00 open 01/10/2025 Press the down arrow …" at bounding box center [480, 250] width 442 height 191
click at [450, 335] on button "Bỏ qua" at bounding box center [450, 332] width 30 height 14
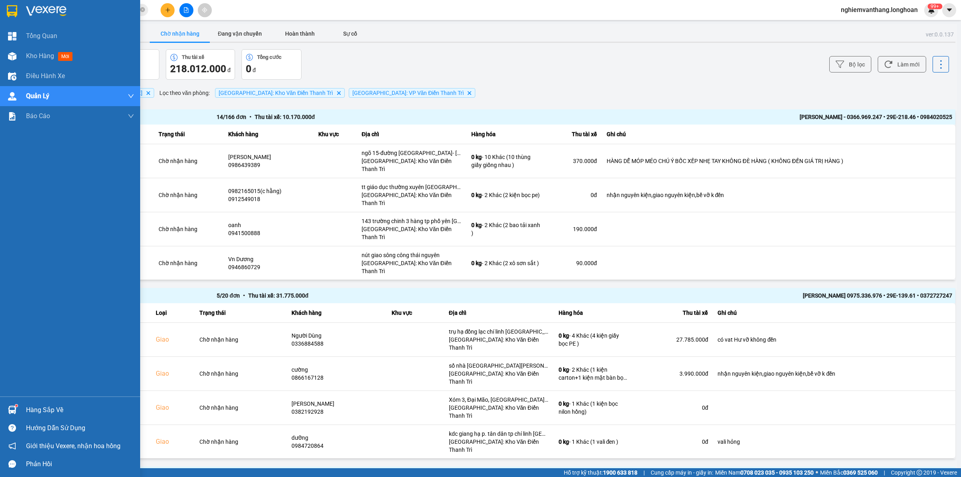
click at [14, 14] on img at bounding box center [12, 11] width 10 height 12
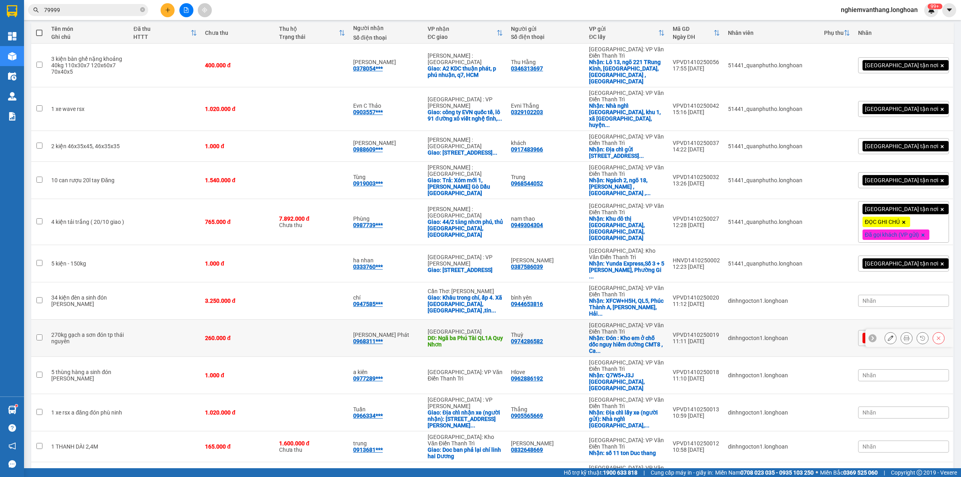
scroll to position [100, 0]
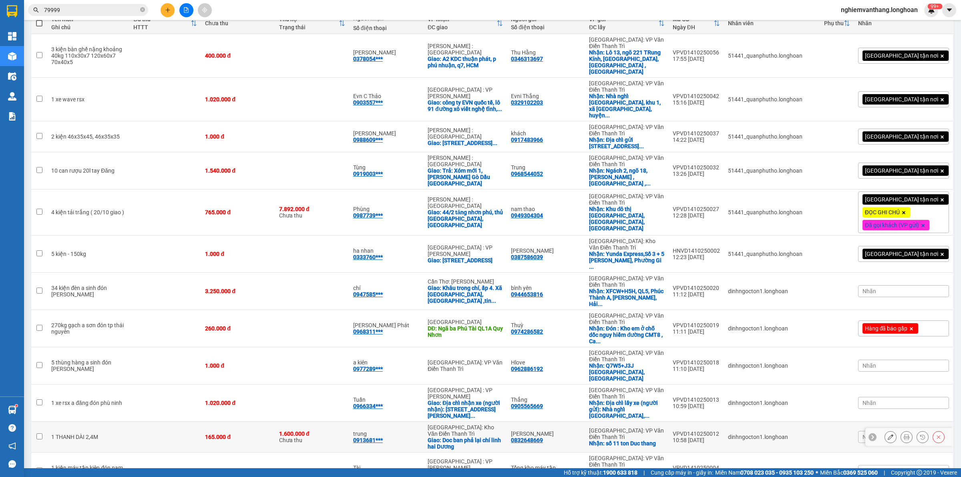
click at [180, 422] on td at bounding box center [165, 437] width 72 height 31
checkbox input "true"
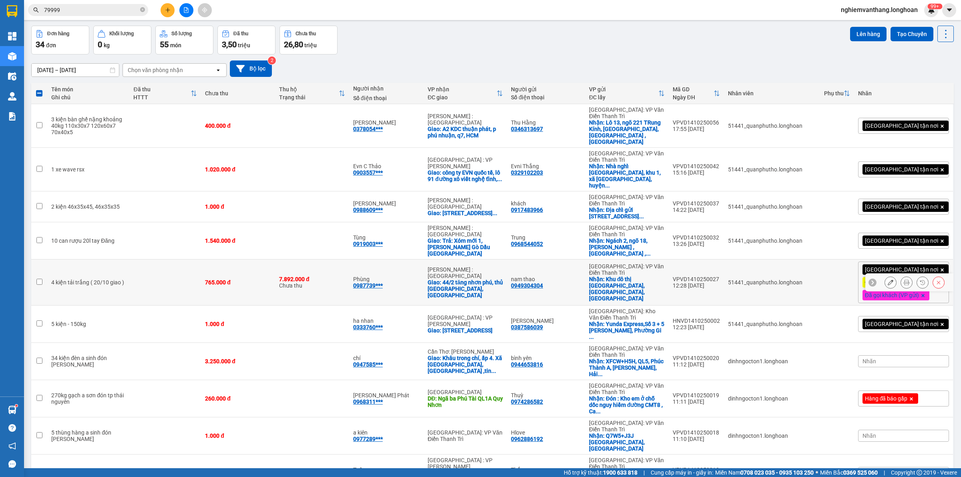
scroll to position [0, 0]
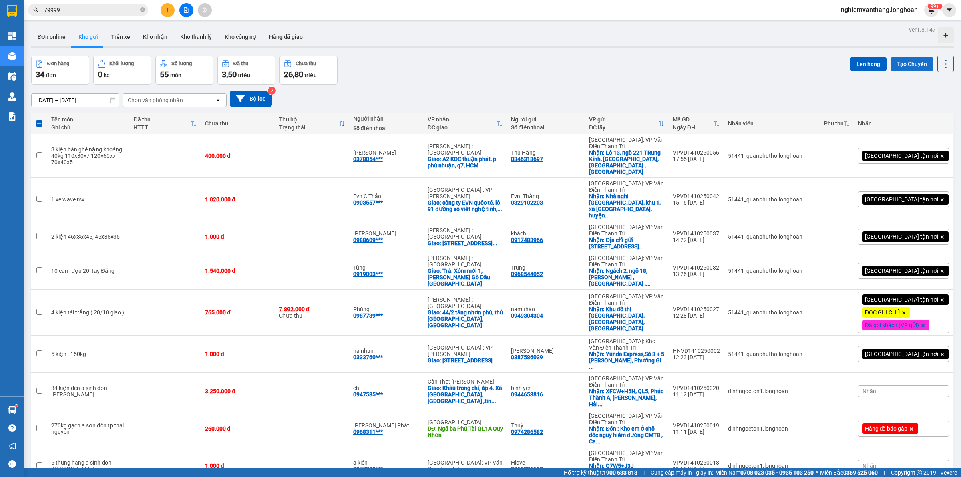
click at [890, 57] on button "Tạo Chuyến" at bounding box center [911, 64] width 43 height 14
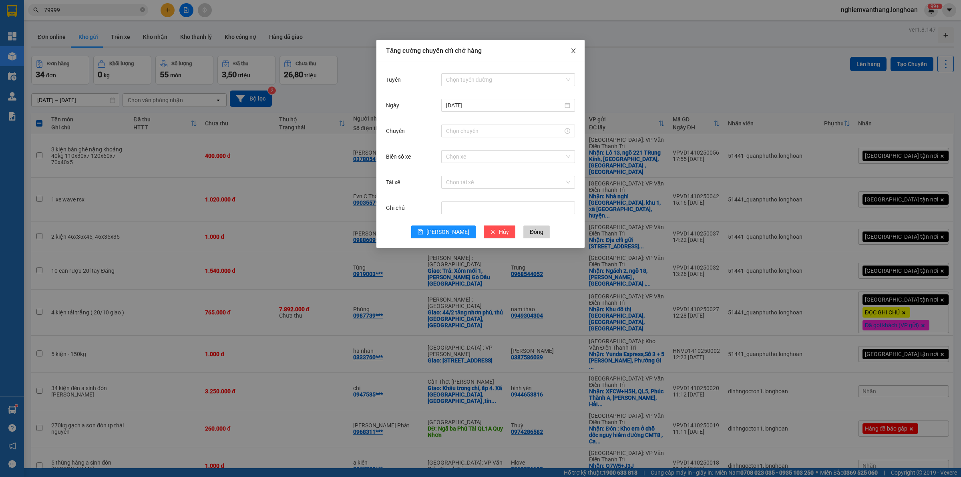
drag, startPoint x: 572, startPoint y: 51, endPoint x: 589, endPoint y: 48, distance: 17.4
click at [572, 50] on icon "close" at bounding box center [573, 51] width 6 height 6
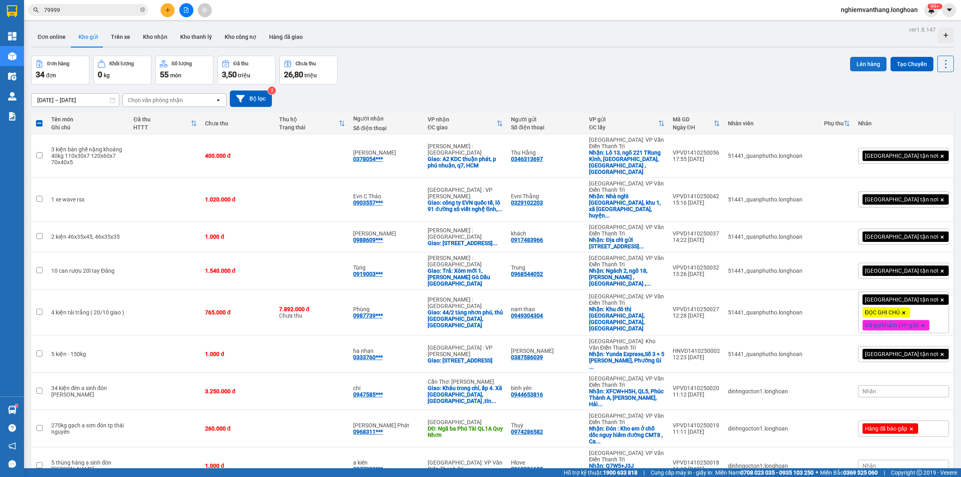
click at [855, 63] on button "Lên hàng" at bounding box center [868, 64] width 36 height 14
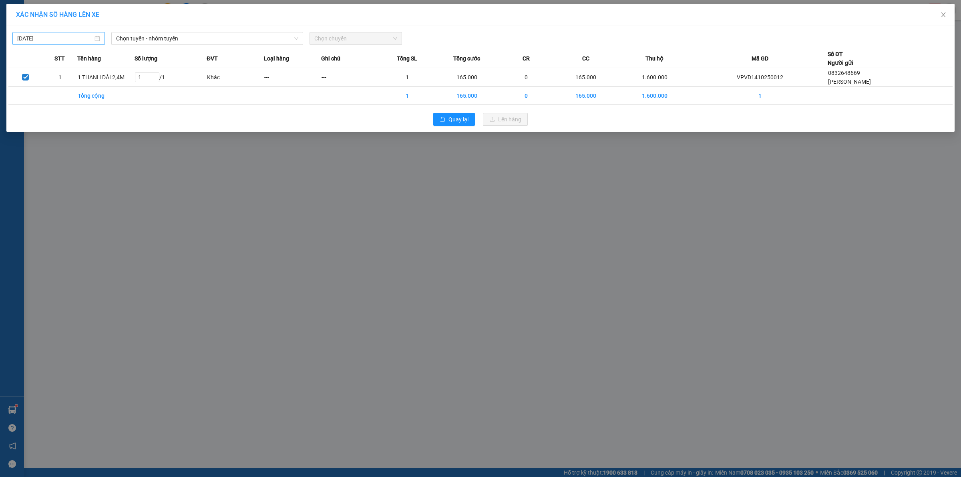
click at [77, 38] on input "[DATE]" at bounding box center [55, 38] width 76 height 9
click at [66, 106] on div "15" at bounding box center [68, 109] width 10 height 10
type input "[DATE]"
click at [168, 39] on span "Chọn tuyến - nhóm tuyến" at bounding box center [207, 38] width 182 height 12
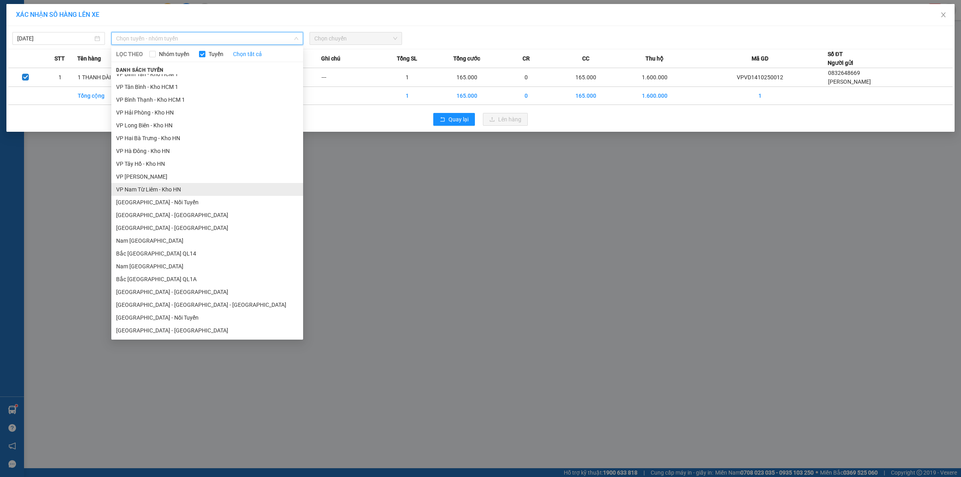
scroll to position [291, 0]
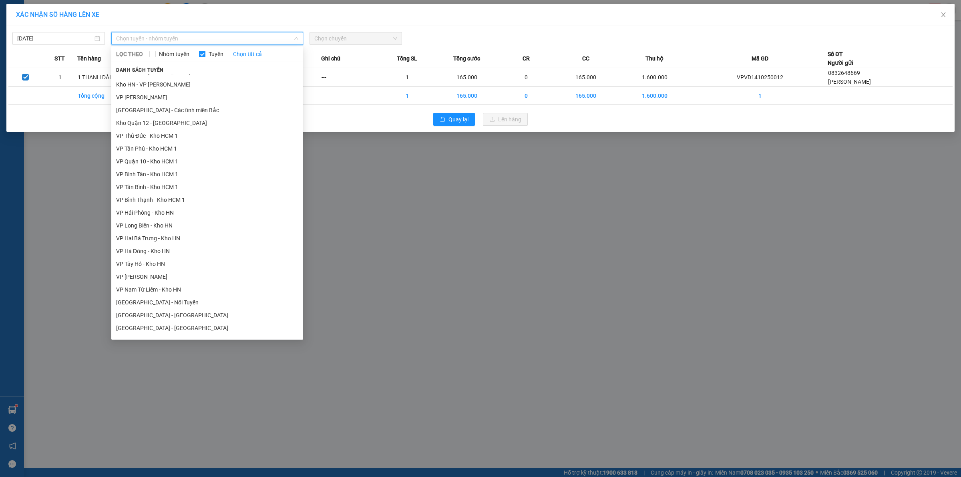
click at [203, 111] on li "[GEOGRAPHIC_DATA] - Các tỉnh miền Bắc" at bounding box center [207, 110] width 192 height 13
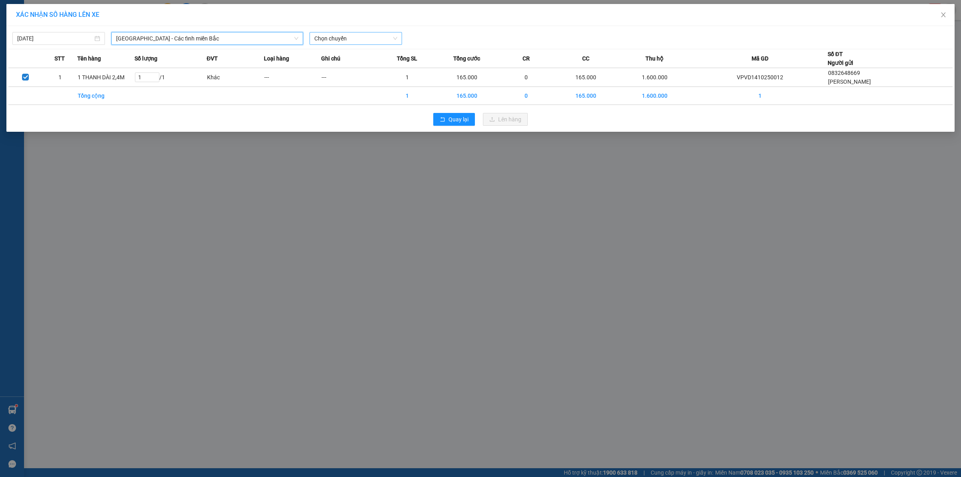
click at [353, 34] on span "Chọn chuyến" at bounding box center [355, 38] width 83 height 12
click at [335, 63] on div "08:00 (TC)" at bounding box center [345, 67] width 62 height 9
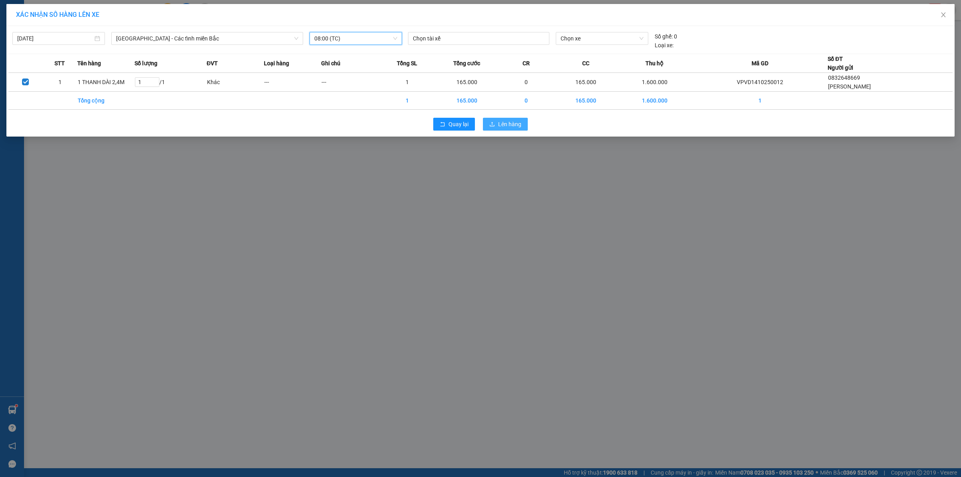
click at [493, 118] on button "Lên hàng" at bounding box center [505, 124] width 45 height 13
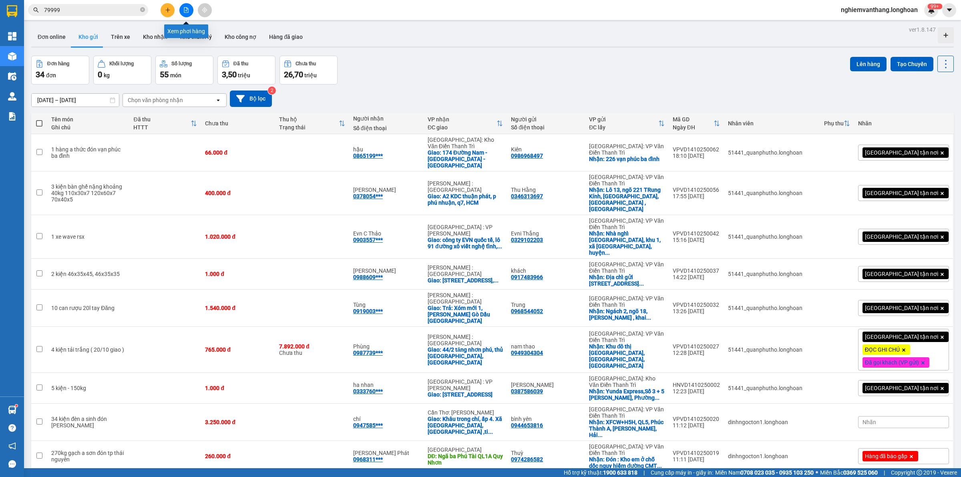
click at [191, 7] on button at bounding box center [186, 10] width 14 height 14
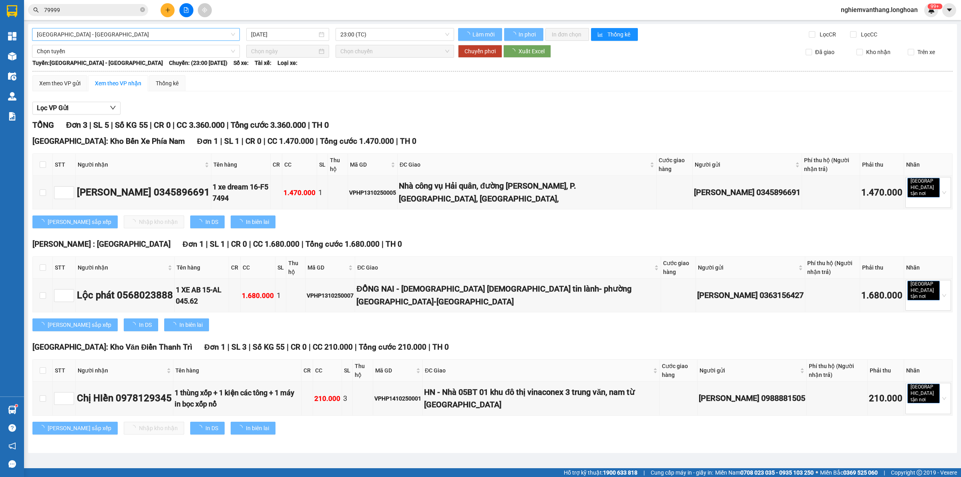
click at [99, 33] on span "[GEOGRAPHIC_DATA] - [GEOGRAPHIC_DATA]" at bounding box center [136, 34] width 198 height 12
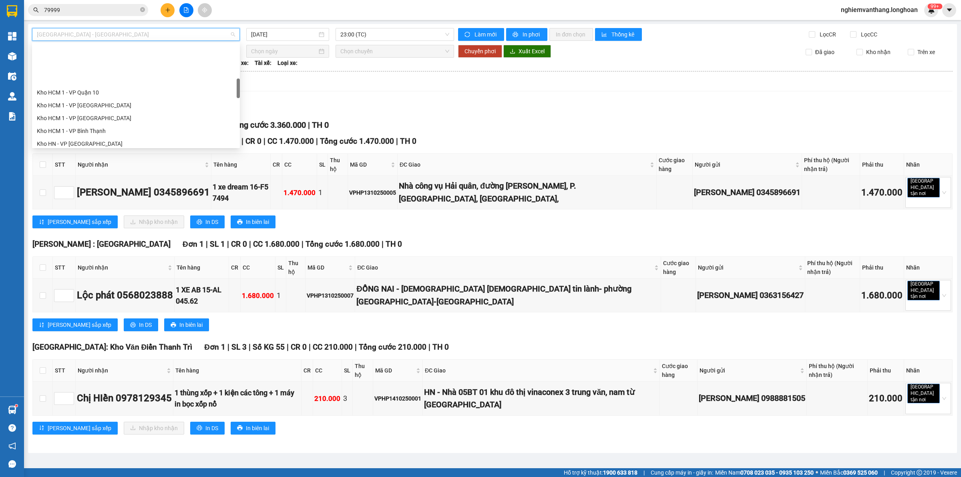
scroll to position [250, 0]
click at [111, 131] on div "[GEOGRAPHIC_DATA] - Các tỉnh miền Bắc" at bounding box center [136, 133] width 198 height 9
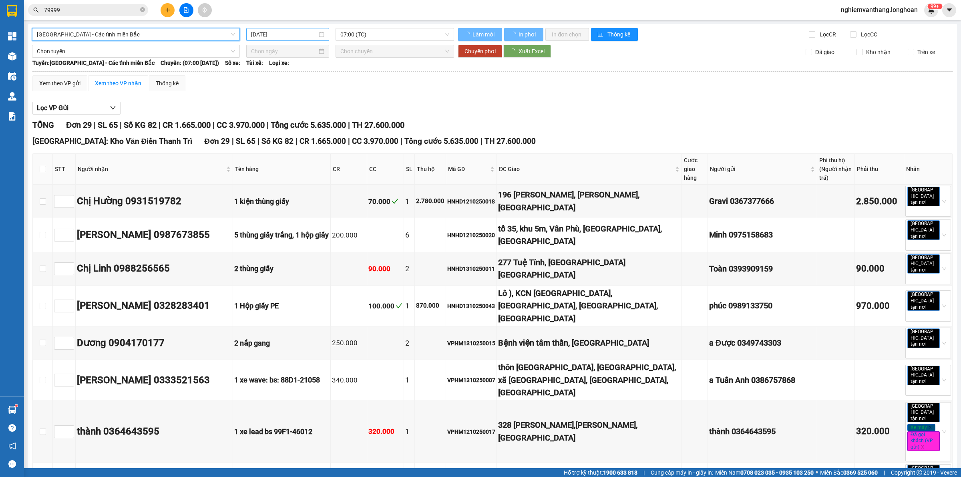
click at [264, 32] on input "[DATE]" at bounding box center [284, 34] width 66 height 9
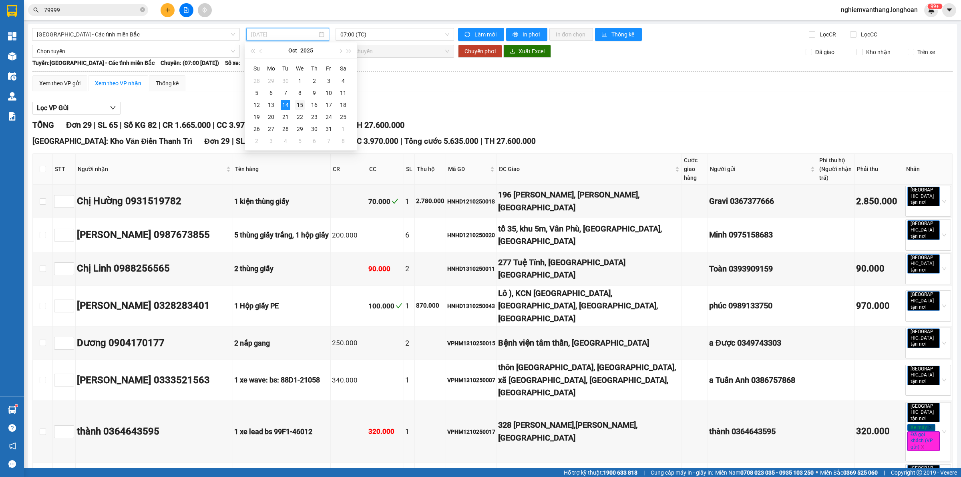
click at [303, 103] on div "15" at bounding box center [300, 105] width 10 height 10
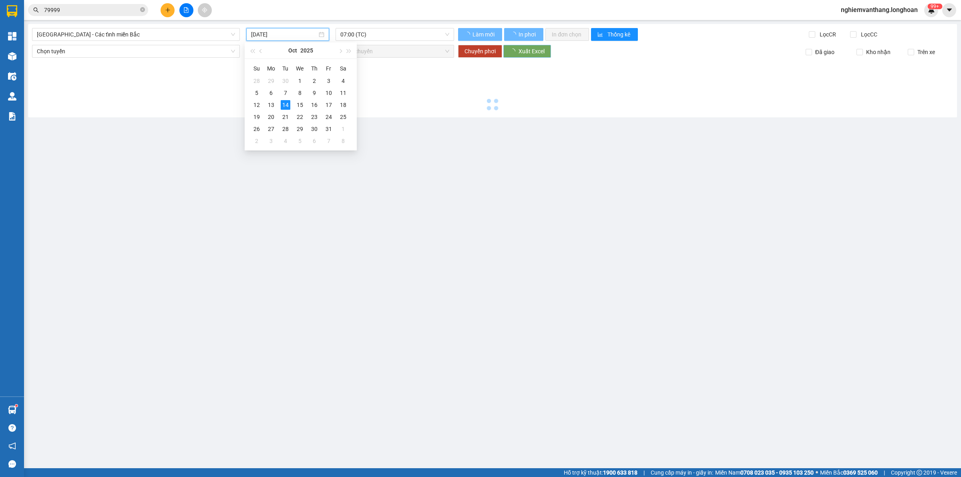
type input "[DATE]"
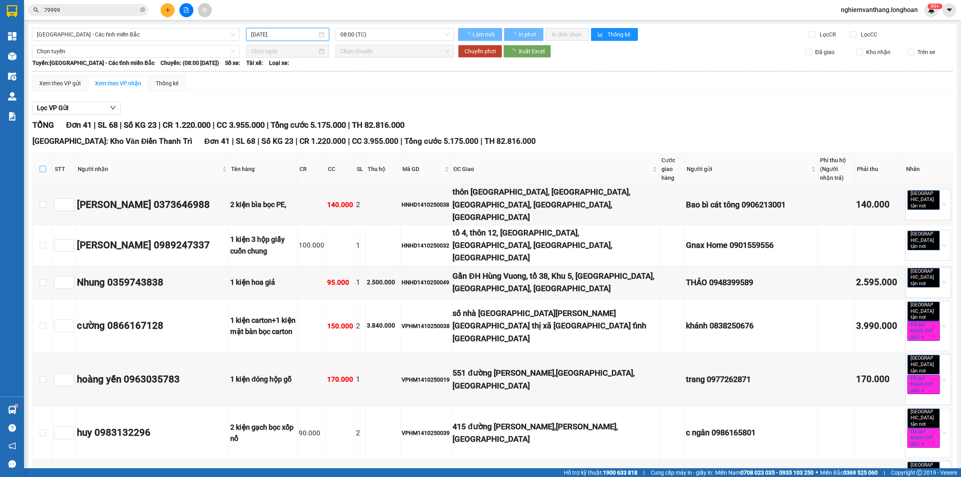
click at [44, 168] on input "checkbox" at bounding box center [43, 169] width 6 height 6
checkbox input "true"
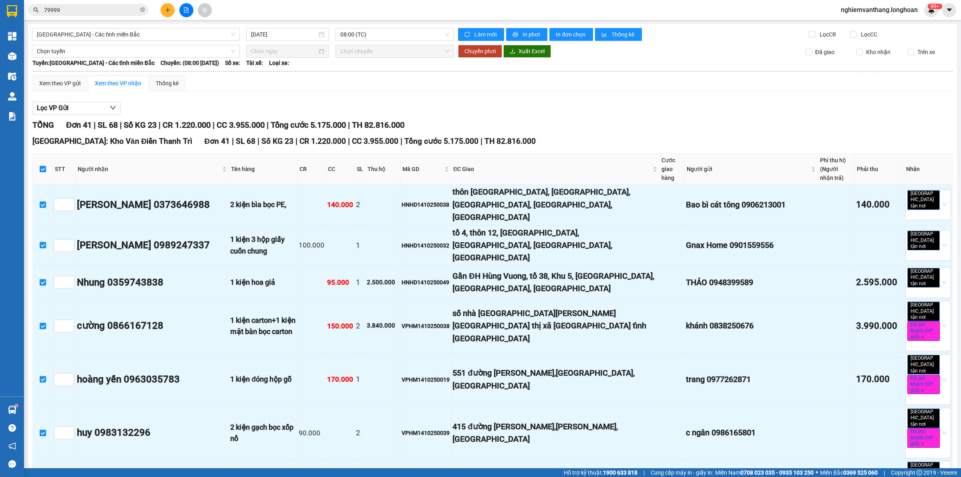
checkbox input "true"
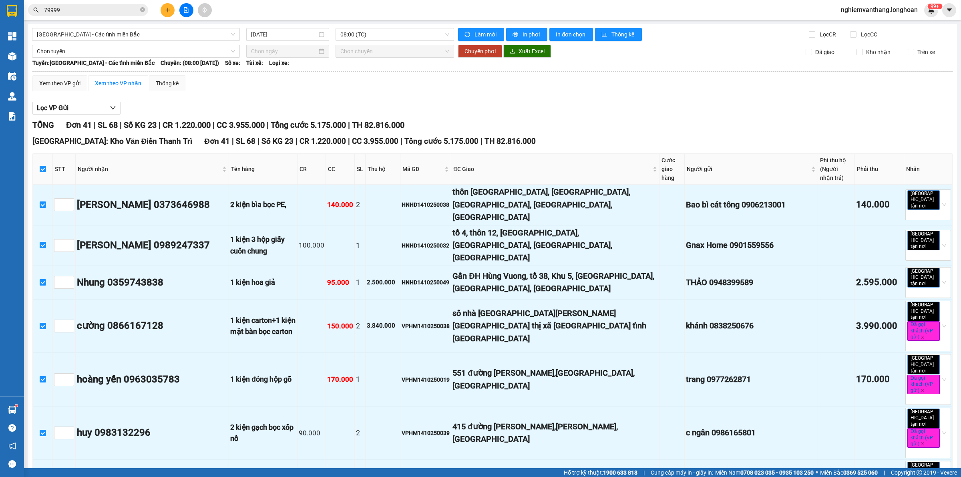
checkbox input "true"
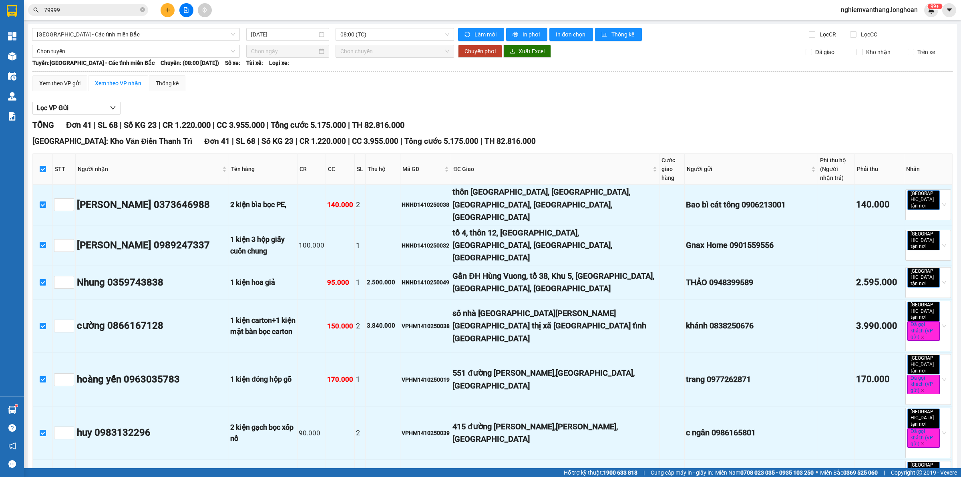
checkbox input "true"
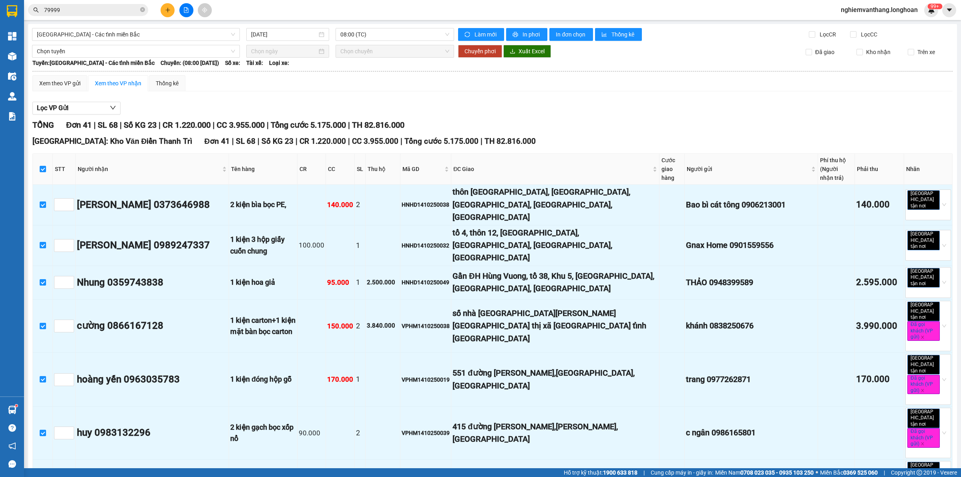
checkbox input "true"
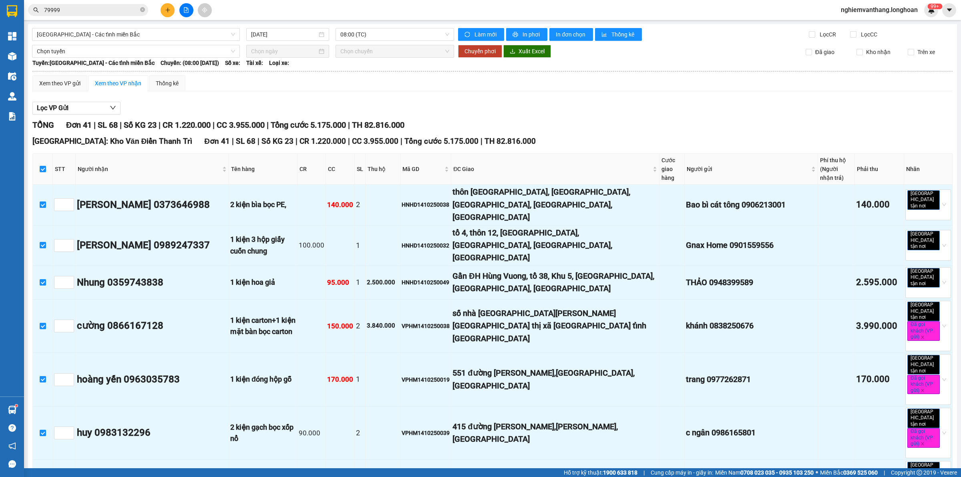
checkbox input "true"
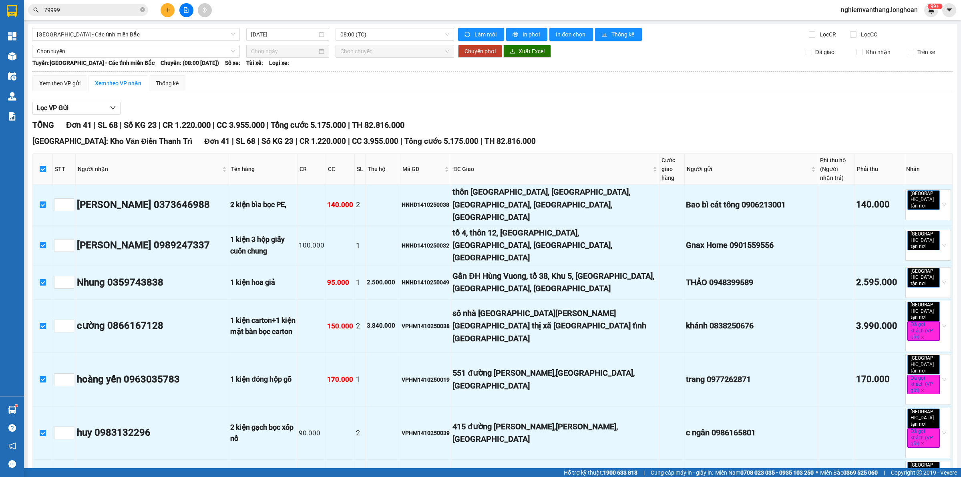
checkbox input "true"
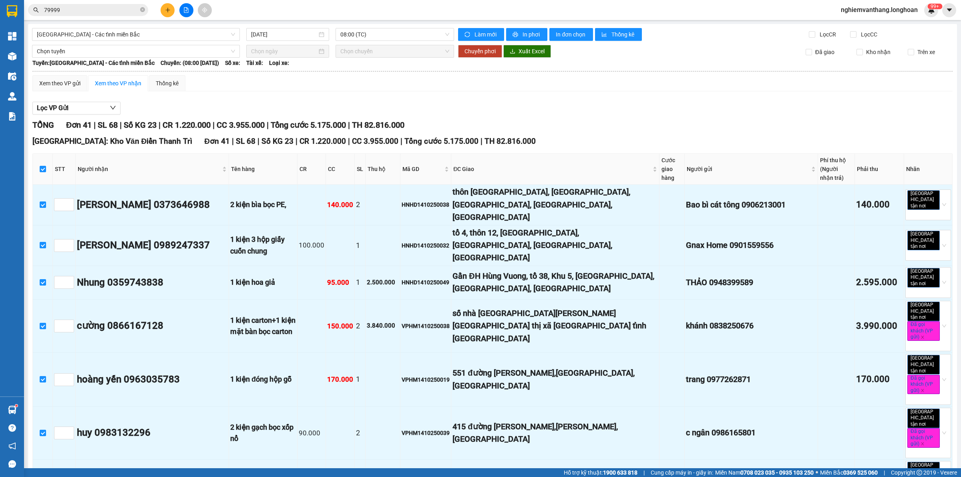
checkbox input "true"
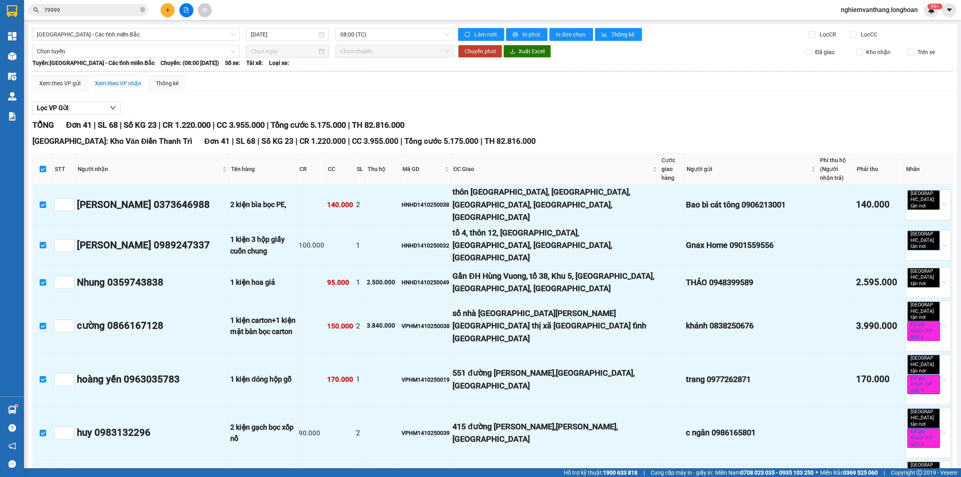
checkbox input "true"
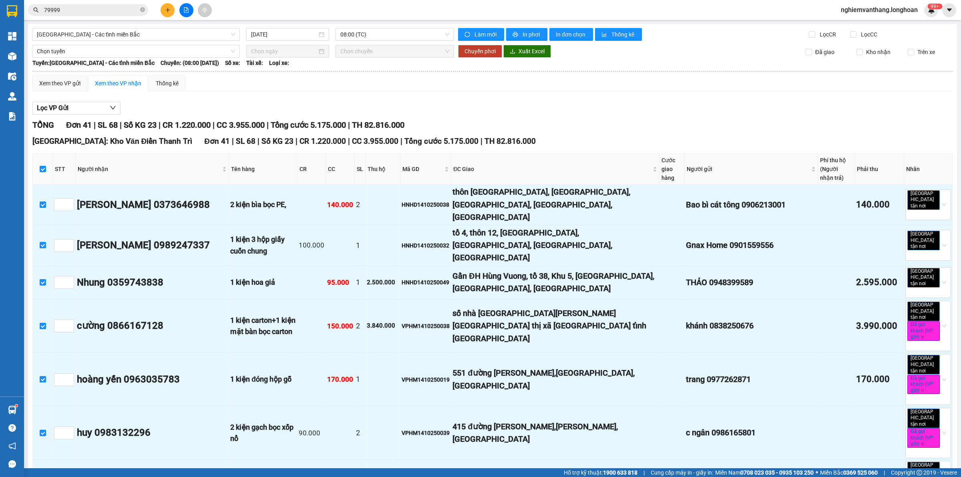
checkbox input "true"
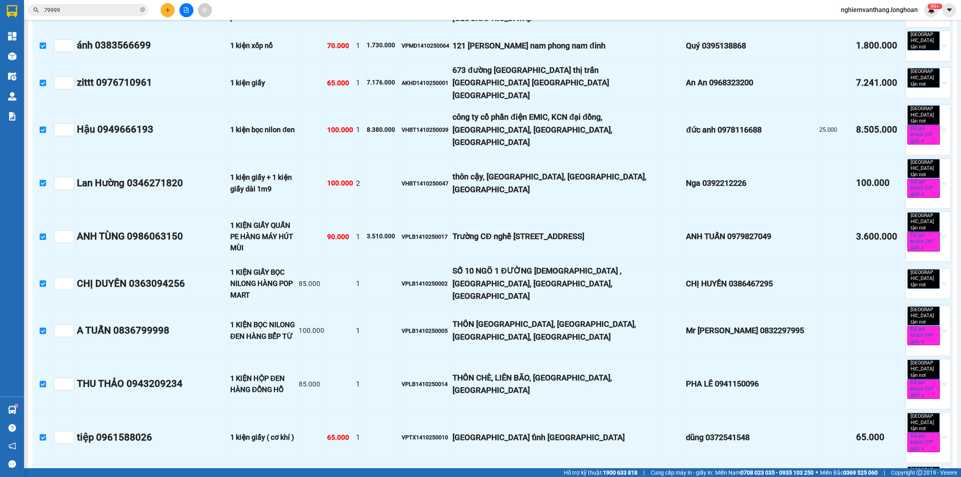
scroll to position [1263, 0]
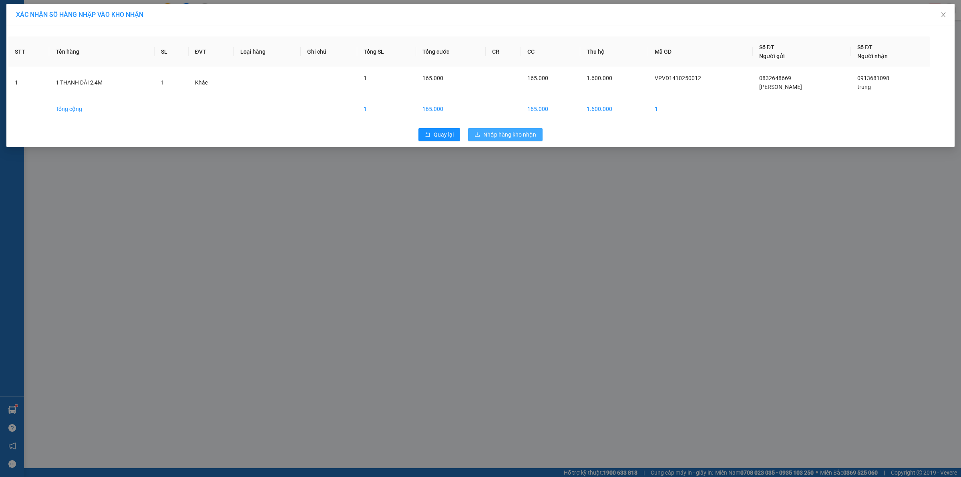
click at [498, 133] on span "Nhập hàng kho nhận" at bounding box center [509, 134] width 53 height 9
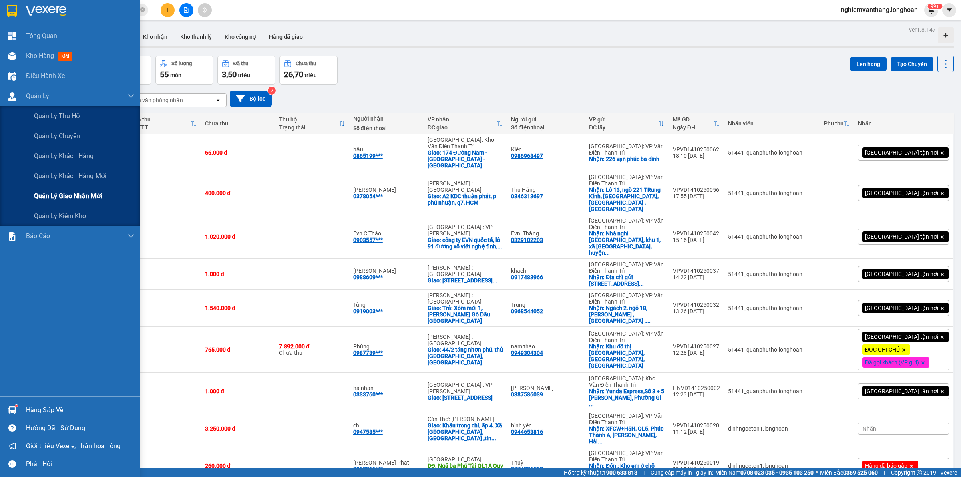
click at [68, 203] on div "Quản lý giao nhận mới" at bounding box center [84, 196] width 100 height 20
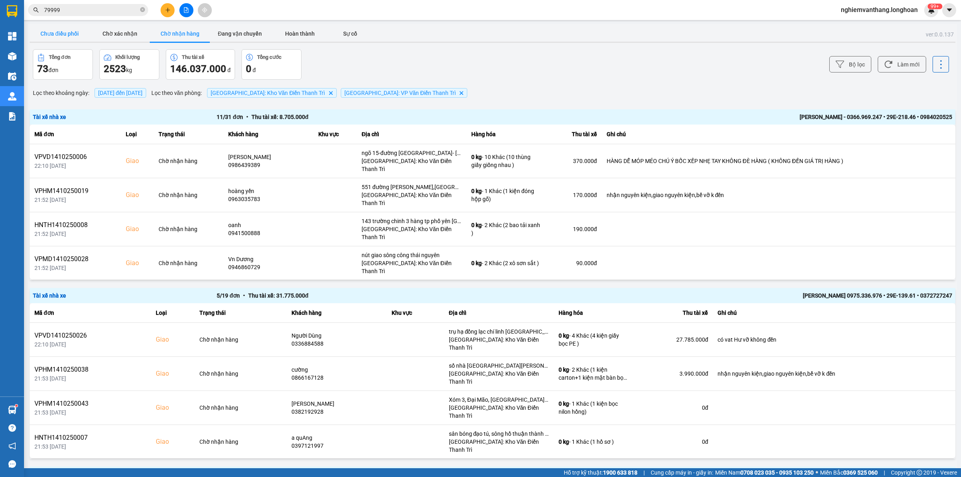
click at [77, 34] on button "Chưa điều phối" at bounding box center [60, 34] width 60 height 16
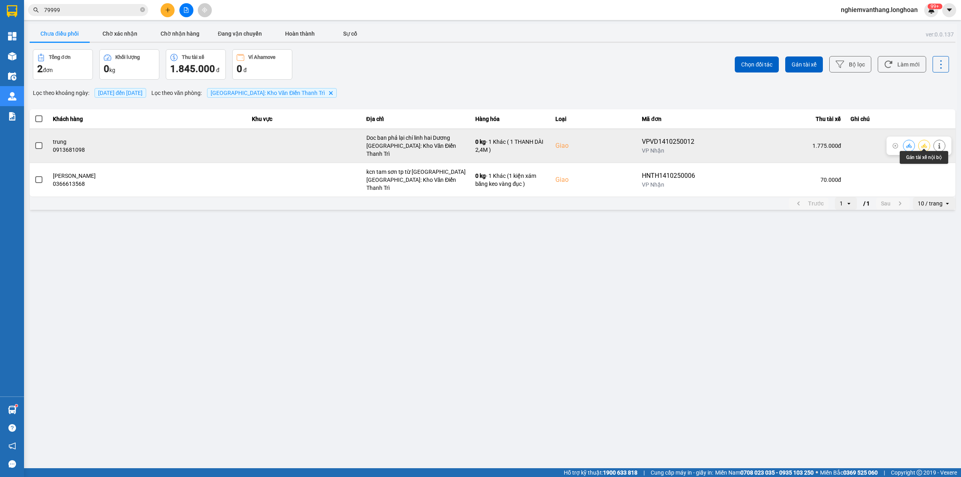
click at [919, 144] on button at bounding box center [923, 145] width 11 height 14
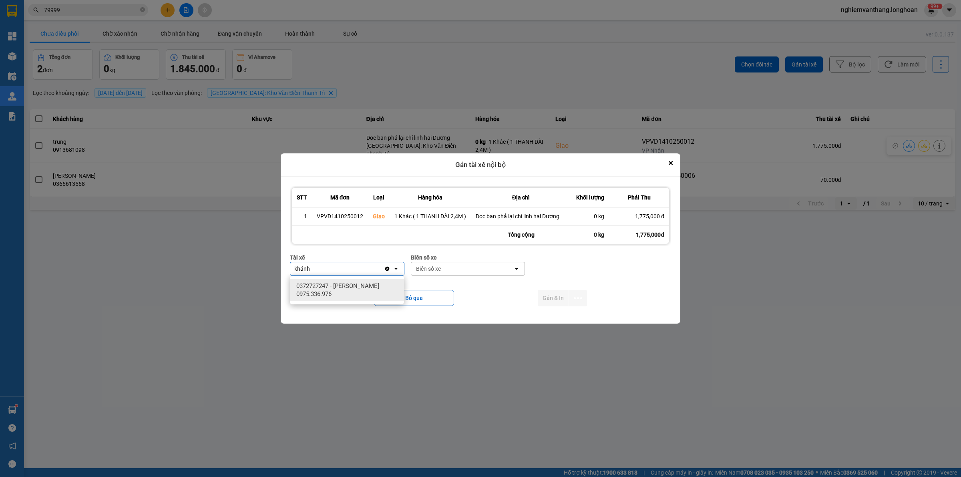
type input "khánh"
click at [369, 284] on span "0372727247 - Vũ Văn Khánh 0975.336.976" at bounding box center [348, 290] width 104 height 16
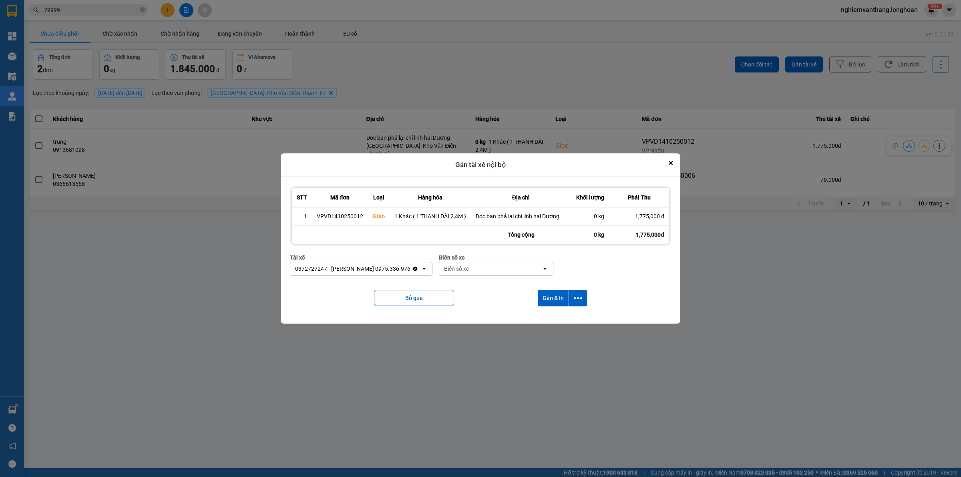
click at [465, 269] on div "Biển số xe" at bounding box center [490, 268] width 102 height 13
type input "4"
type input "61"
click at [455, 315] on span "29E-139.61" at bounding box center [451, 315] width 29 height 8
drag, startPoint x: 576, startPoint y: 294, endPoint x: 577, endPoint y: 309, distance: 14.5
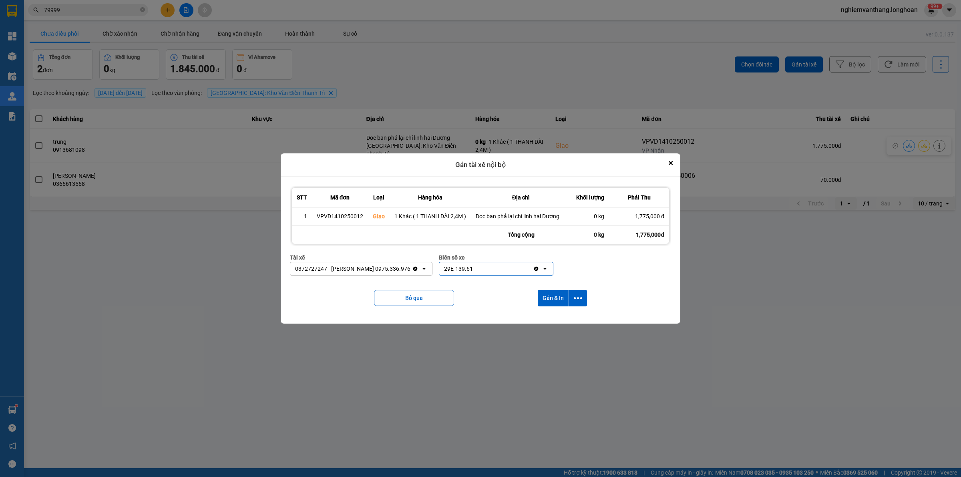
click at [577, 294] on icon "dialog" at bounding box center [578, 298] width 8 height 8
click at [546, 321] on span "Chỉ gán tài" at bounding box center [546, 320] width 26 height 8
